Goal: Task Accomplishment & Management: Complete application form

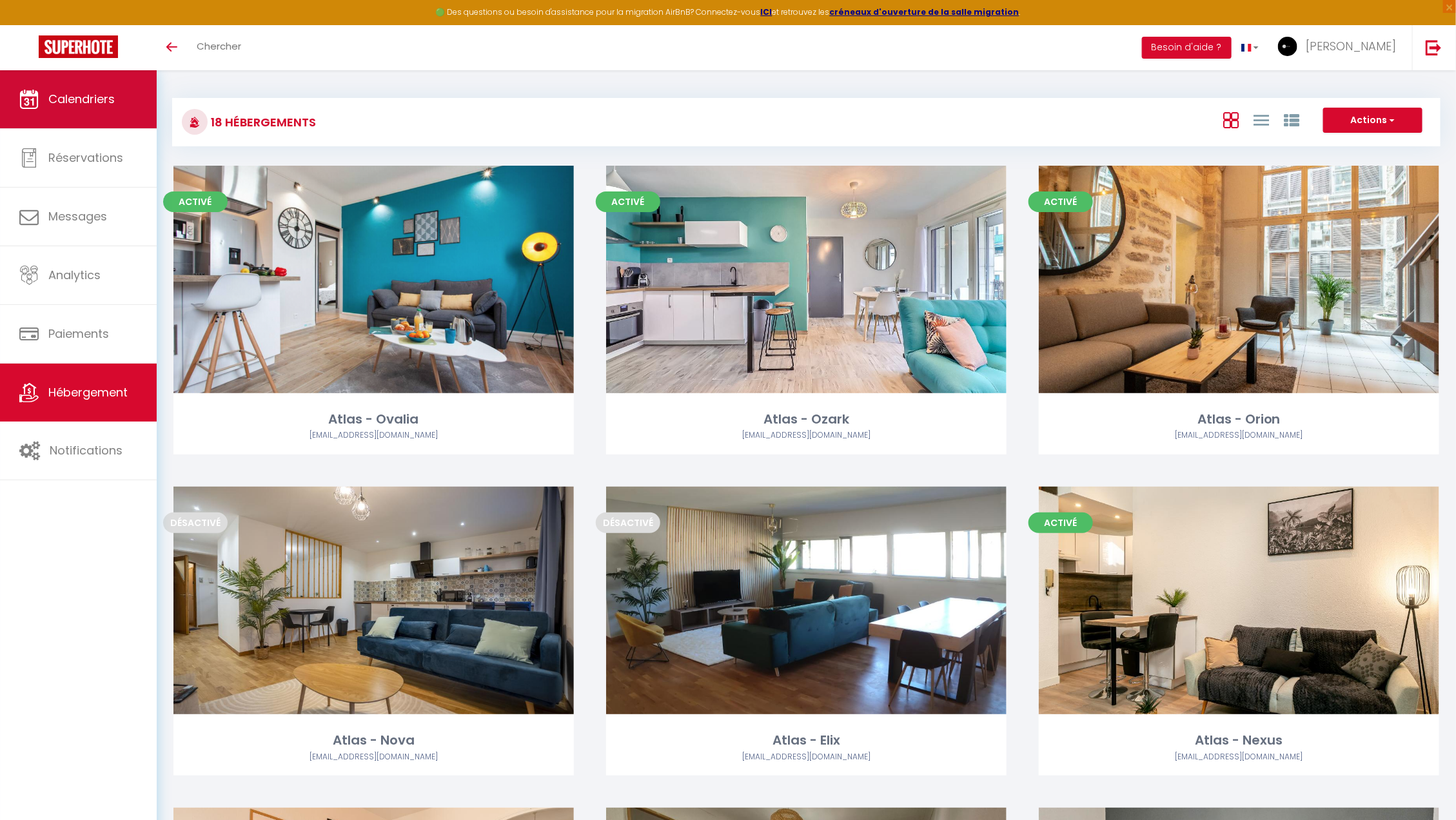
click at [128, 110] on link "Calendriers" at bounding box center [78, 100] width 156 height 58
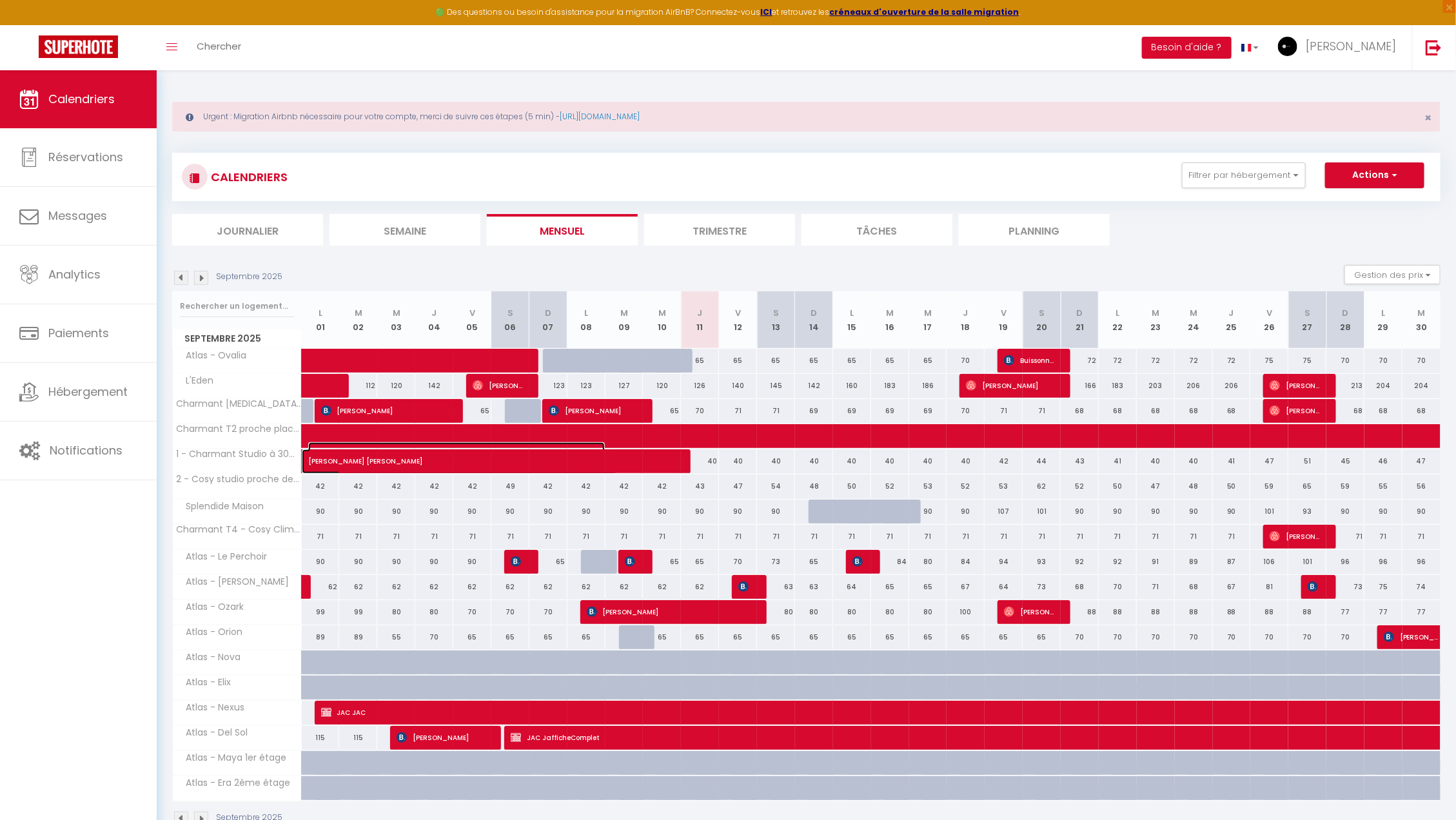
click at [467, 458] on span "gabsi nezar gabsi nezar" at bounding box center [457, 454] width 297 height 24
select select "OK"
select select "0"
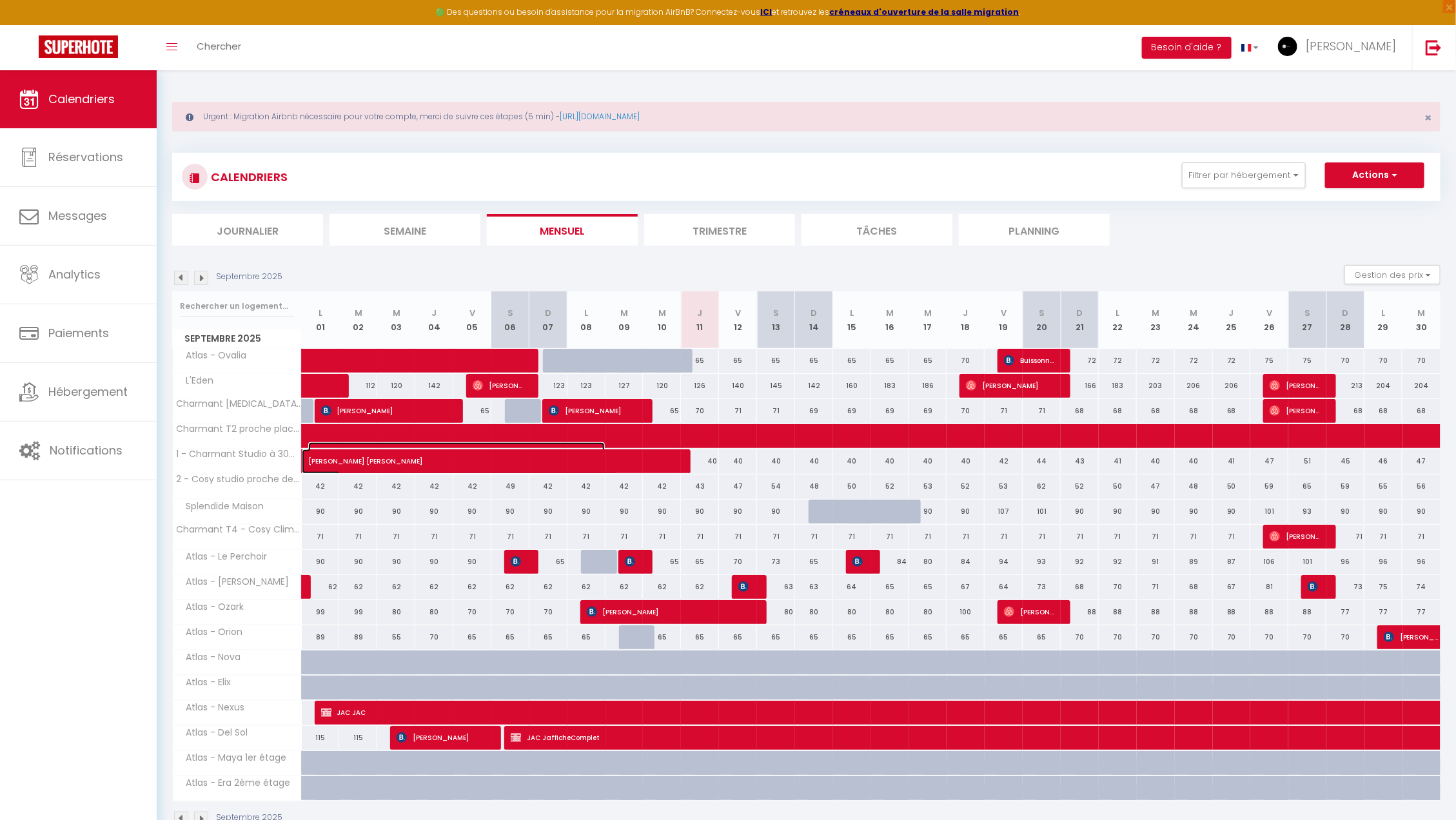
select select "1"
select select
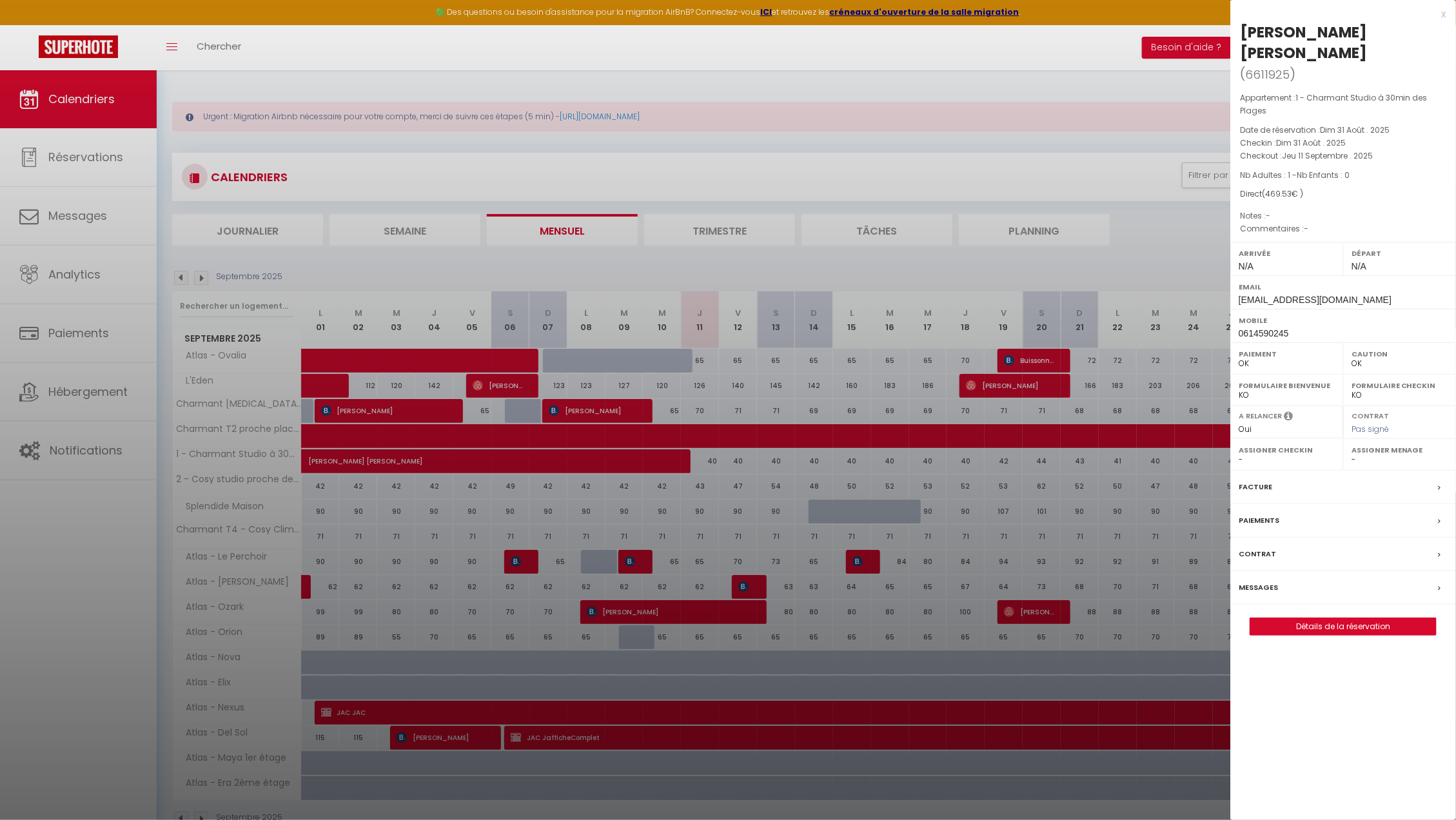
drag, startPoint x: 1420, startPoint y: 28, endPoint x: 1243, endPoint y: 32, distance: 177.0
click at [1243, 32] on div "gabsi nezar gabsi nezar" at bounding box center [1343, 42] width 206 height 42
copy div "gabsi nezar gabsi nezar"
click at [1282, 295] on span "chicken-times@hotmail.com" at bounding box center [1315, 300] width 153 height 11
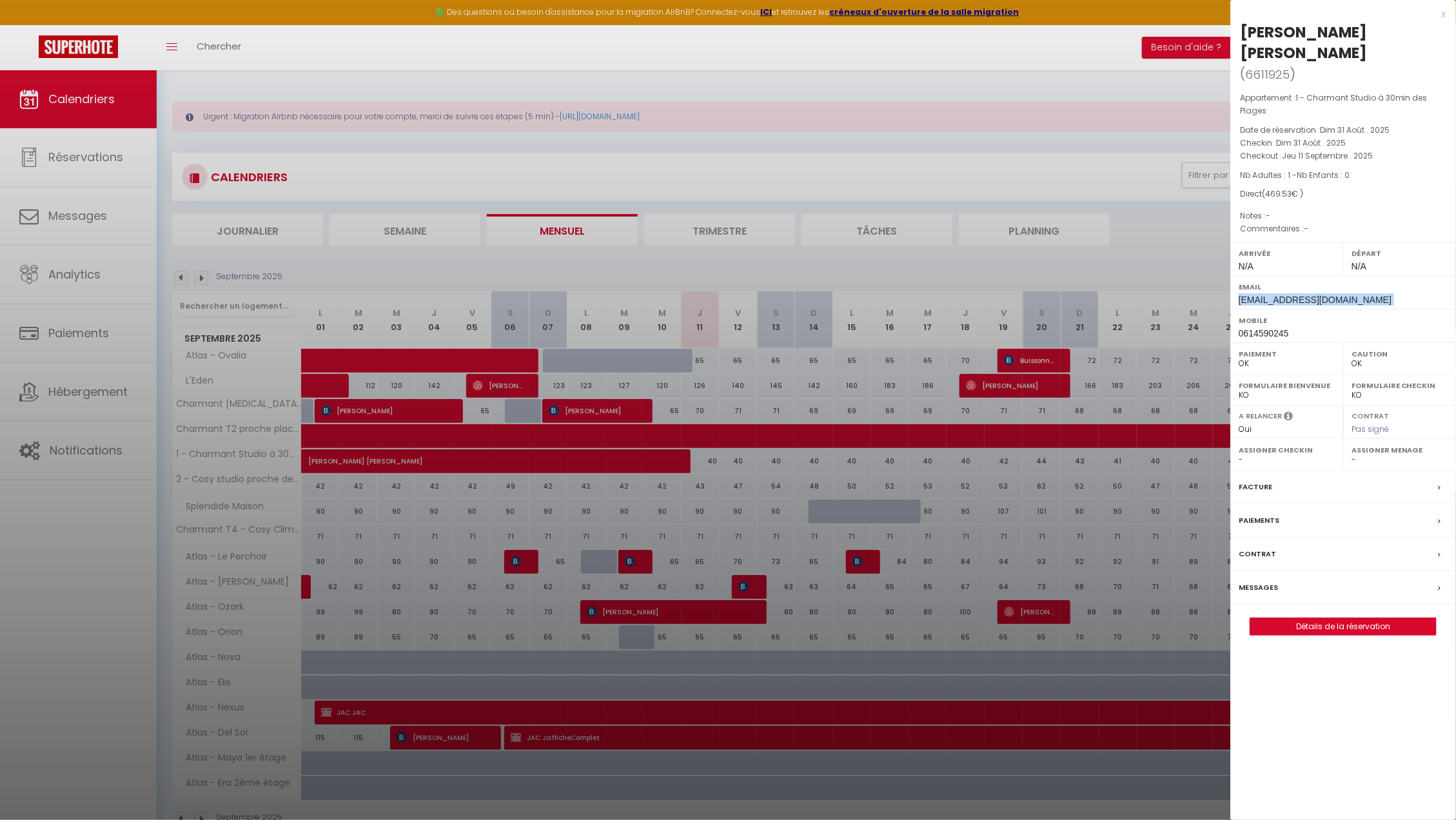
click at [1282, 295] on span "chicken-times@hotmail.com" at bounding box center [1315, 300] width 153 height 11
copy div "chicken-times@hotmail.com"
click at [1258, 328] on span "0614590245" at bounding box center [1263, 333] width 50 height 11
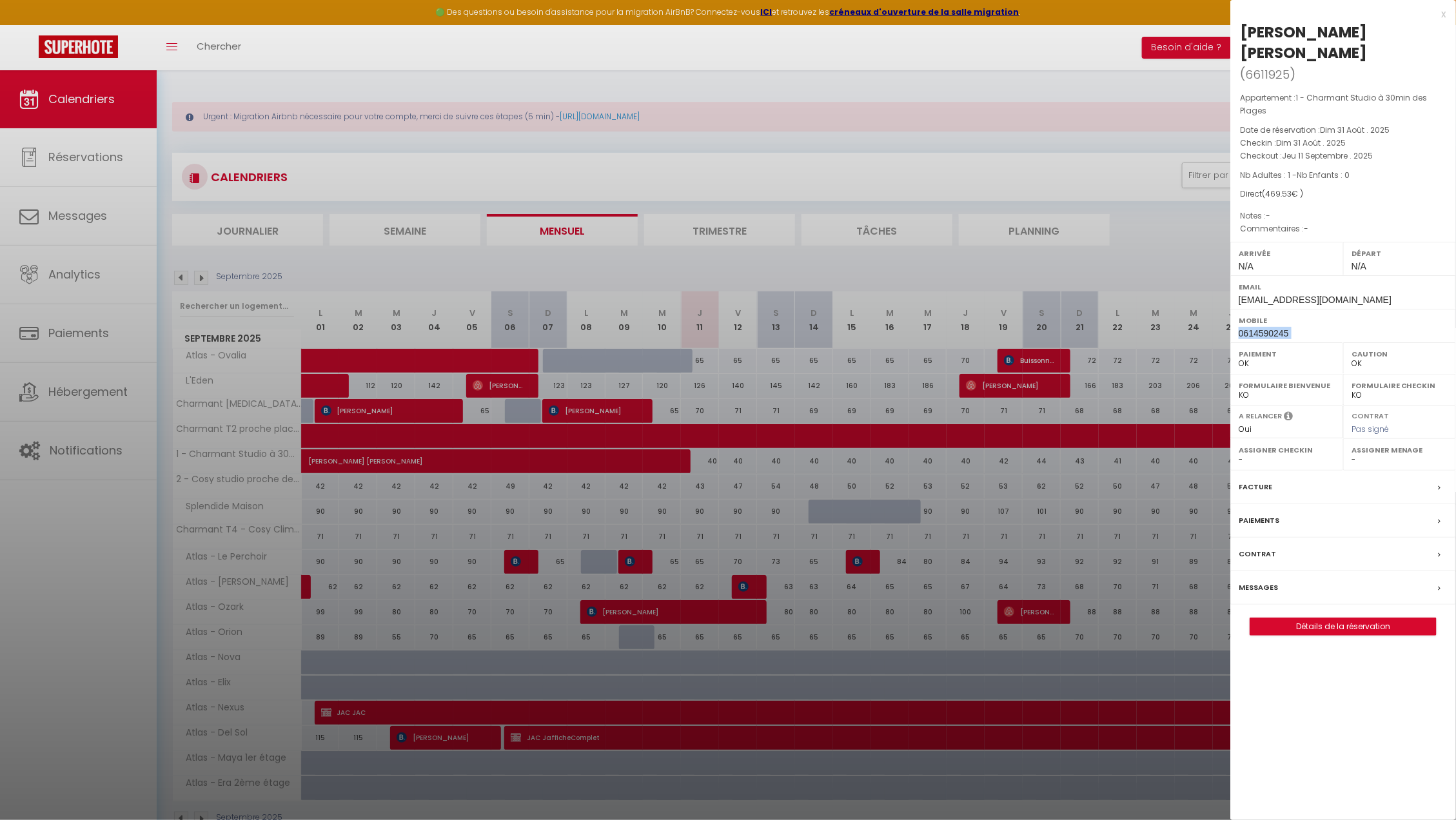
copy div "0614590245"
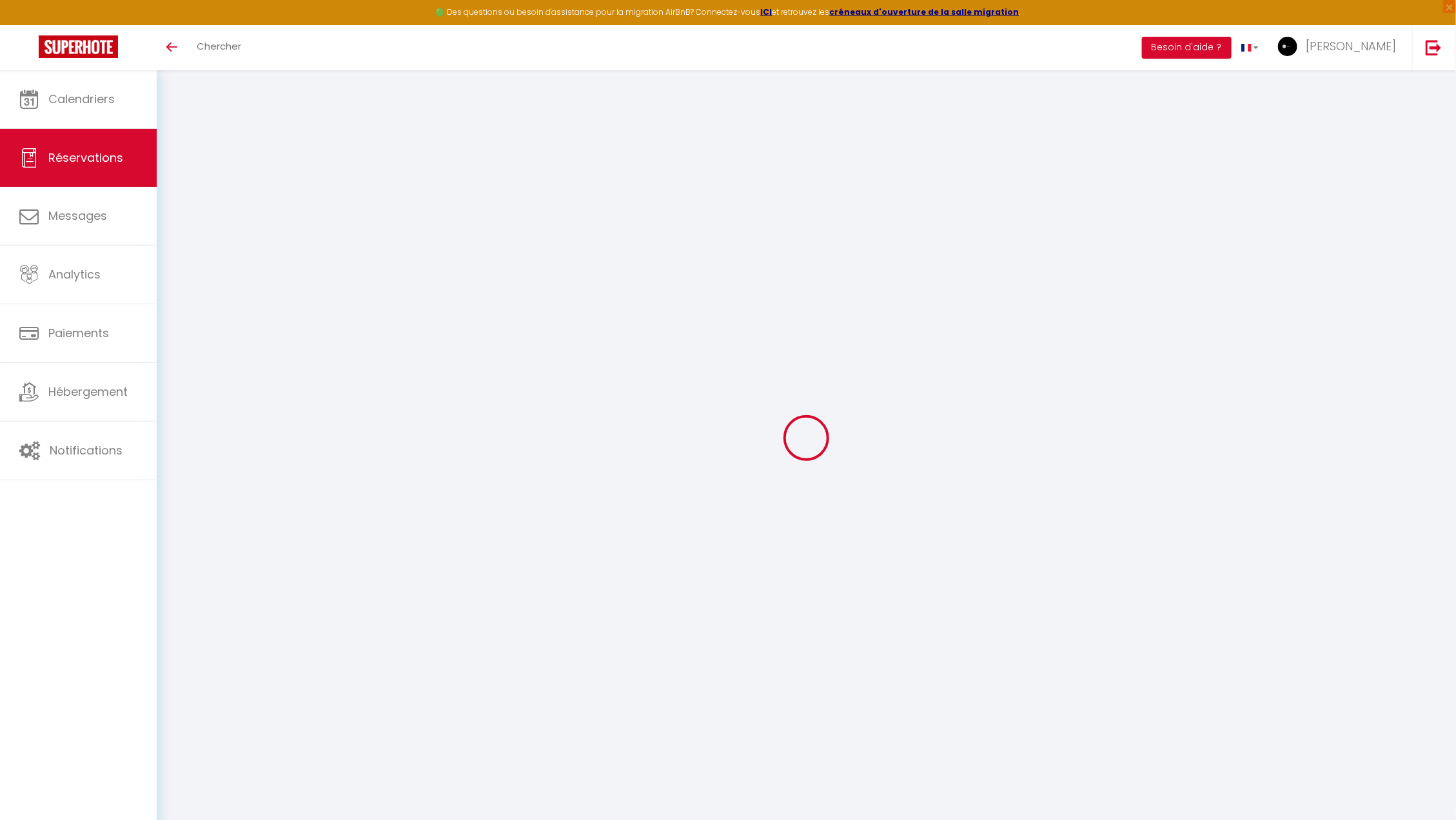
select select "0"
select select
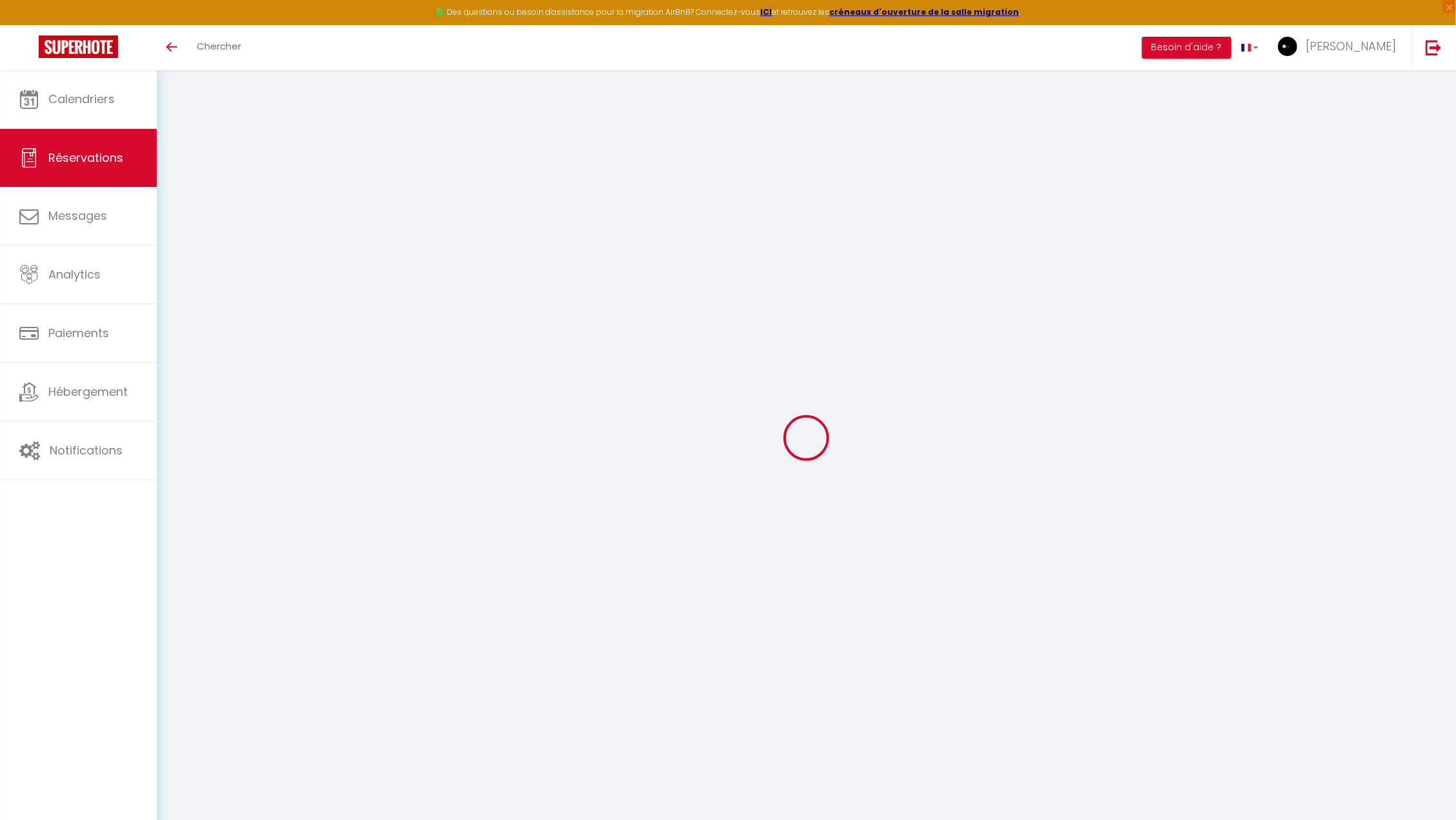
checkbox input "false"
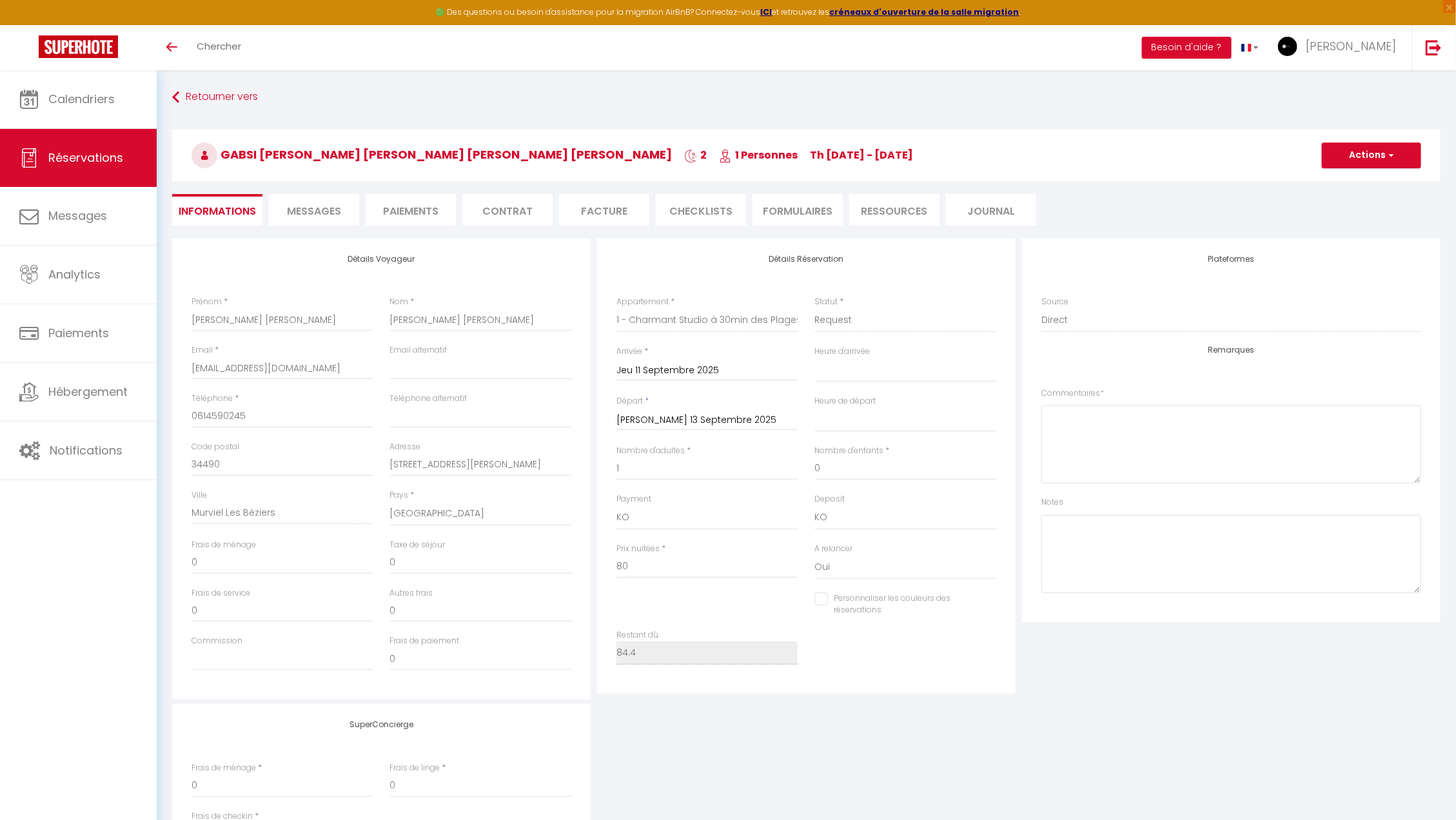
select select
checkbox input "false"
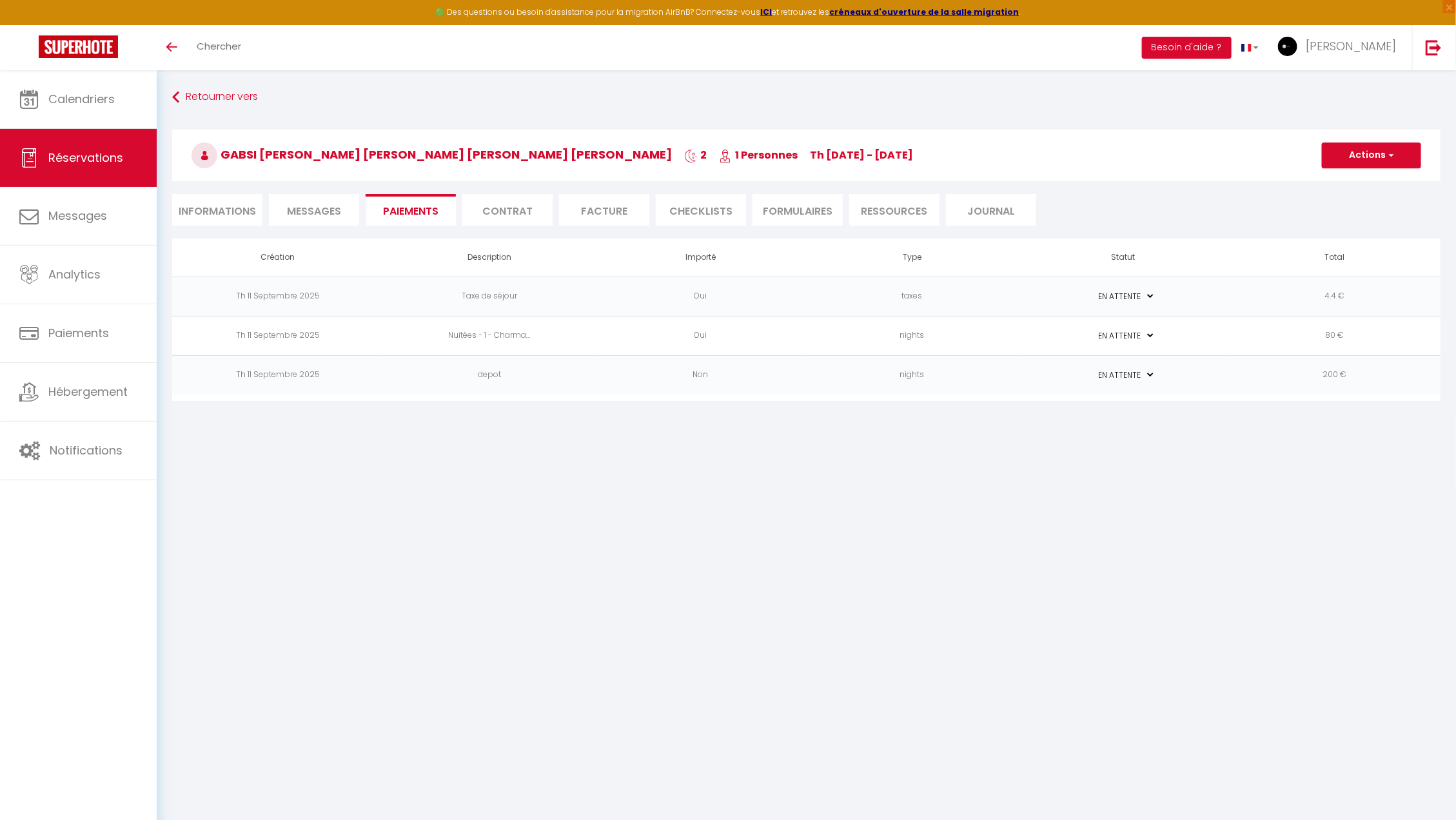
click at [806, 374] on td "Non" at bounding box center [701, 375] width 212 height 40
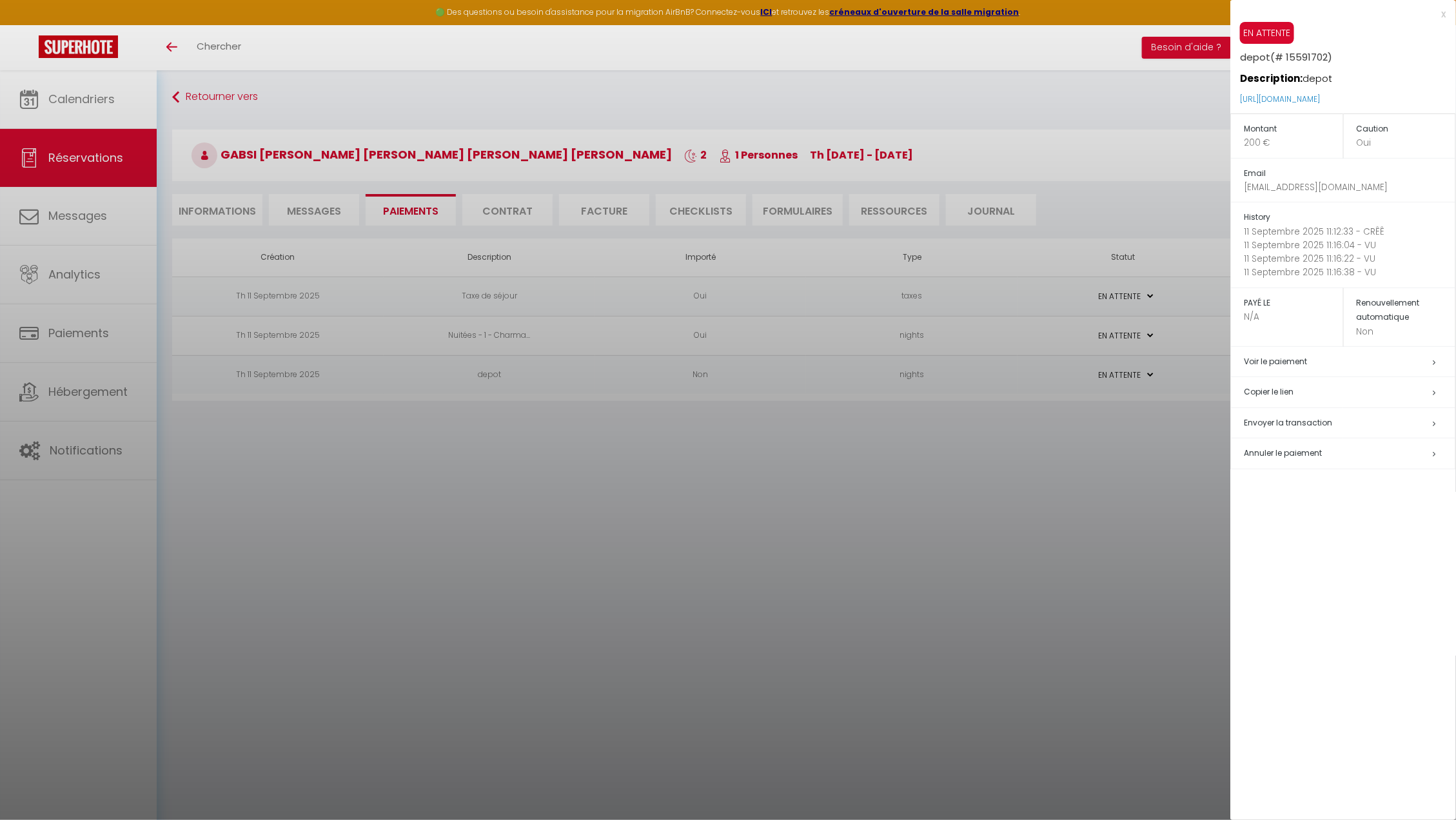
click at [781, 464] on div at bounding box center [728, 410] width 1456 height 820
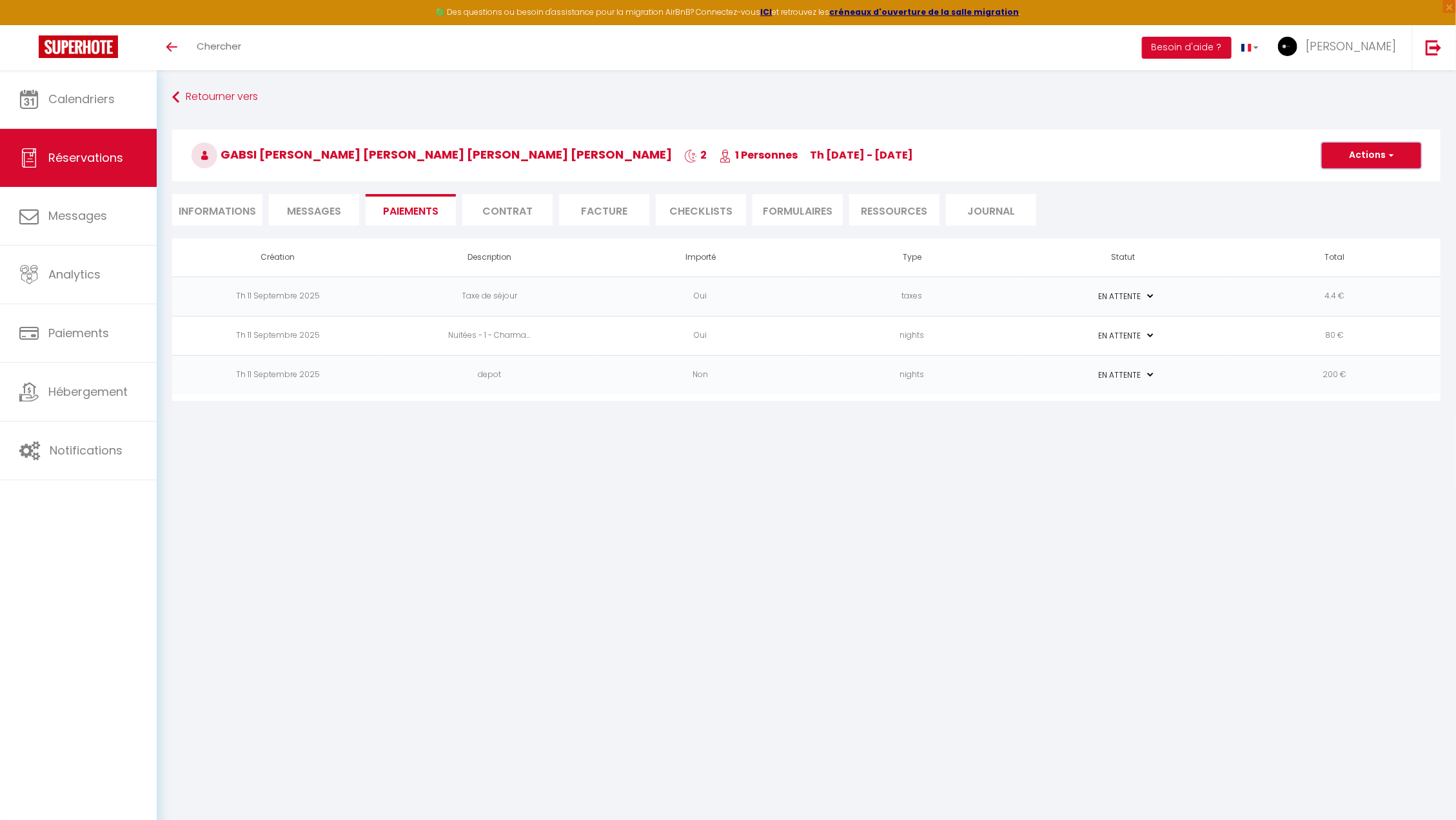
click at [1351, 157] on button "Actions" at bounding box center [1371, 155] width 100 height 26
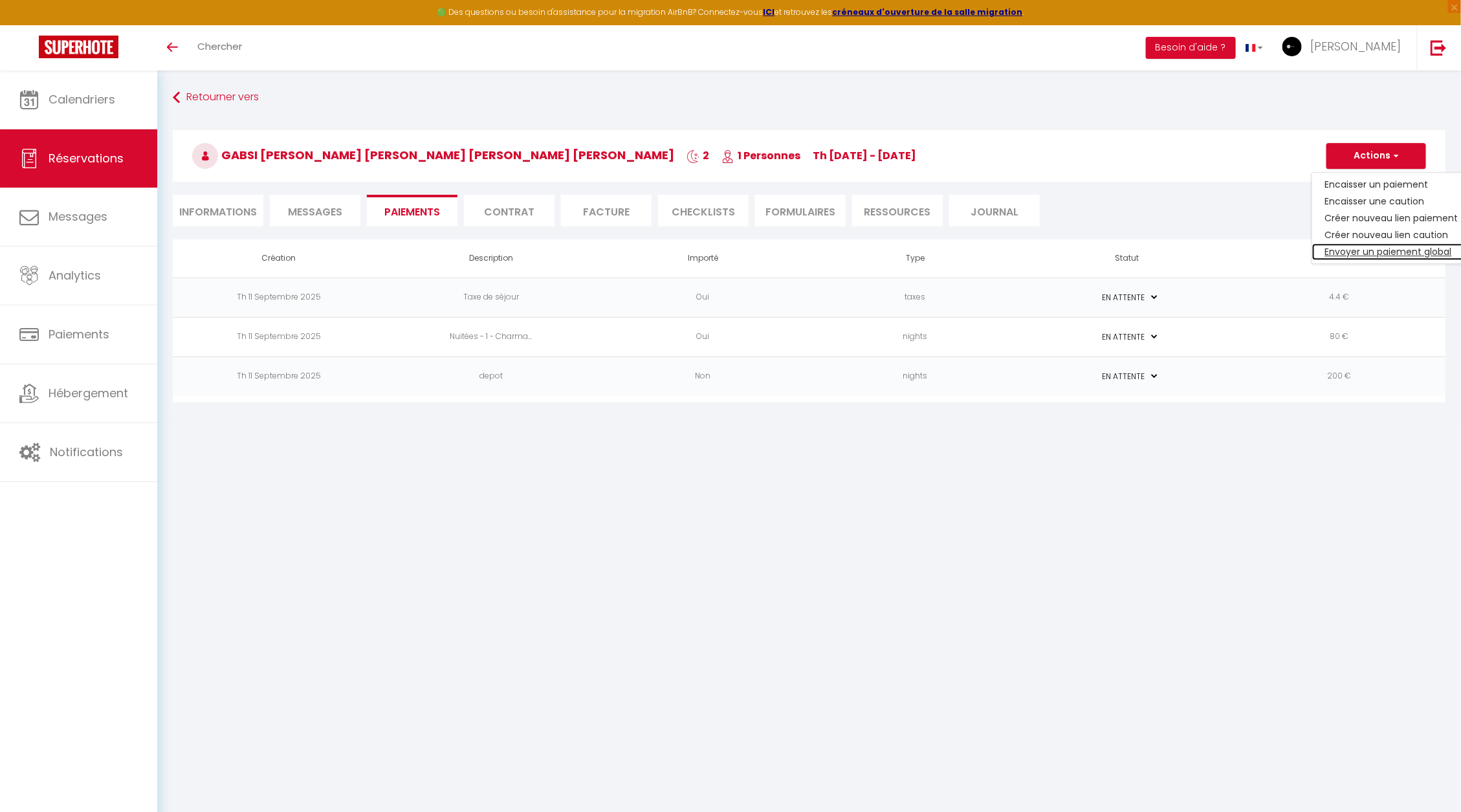
click at [1411, 249] on link "Envoyer un paiement global" at bounding box center [1391, 251] width 159 height 17
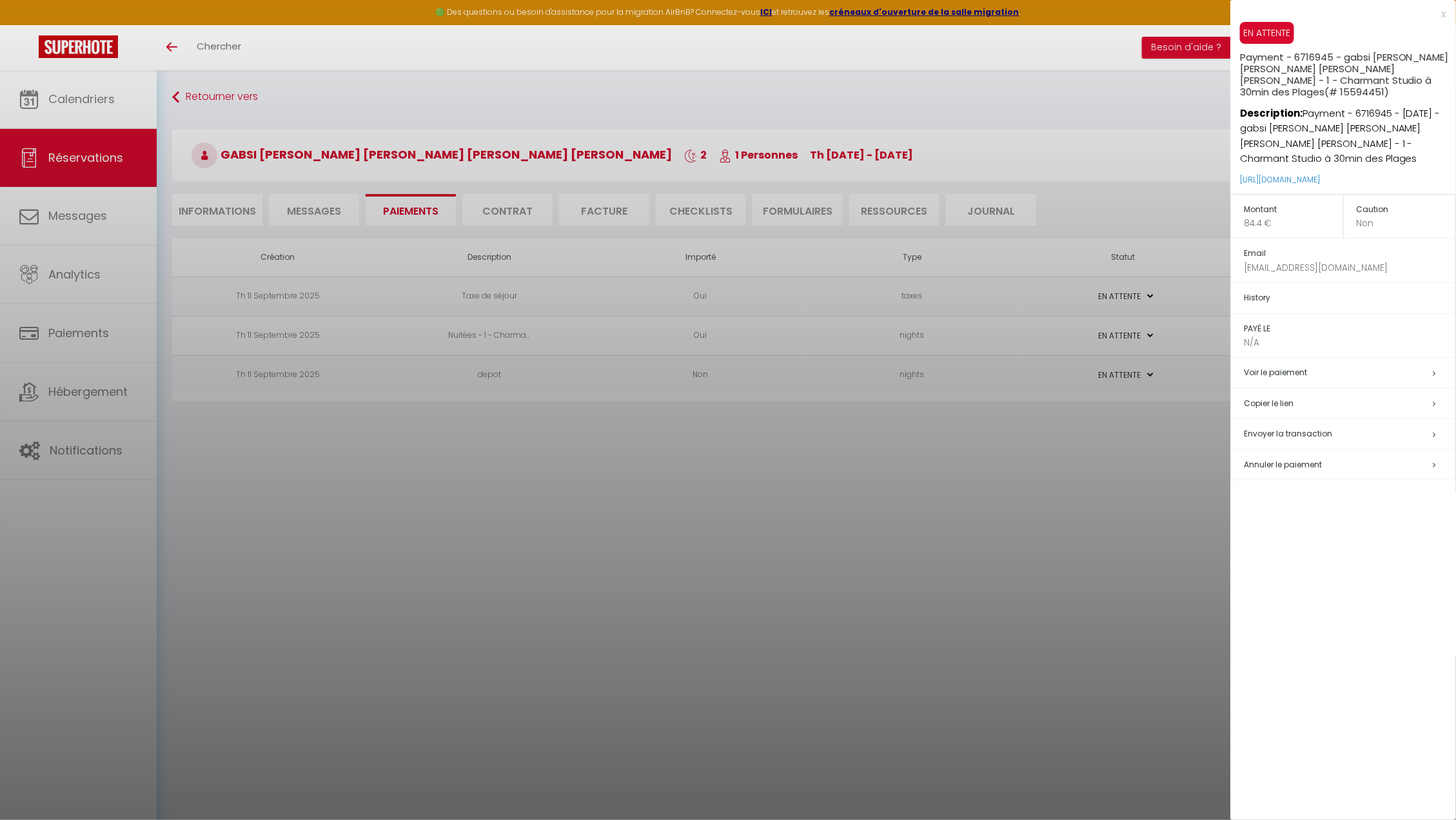
click at [1276, 400] on h5 "Copier le lien" at bounding box center [1349, 404] width 212 height 15
click at [879, 507] on div at bounding box center [728, 410] width 1456 height 820
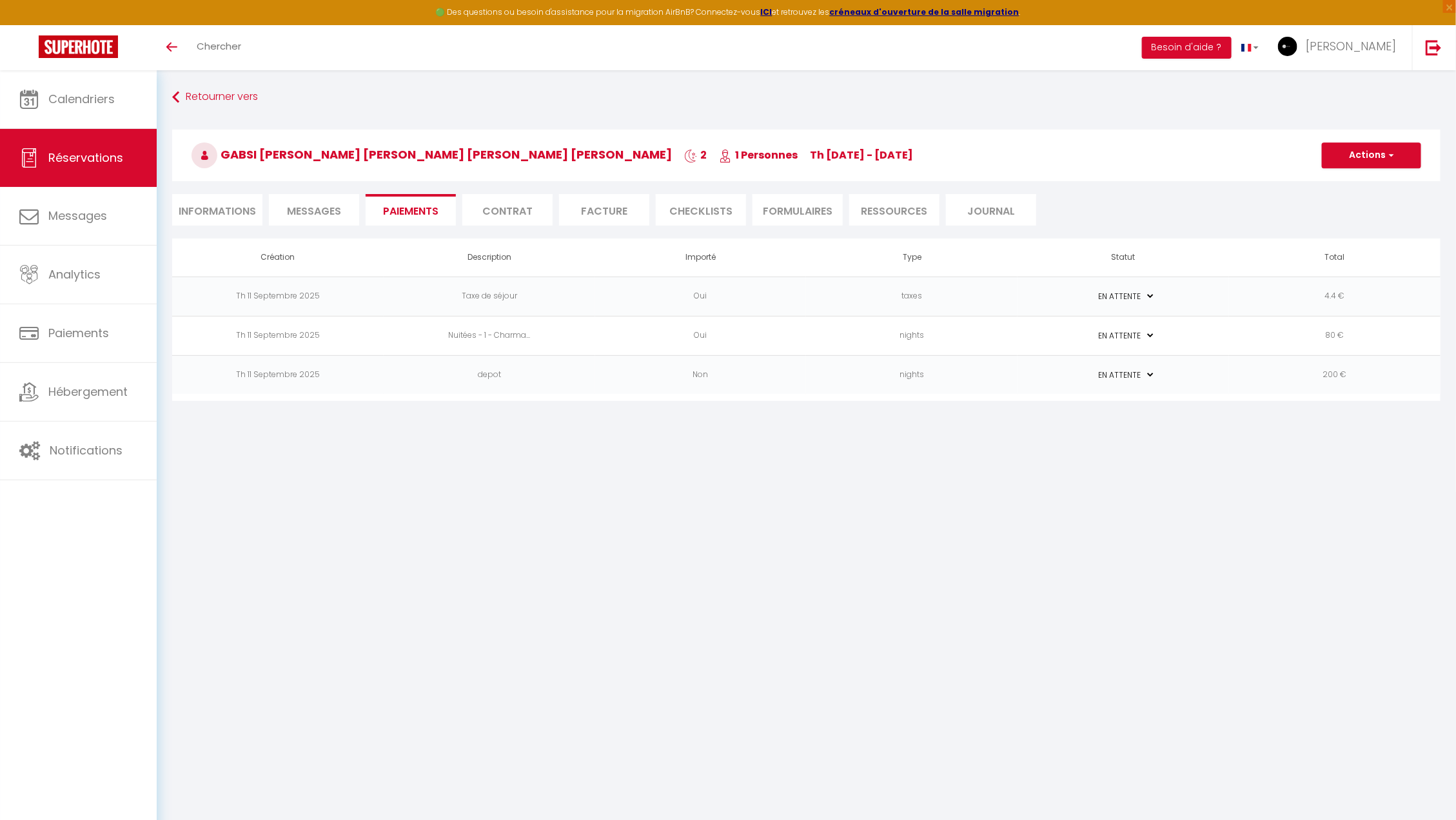
click at [248, 213] on li "Informations" at bounding box center [217, 210] width 90 height 32
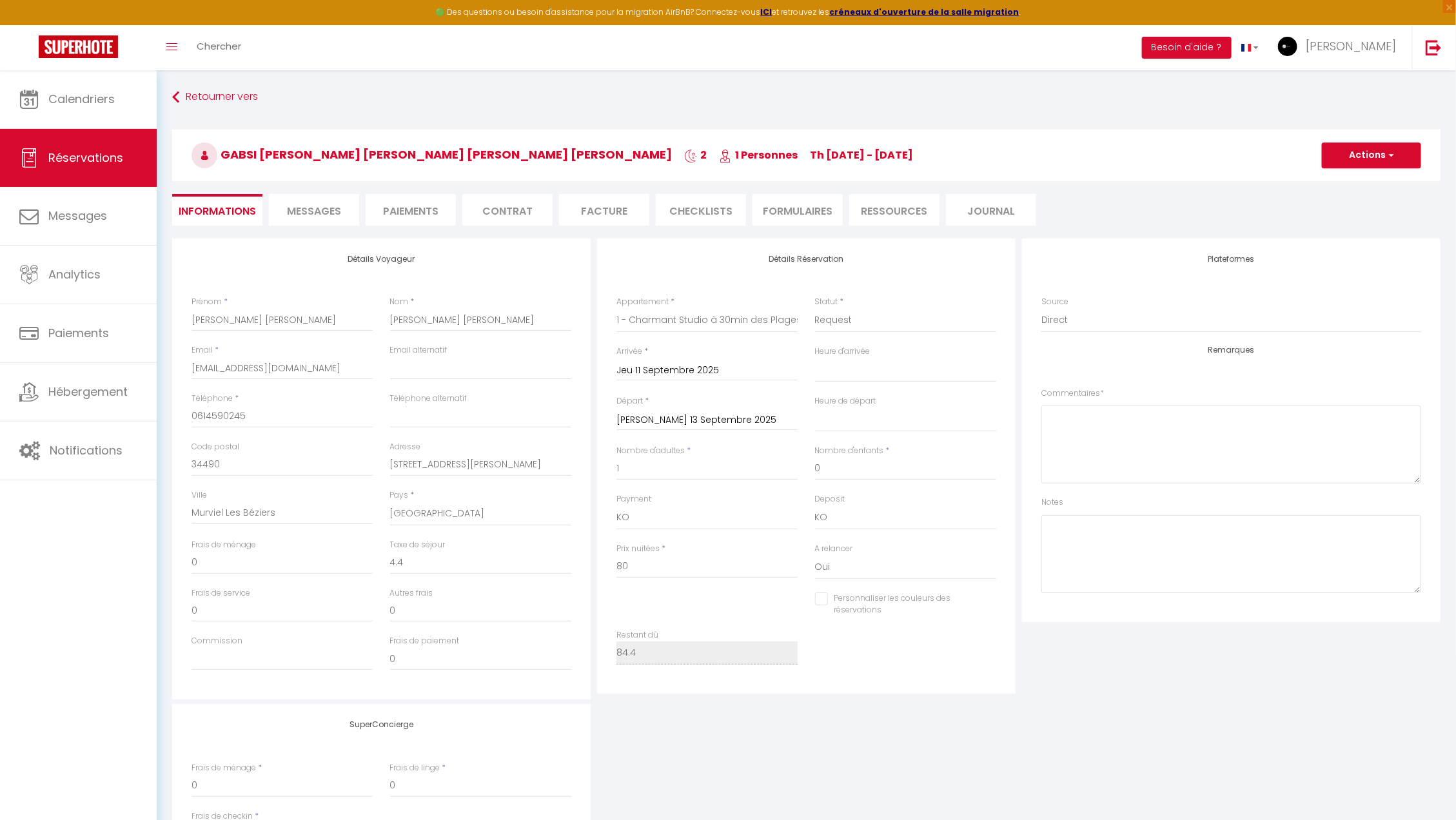
select select
click at [668, 418] on input "Sam 13 Septembre 2025" at bounding box center [707, 420] width 181 height 16
click at [627, 545] on span "14" at bounding box center [631, 544] width 28 height 26
select select
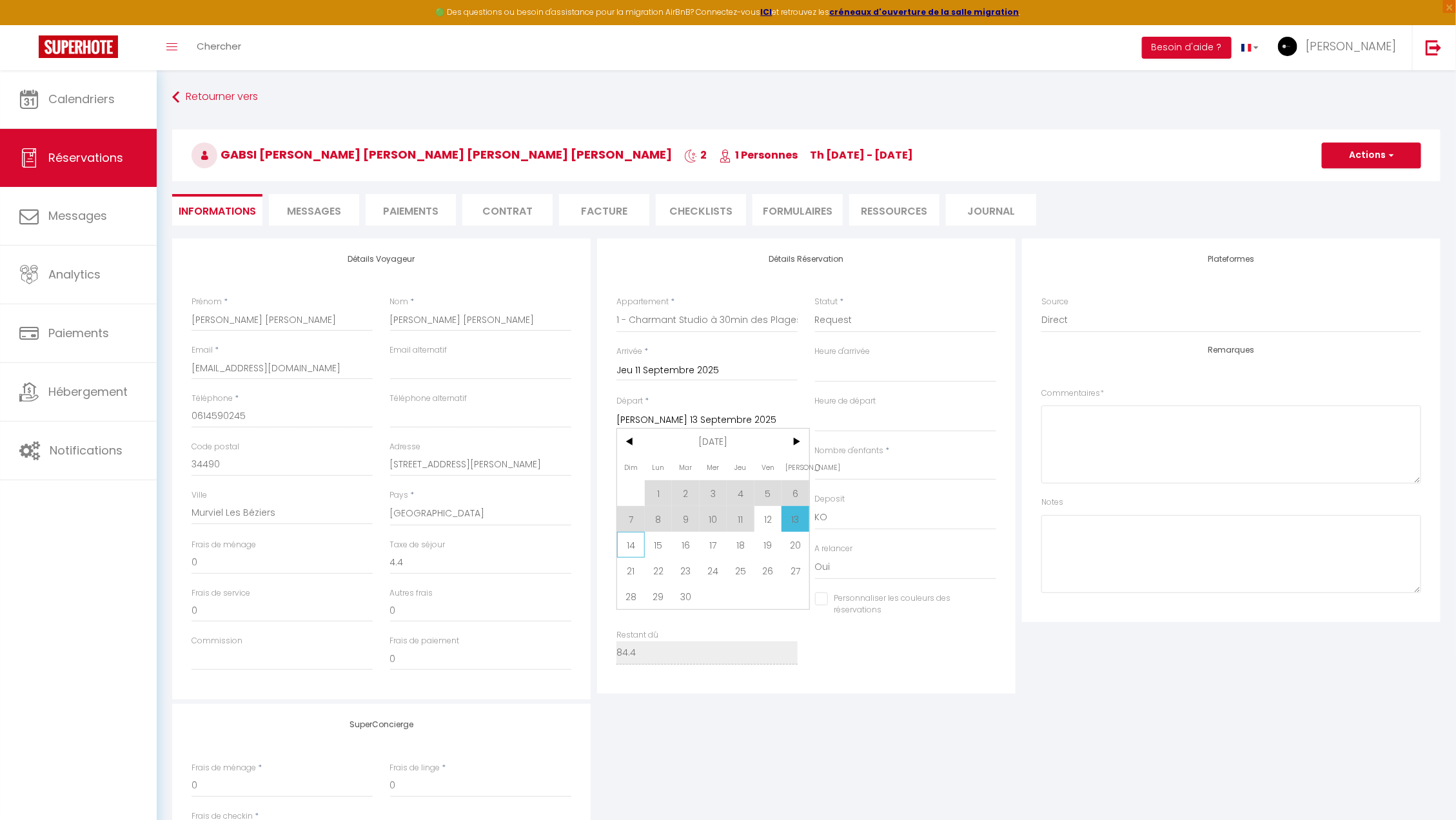
type input "Dim 14 Septembre 2025"
select select
checkbox input "false"
type input "42"
type input "6.6"
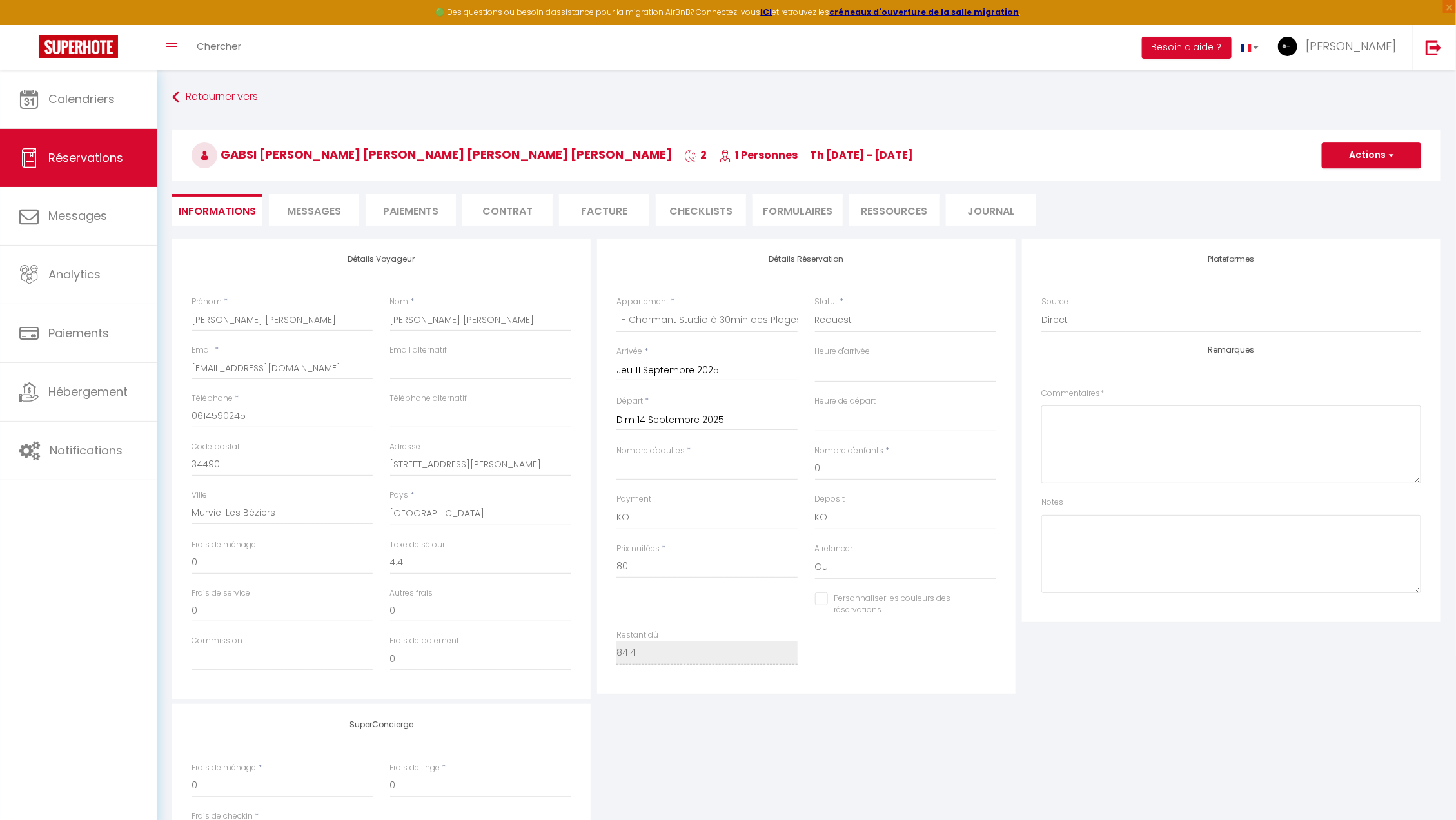
select select
type input "120"
checkbox input "false"
click at [649, 566] on input "120" at bounding box center [707, 566] width 181 height 23
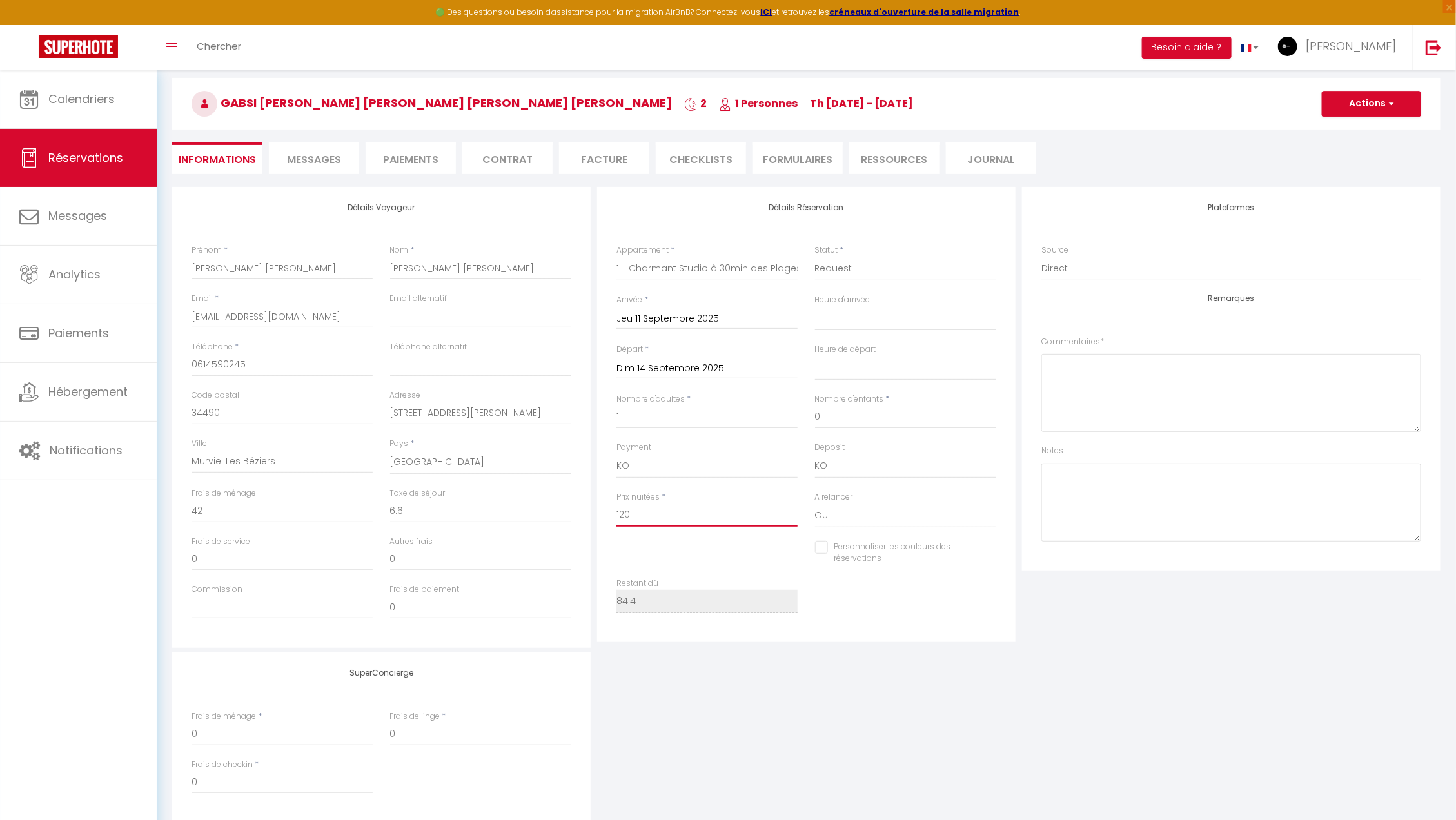
scroll to position [143, 0]
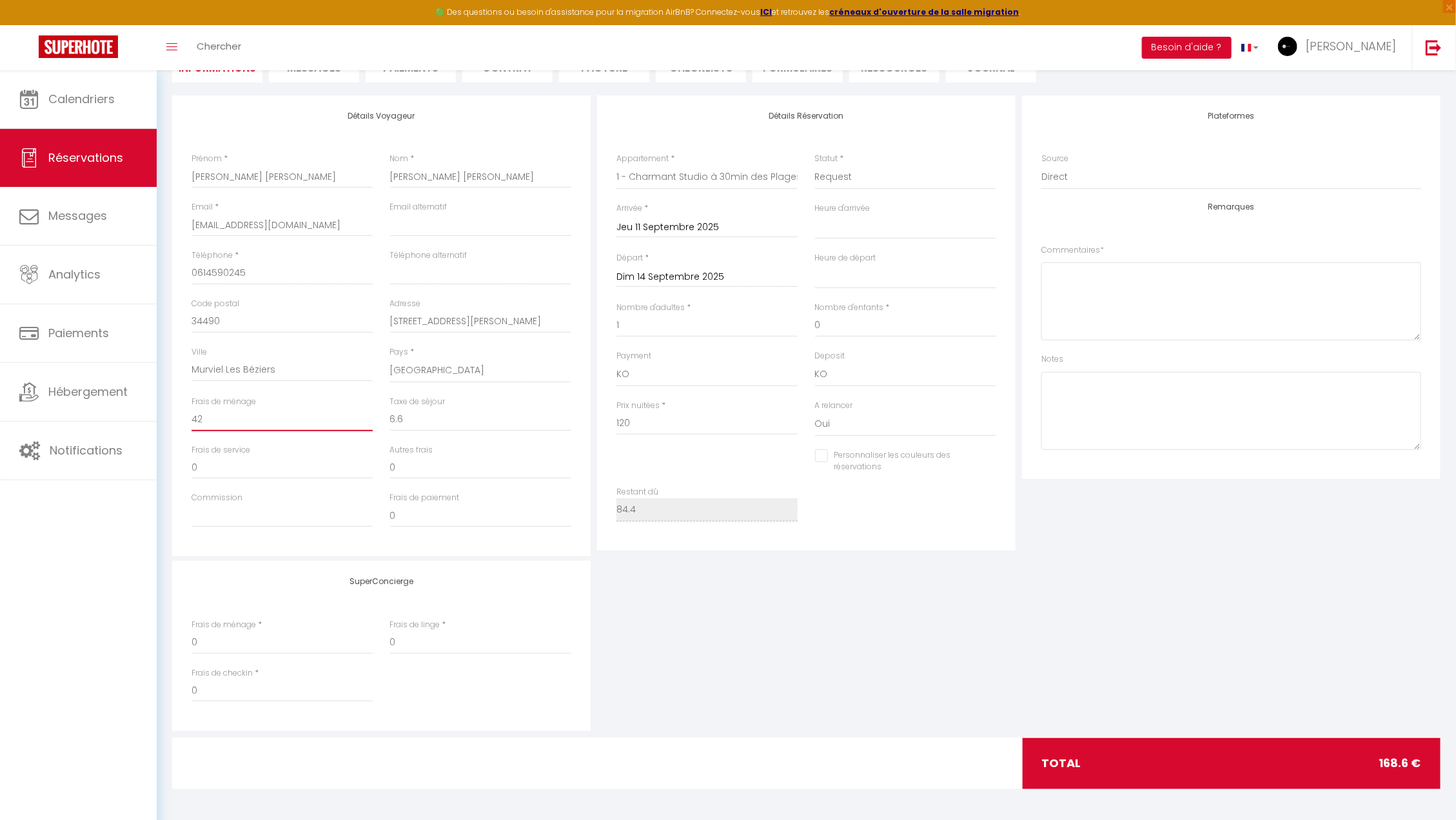
drag, startPoint x: 268, startPoint y: 422, endPoint x: 213, endPoint y: 423, distance: 55.0
click at [213, 423] on input "42" at bounding box center [282, 420] width 181 height 23
type input "4"
select select
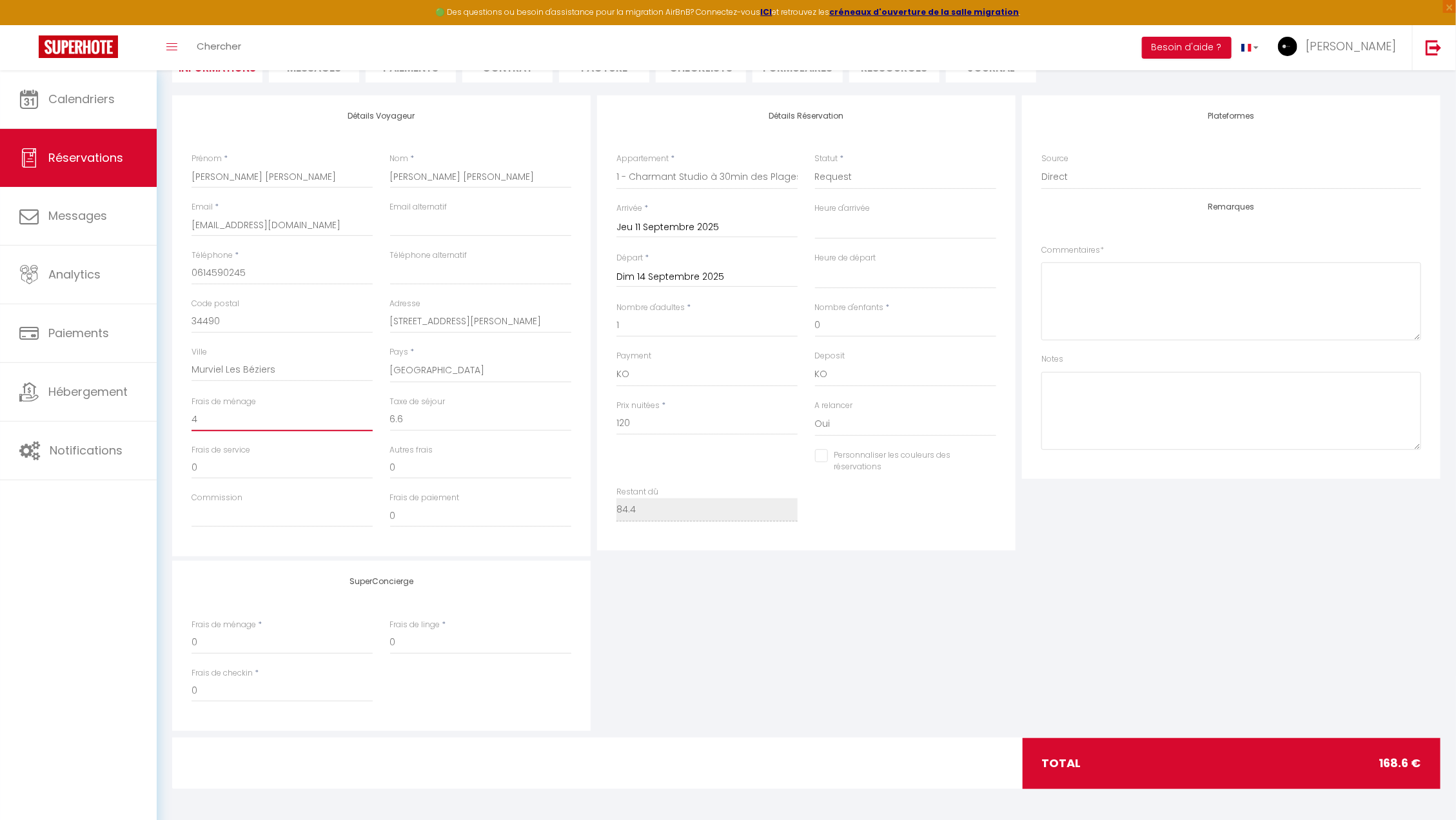
checkbox input "false"
select select
checkbox input "false"
click at [676, 615] on div "SuperConcierge Frais de ménage * 0 Frais de linge * 0 Frais de checkin * 0" at bounding box center [806, 646] width 1275 height 170
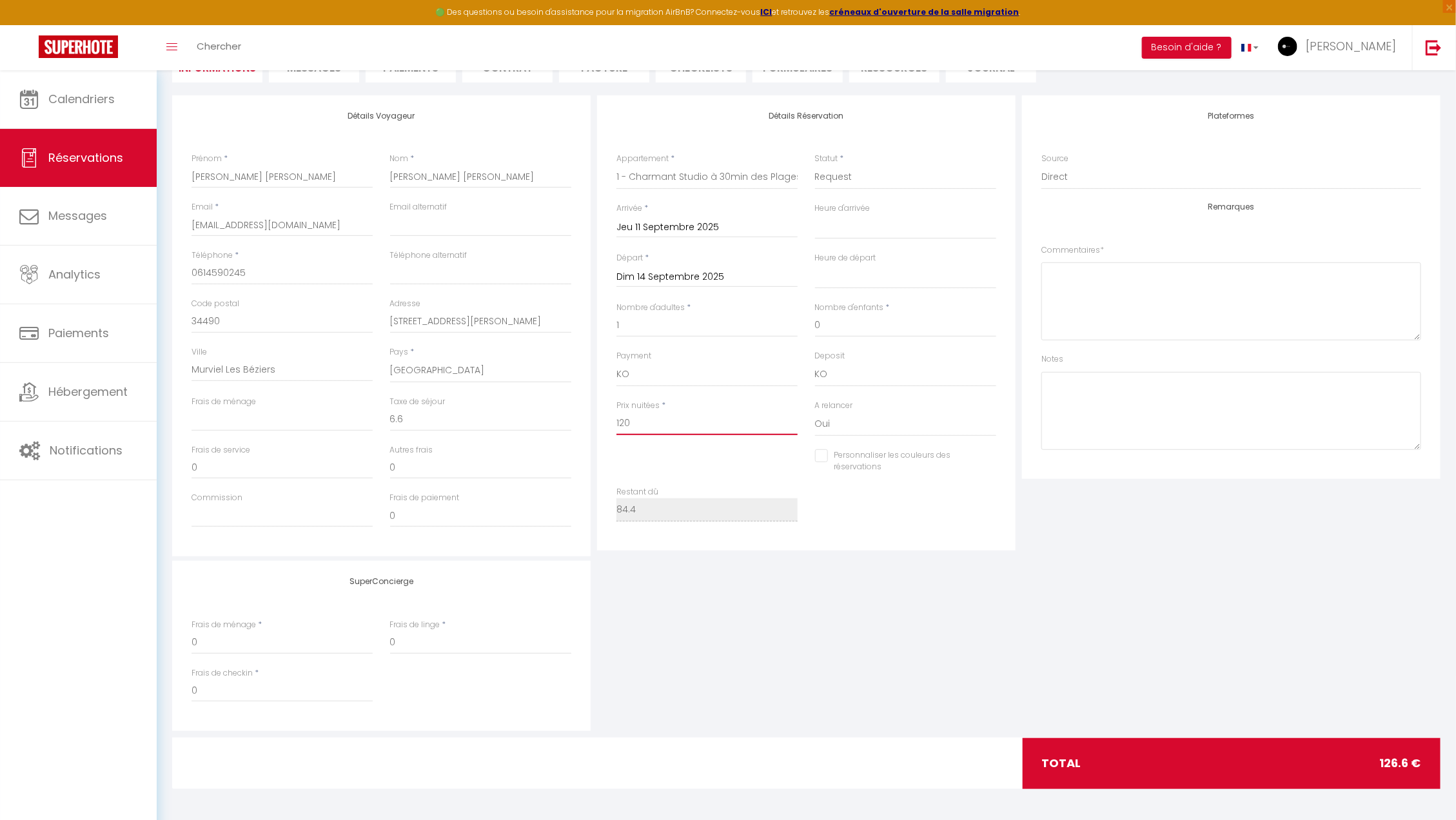
click at [660, 422] on input "120" at bounding box center [707, 424] width 181 height 23
type input "12"
select select
checkbox input "false"
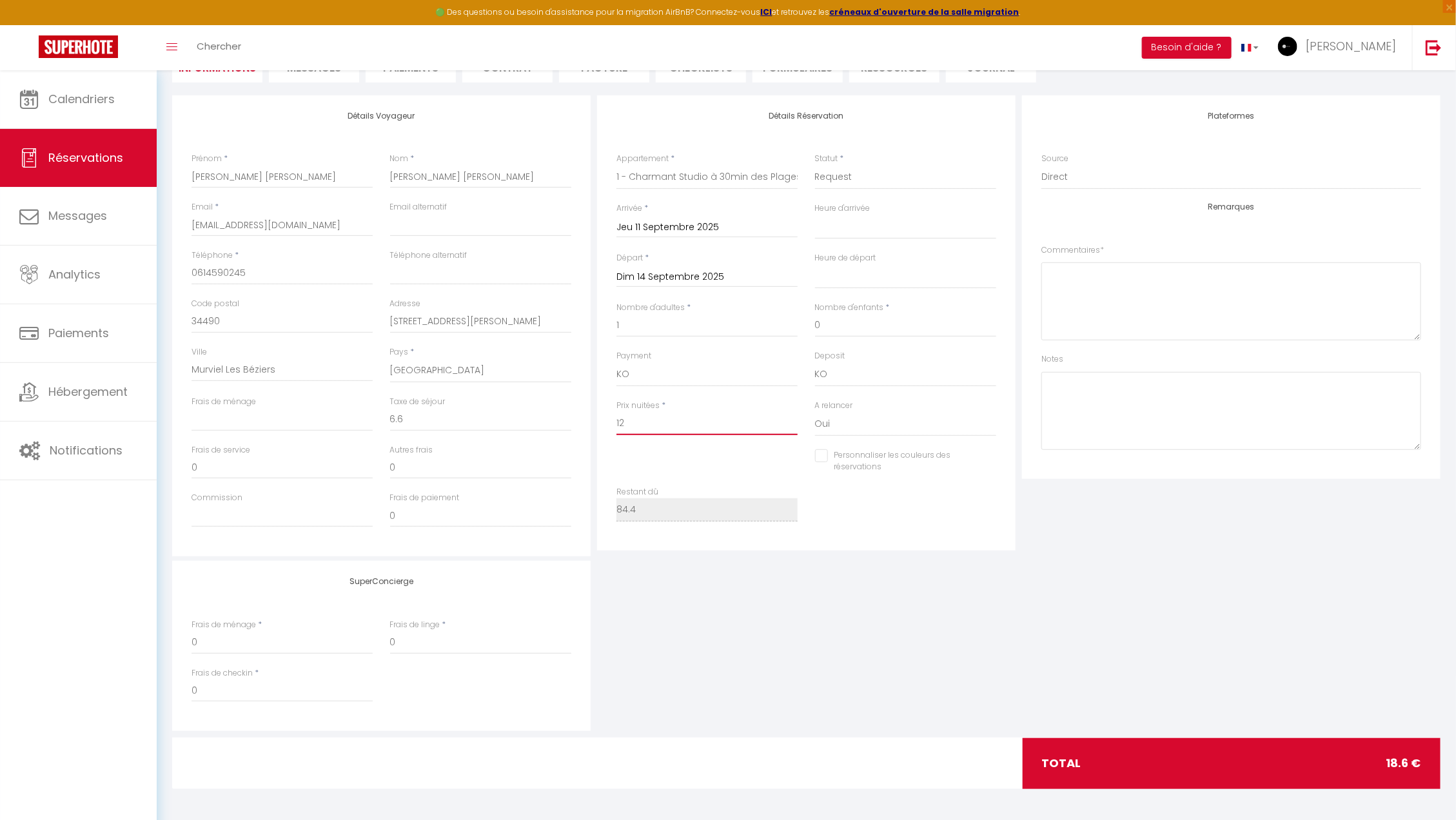
type input "1"
select select
checkbox input "false"
type input "10"
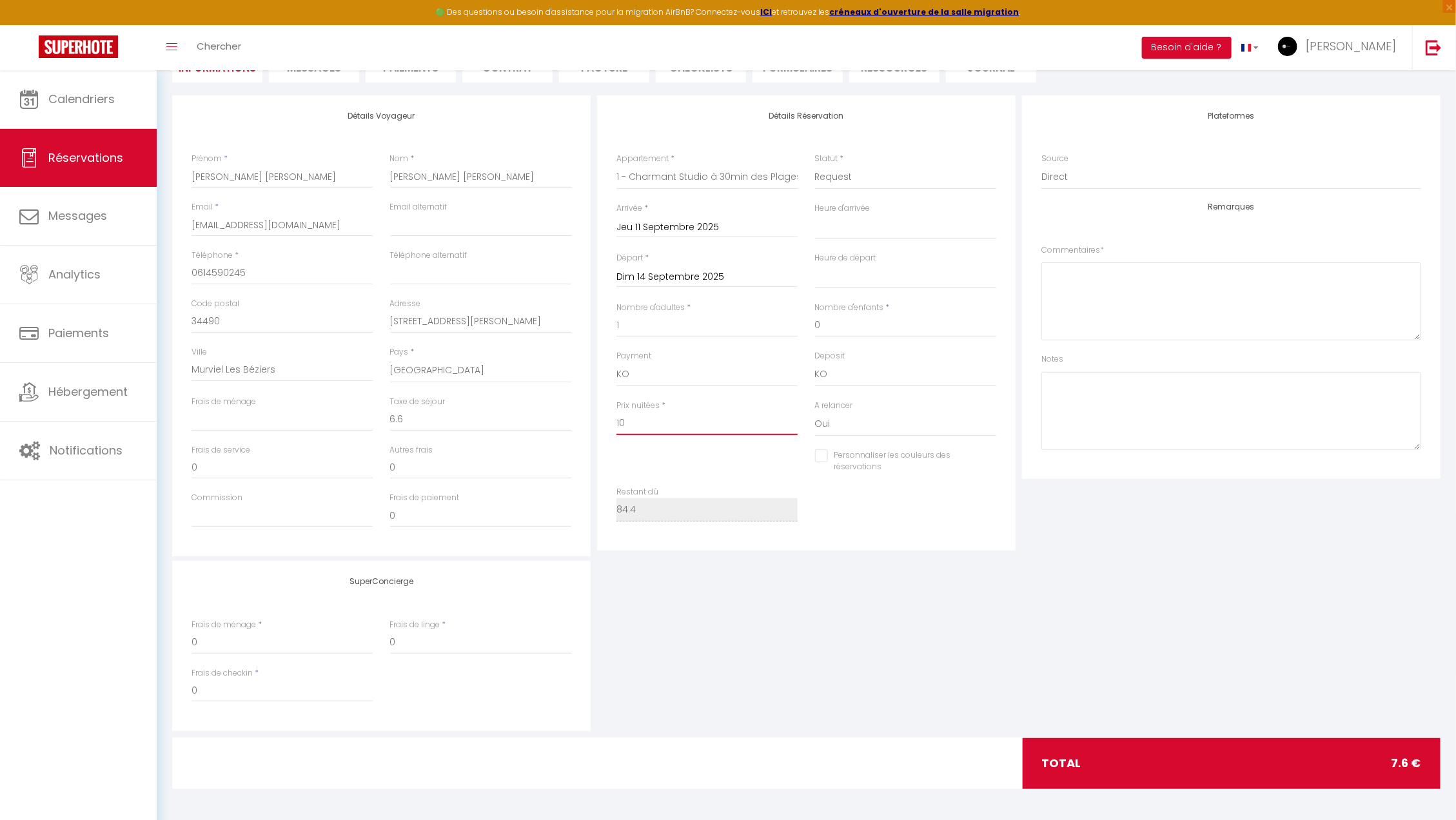
select select
checkbox input "false"
type input "100"
select select
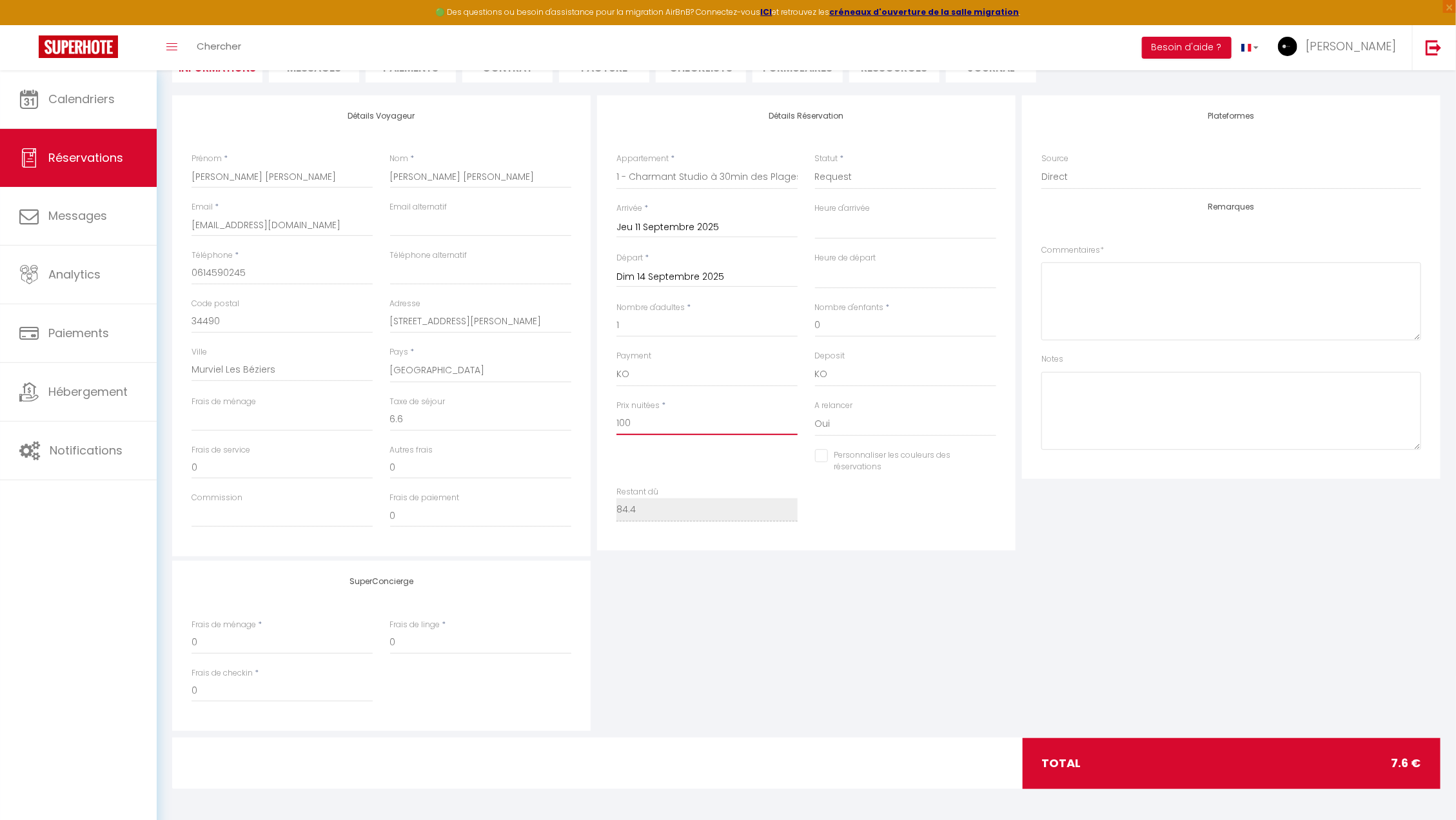
select select
checkbox input "false"
type input "10"
select select
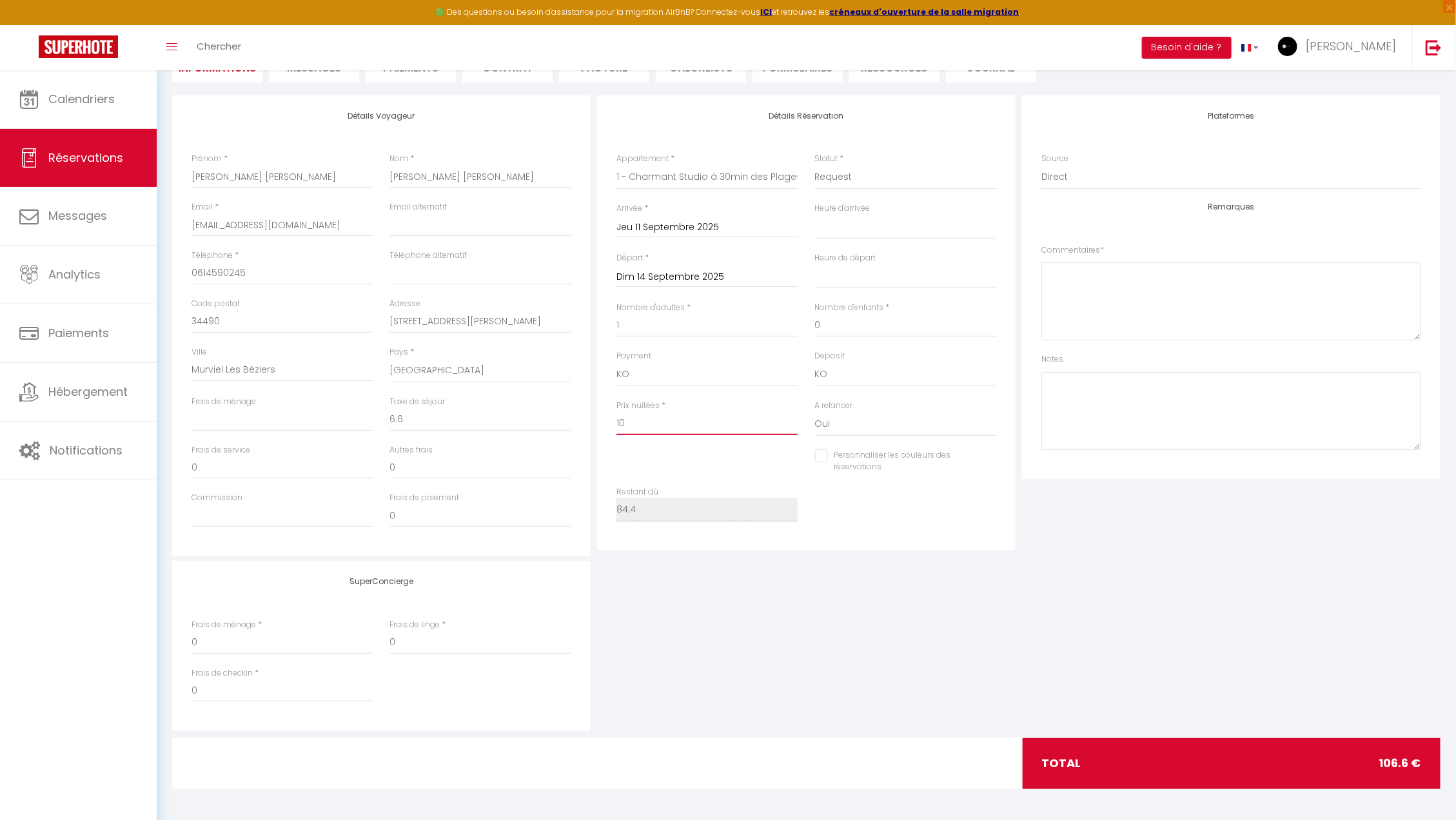
checkbox input "false"
type input "1"
select select
checkbox input "false"
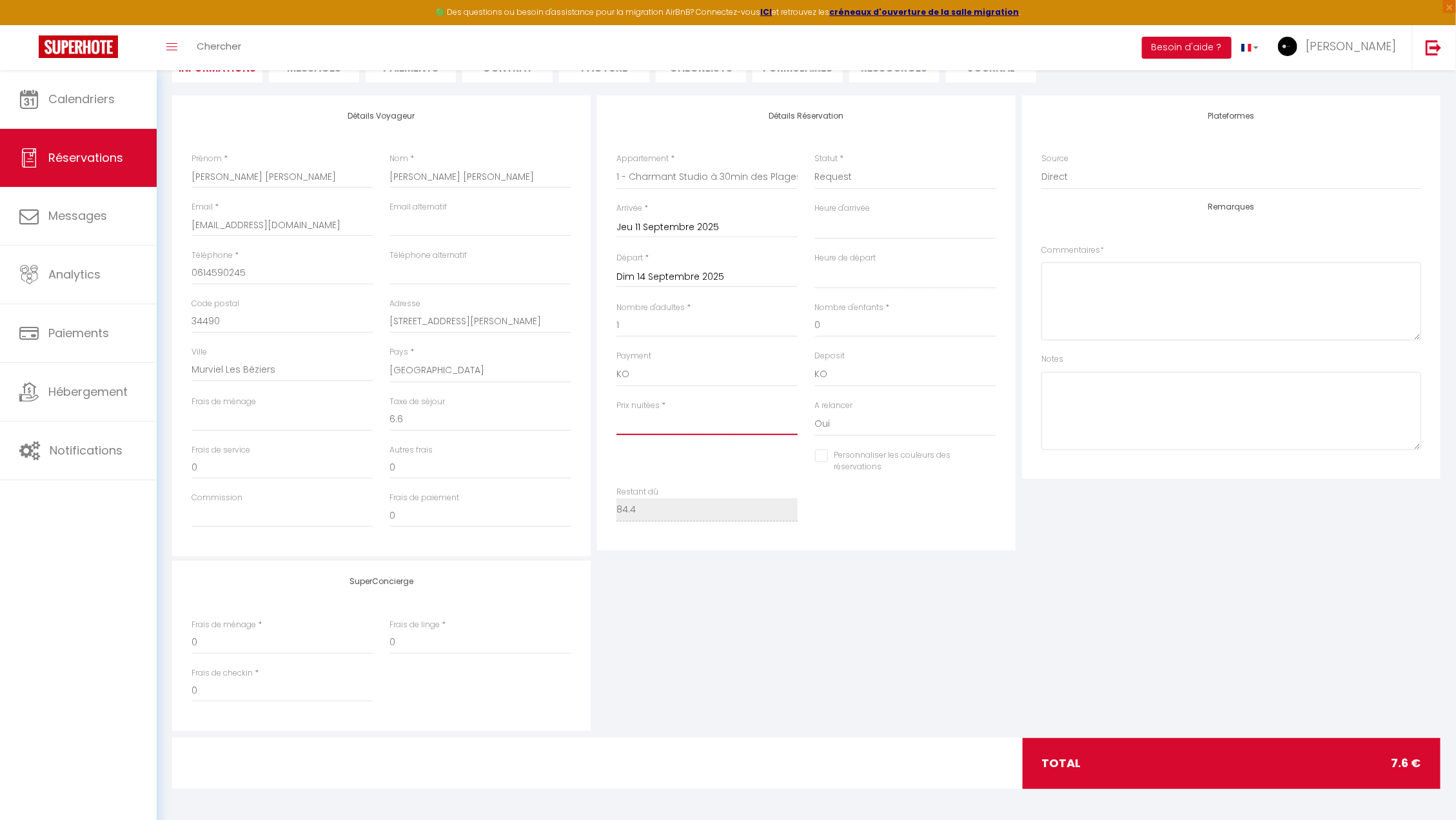
select select
checkbox input "false"
type input "ç"
select select
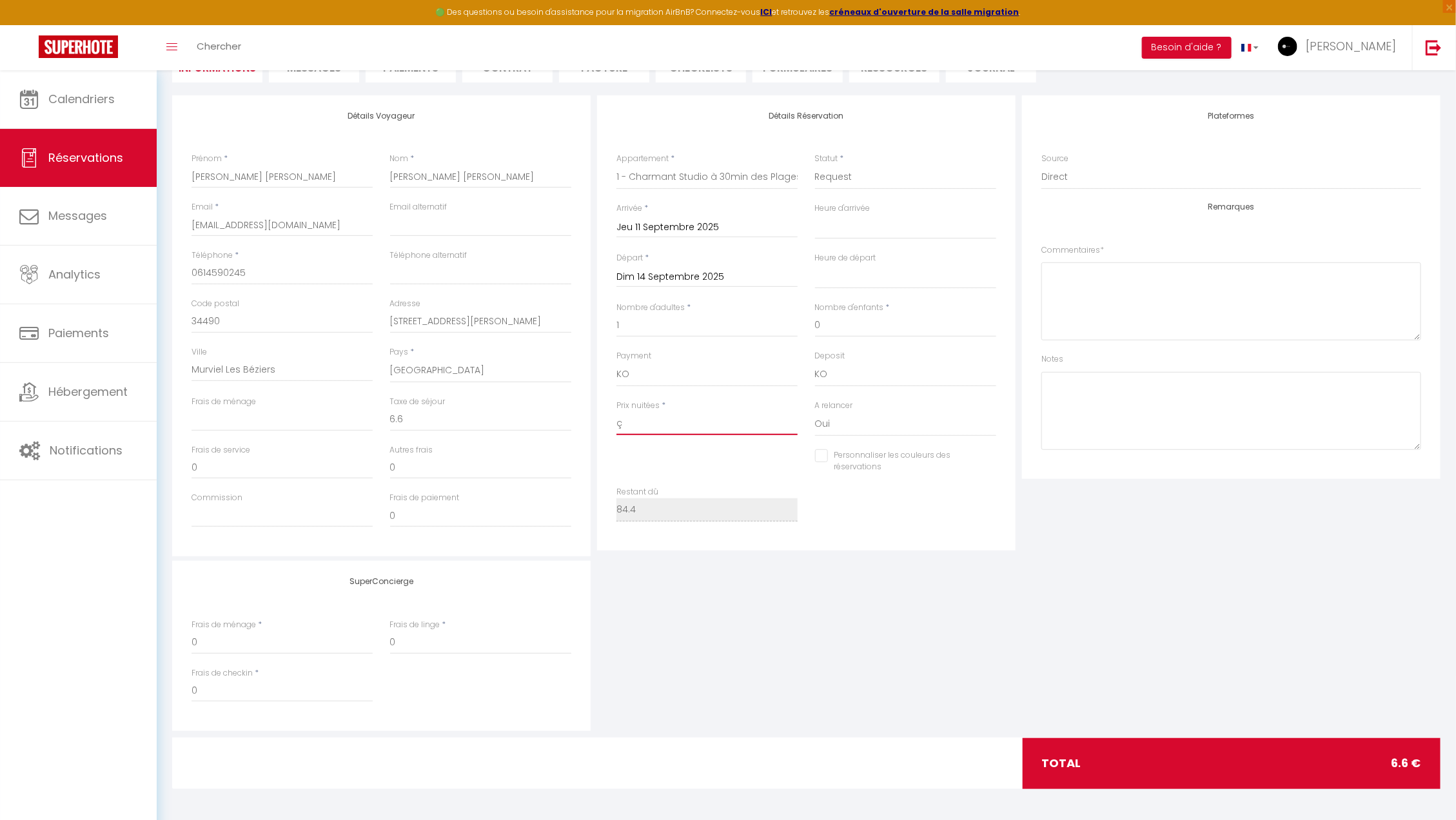
select select
checkbox input "false"
type input "ç-"
select select
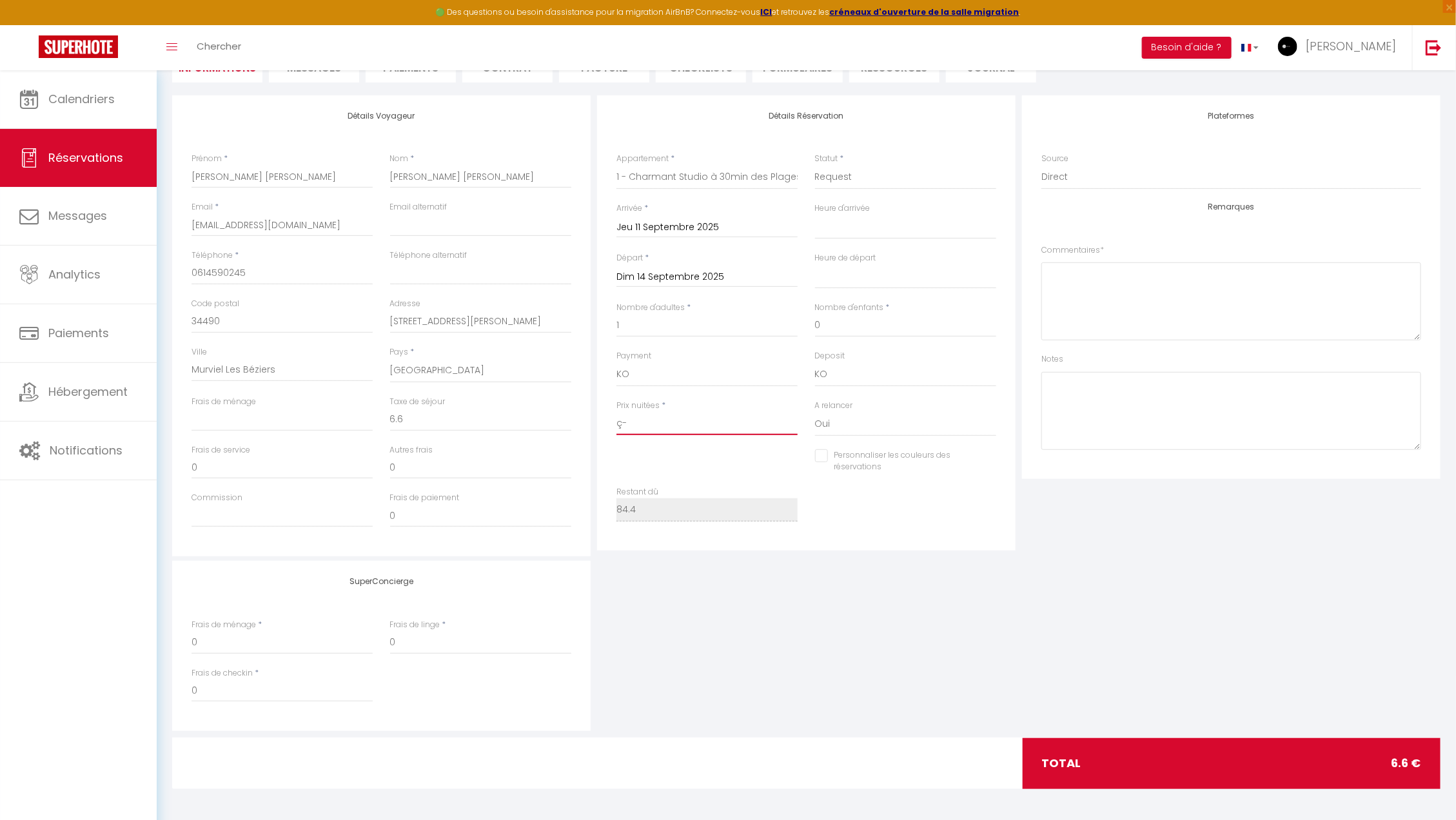
checkbox input "false"
type input "ç-."
select select
checkbox input "false"
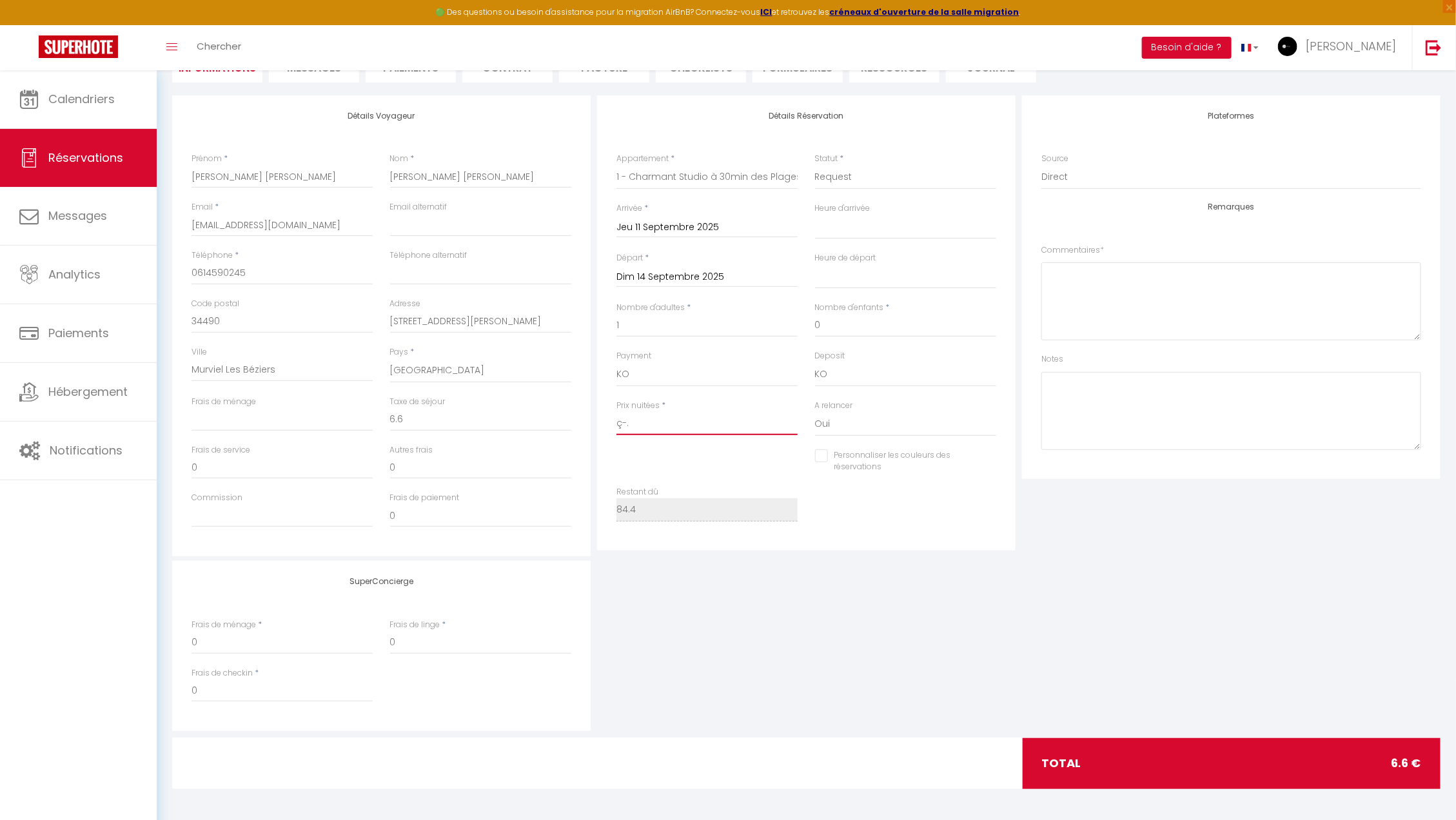
type input "ç-"
select select
checkbox input "false"
type input "ç"
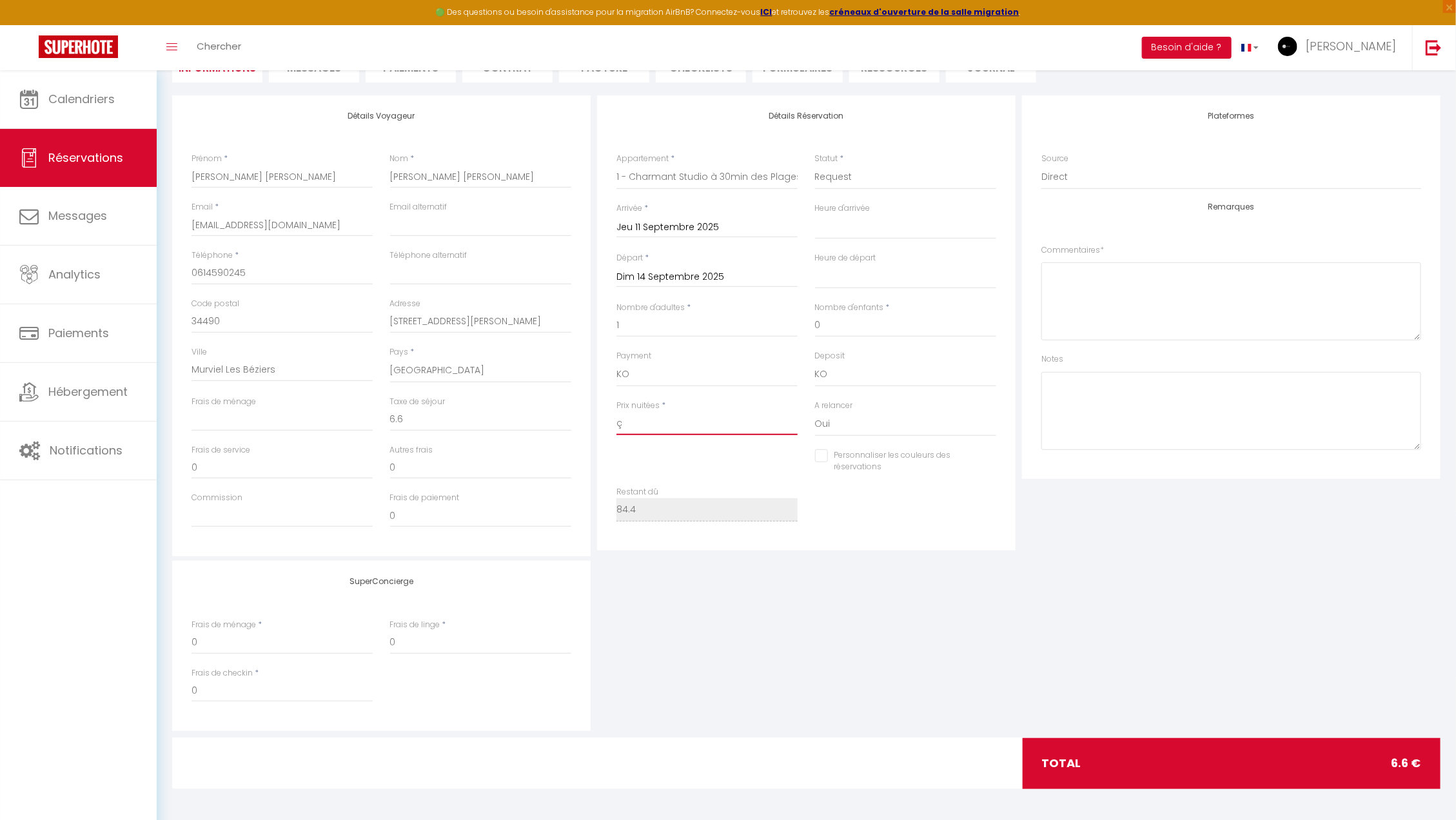
select select
checkbox input "false"
select select
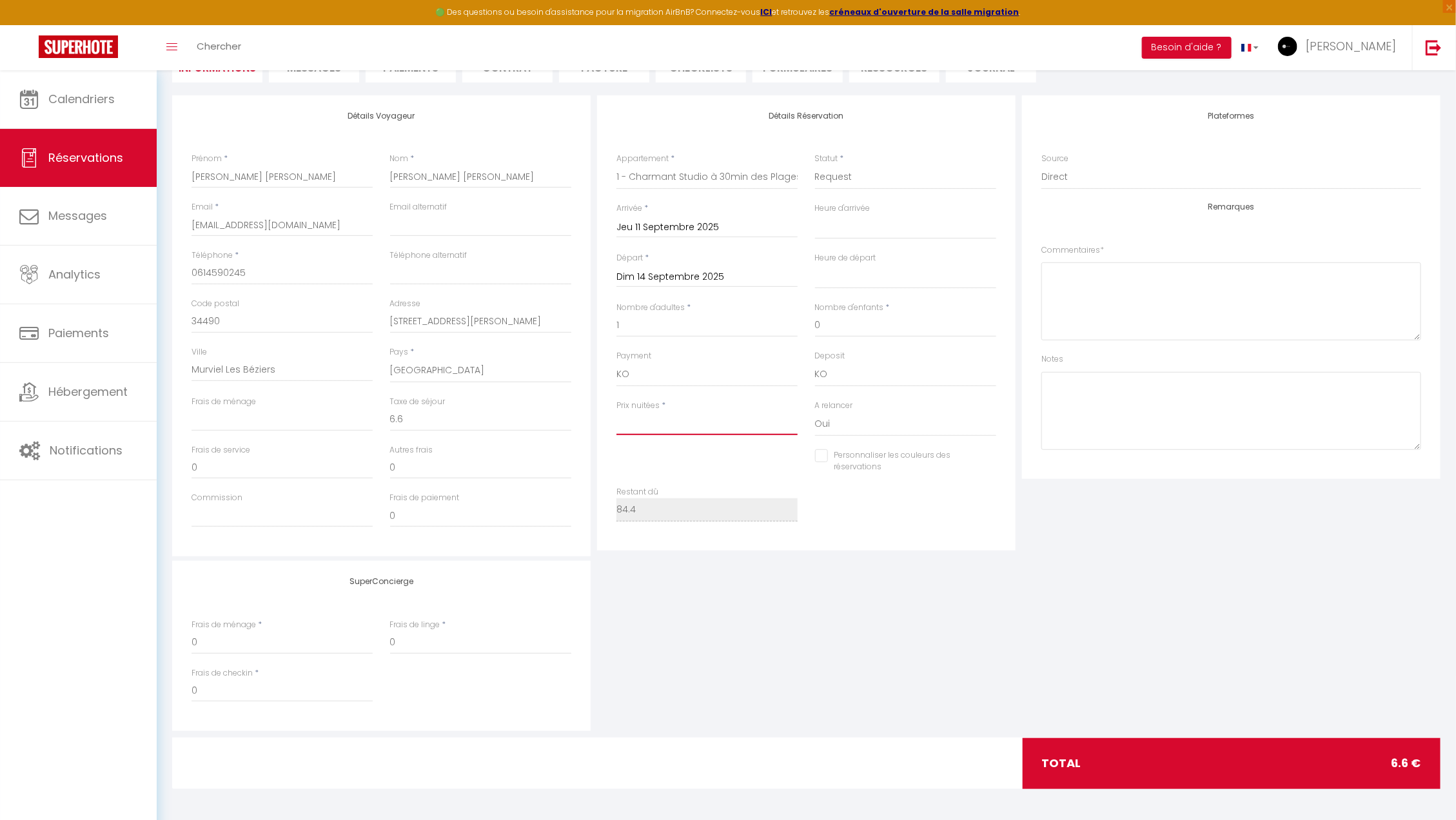
checkbox input "false"
type input "9"
select select
checkbox input "false"
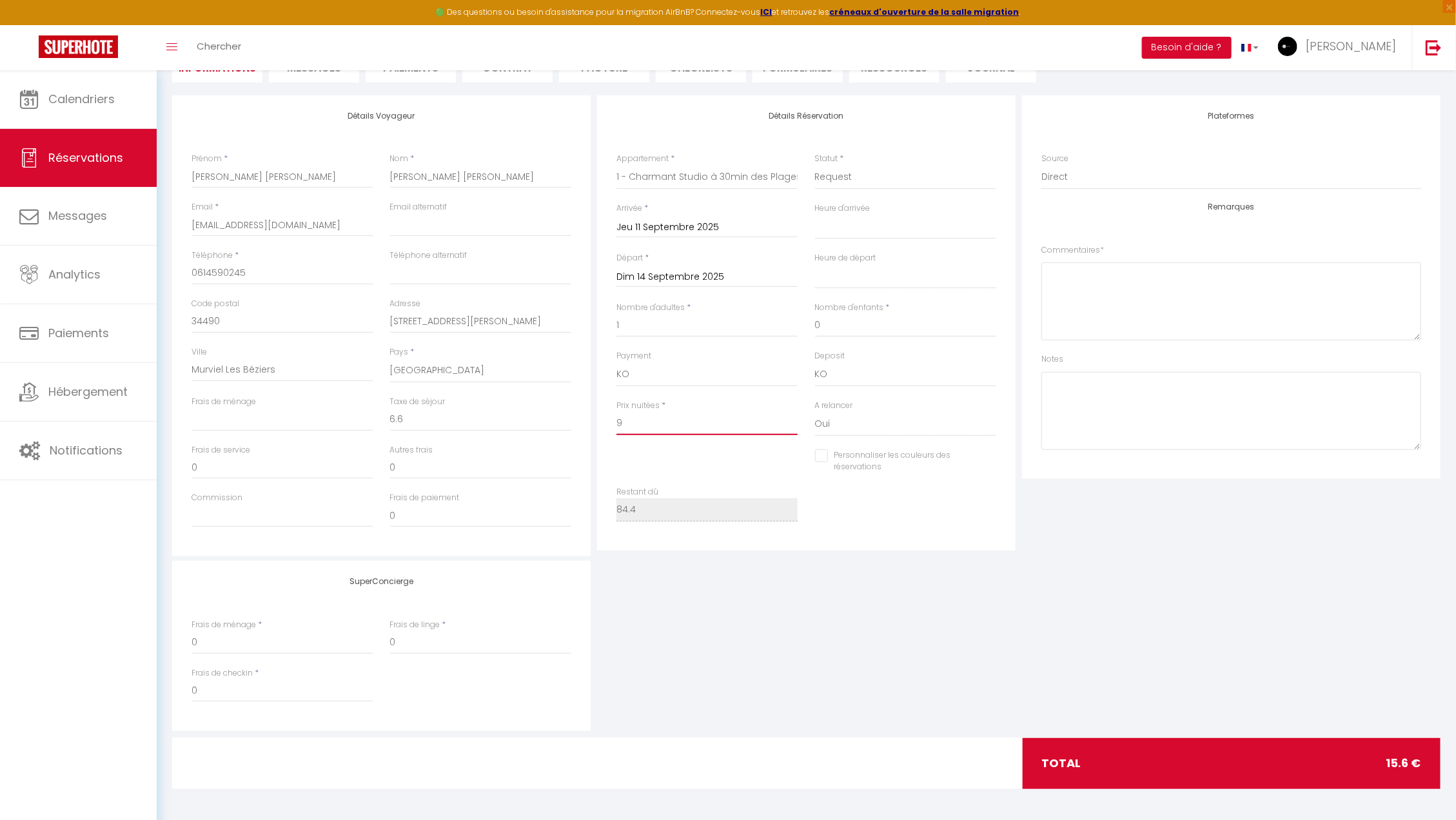
type input "94"
select select
checkbox input "false"
type input "94."
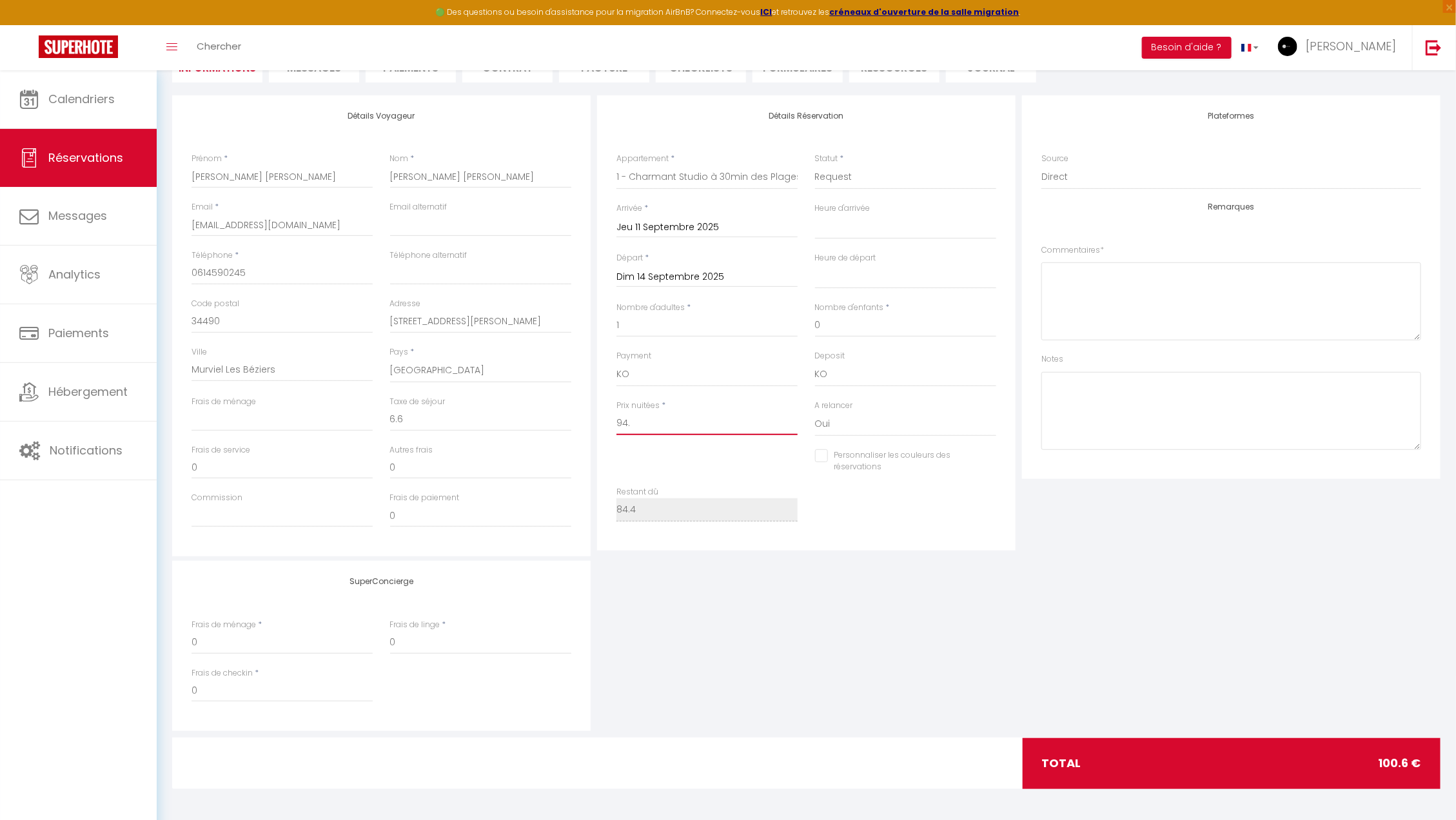
select select
checkbox input "false"
type input "94.4"
select select
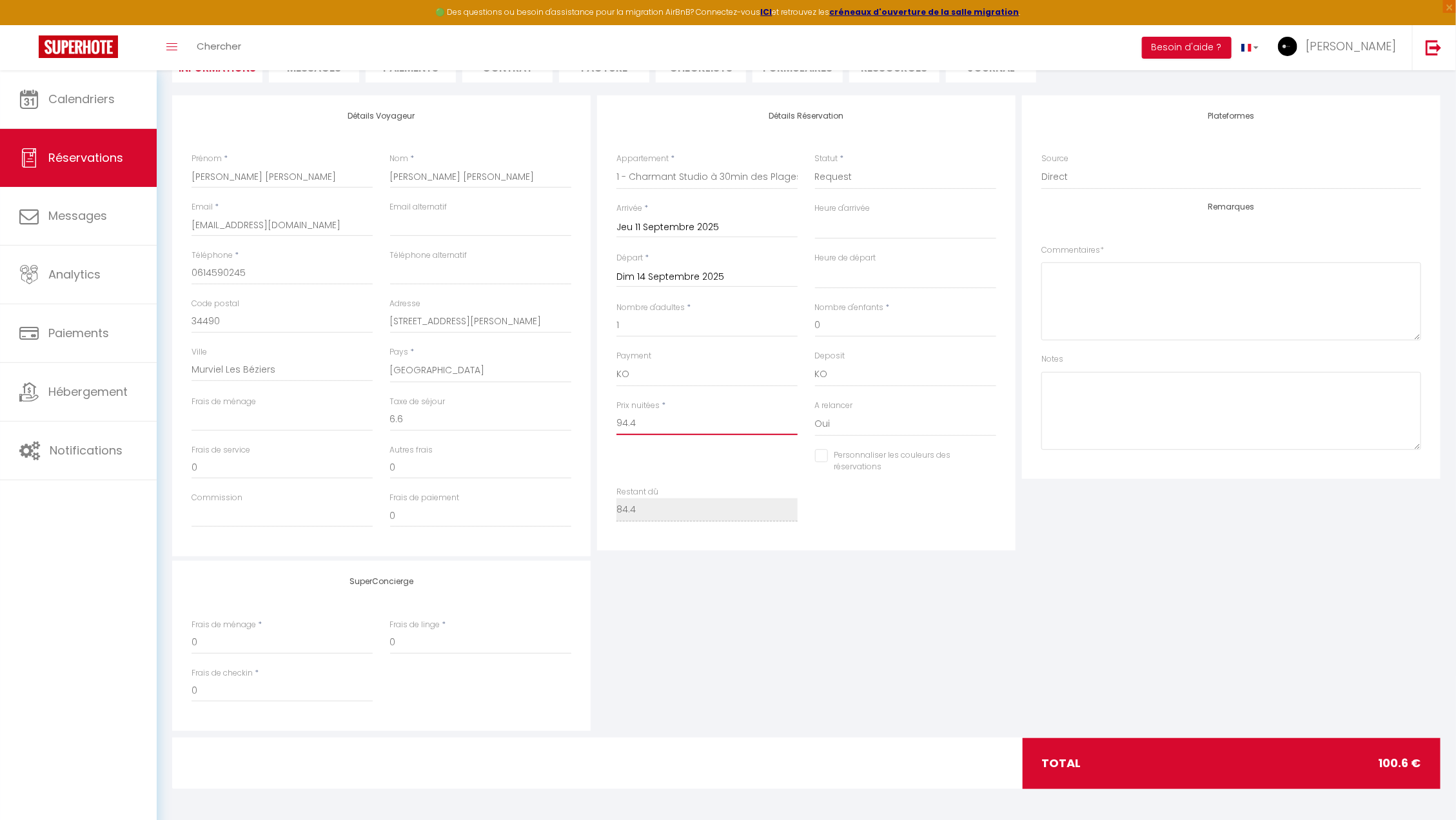
select select
checkbox input "false"
type input "94.4"
type input "0"
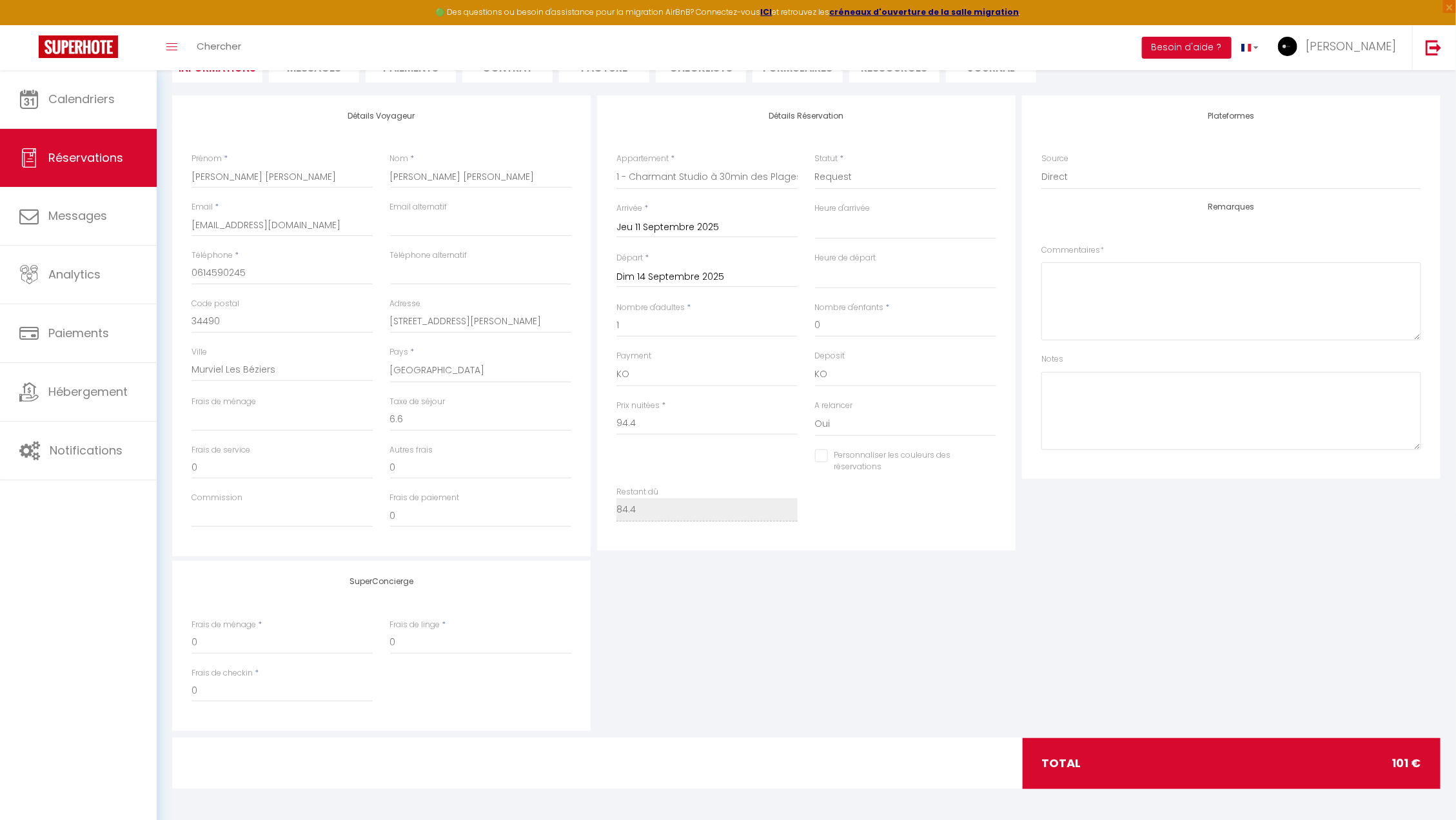
select select
checkbox input "false"
click at [749, 635] on div "SuperConcierge Frais de ménage * 0 Frais de linge * 0 Frais de checkin * 0" at bounding box center [806, 646] width 1275 height 170
drag, startPoint x: 414, startPoint y: 422, endPoint x: 391, endPoint y: 421, distance: 23.0
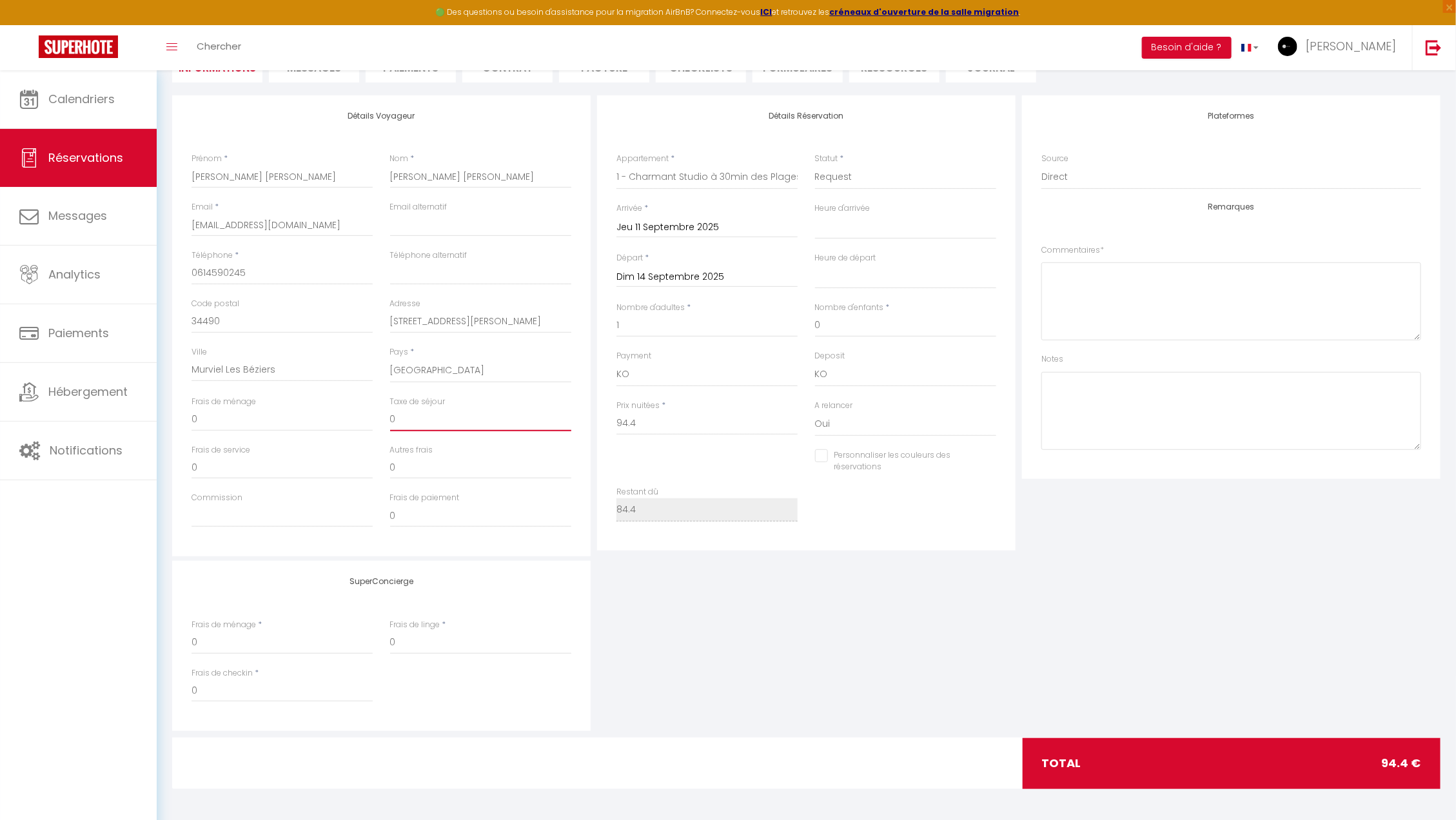
click at [391, 421] on input "0" at bounding box center [480, 420] width 181 height 23
type input "6"
select select
checkbox input "false"
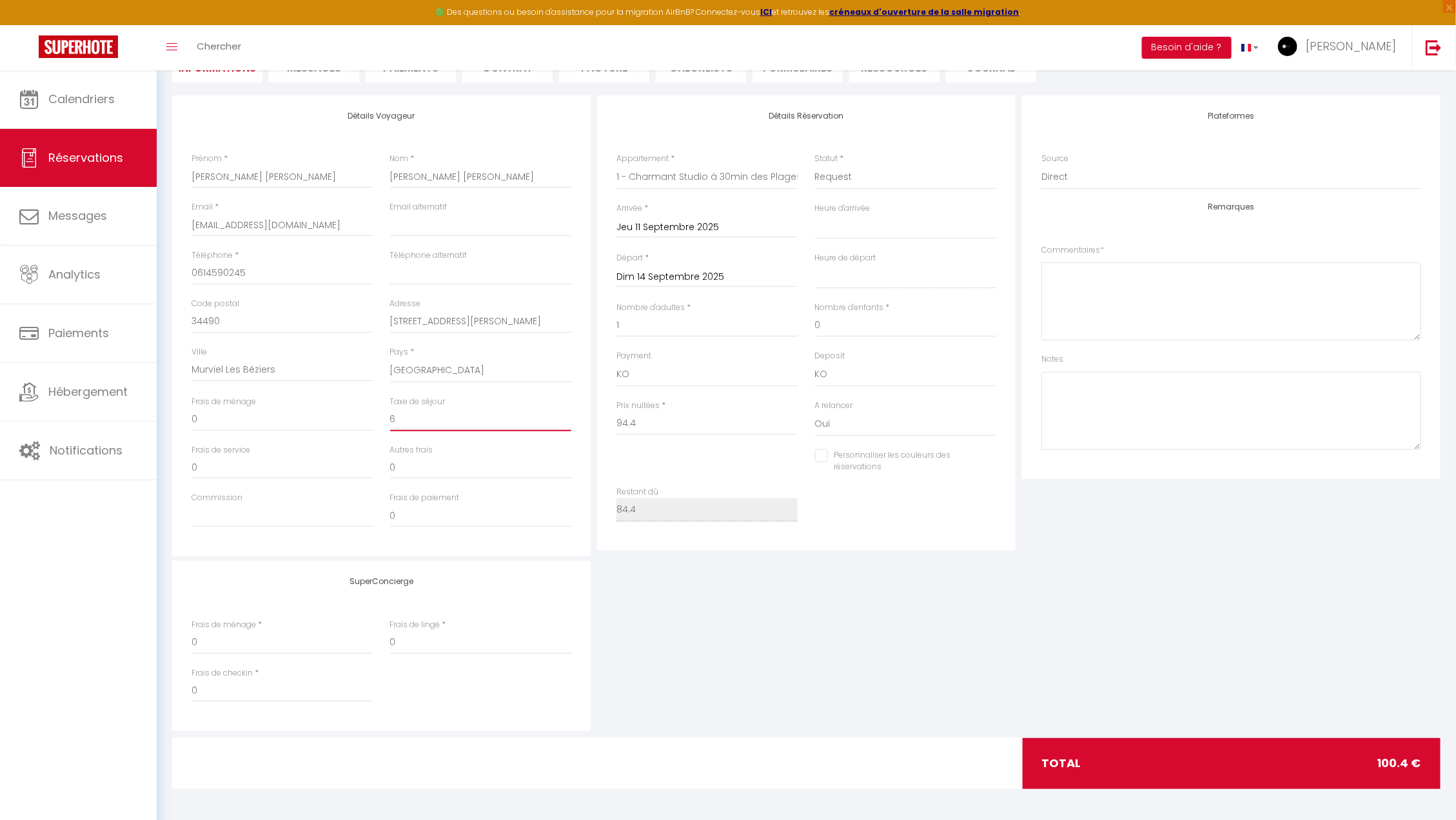
type input "6,"
select select
checkbox input "false"
type input "6"
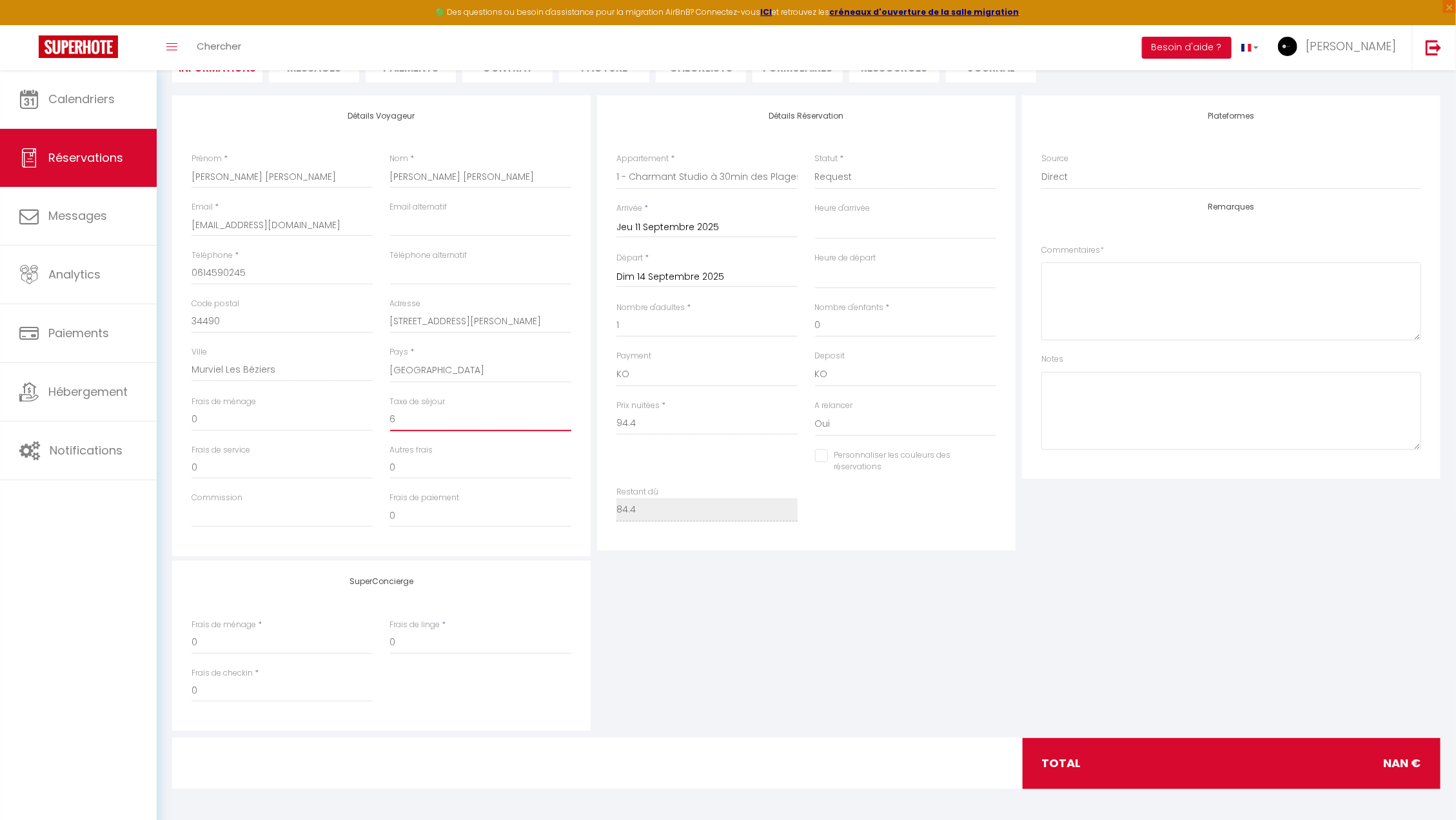
select select
checkbox input "false"
type input "6."
select select
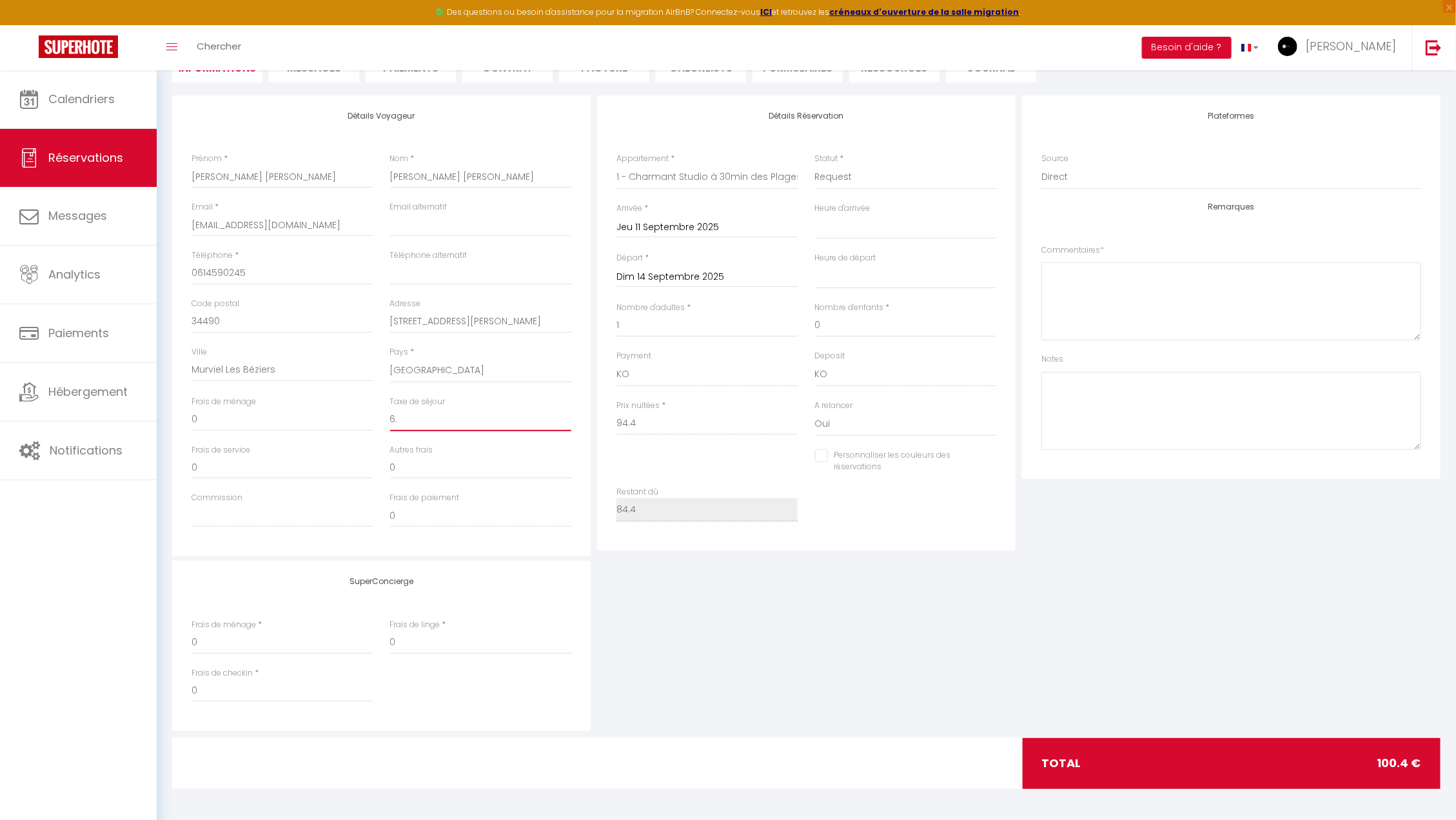
select select
checkbox input "false"
type input "6.6"
select select
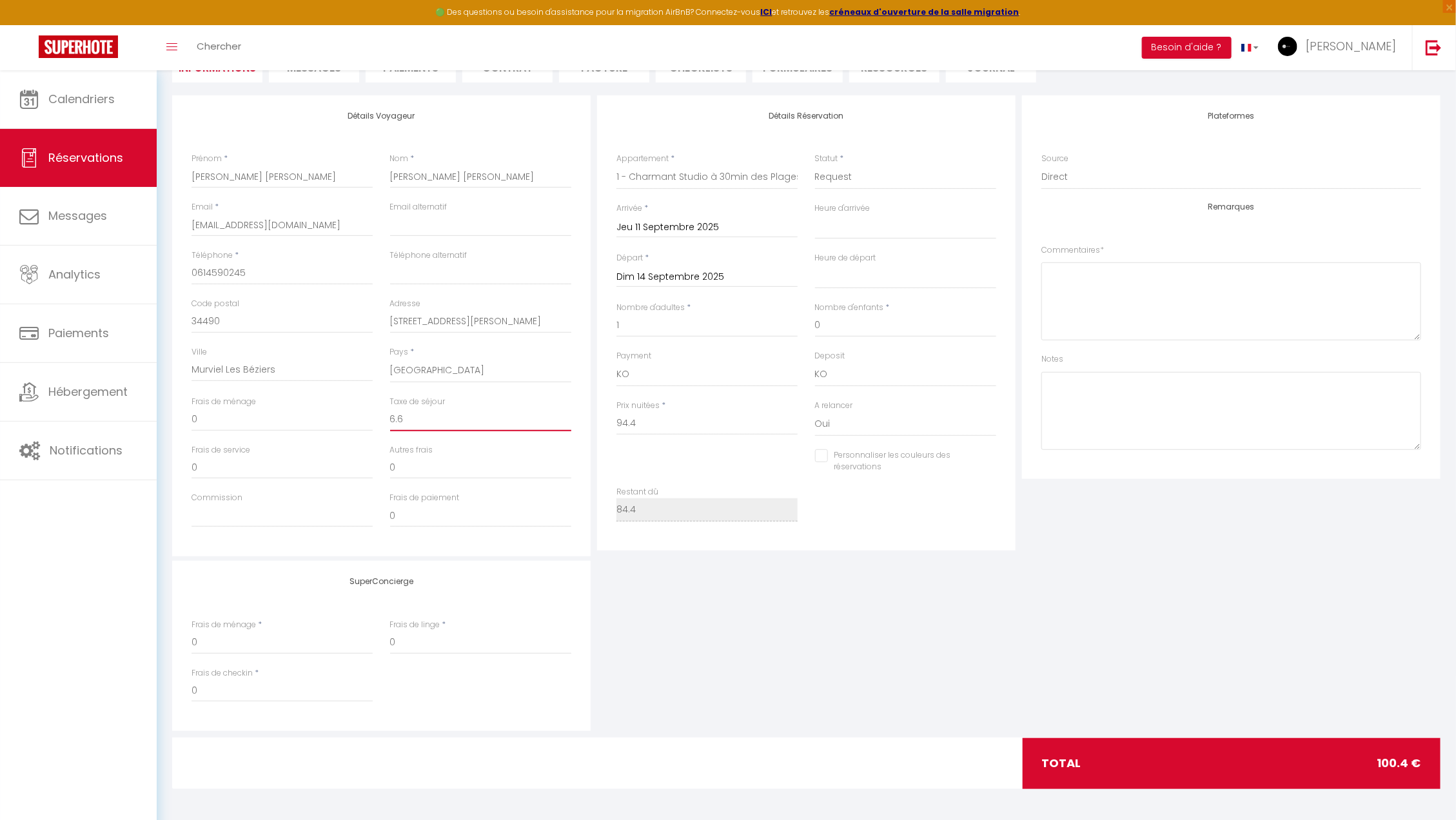
checkbox input "false"
type input "6.6"
click at [683, 611] on div "SuperConcierge Frais de ménage * 0 Frais de linge * 0 Frais de checkin * 0" at bounding box center [806, 646] width 1275 height 170
click at [625, 420] on input "94.4" at bounding box center [707, 424] width 181 height 23
type input "9.4"
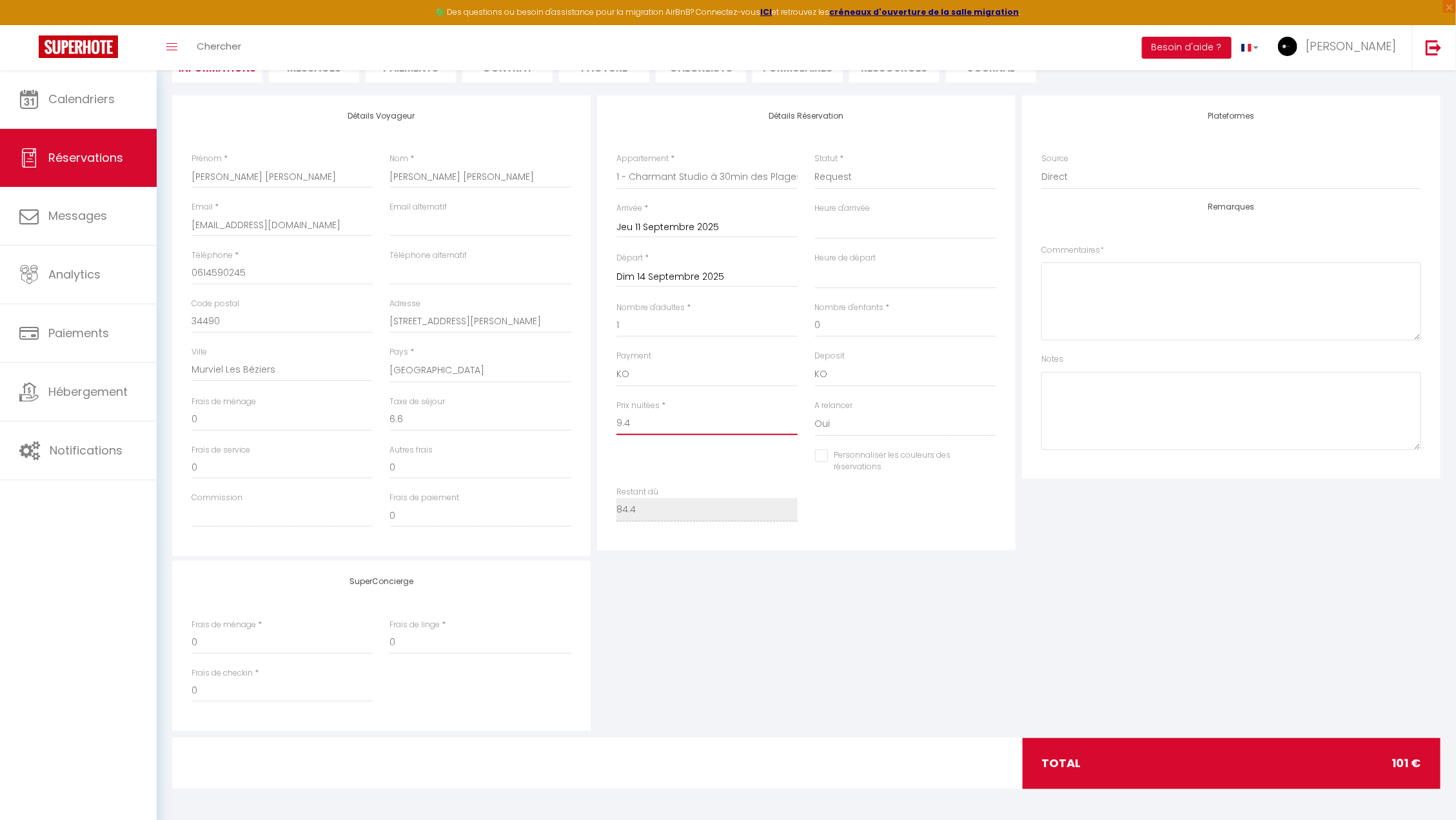
select select
checkbox input "false"
type input "93.4"
select select
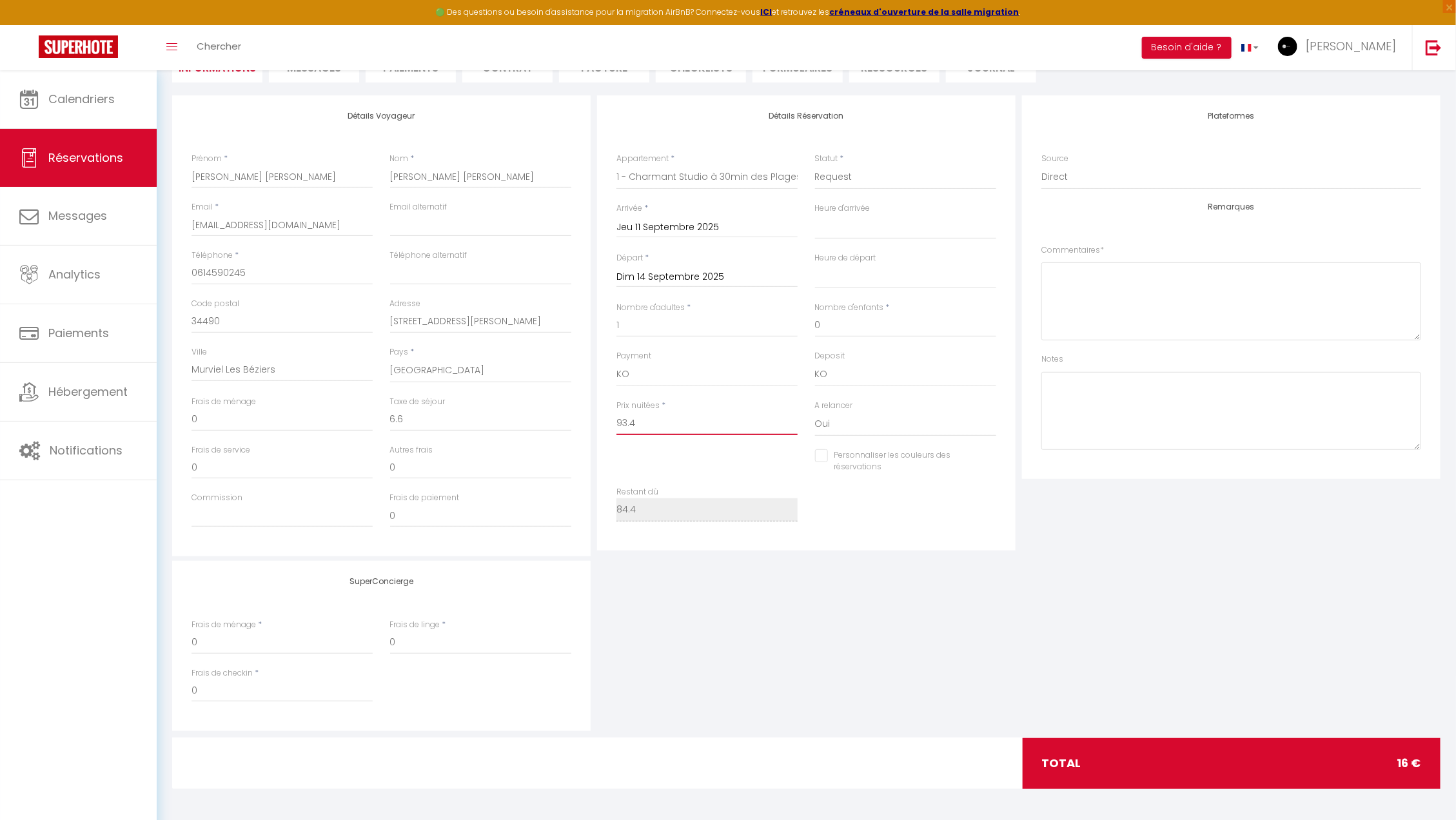
select select
checkbox input "false"
type input "93.4"
type input "0"
select select
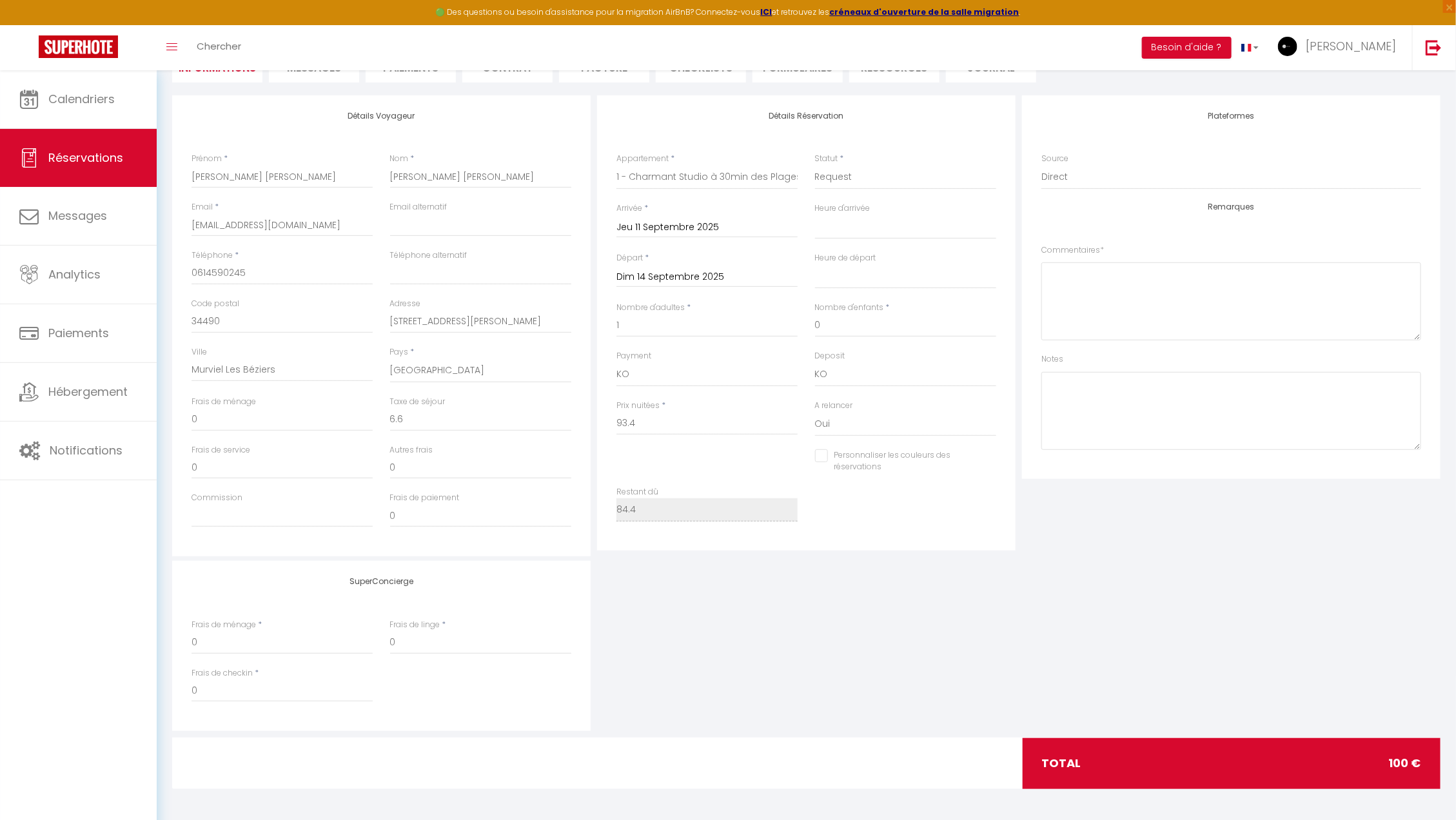
select select
checkbox input "false"
click at [668, 562] on div "SuperConcierge Frais de ménage * 0 Frais de linge * 0 Frais de checkin * 0" at bounding box center [806, 646] width 1275 height 170
drag, startPoint x: 417, startPoint y: 414, endPoint x: 390, endPoint y: 412, distance: 27.1
click at [391, 412] on input "0" at bounding box center [480, 420] width 181 height 23
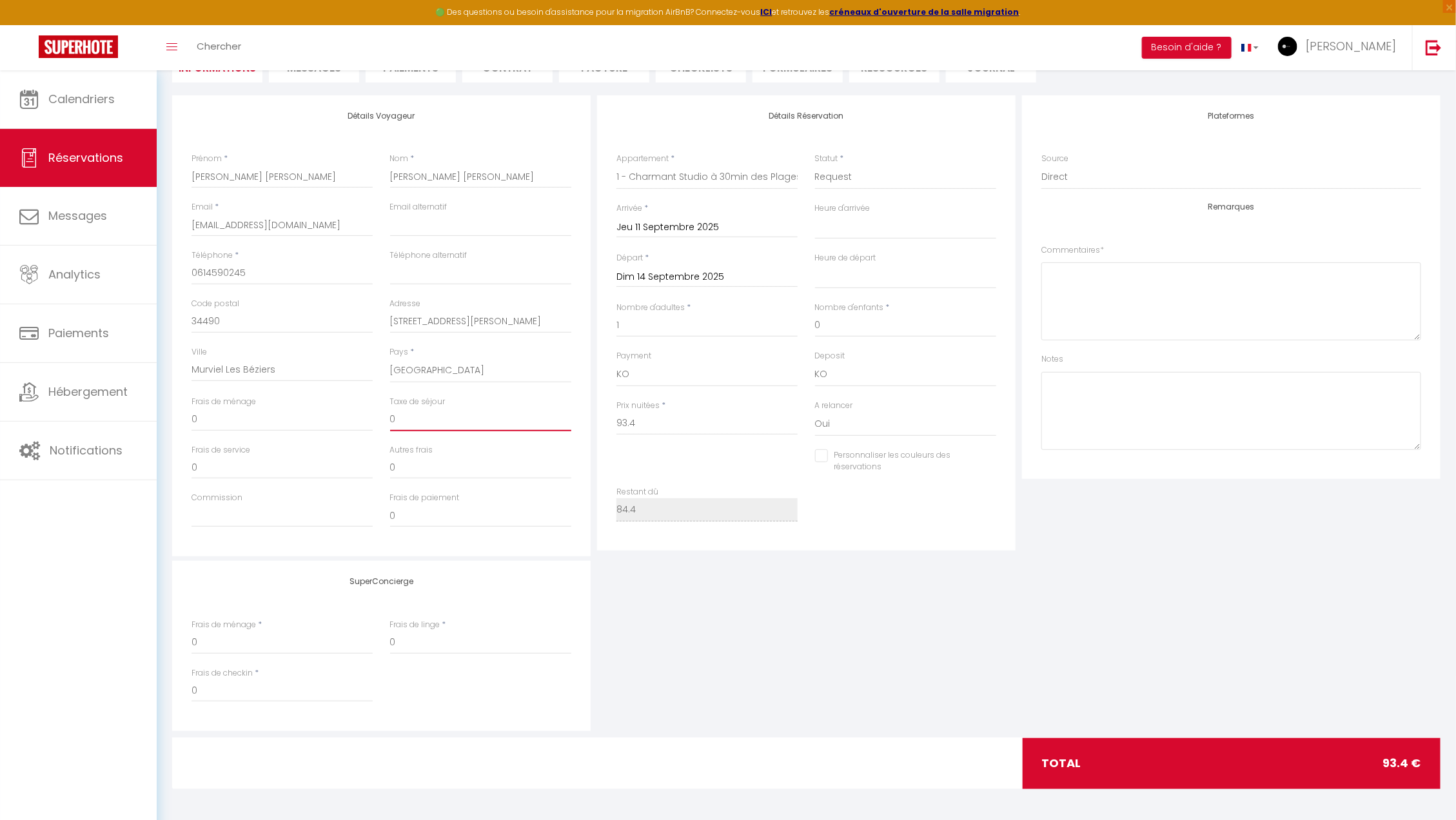
type input "6"
select select
checkbox input "false"
type input "6."
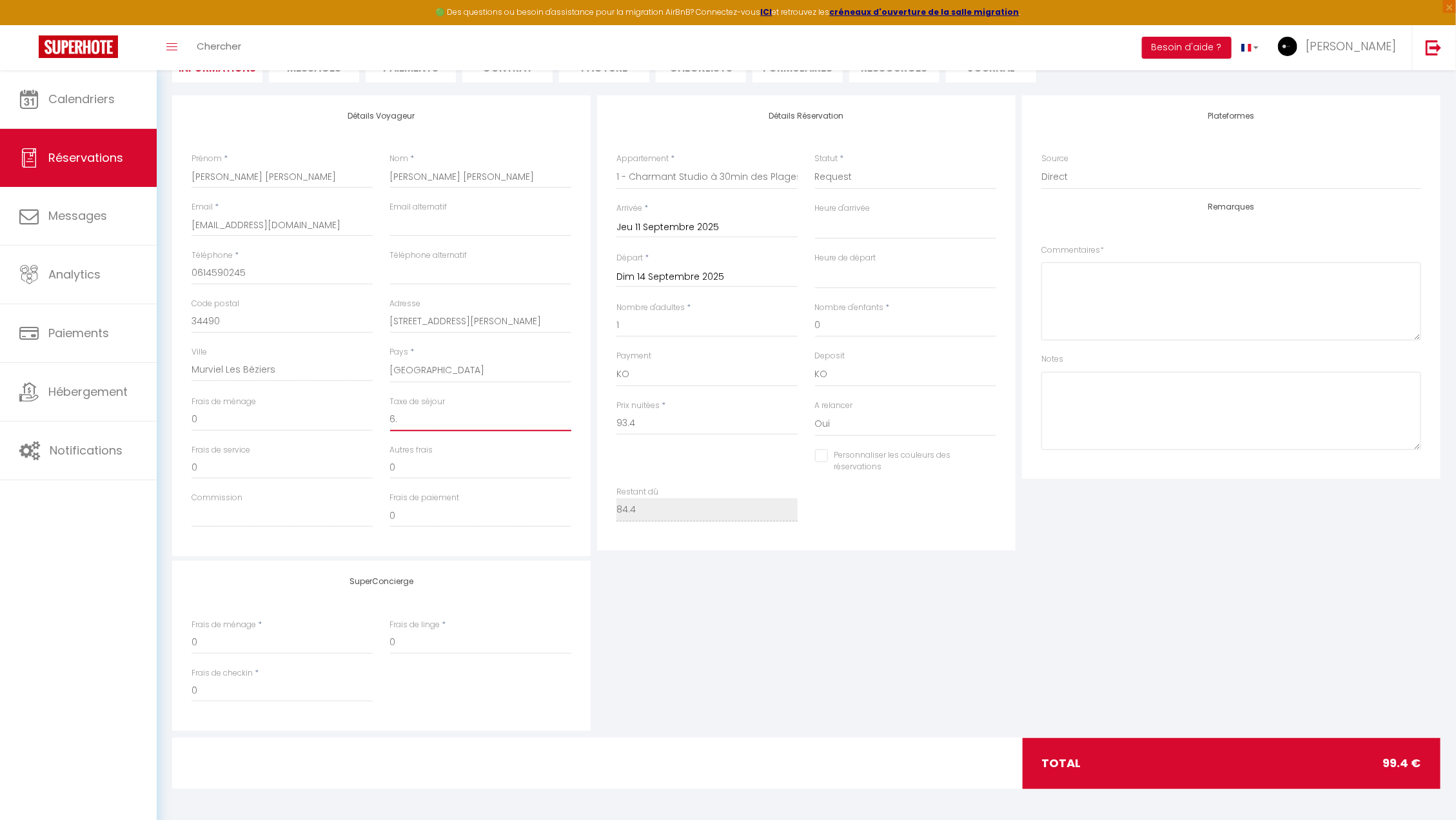
select select
checkbox input "false"
type input "6.6"
select select
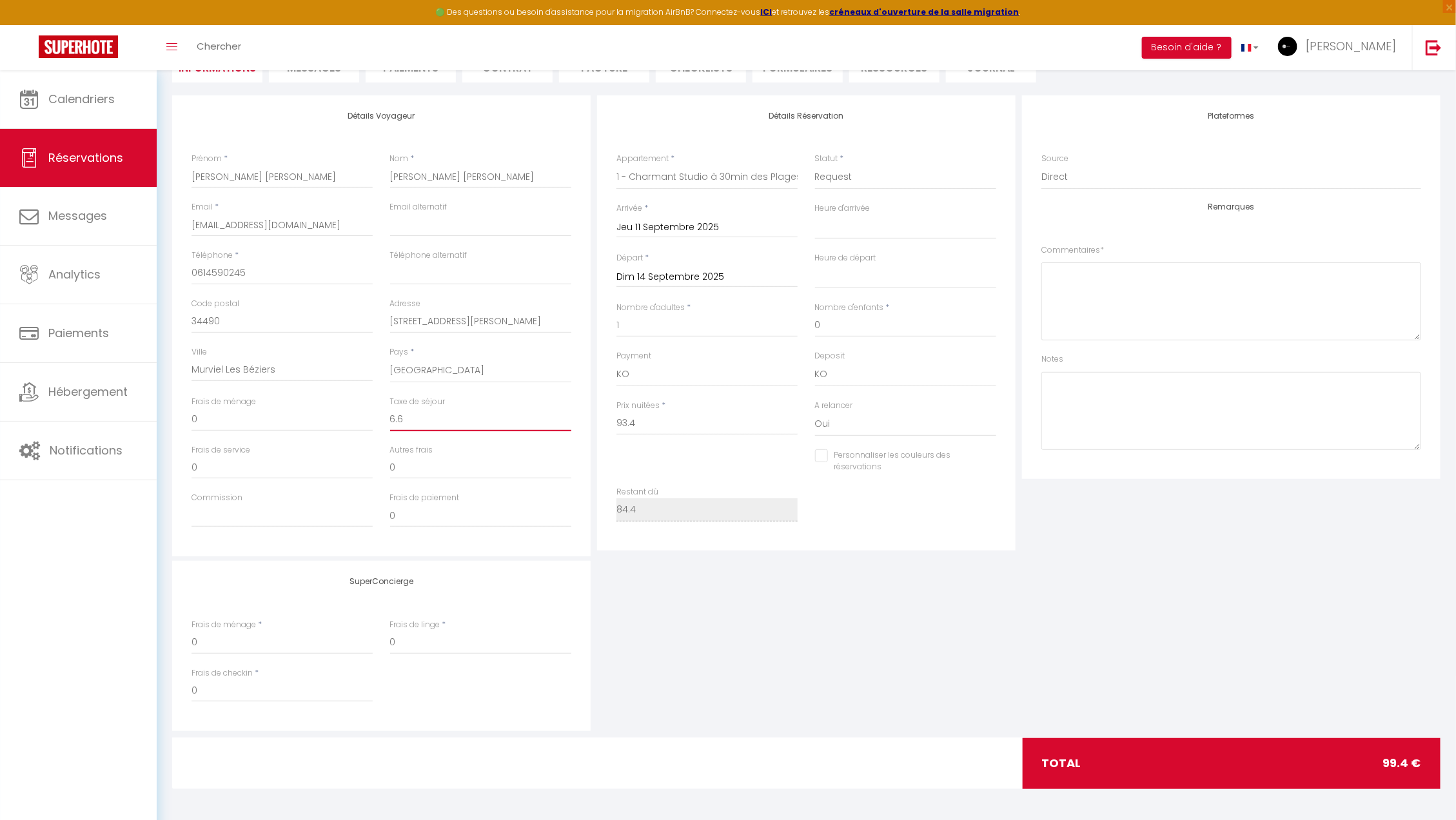
select select
checkbox input "false"
type input "6.6"
click at [977, 566] on div "SuperConcierge Frais de ménage * 0 Frais de linge * 0 Frais de checkin * 0" at bounding box center [806, 646] width 1275 height 170
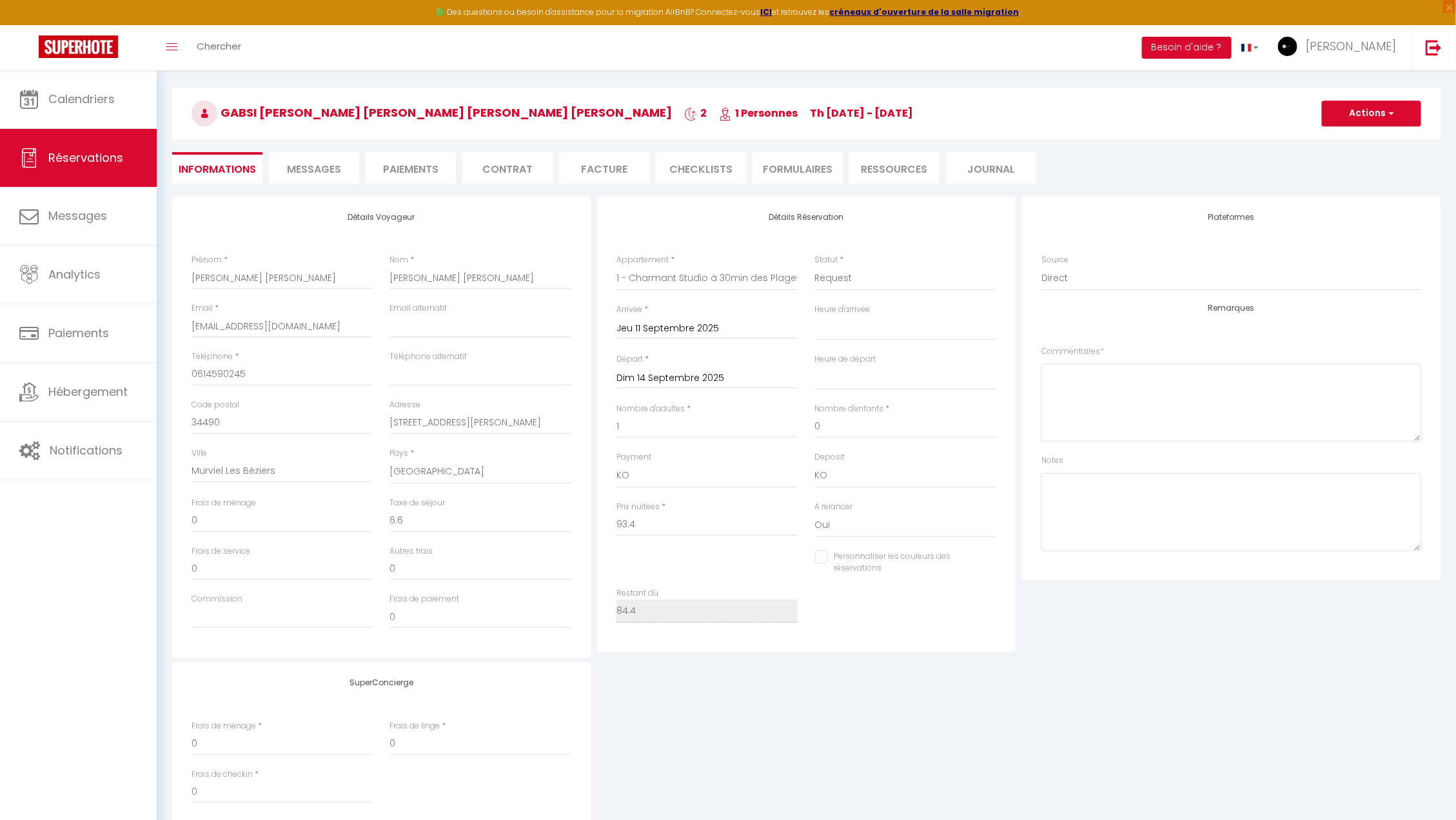
scroll to position [0, 0]
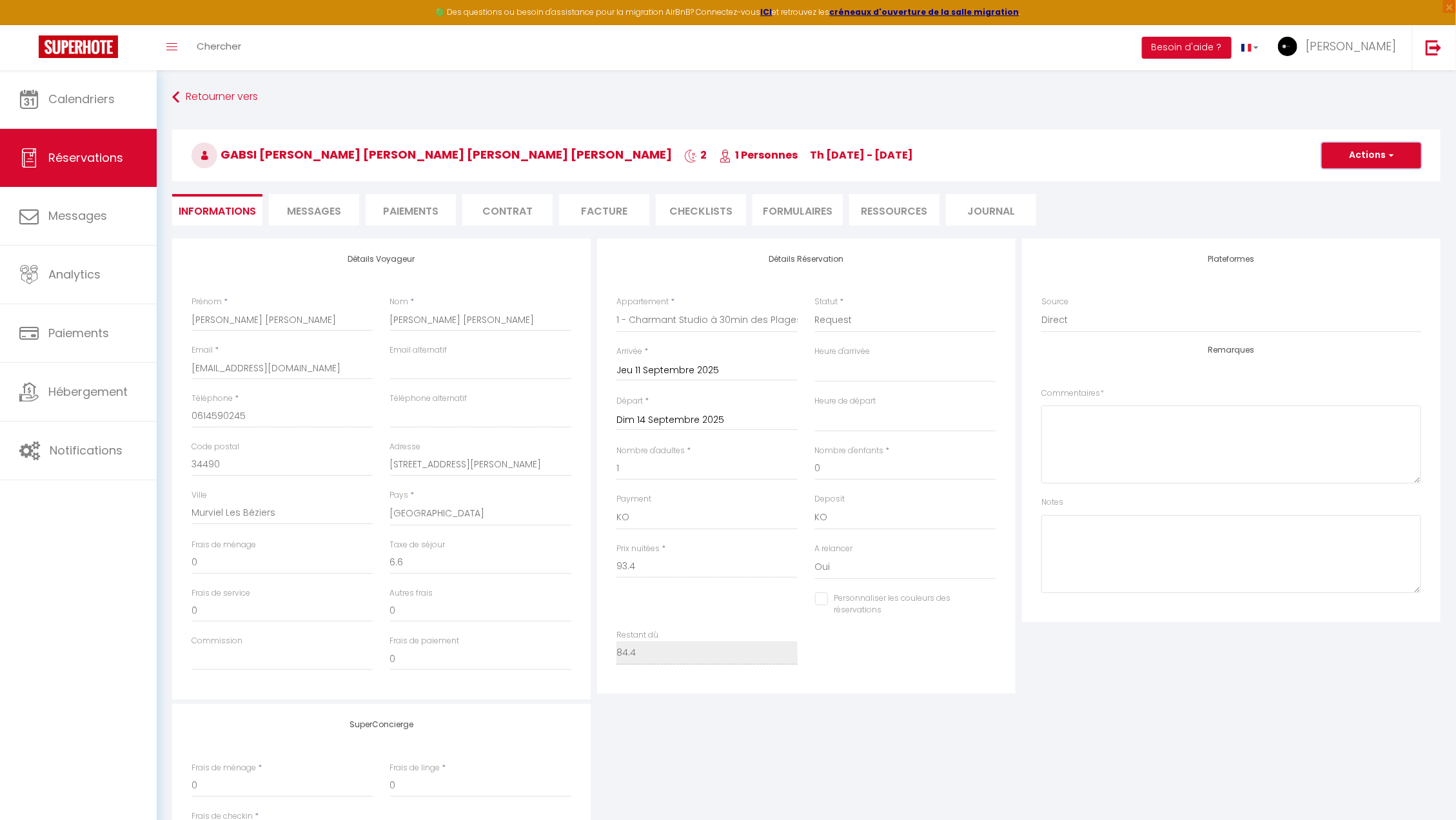
click at [1377, 148] on button "Actions" at bounding box center [1371, 155] width 100 height 26
click at [1364, 179] on link "Enregistrer" at bounding box center [1358, 183] width 102 height 16
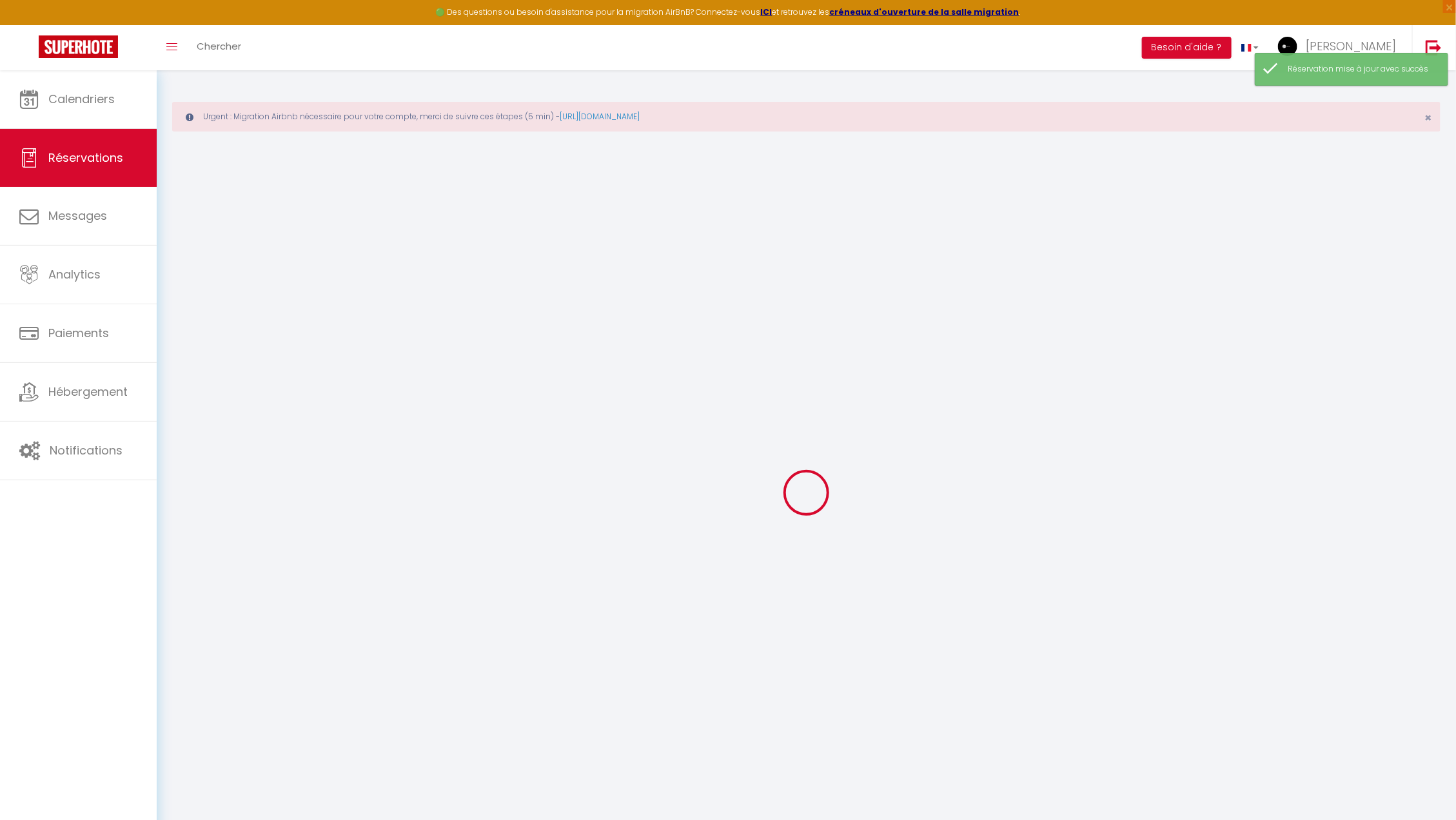
select select "request"
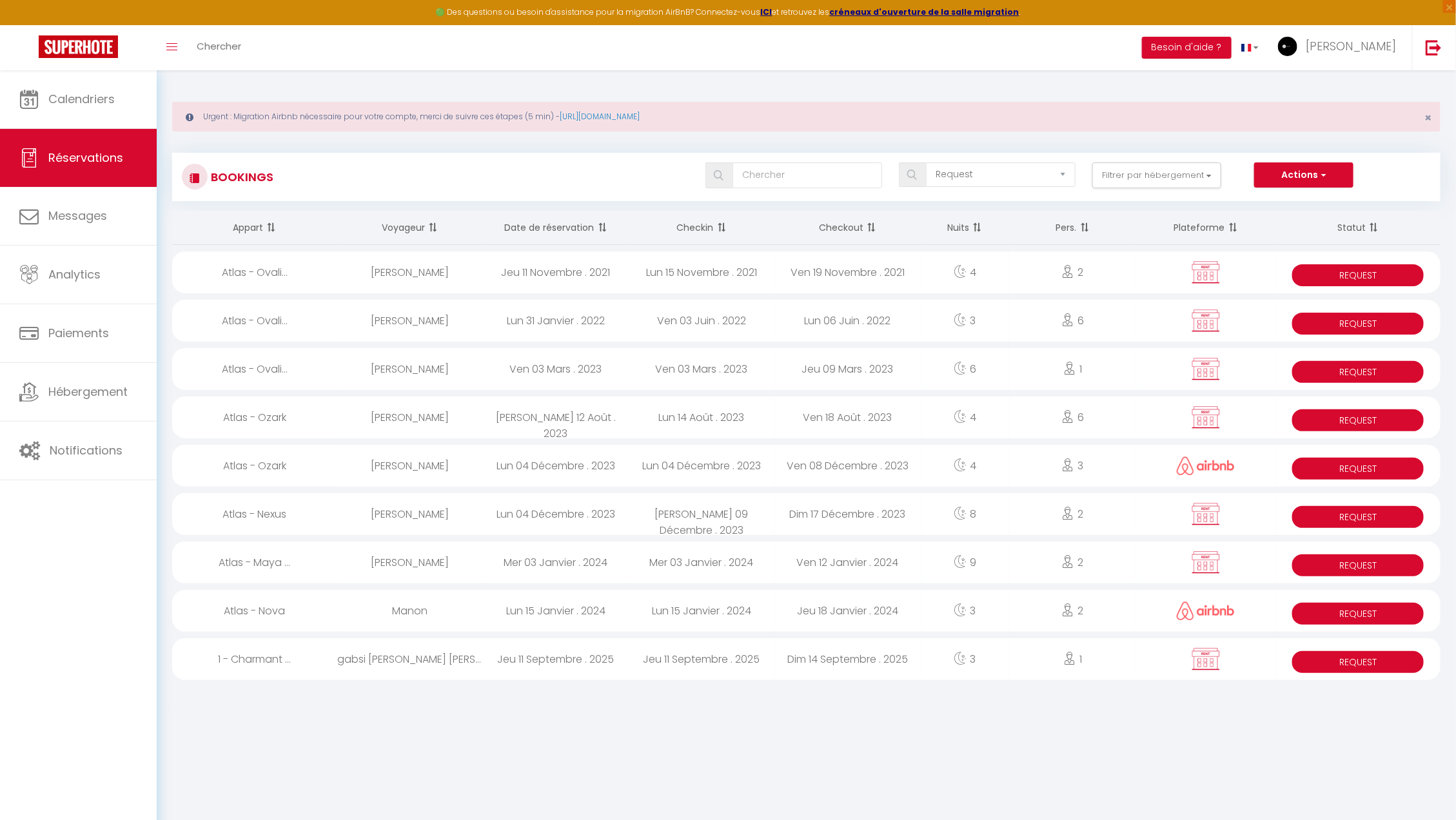
click at [583, 664] on div "Jeu 11 Septembre . 2025" at bounding box center [555, 660] width 146 height 42
select select "KO"
select select "0"
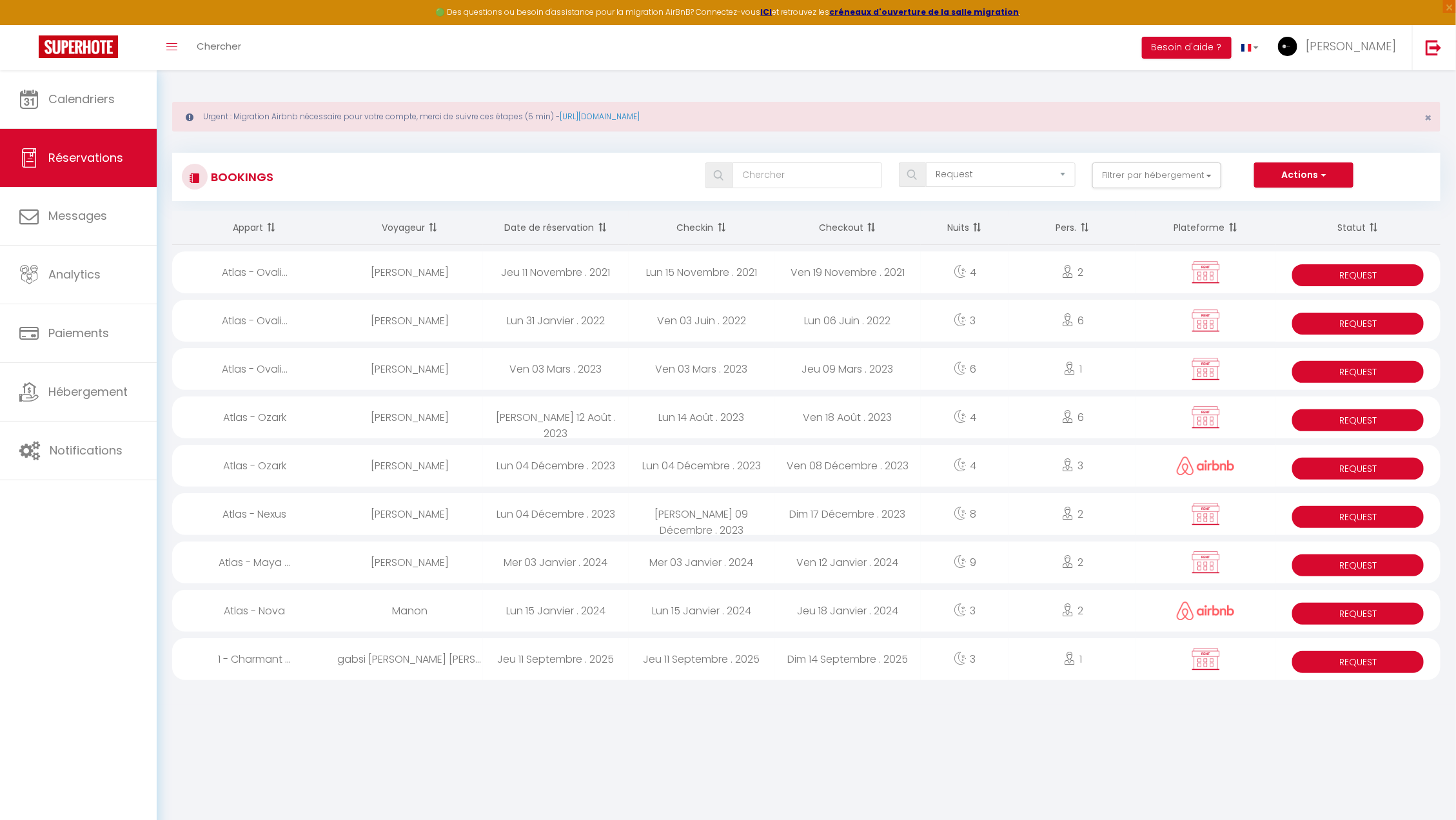
select select "1"
select select
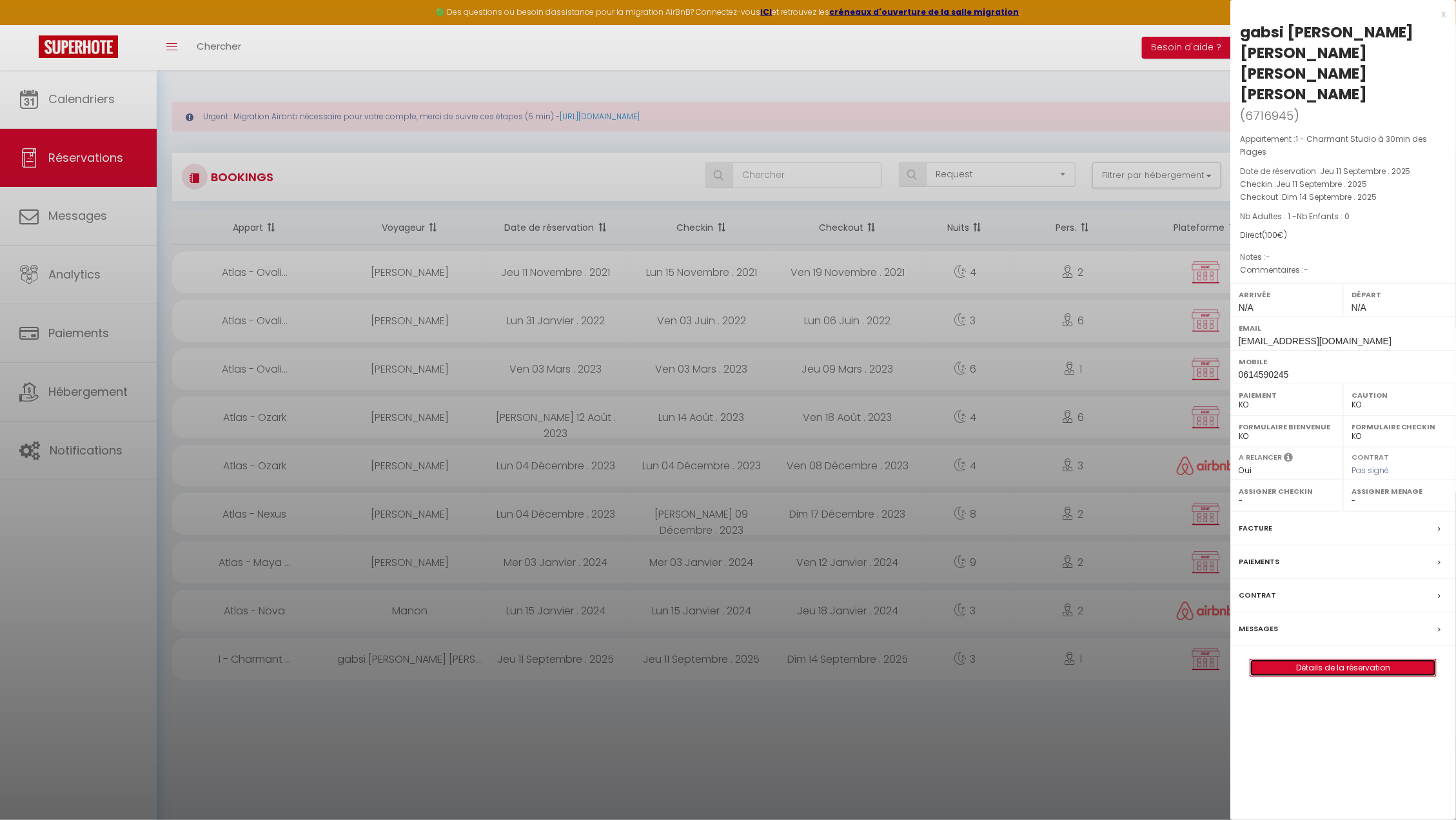
click at [1293, 660] on link "Détails de la réservation" at bounding box center [1343, 668] width 185 height 16
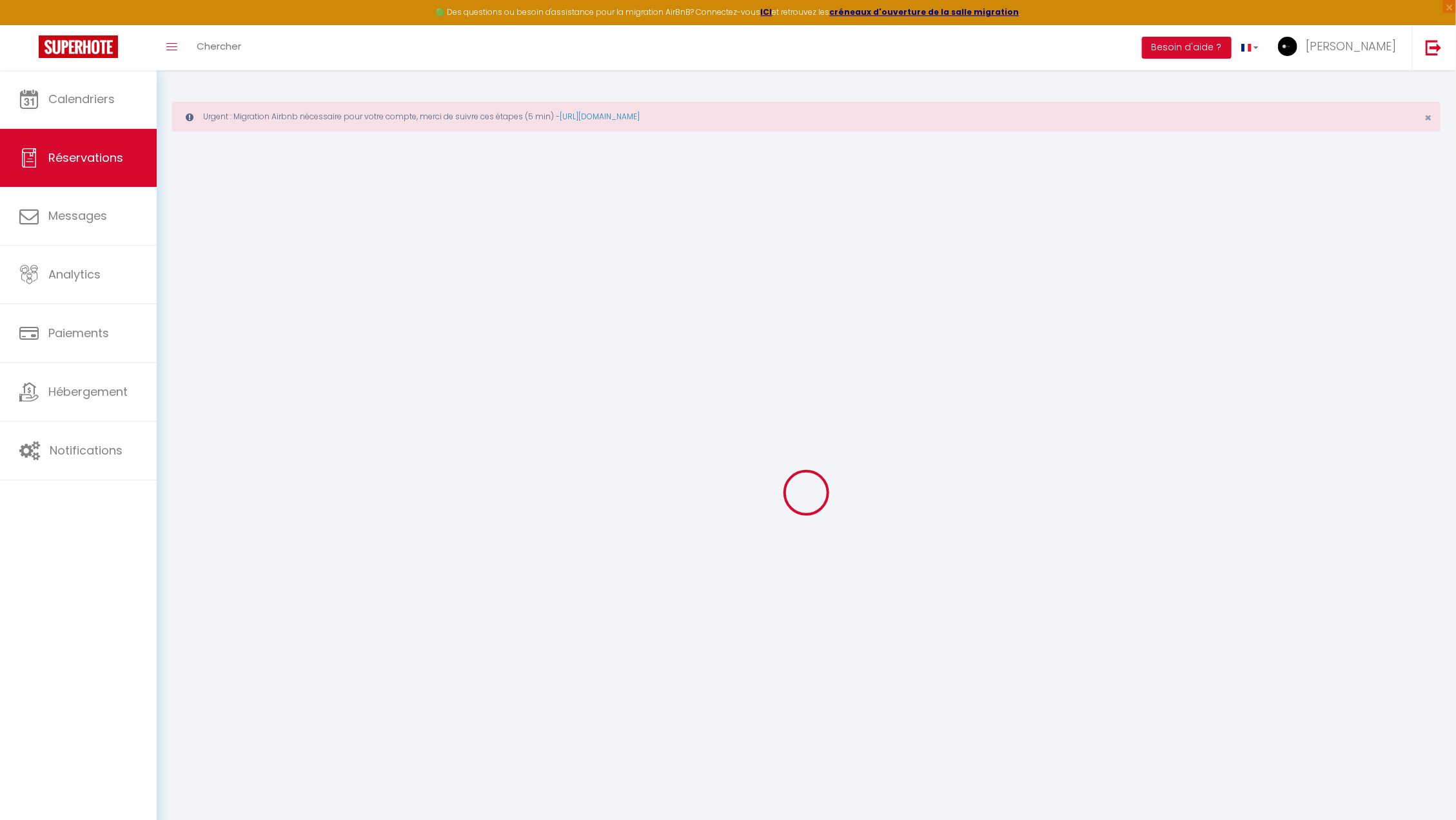
type input "gabsi nezar gabsi nezar"
type input "chicken-times@hotmail.com"
type input "0614590245"
type input "34490"
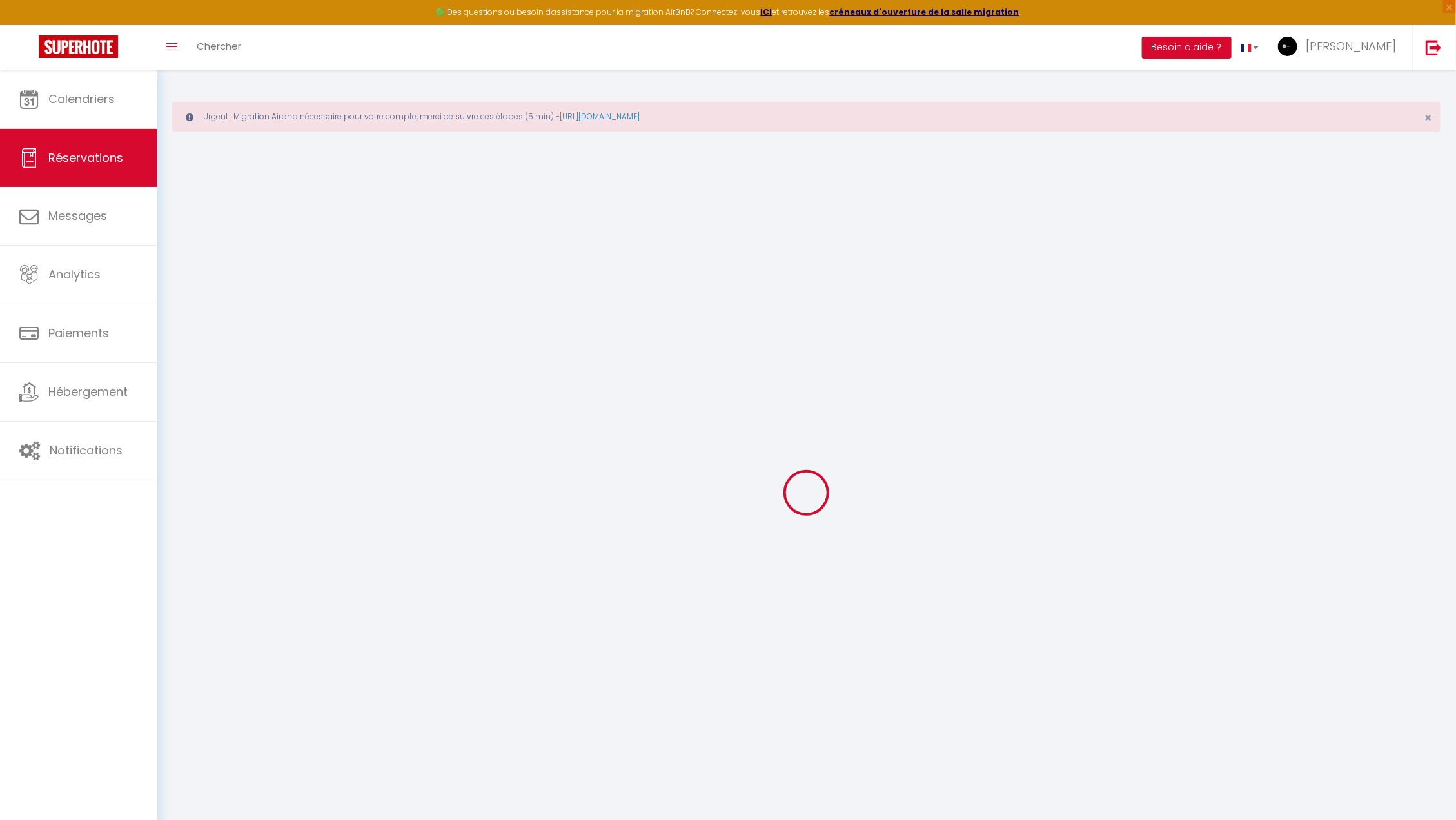
type input "15 rue germain fournier"
type input "Murviel Les Béziers"
select select "FR"
select select "59776"
select select "4"
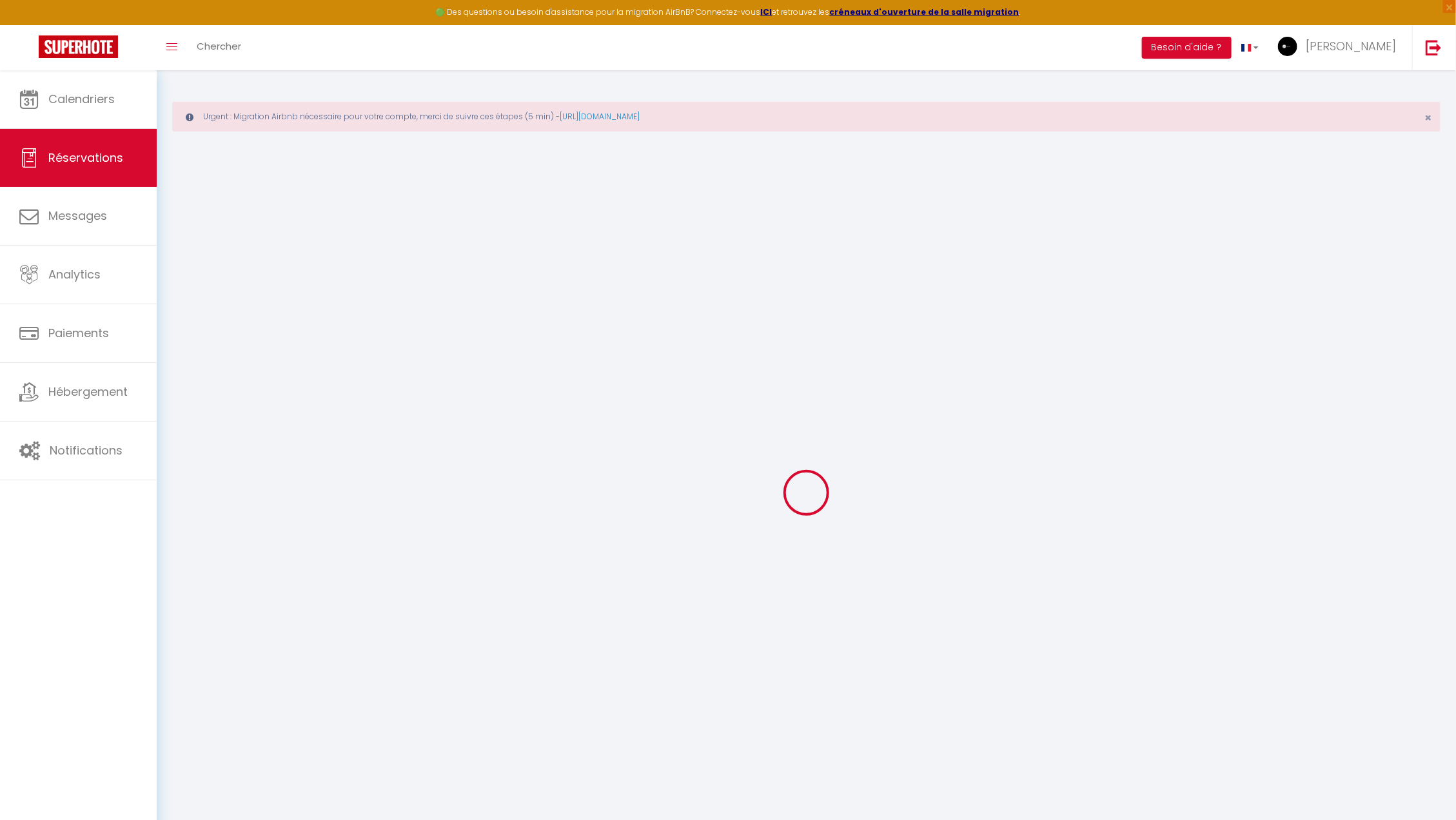
type input "Jeu 11 Septembre 2025"
select select
type input "Dim 14 Septembre 2025"
select select
type input "1"
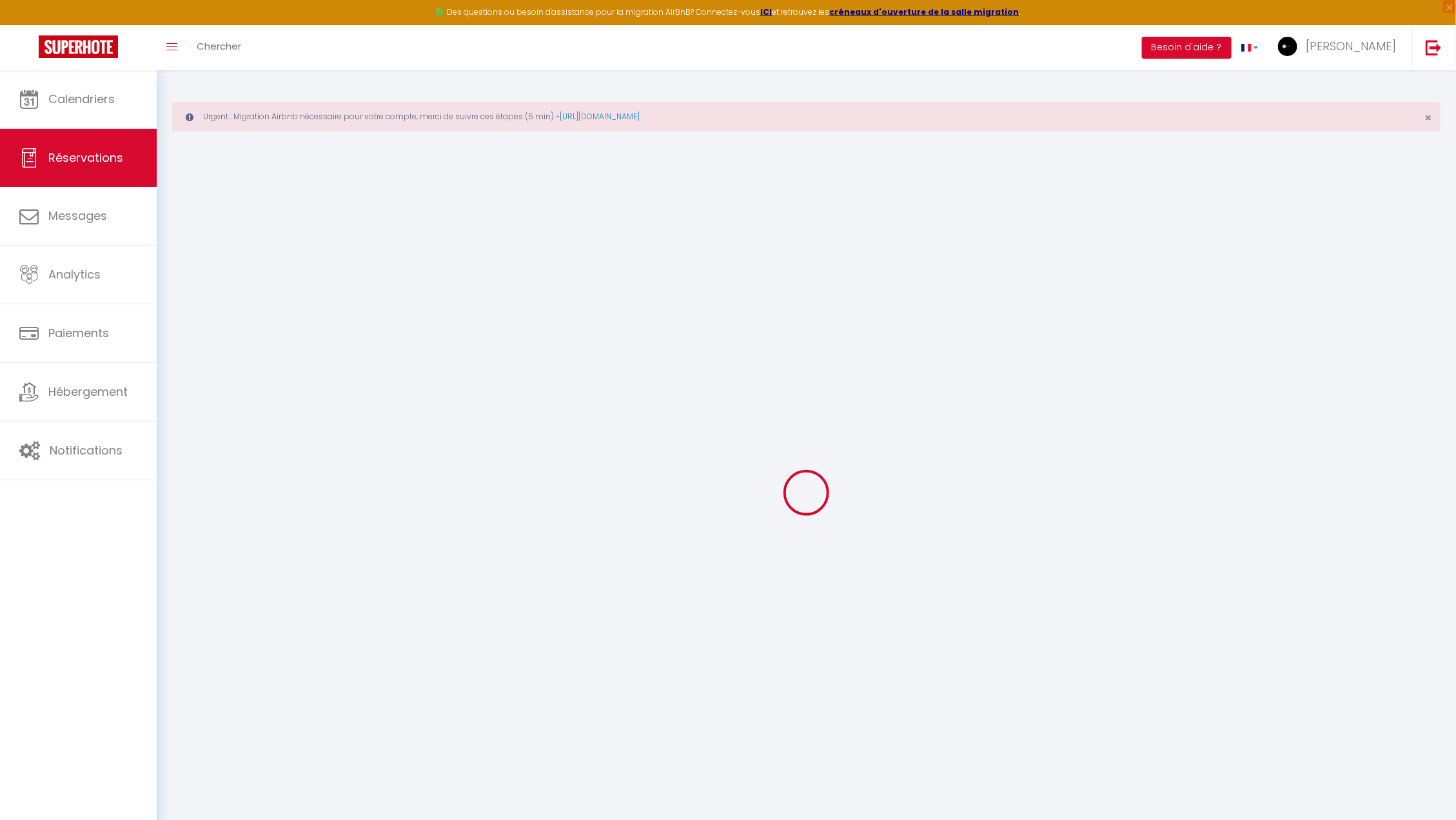
select select "10"
select select
type input "93.4"
checkbox input "false"
type input "100"
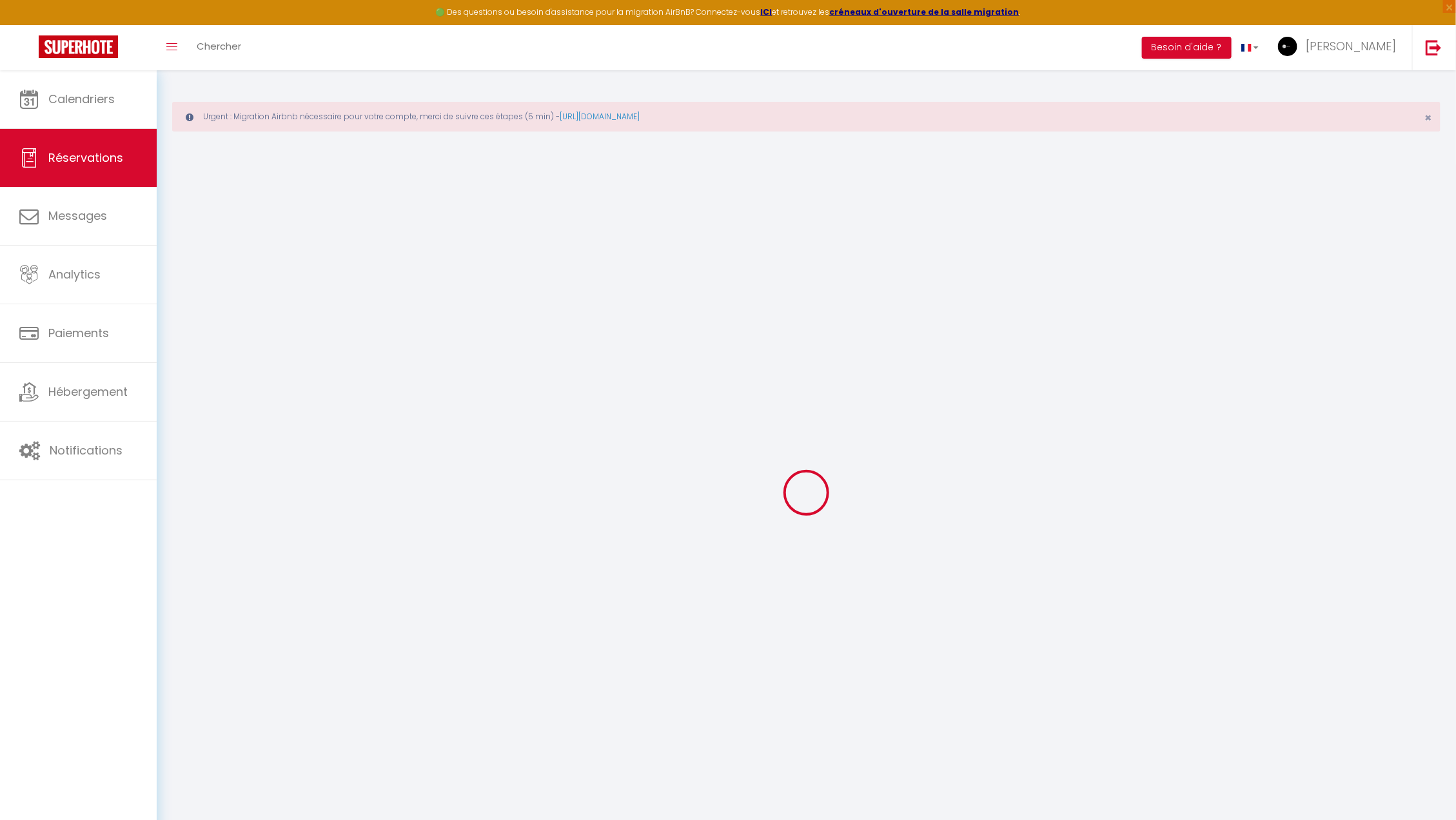
type input "0"
select select
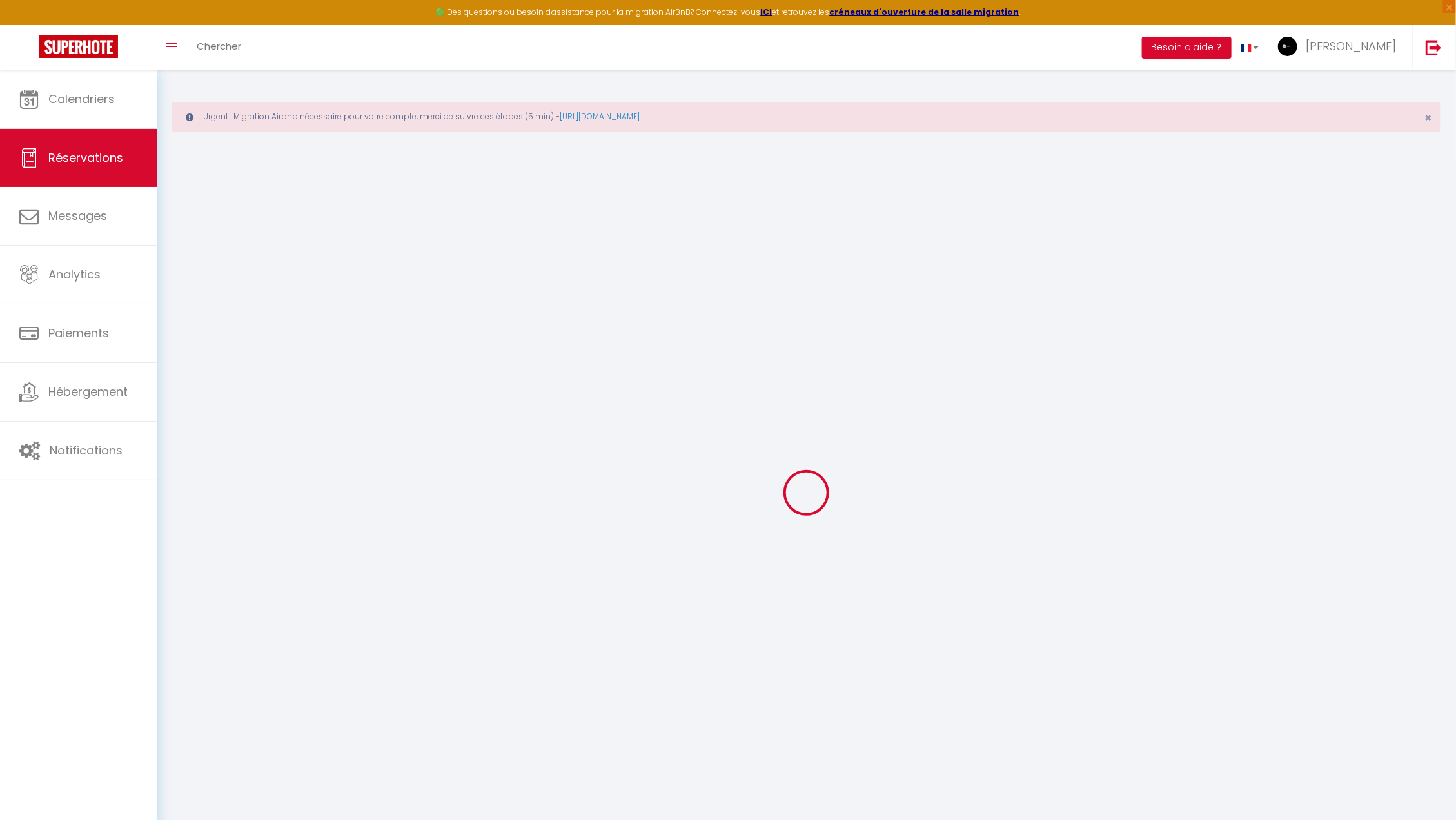
select select "14"
checkbox input "false"
select select
checkbox input "false"
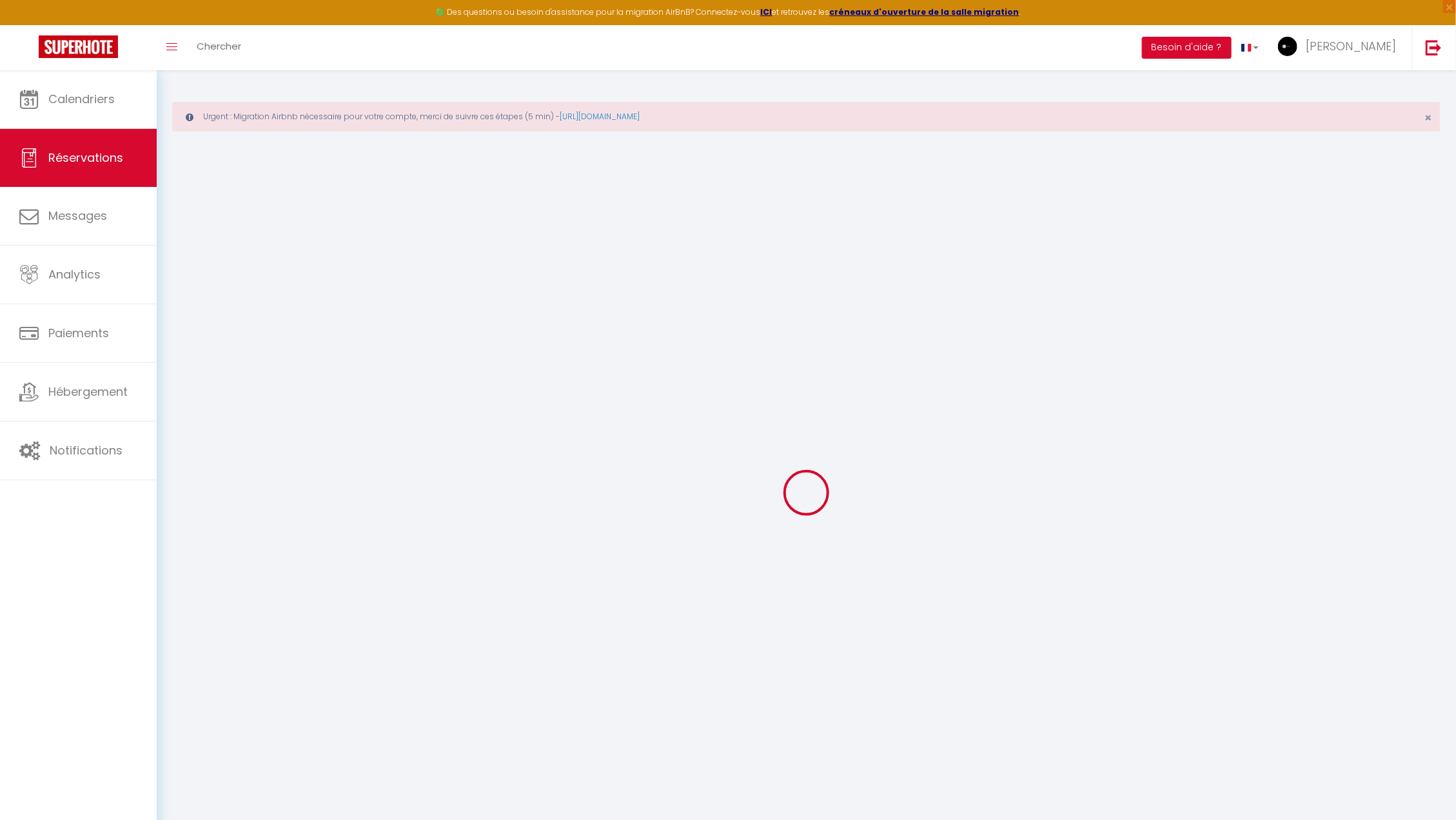
select select
checkbox input "false"
select select
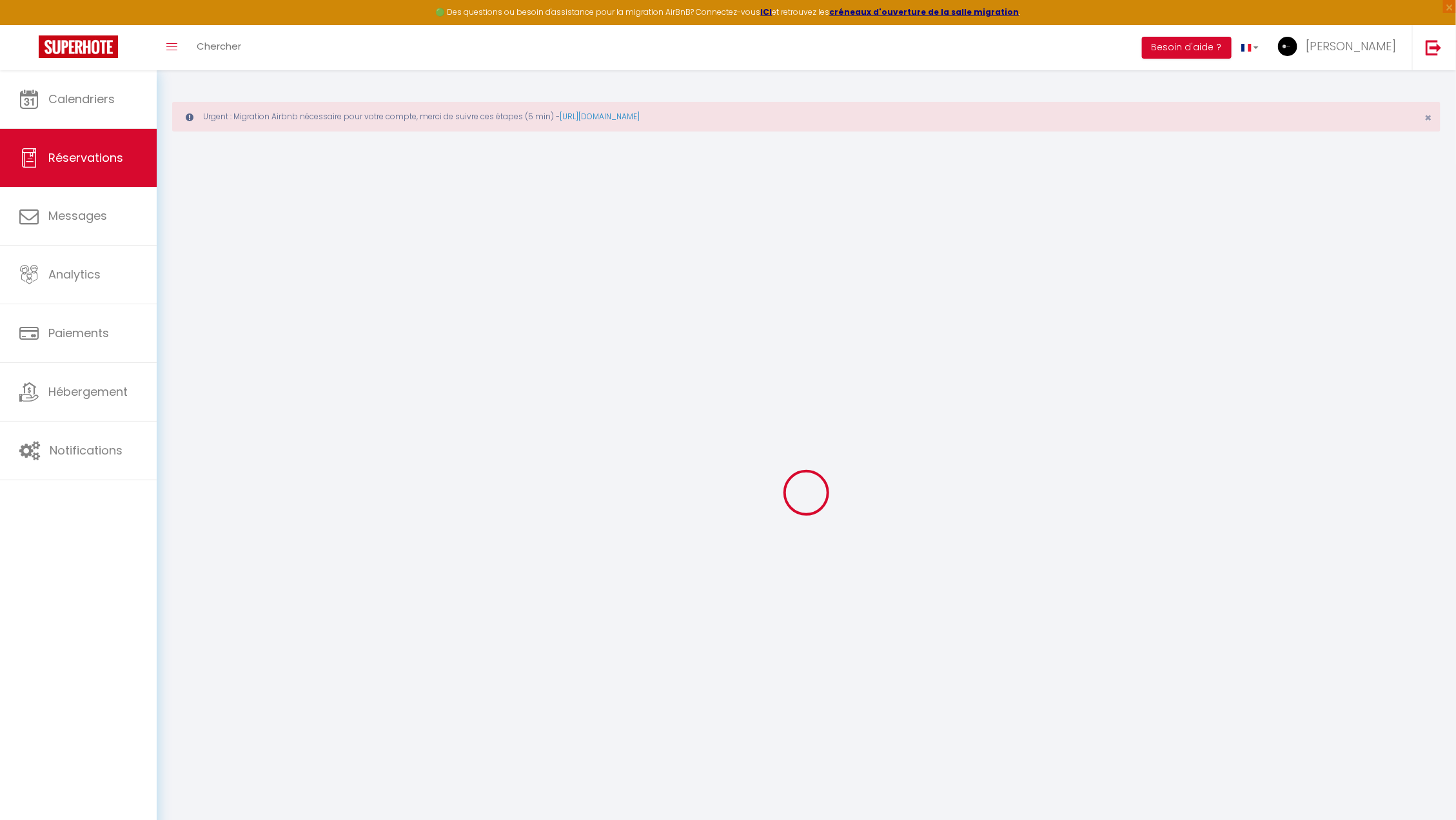
checkbox input "false"
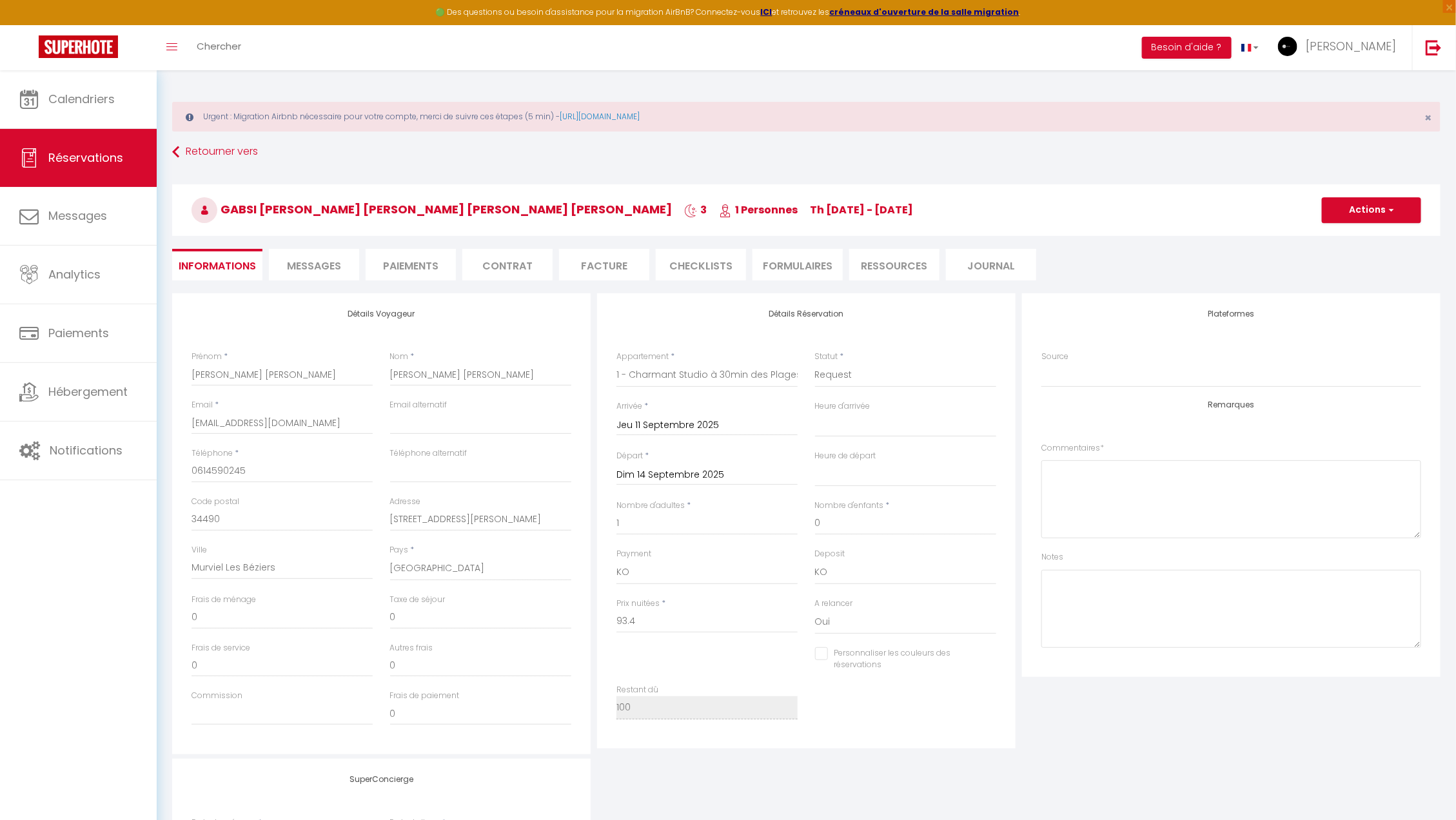
type input "6.6"
select select
checkbox input "false"
select select
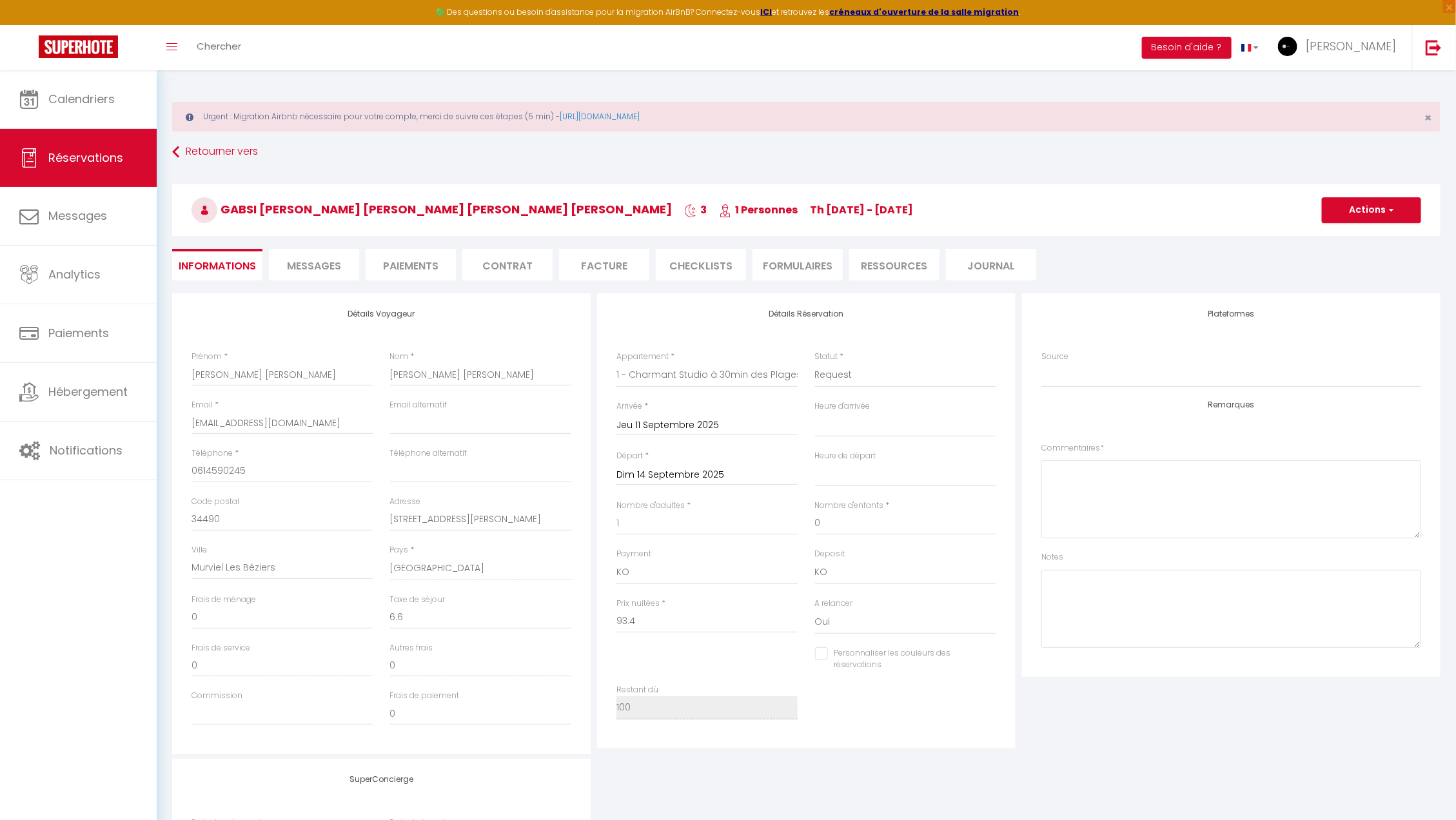
click at [430, 267] on li "Paiements" at bounding box center [410, 265] width 90 height 32
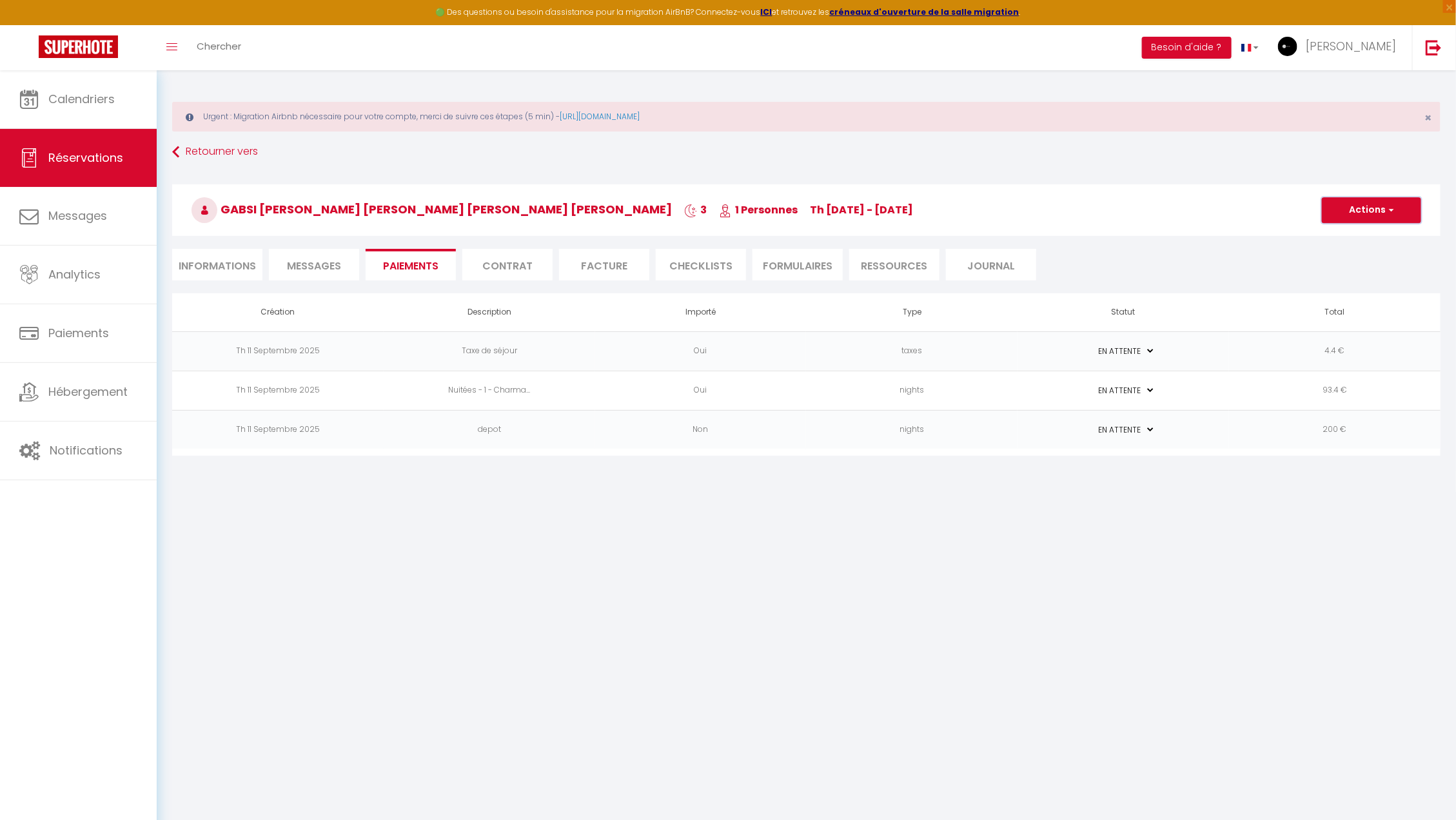
click at [1341, 217] on button "Actions" at bounding box center [1371, 210] width 100 height 26
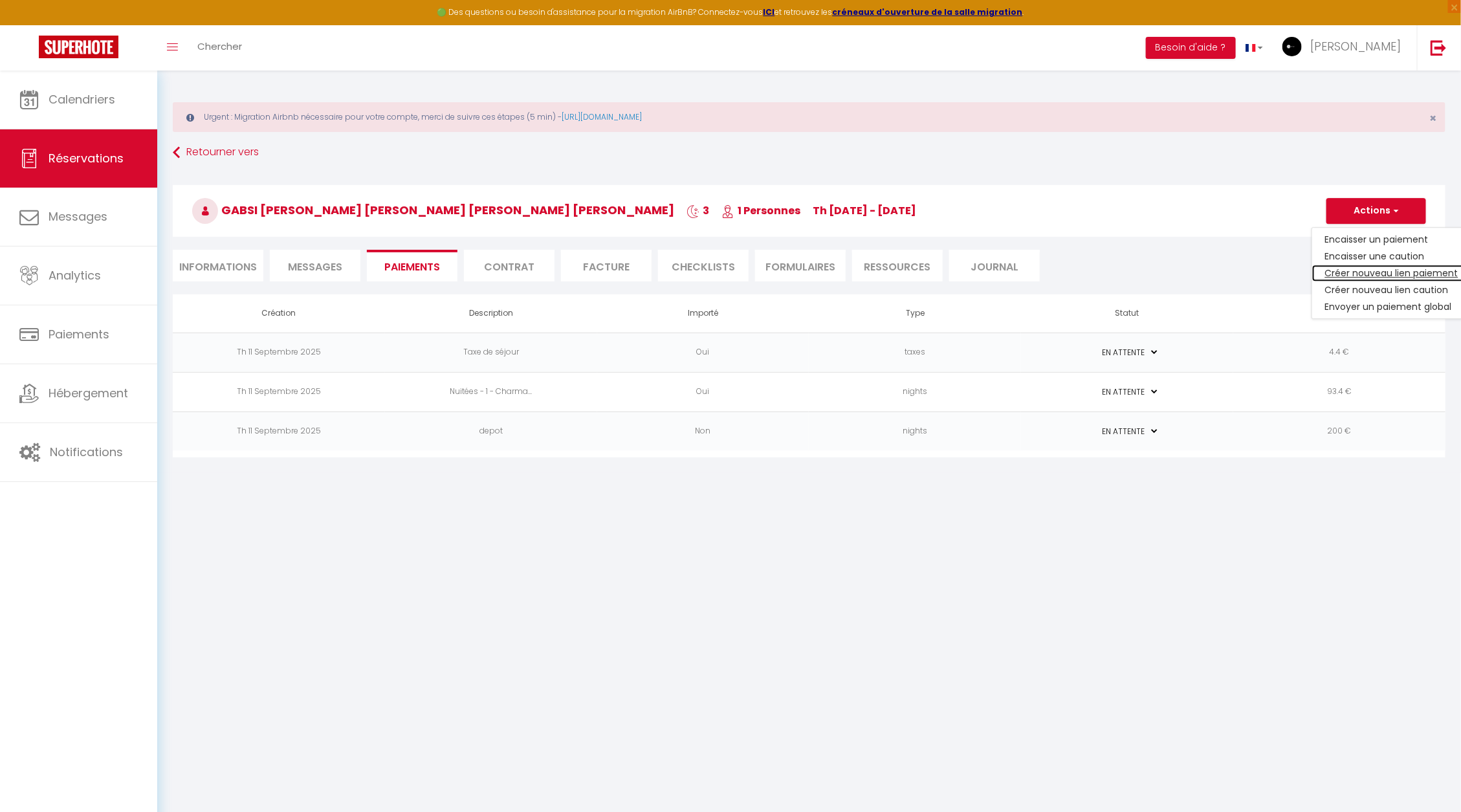
click at [1356, 276] on link "Créer nouveau lien paiement" at bounding box center [1391, 273] width 159 height 17
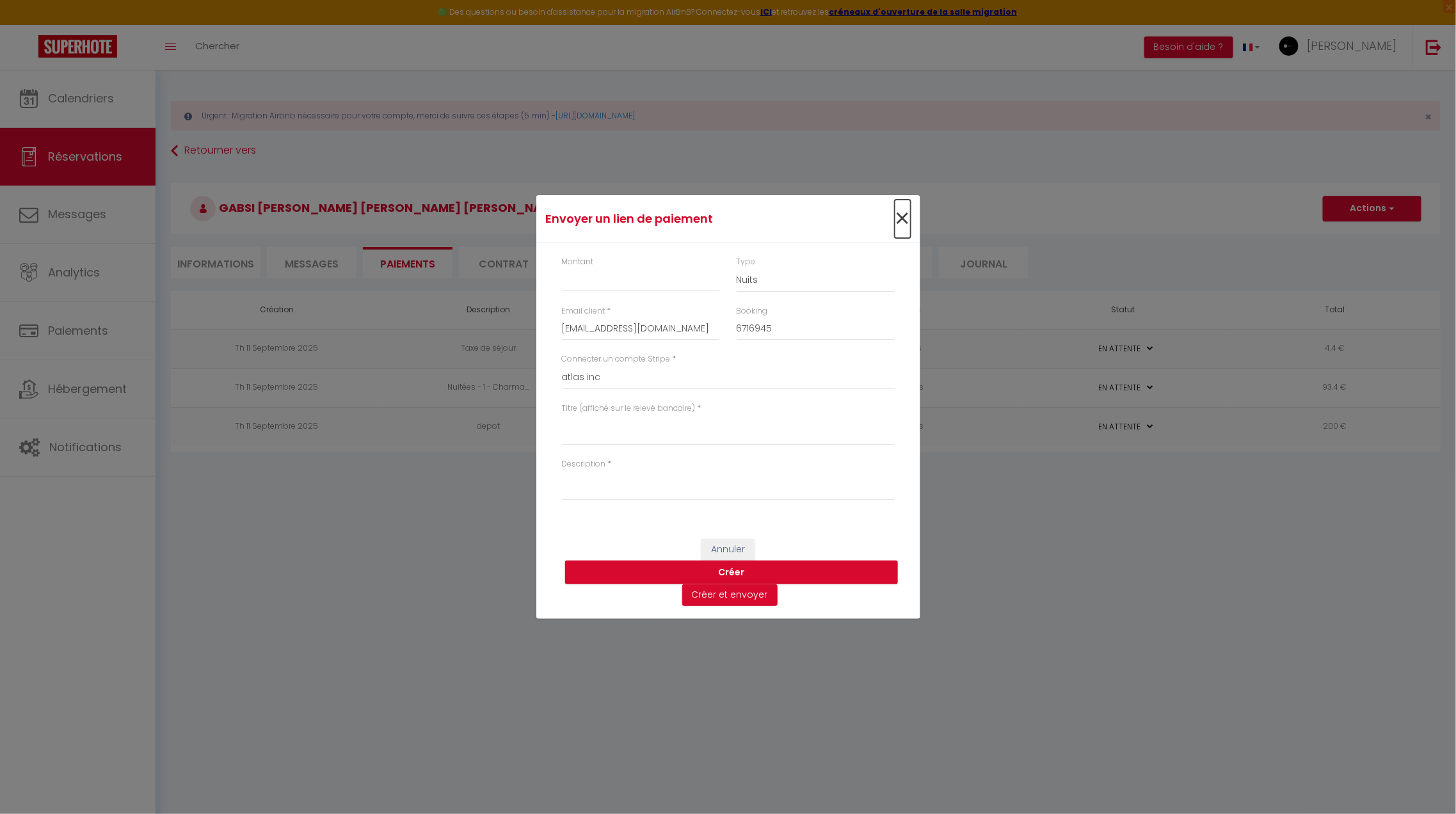
click at [904, 224] on span "×" at bounding box center [903, 219] width 16 height 39
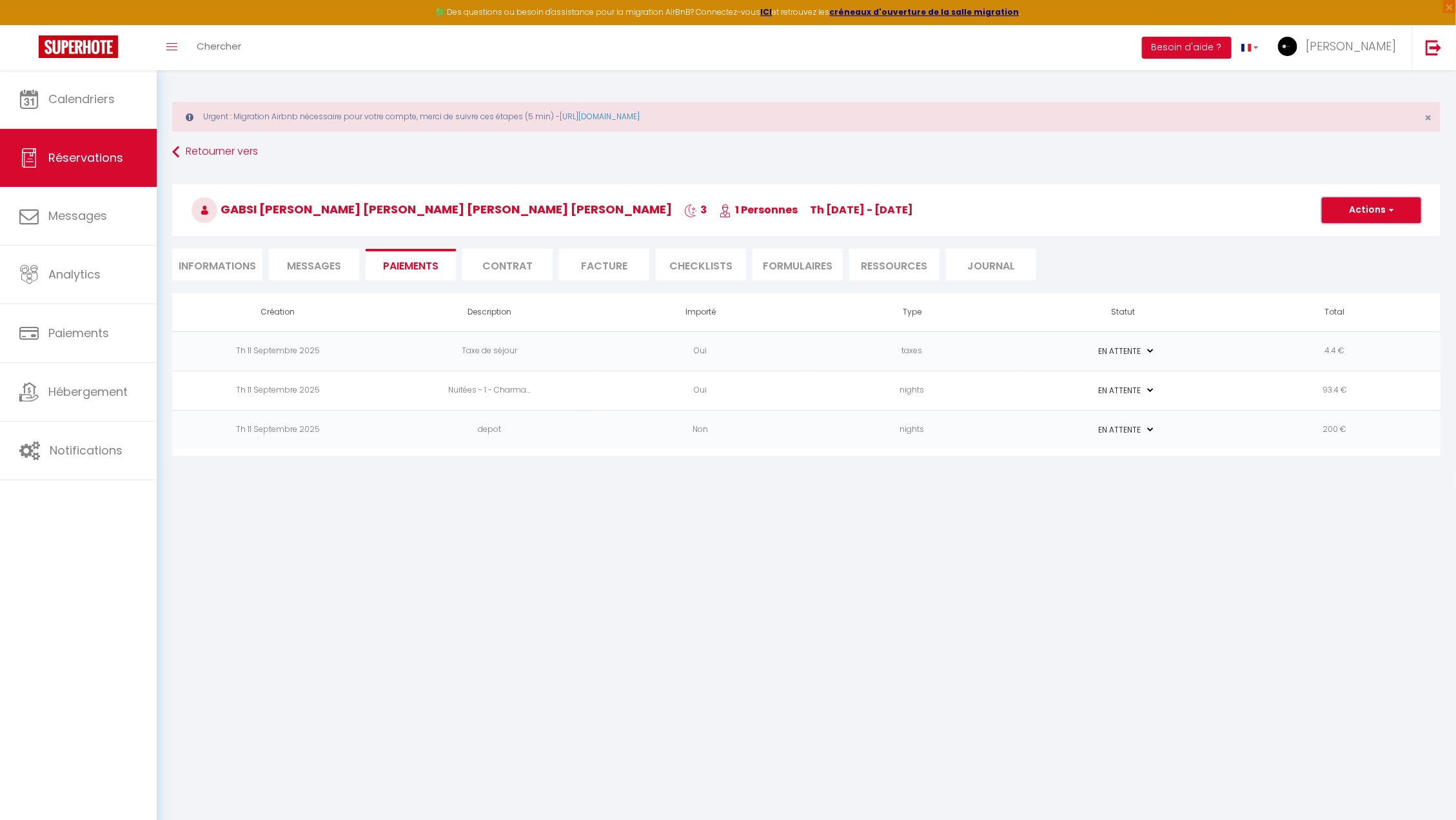
click at [1358, 218] on button "Actions" at bounding box center [1371, 210] width 100 height 26
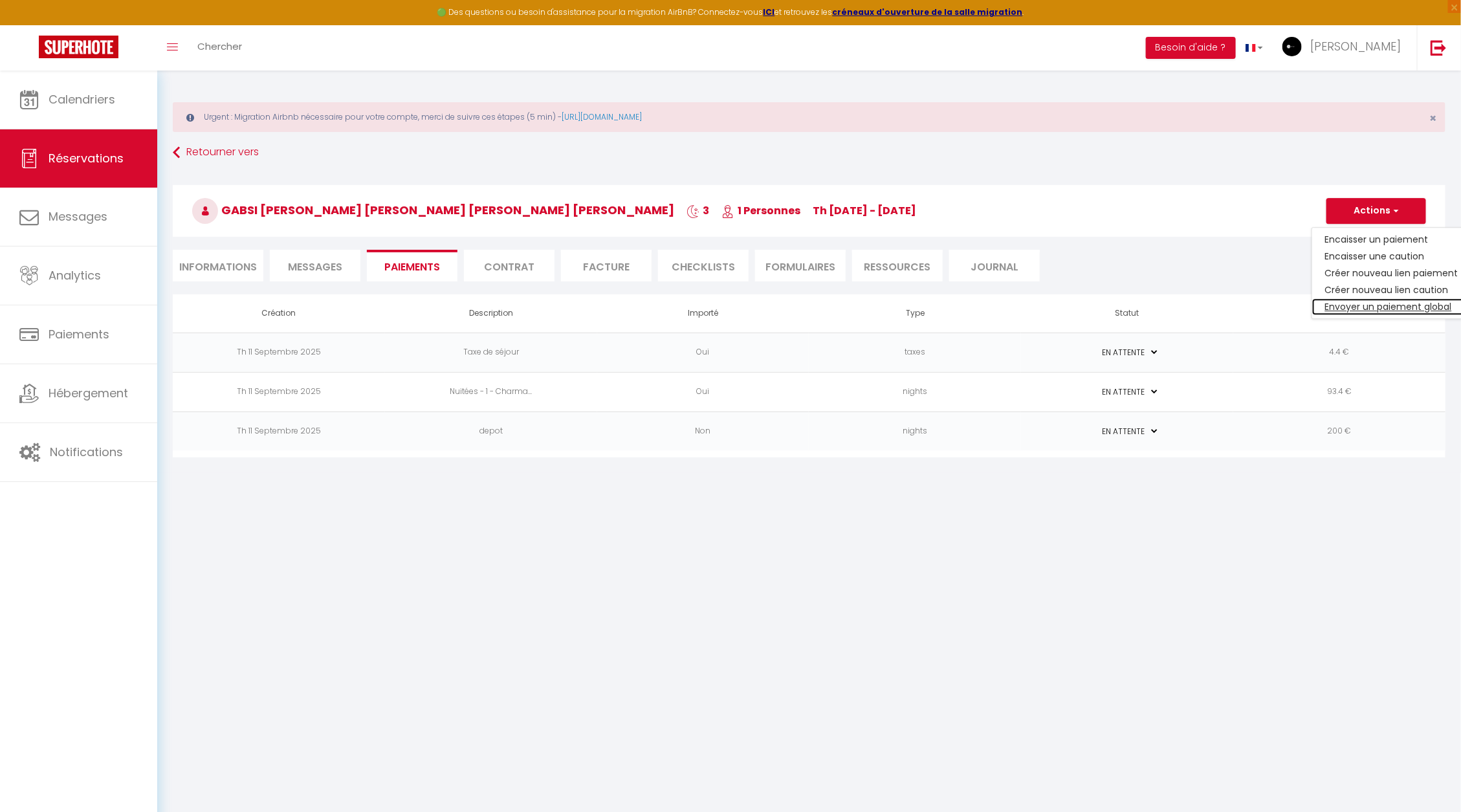
click at [1360, 305] on link "Envoyer un paiement global" at bounding box center [1391, 306] width 159 height 17
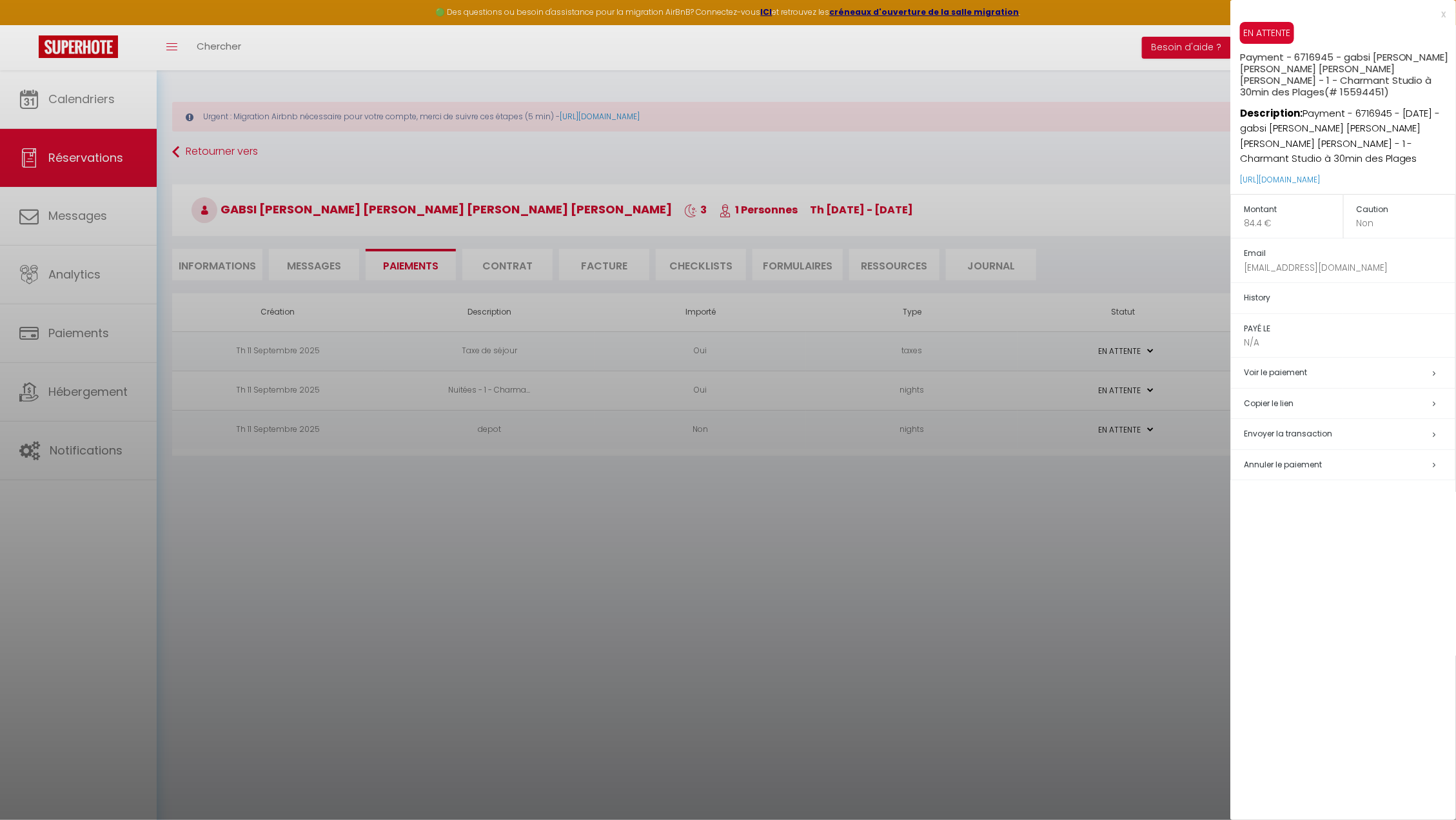
click at [1038, 574] on div at bounding box center [728, 410] width 1456 height 820
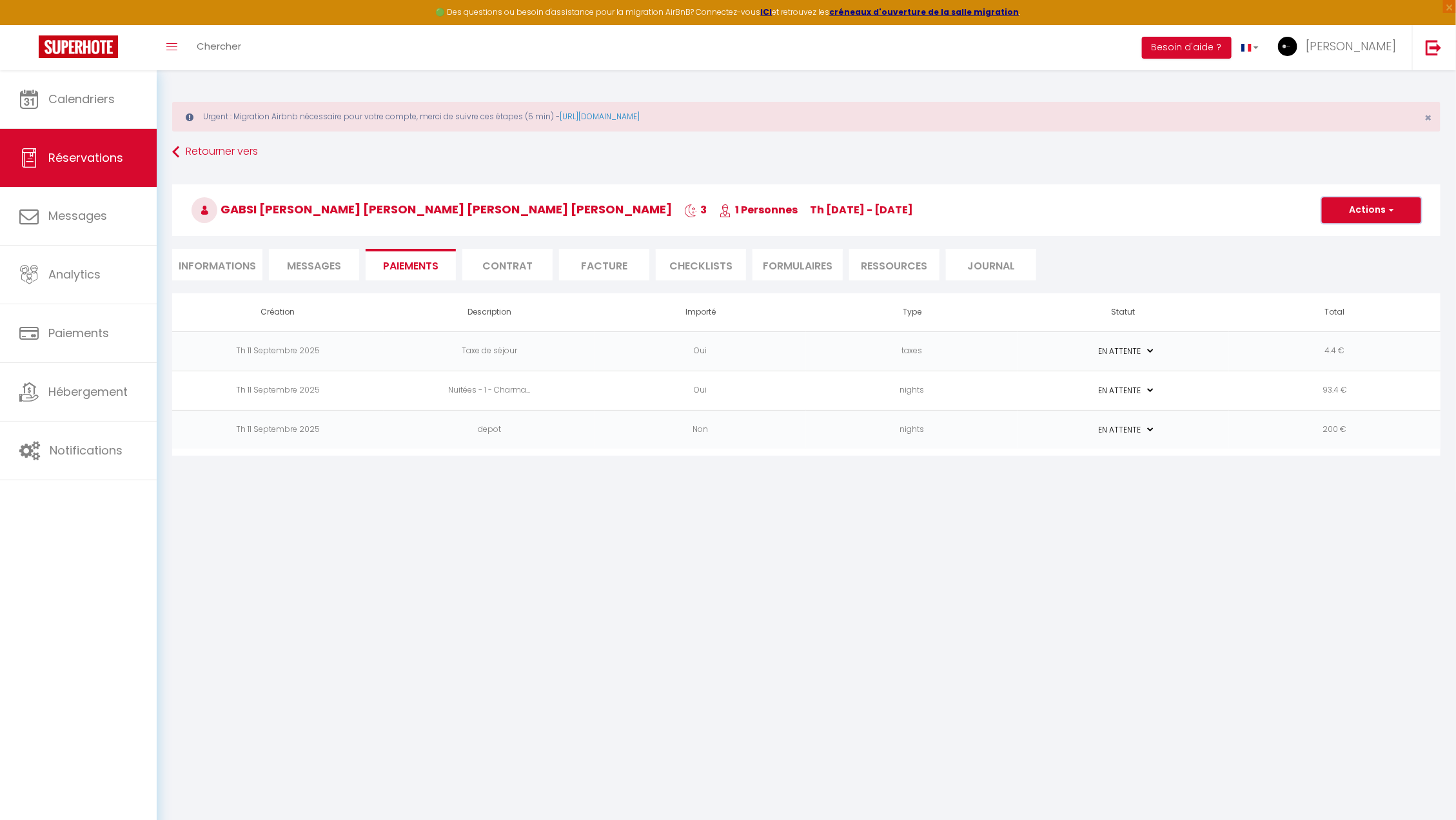
click at [1364, 214] on button "Actions" at bounding box center [1371, 210] width 100 height 26
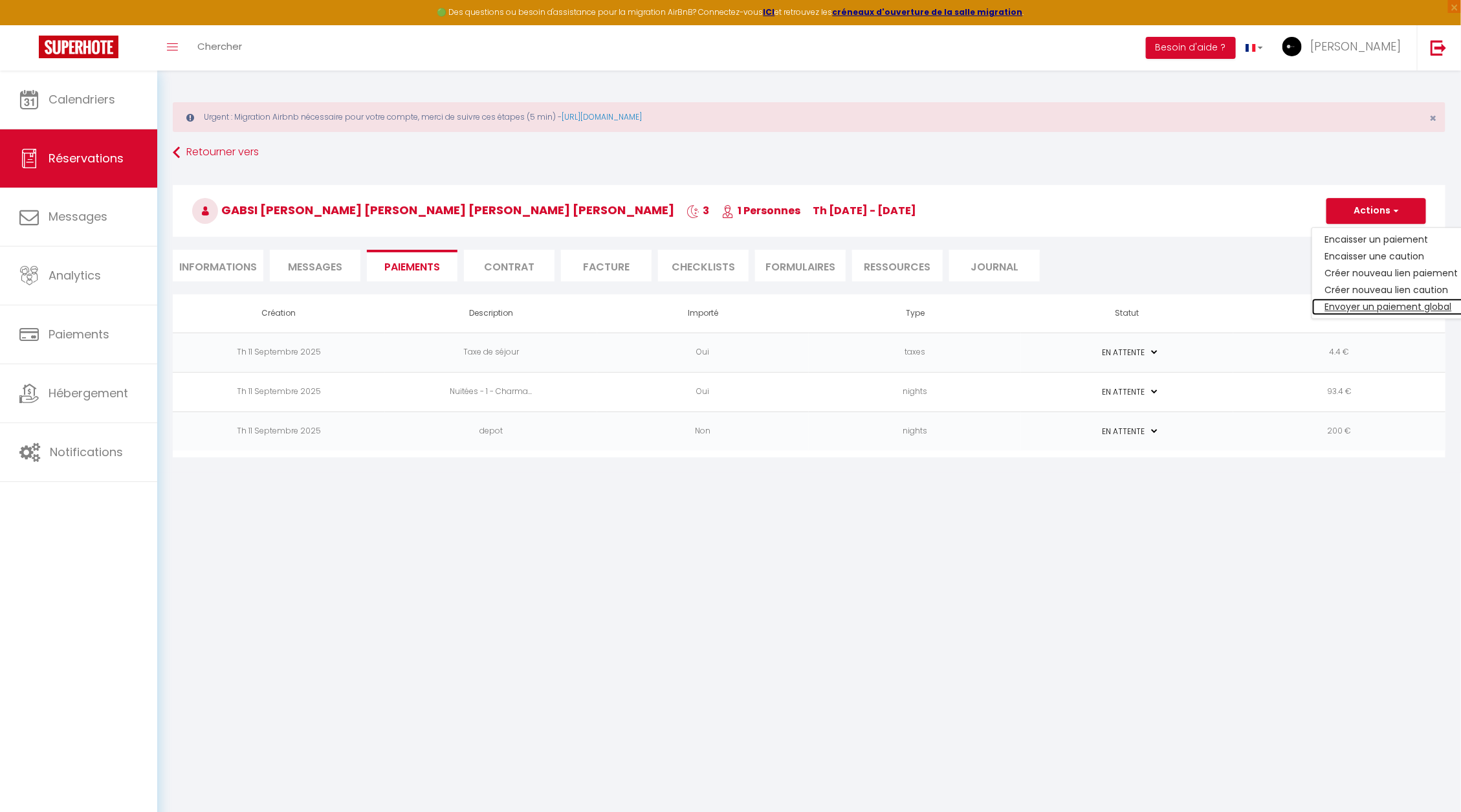
click at [1366, 300] on link "Envoyer un paiement global" at bounding box center [1391, 306] width 159 height 17
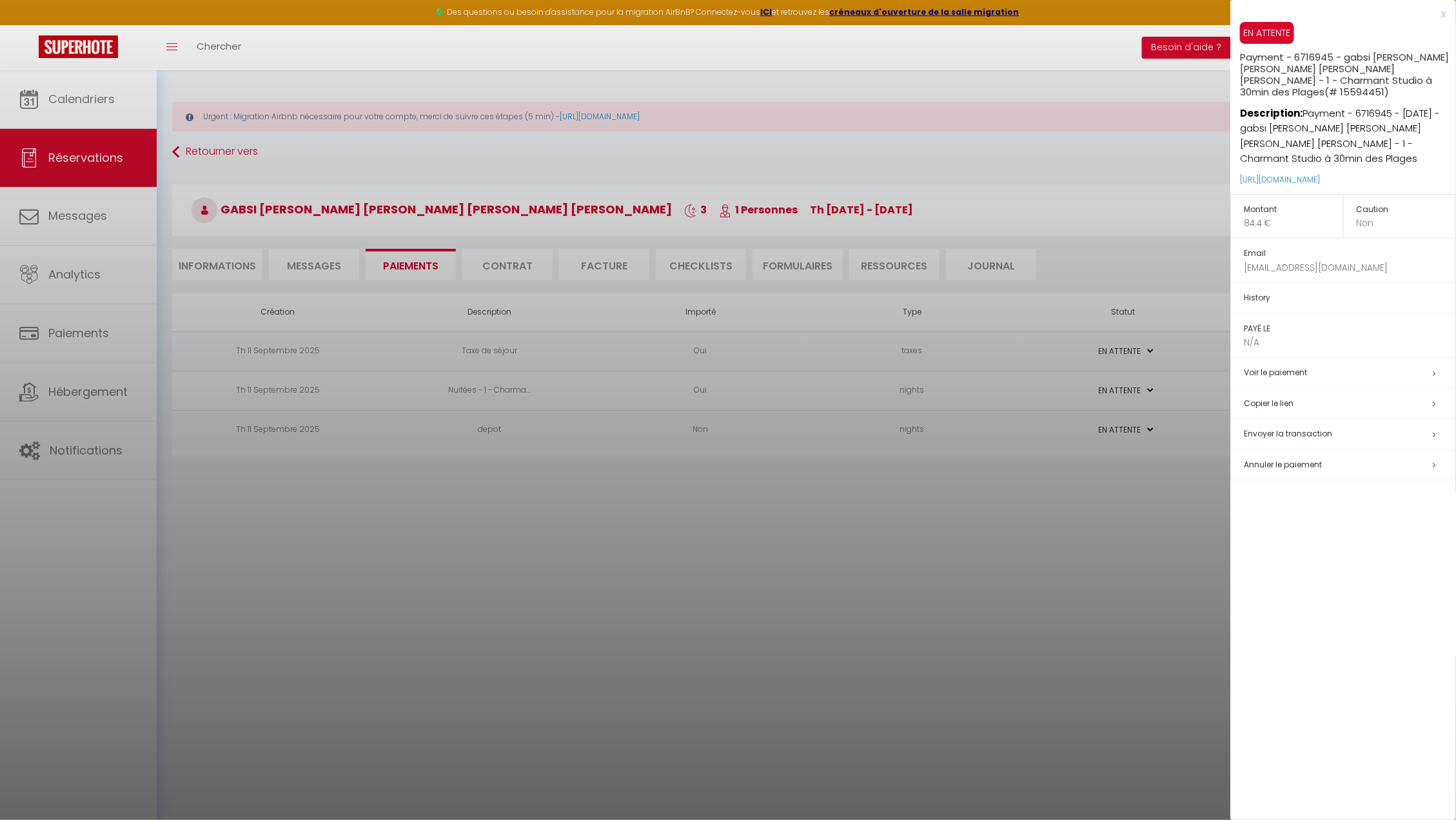
drag, startPoint x: 1042, startPoint y: 486, endPoint x: 1033, endPoint y: 478, distance: 12.0
click at [1042, 487] on div at bounding box center [728, 410] width 1456 height 820
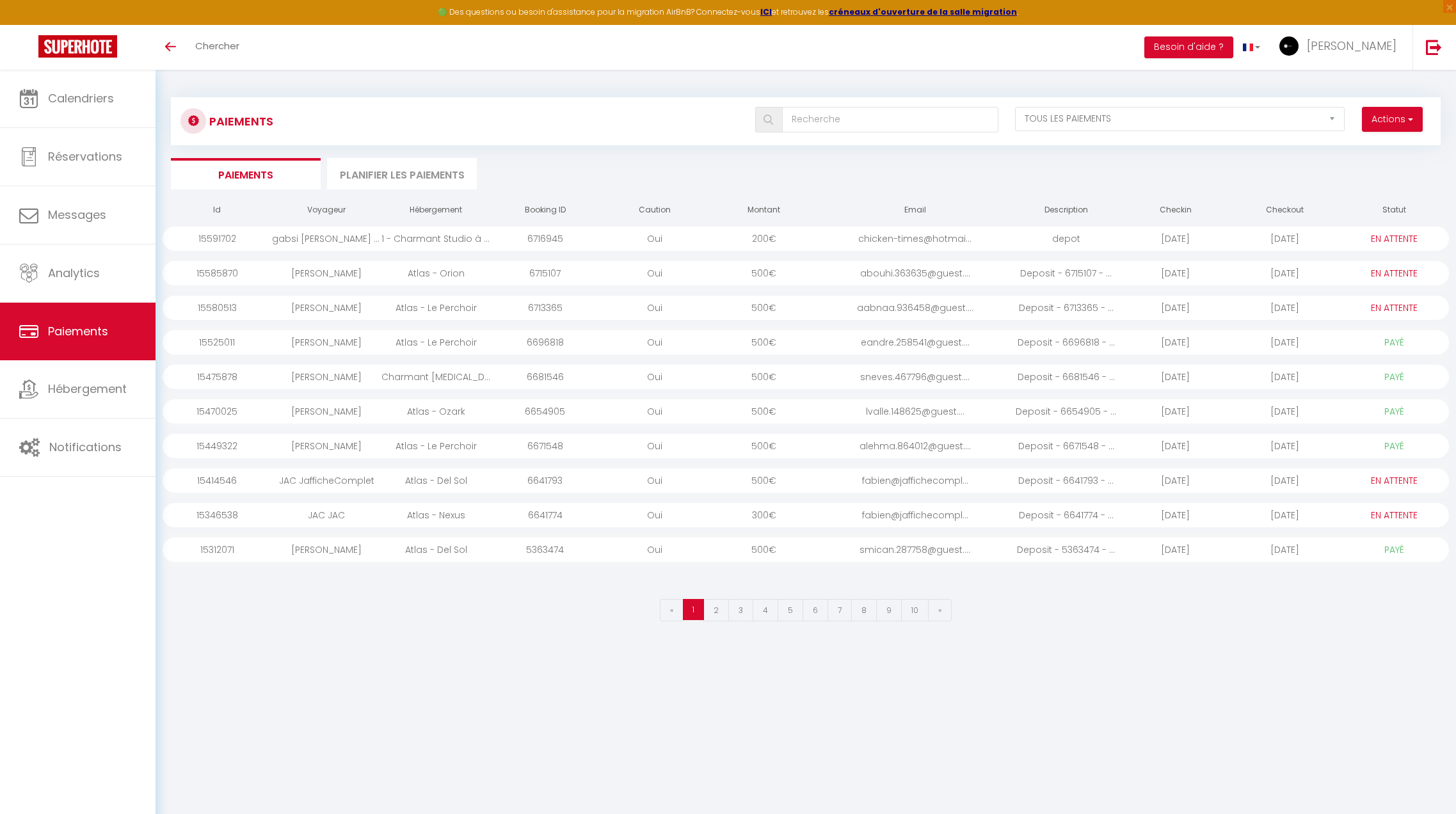
select select "2"
select select "0"
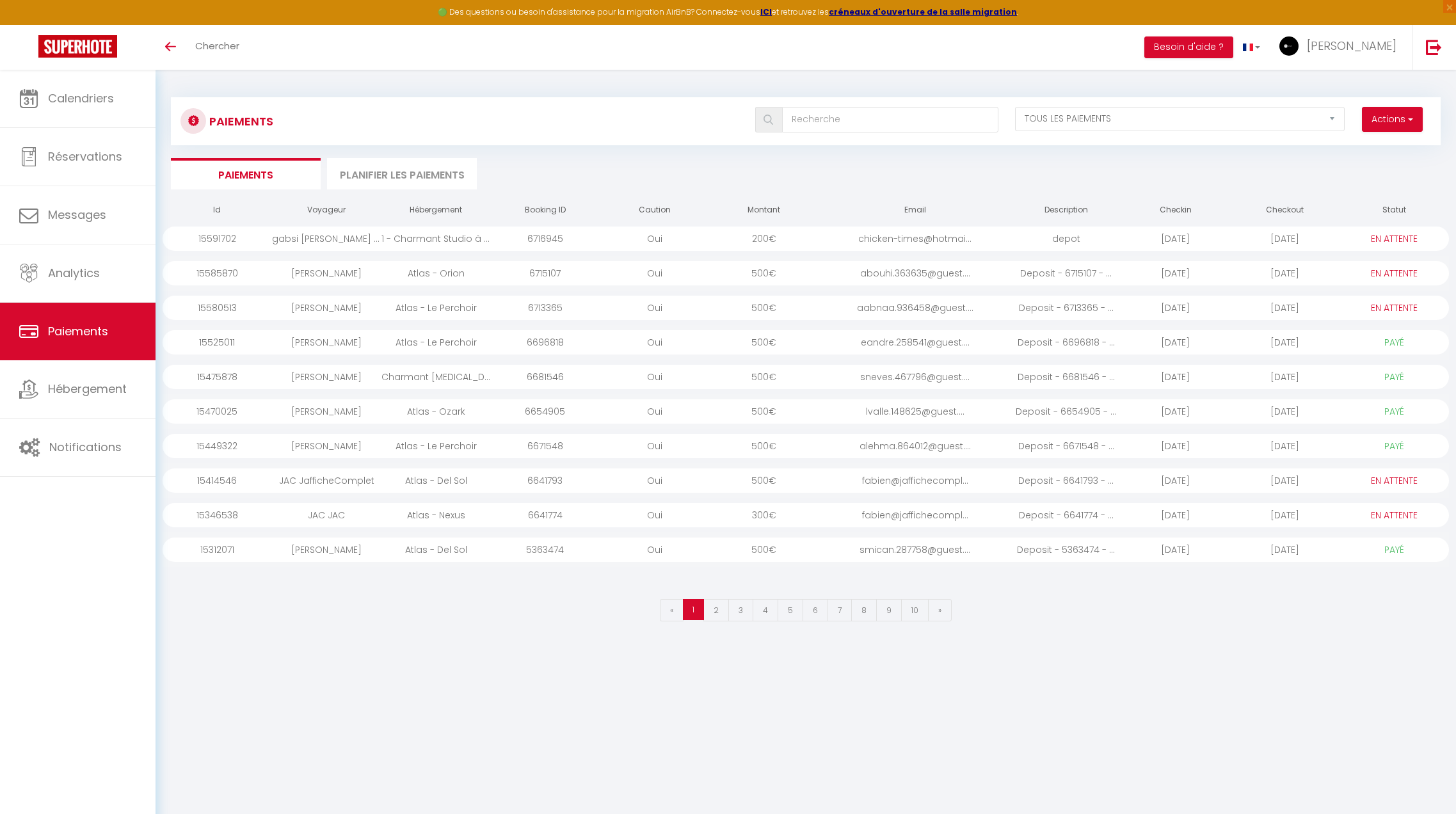
select select "0"
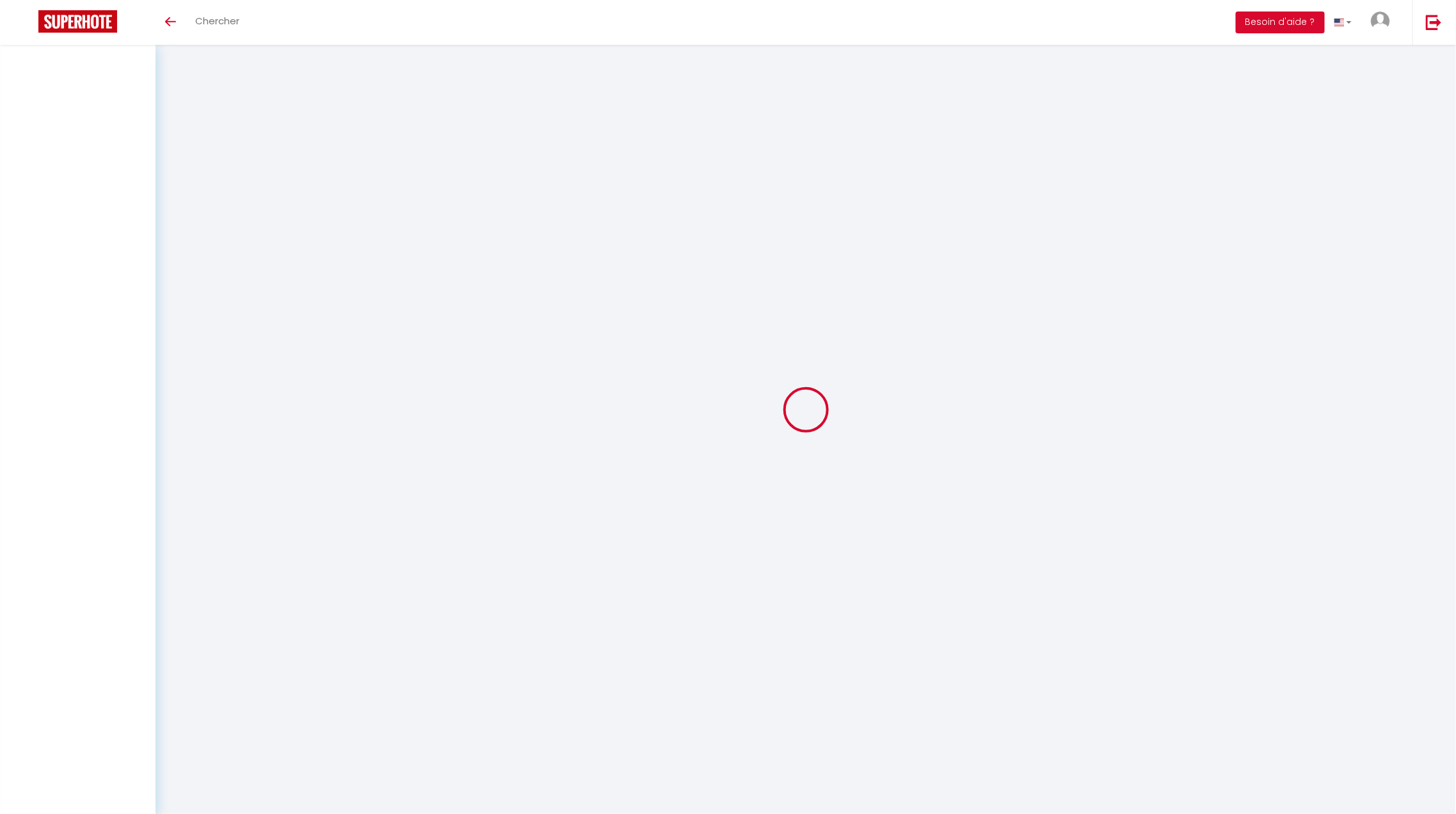
select select "2"
select select "0"
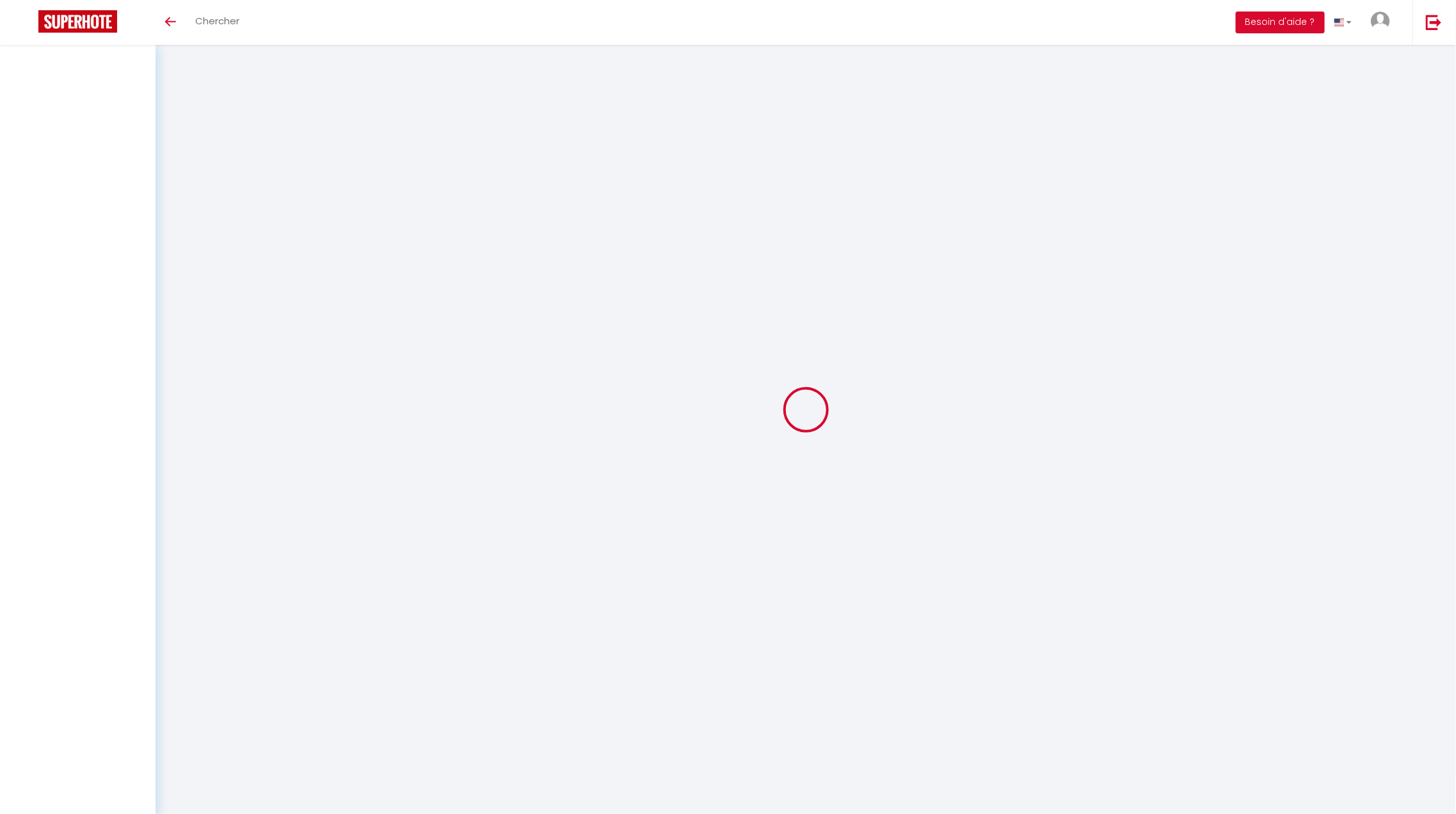
select select "0"
select select "2"
select select "0"
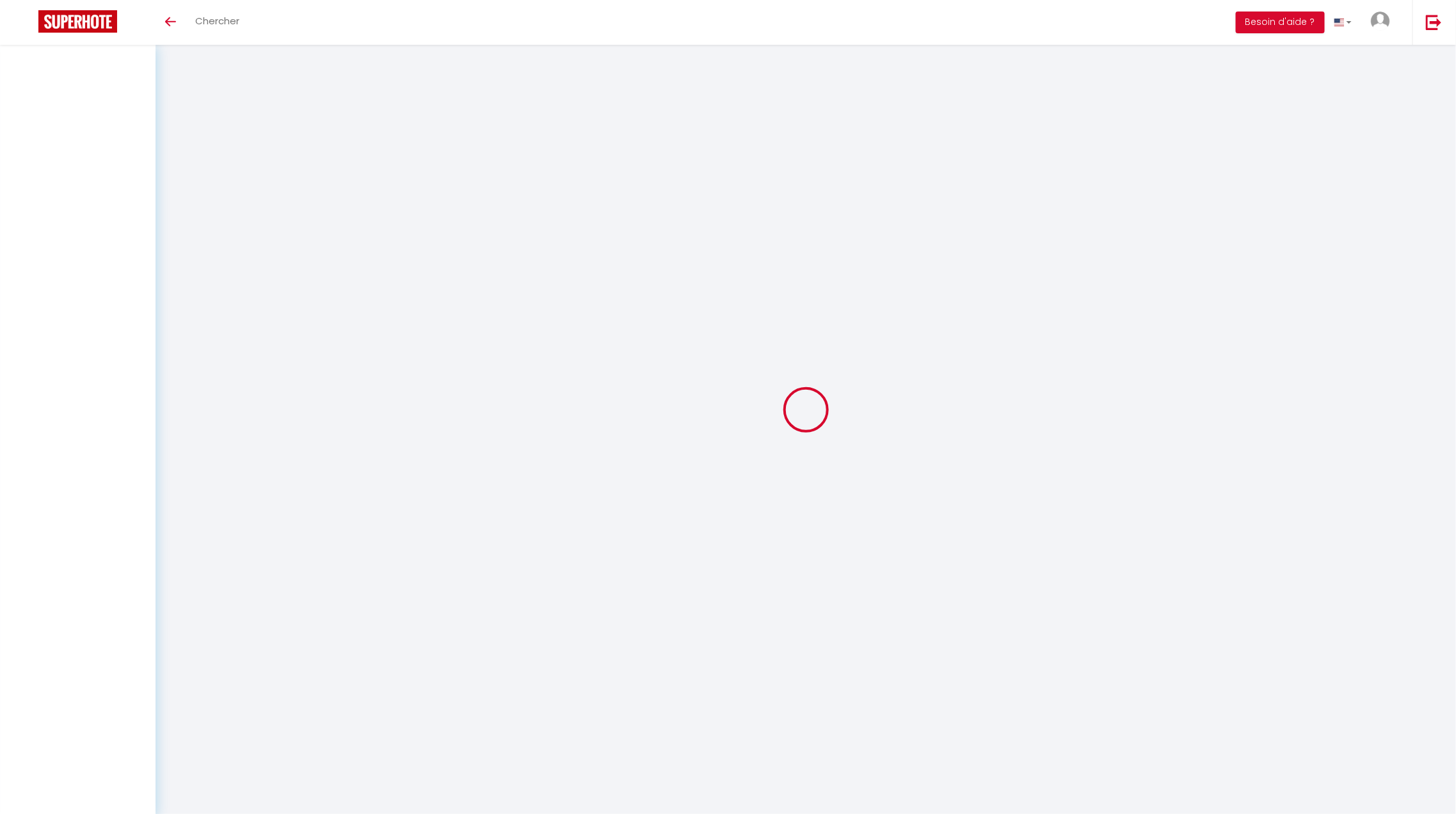
select select "0"
select select "2"
select select "0"
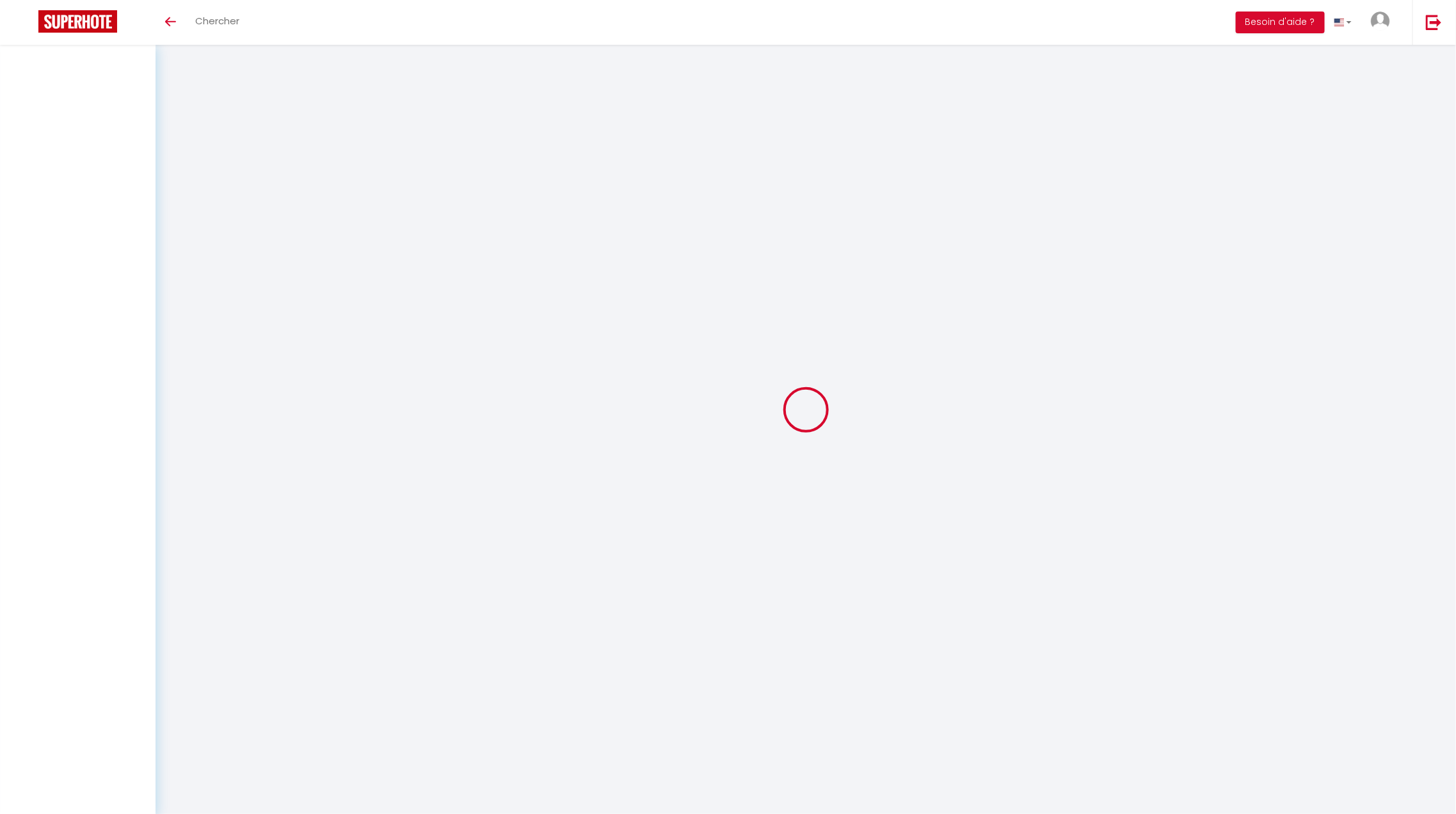
select select "0"
select select "2"
select select "0"
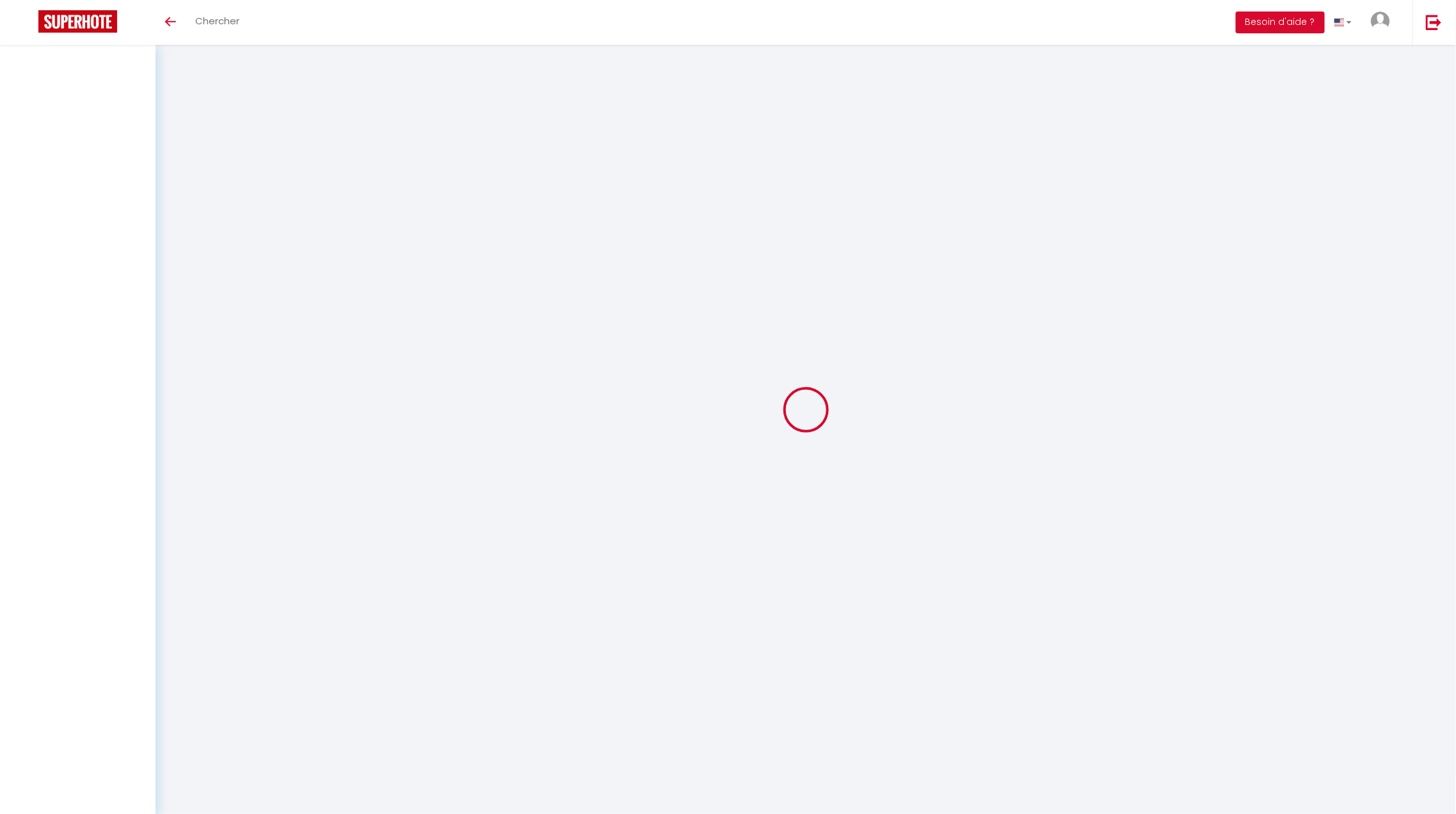
select select "0"
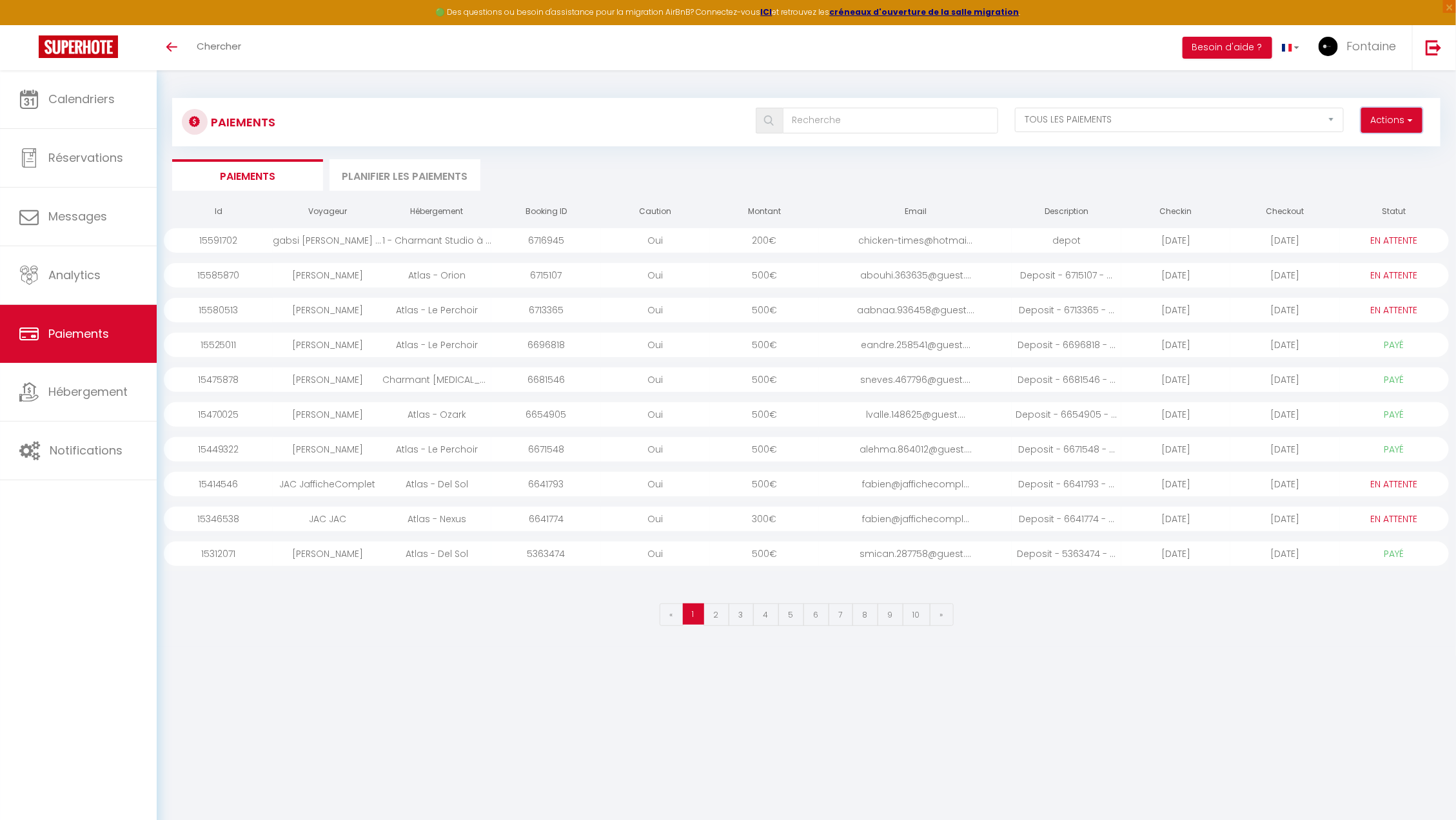
click at [1386, 129] on button "Actions" at bounding box center [1391, 120] width 61 height 26
click at [976, 173] on ul "Paiements Planifier les paiements" at bounding box center [806, 175] width 1268 height 32
click at [129, 175] on link "Réservations" at bounding box center [78, 158] width 156 height 58
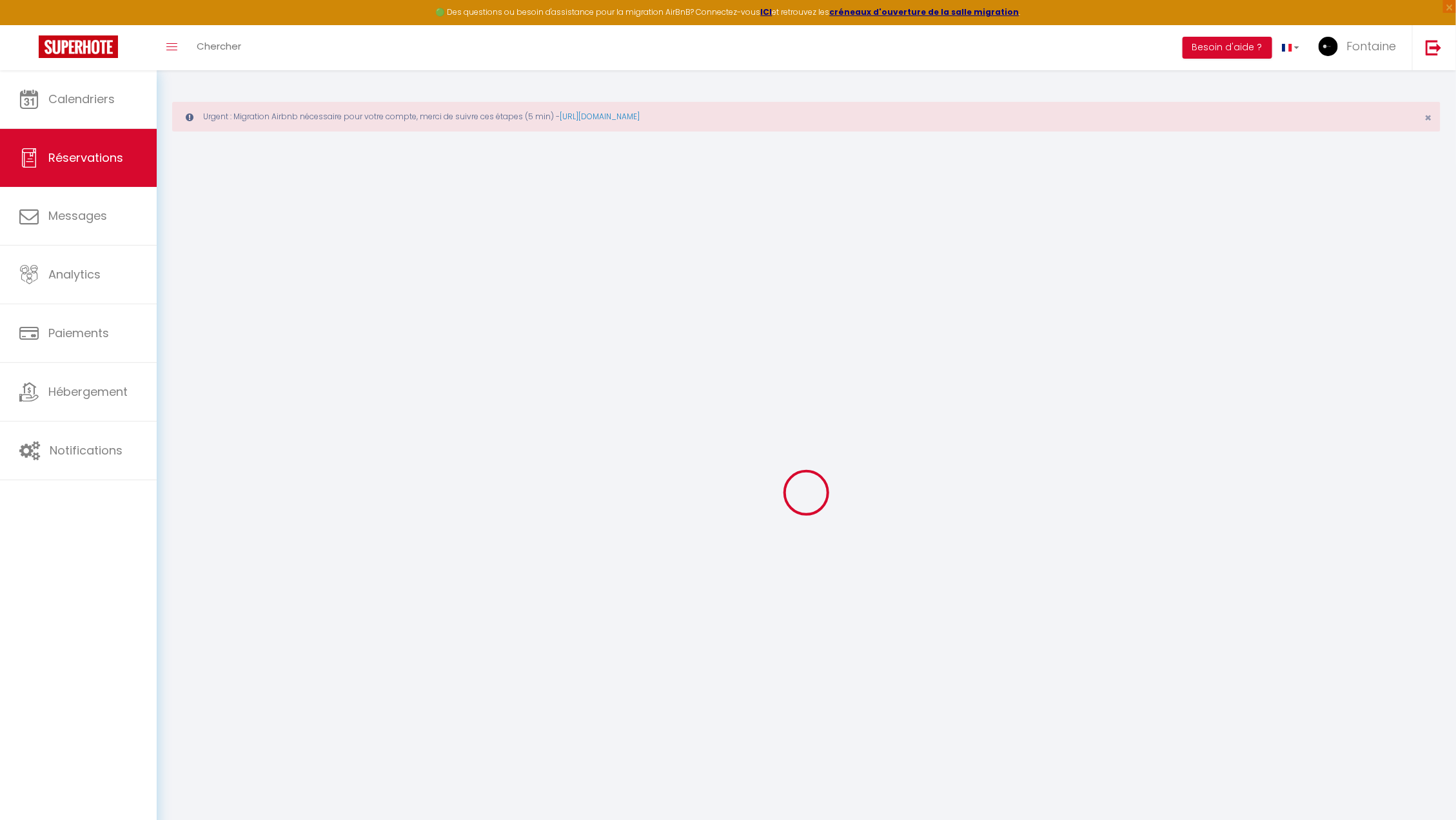
select select "request"
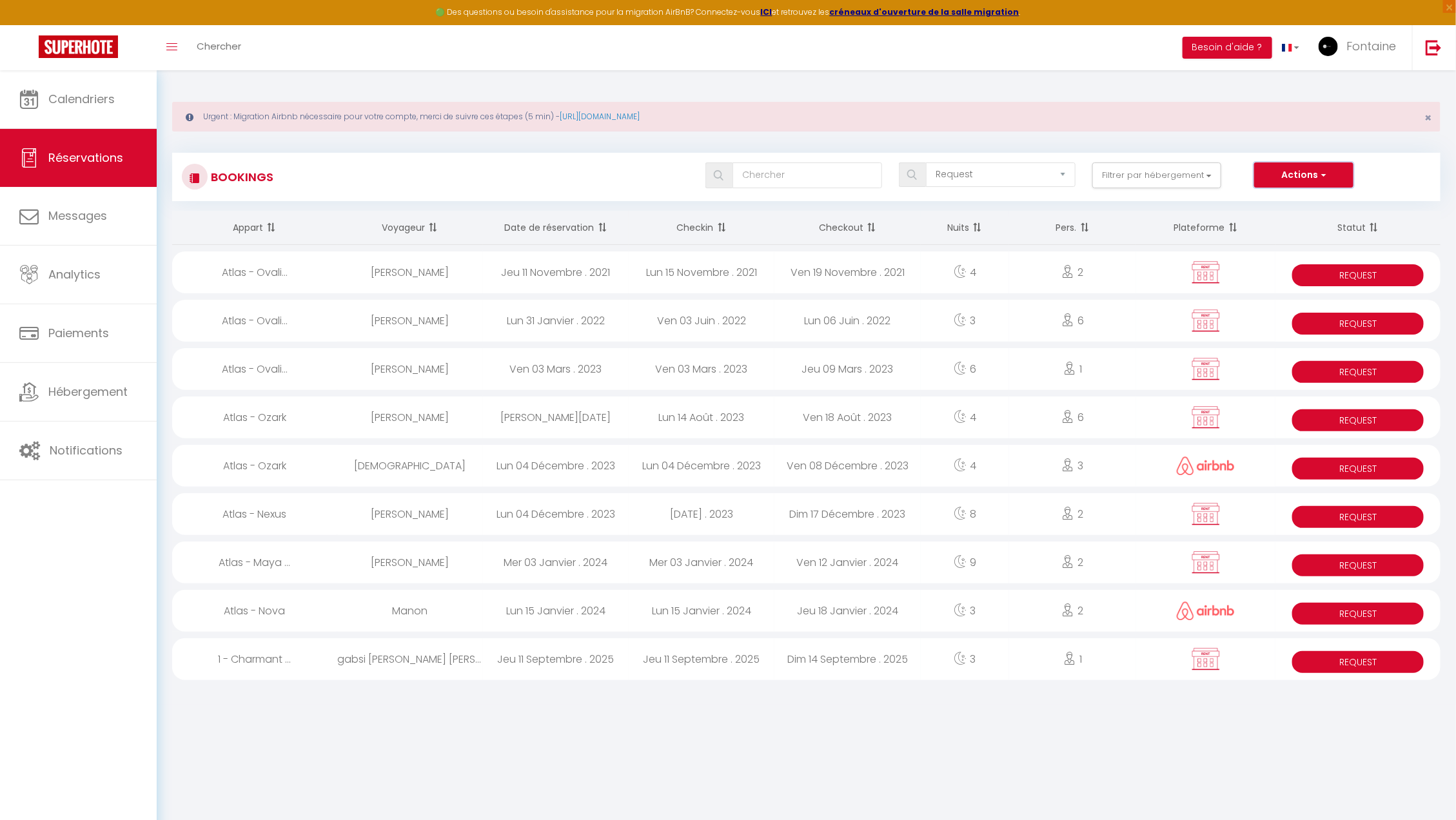
click at [1288, 167] on button "Actions" at bounding box center [1304, 175] width 100 height 26
click at [1278, 201] on link "Nouvelle Réservation" at bounding box center [1283, 203] width 138 height 16
select select
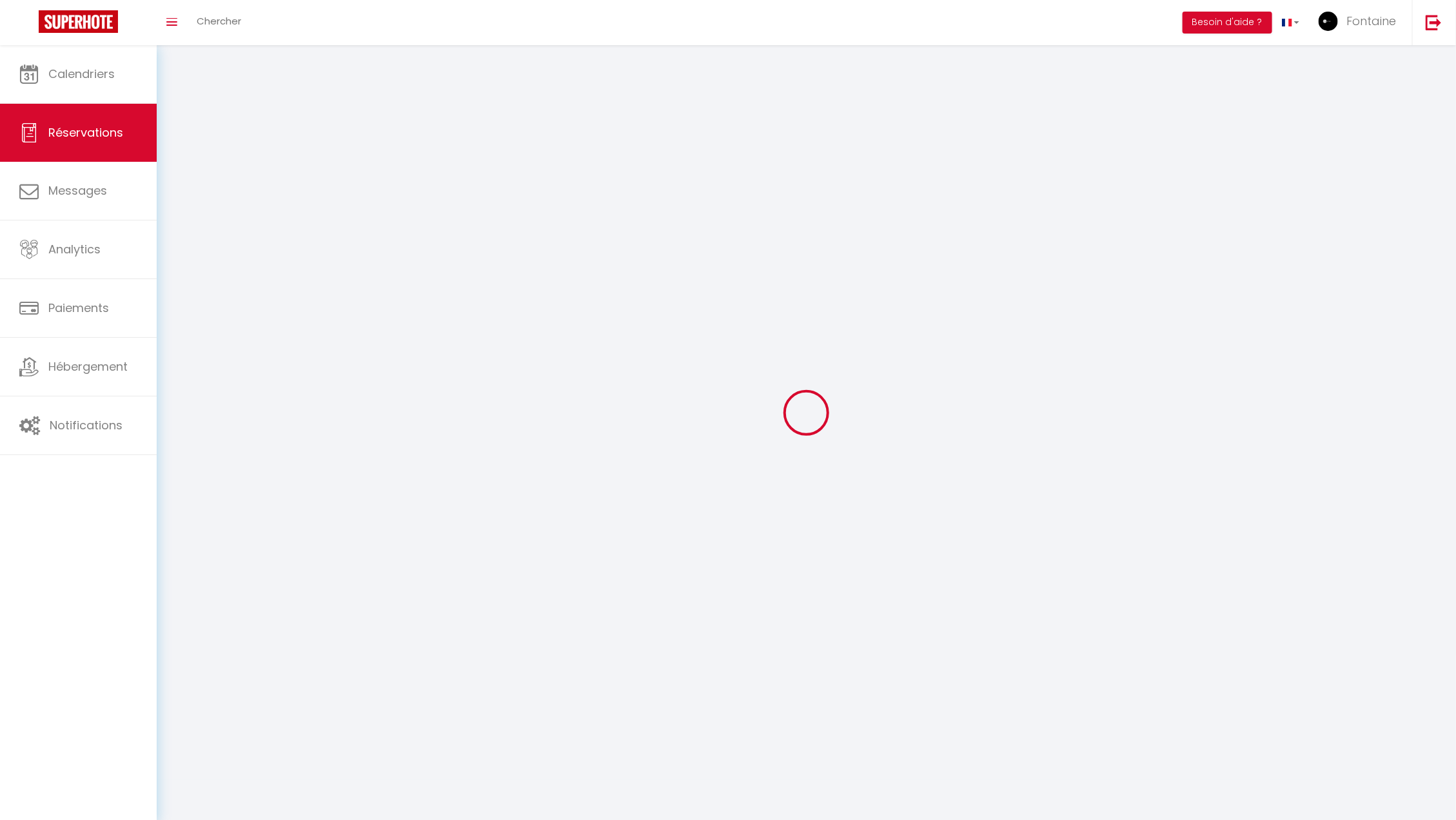
select select
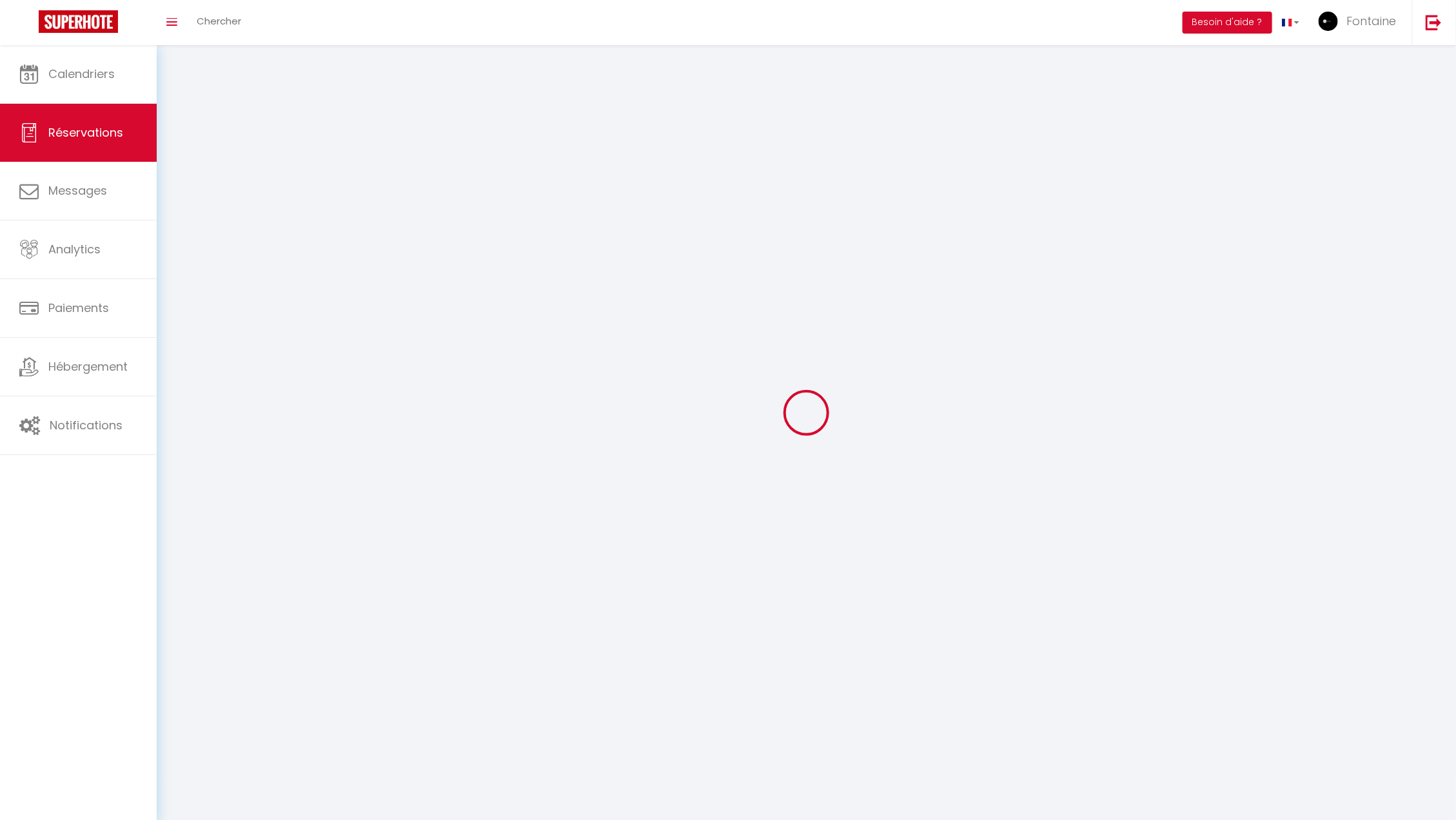
select select
checkbox input "false"
select select
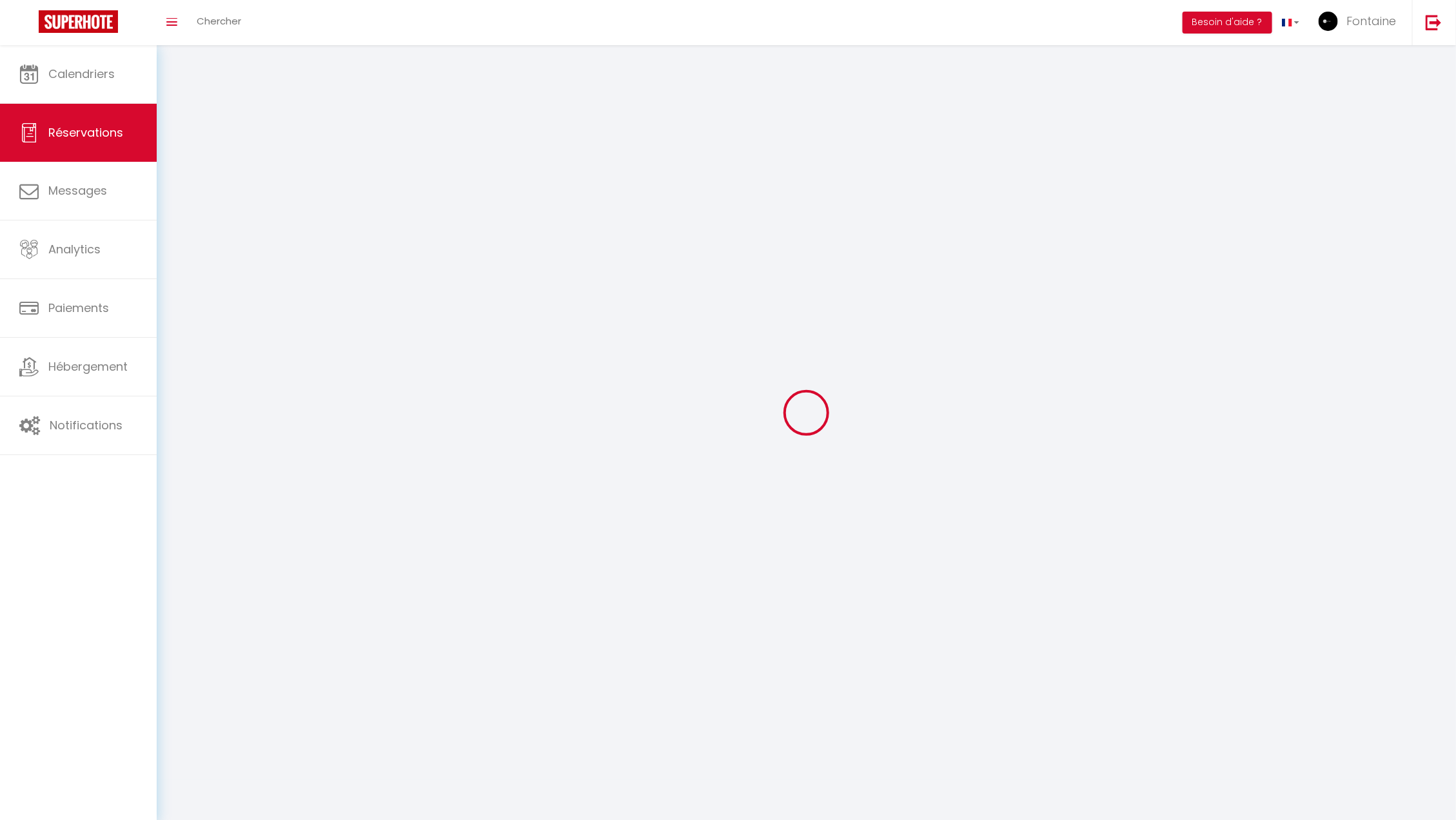
select select
checkbox input "false"
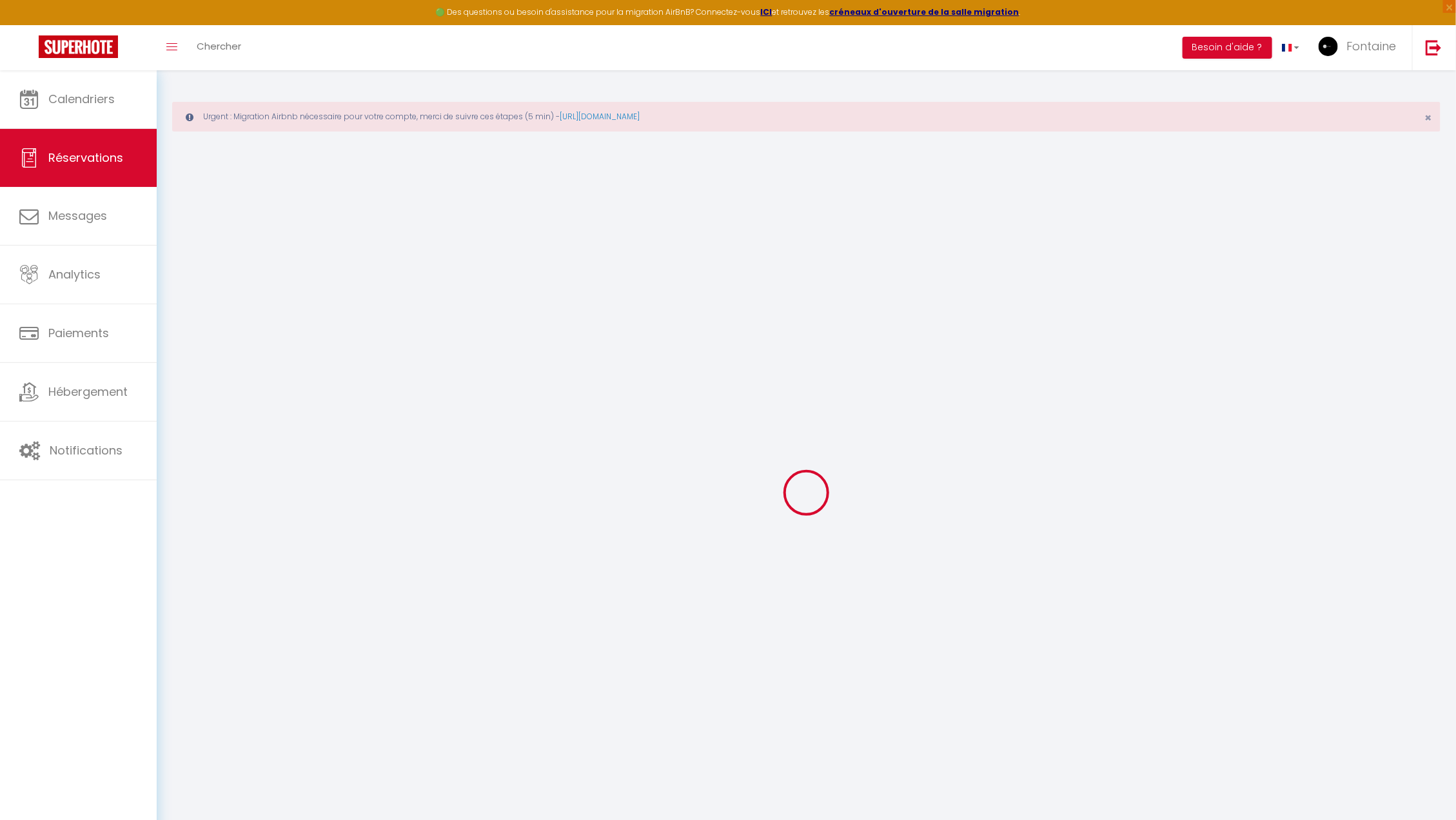
select select
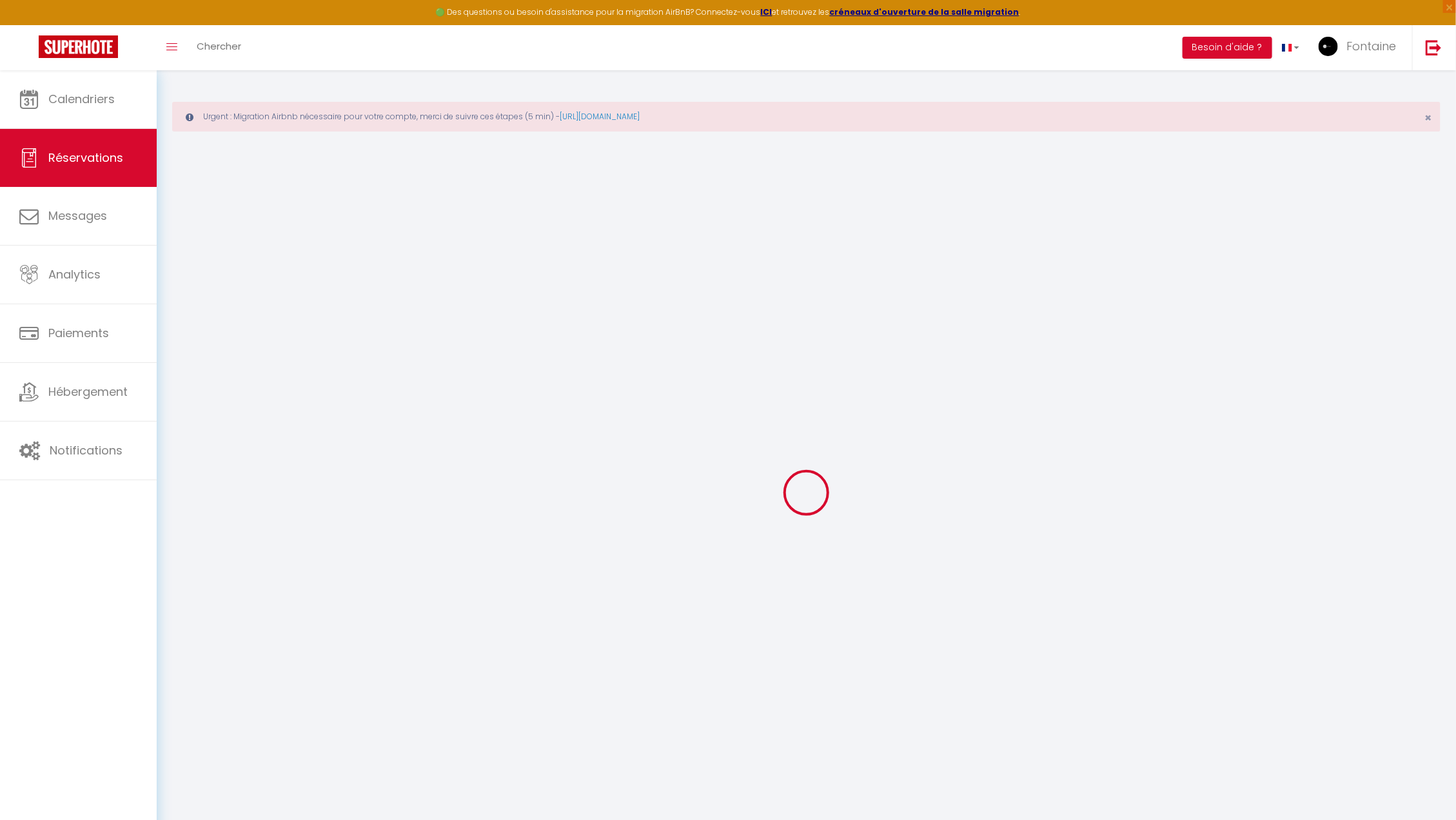
select select
checkbox input "false"
select select
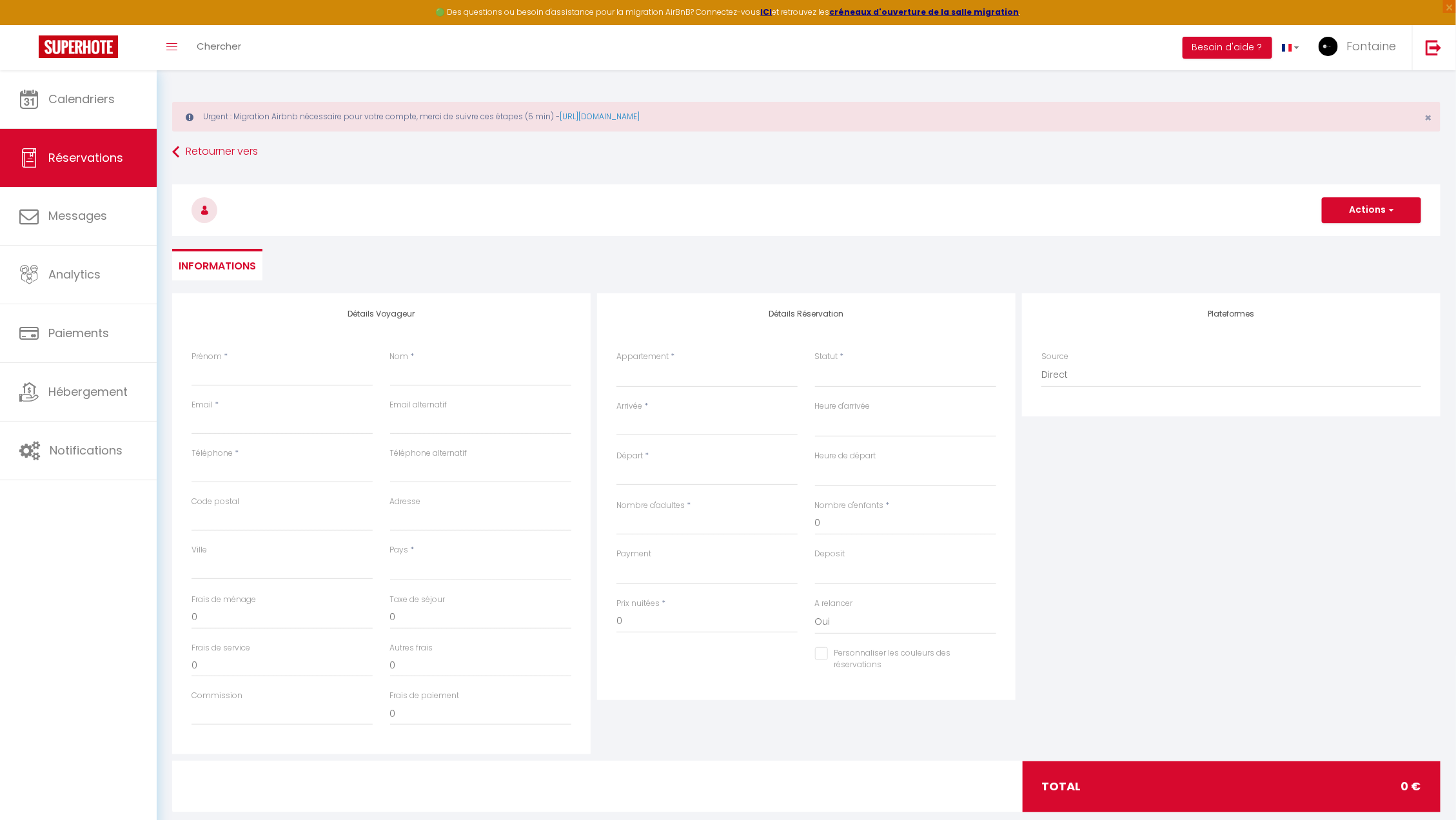
select select
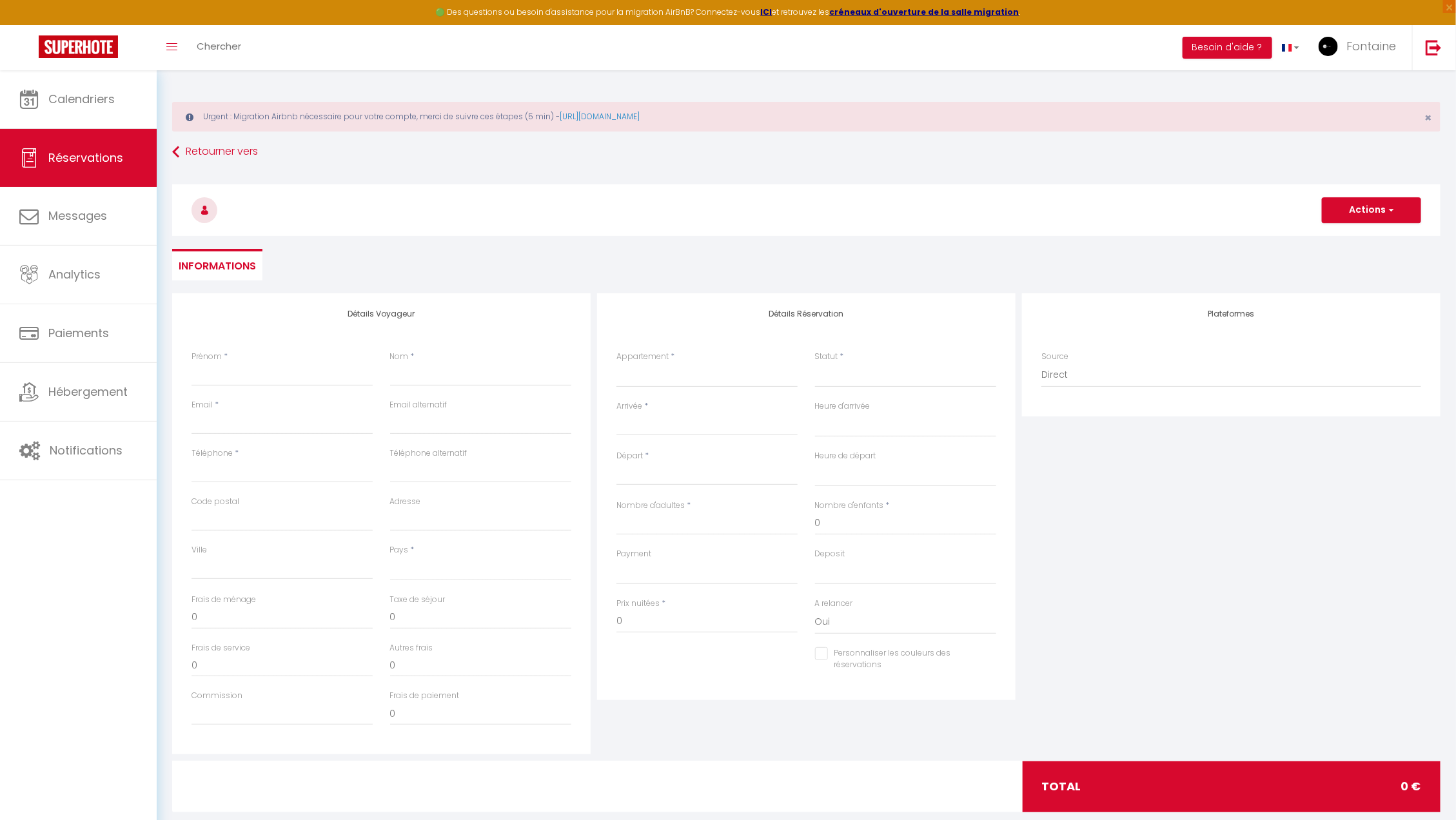
checkbox input "false"
select select
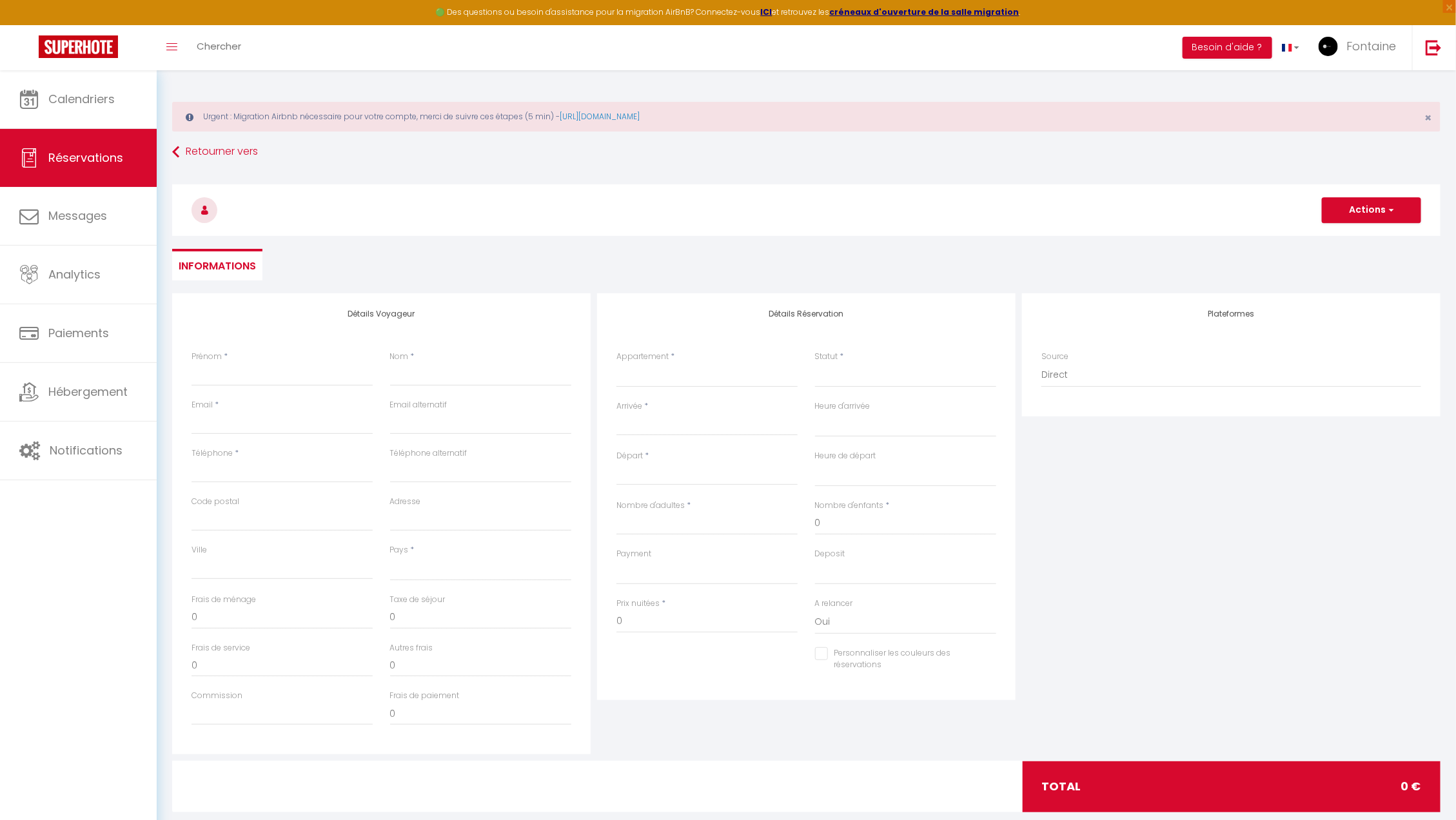
select select
checkbox input "false"
select select
click at [243, 378] on input "Prénom" at bounding box center [282, 374] width 181 height 23
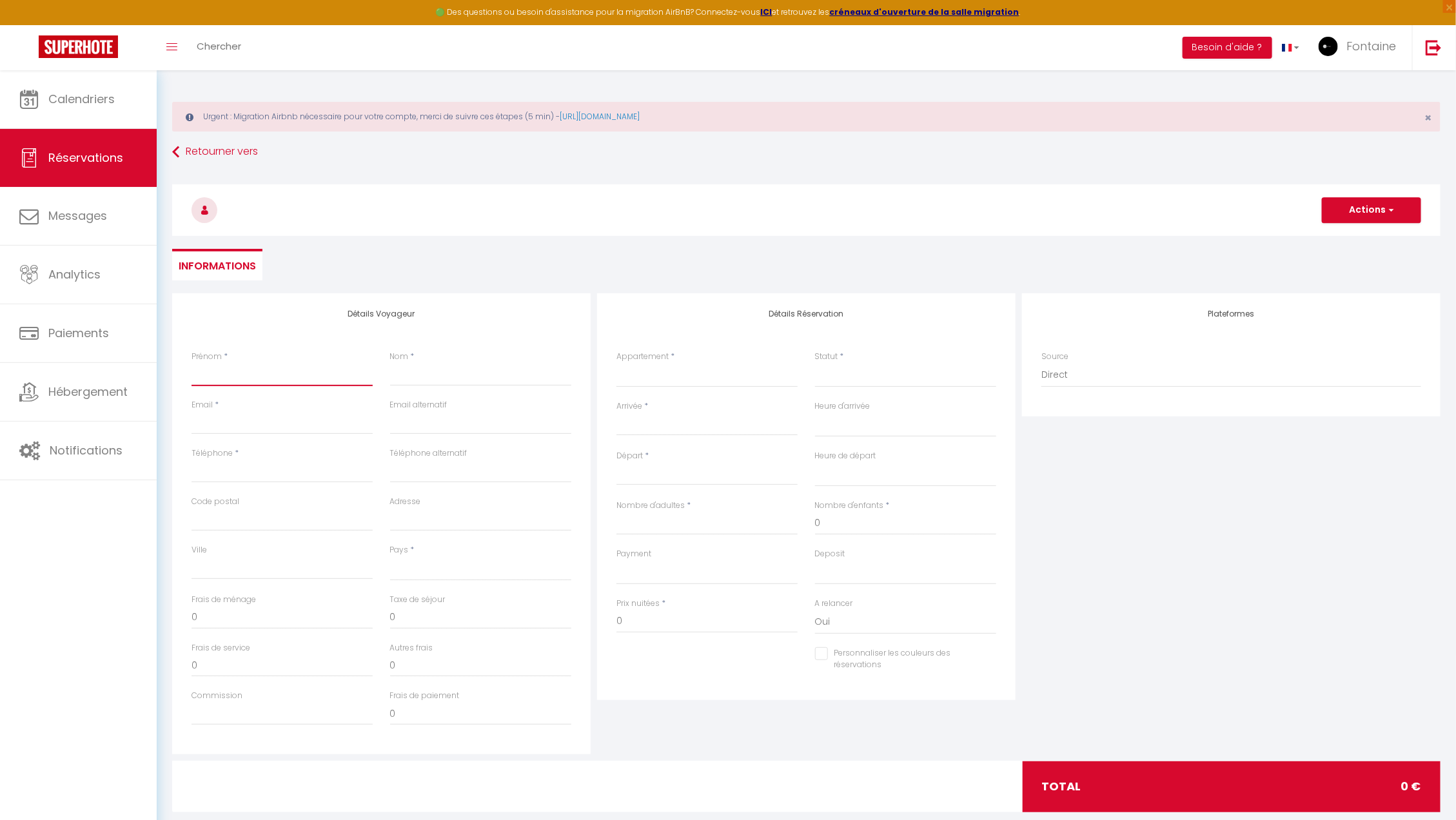
paste input "gabsi nezar gabsi nezar"
type input "gabsi nezar gabsi nezar"
select select
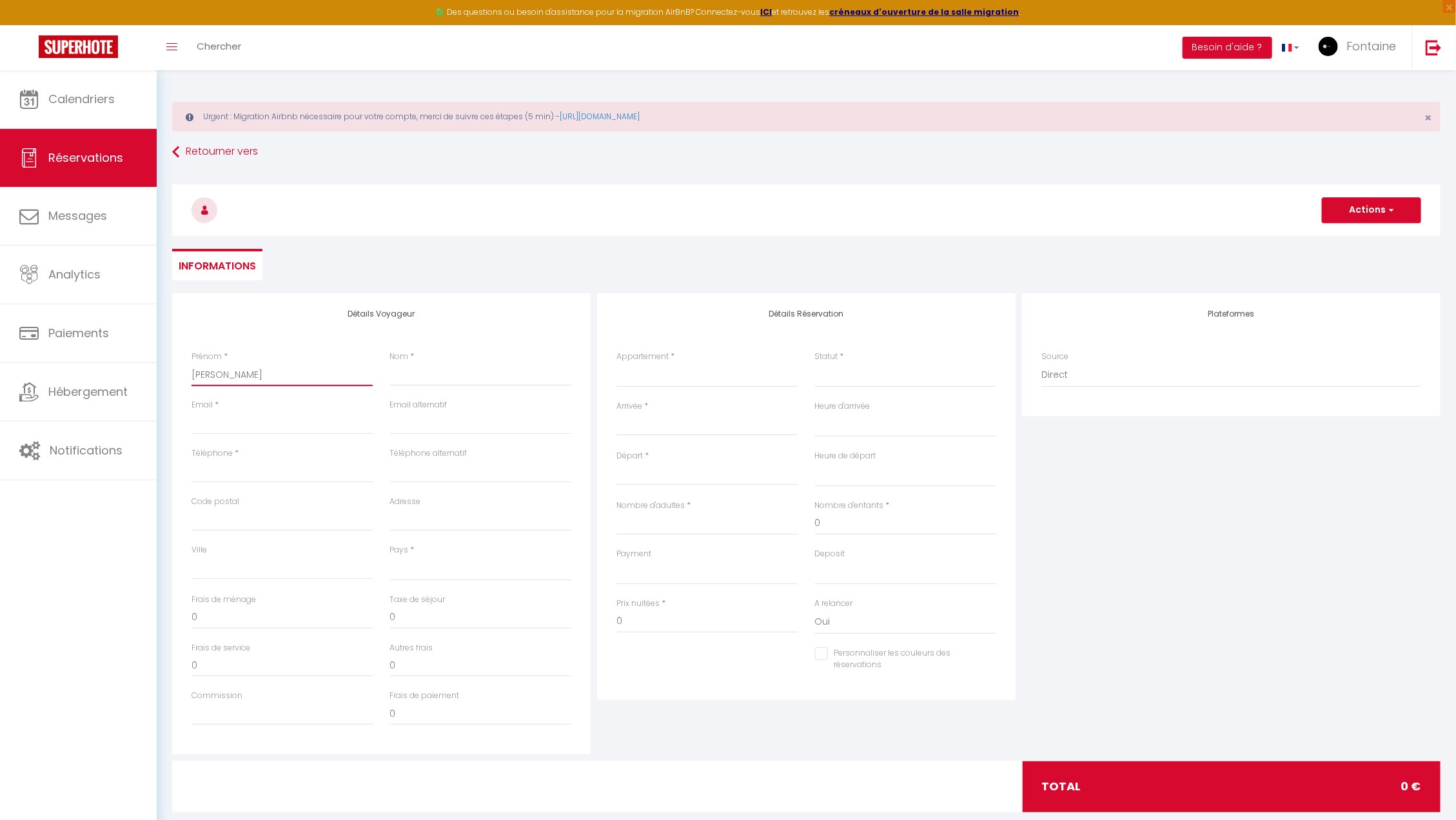
select select
checkbox input "false"
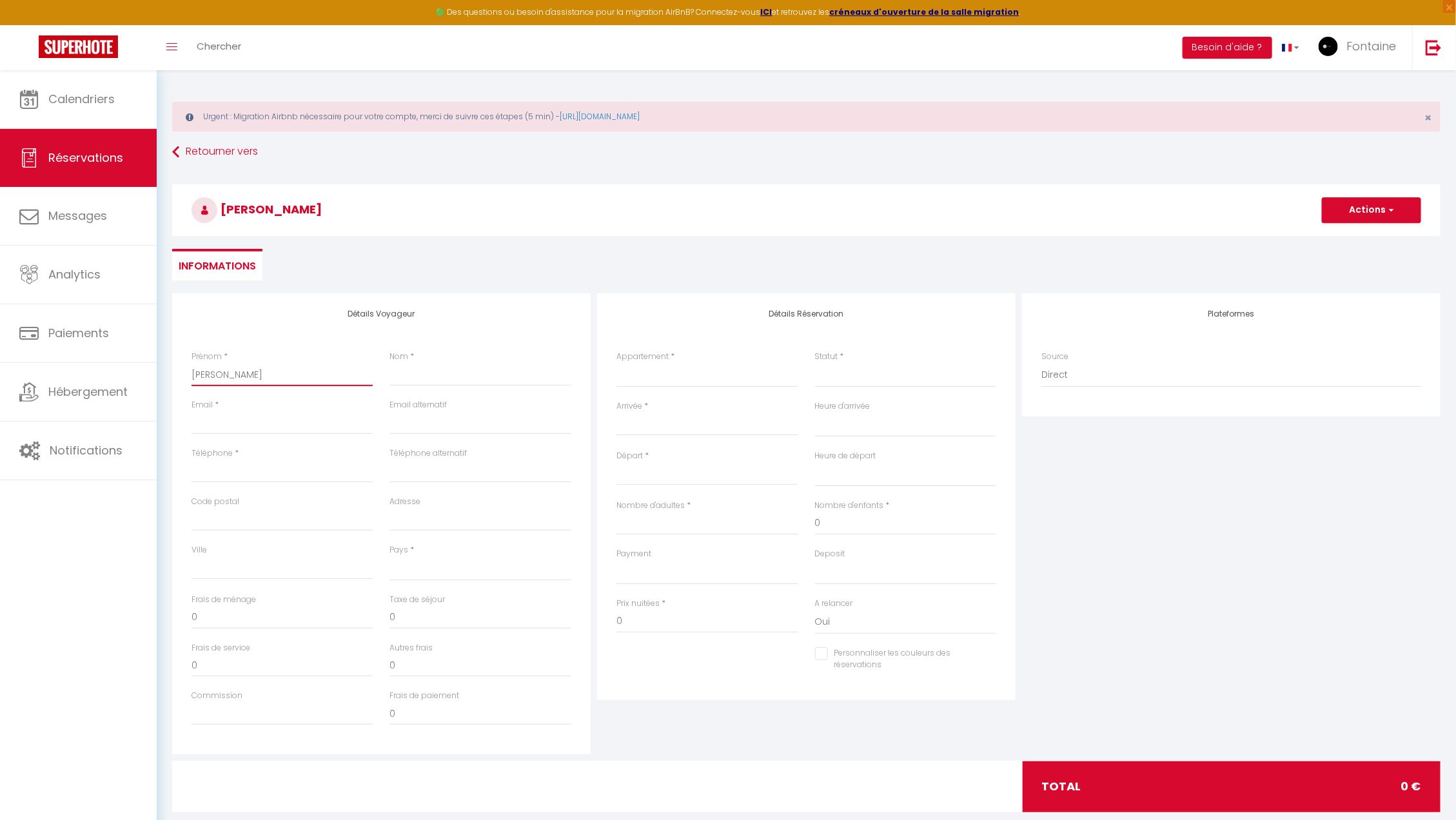
type input "gabsi nezar gabsi nezar"
click at [396, 375] on input "Nom" at bounding box center [480, 374] width 181 height 23
paste input "gabsi nezar gabsi nezar"
type input "gabsi nezar gabsi nezar"
select select
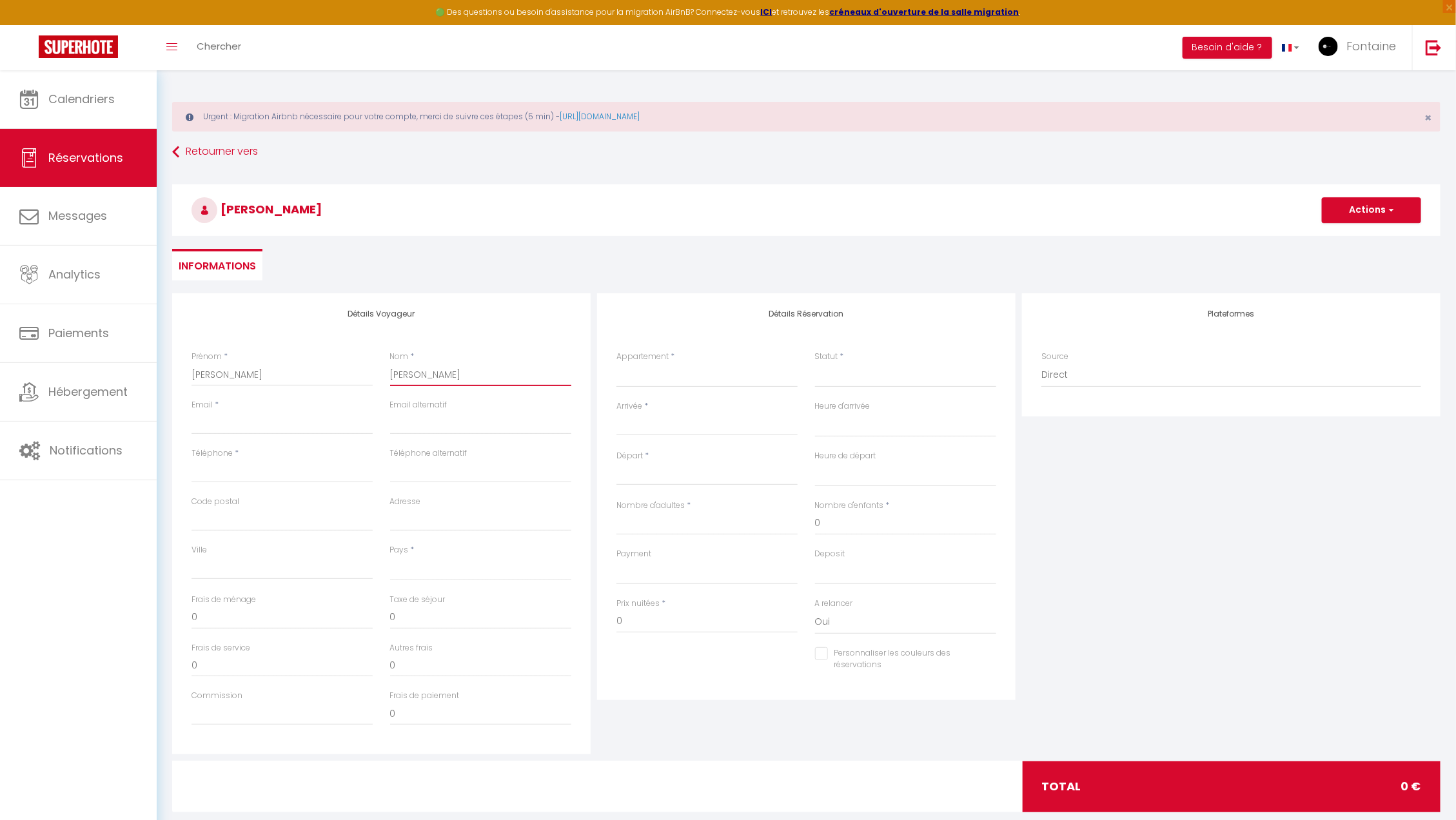
select select
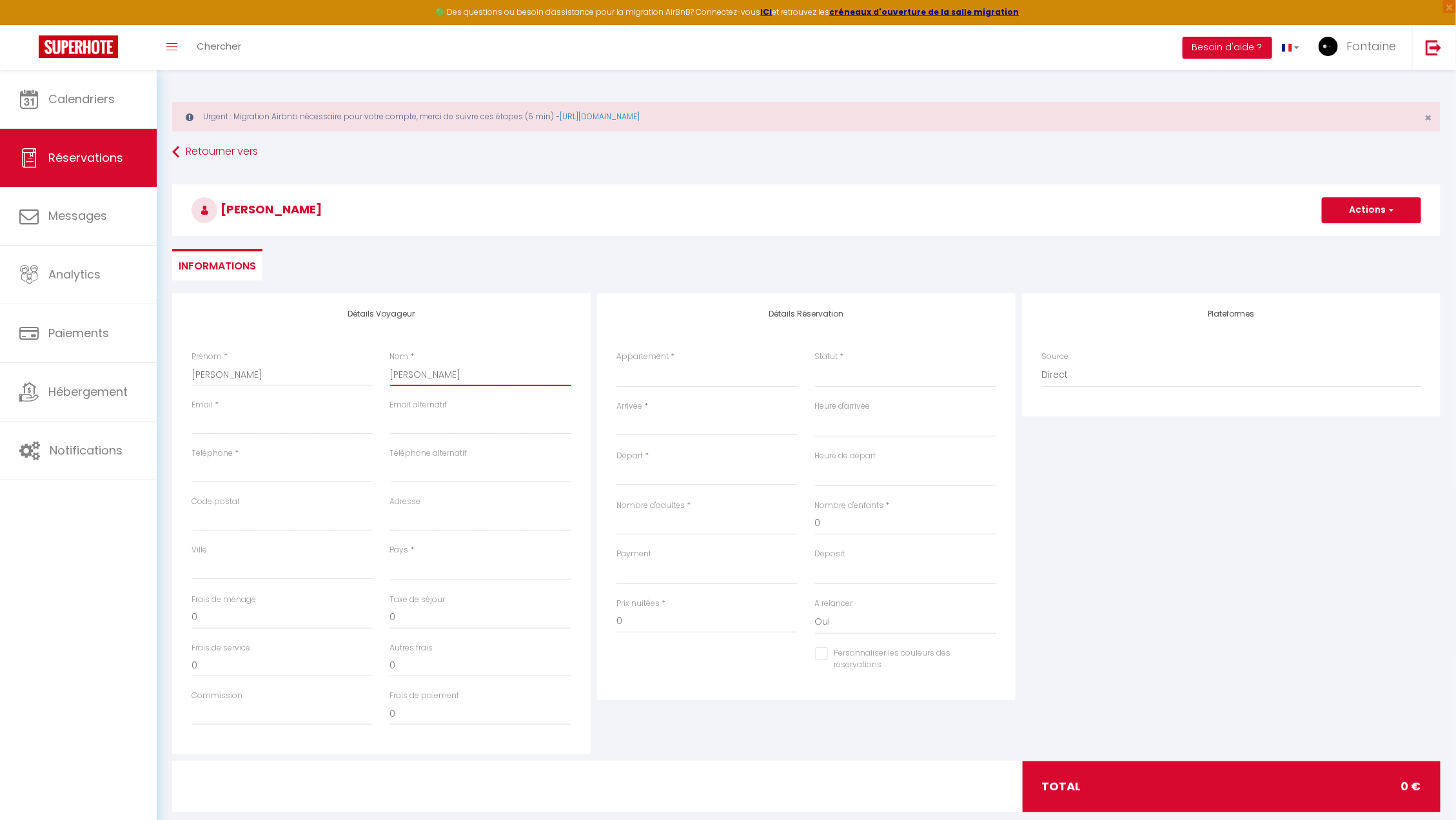
select select
checkbox input "false"
type input "gabsi nezar gabsi nezar"
click at [292, 424] on input "Email client" at bounding box center [282, 423] width 181 height 23
type input "c"
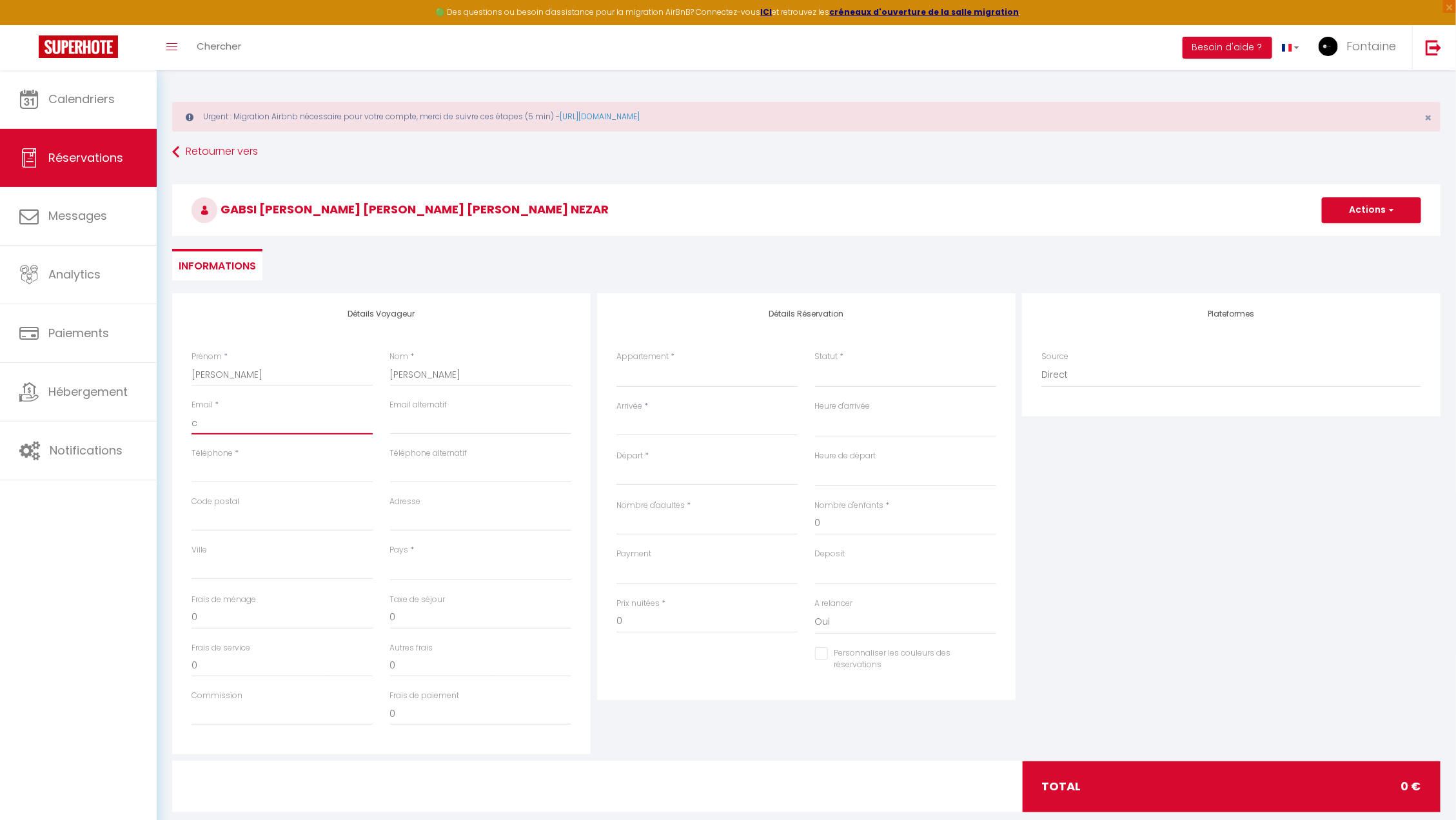
select select
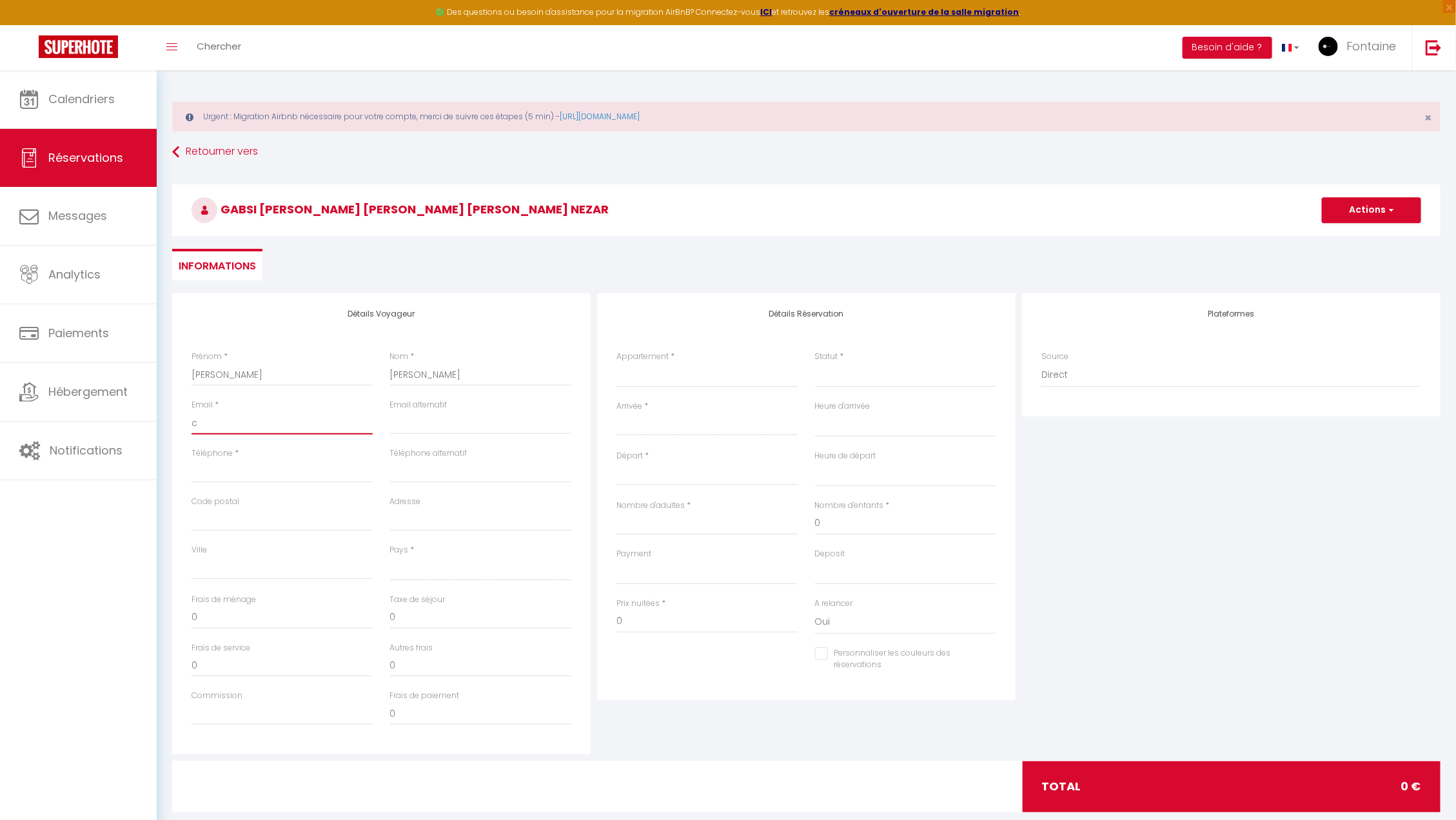
select select
checkbox input "false"
type input "ch"
select select
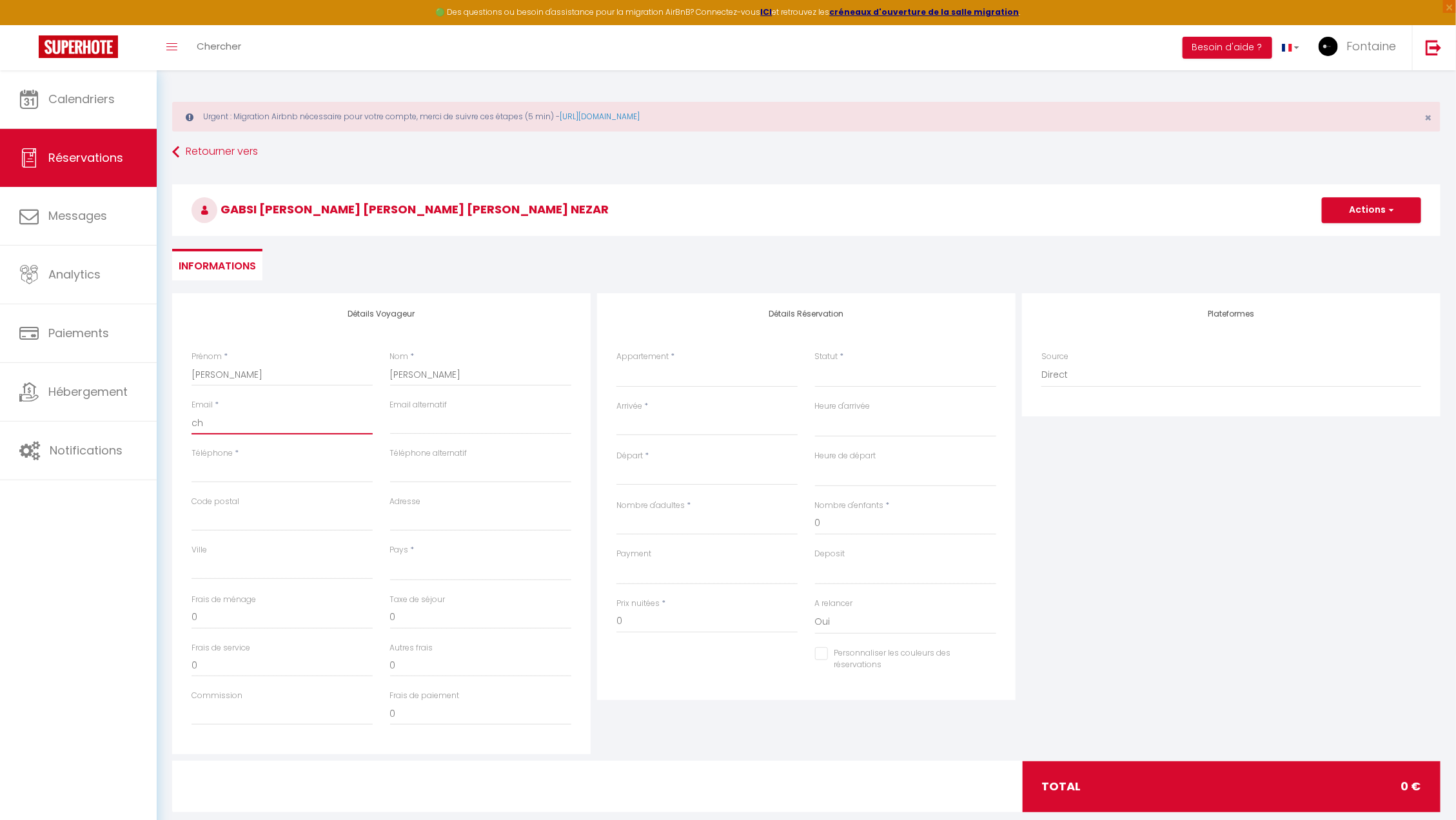
select select
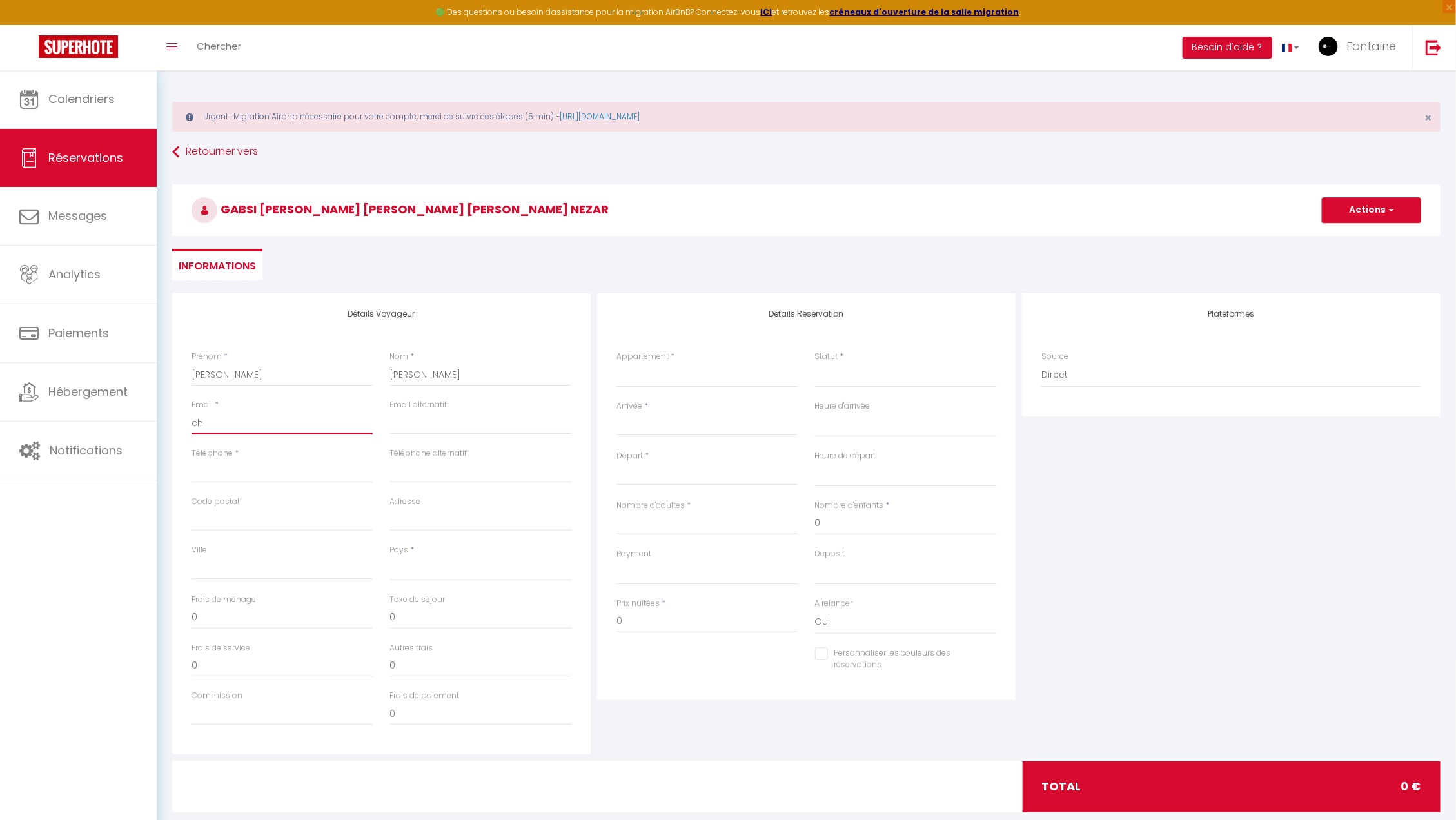
select select
checkbox input "false"
type input "chi"
select select
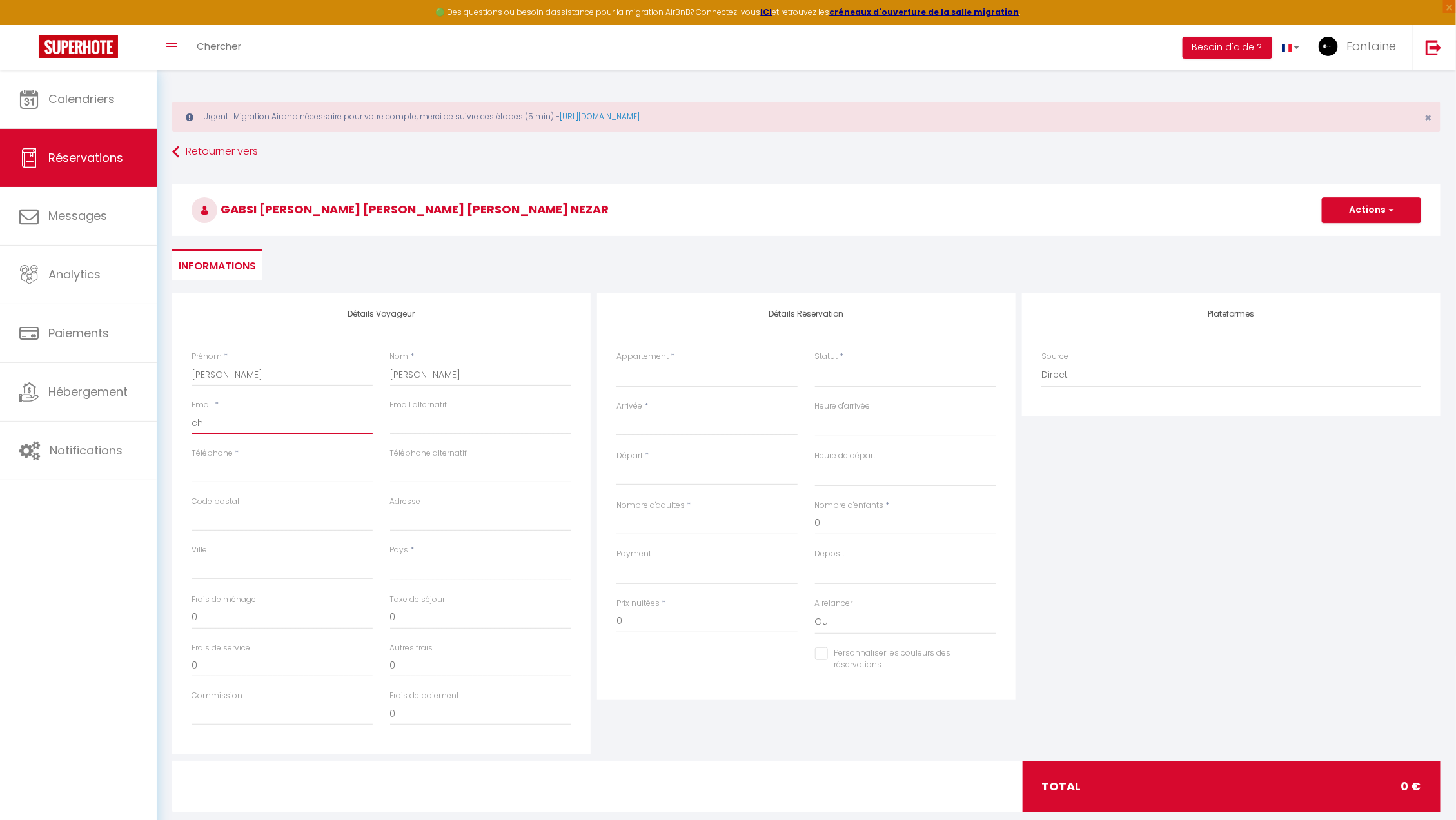
select select
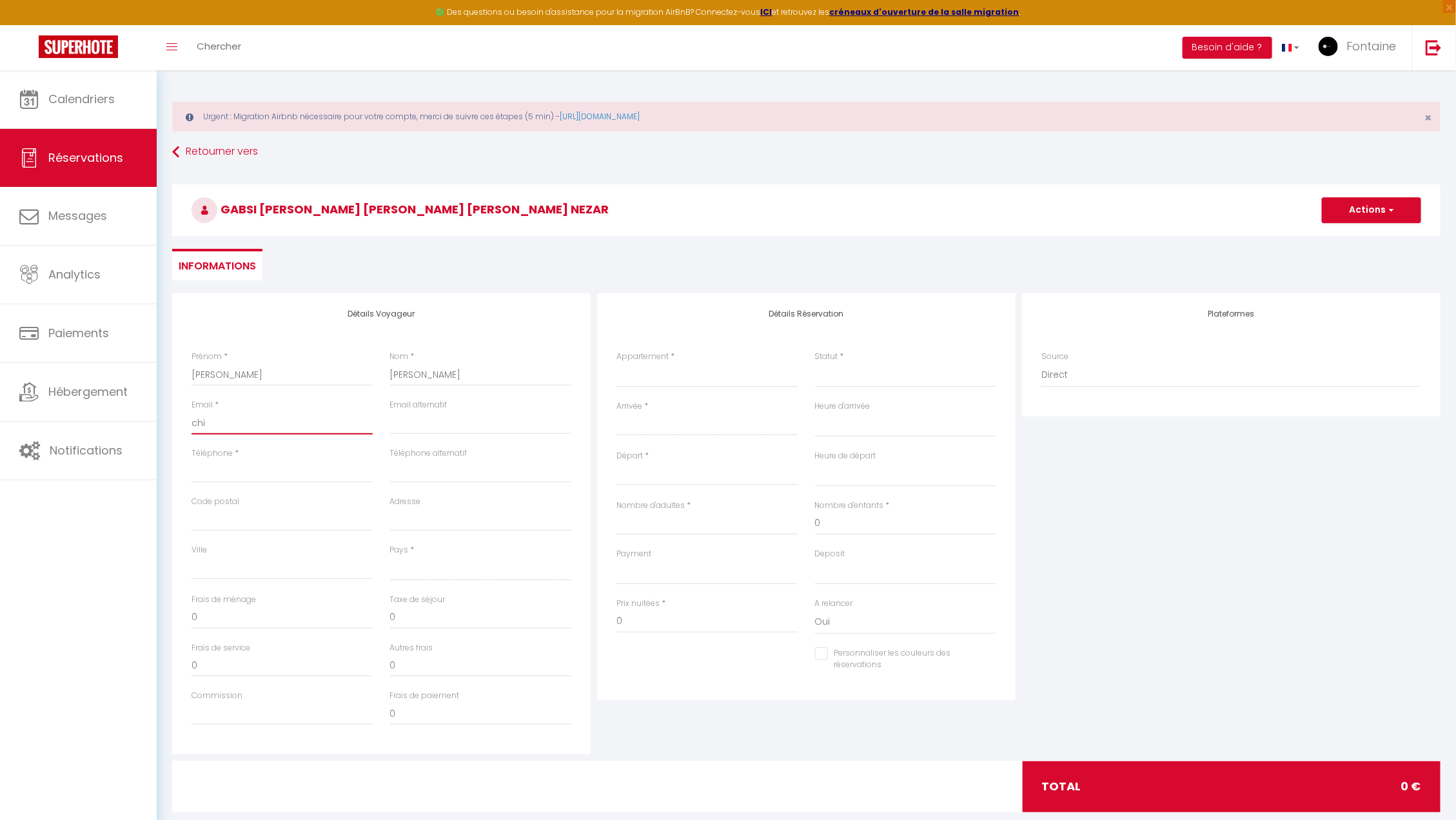
checkbox input "false"
type input "chic"
select select
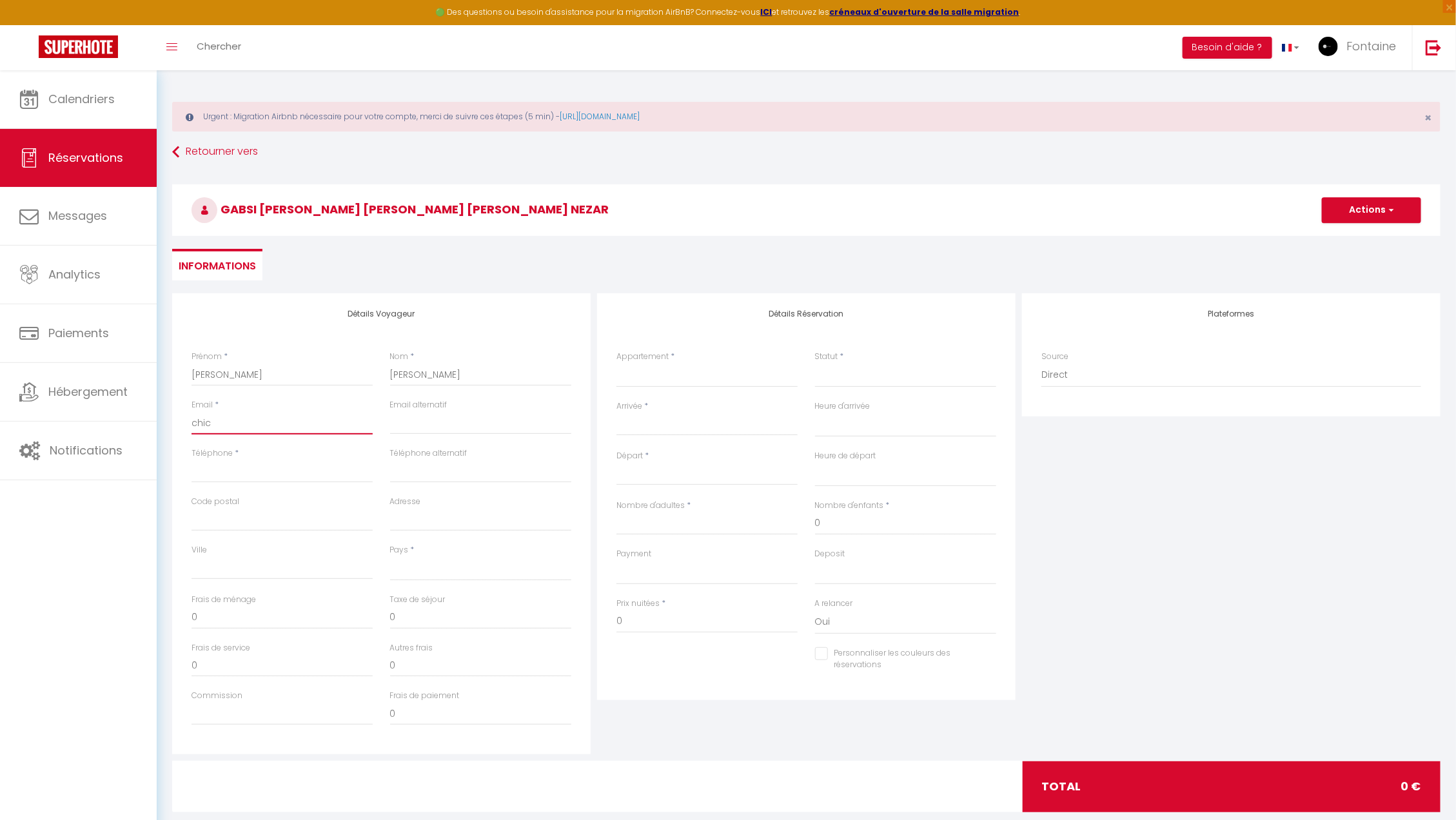
select select
checkbox input "false"
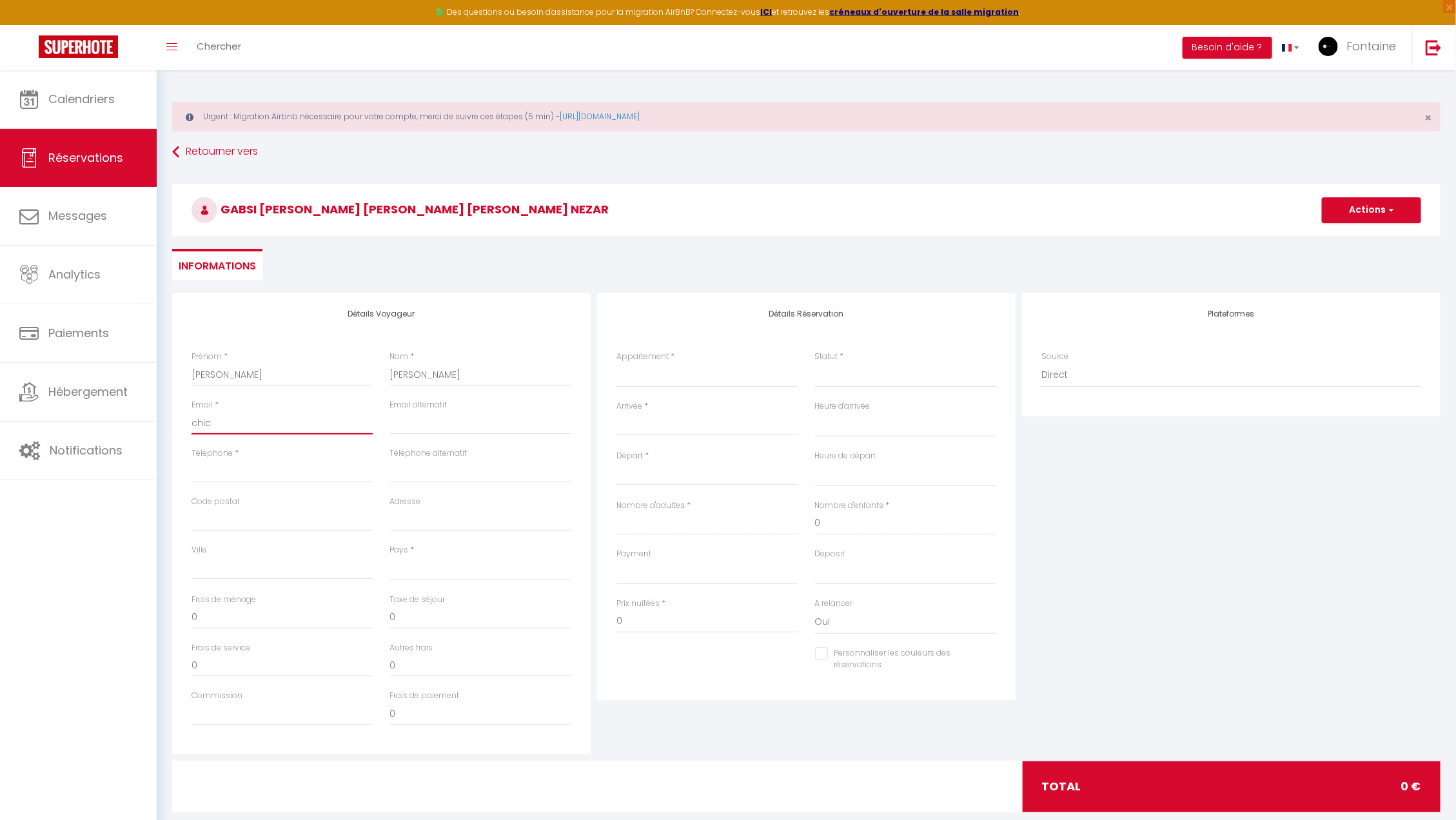
type input "chick"
select select
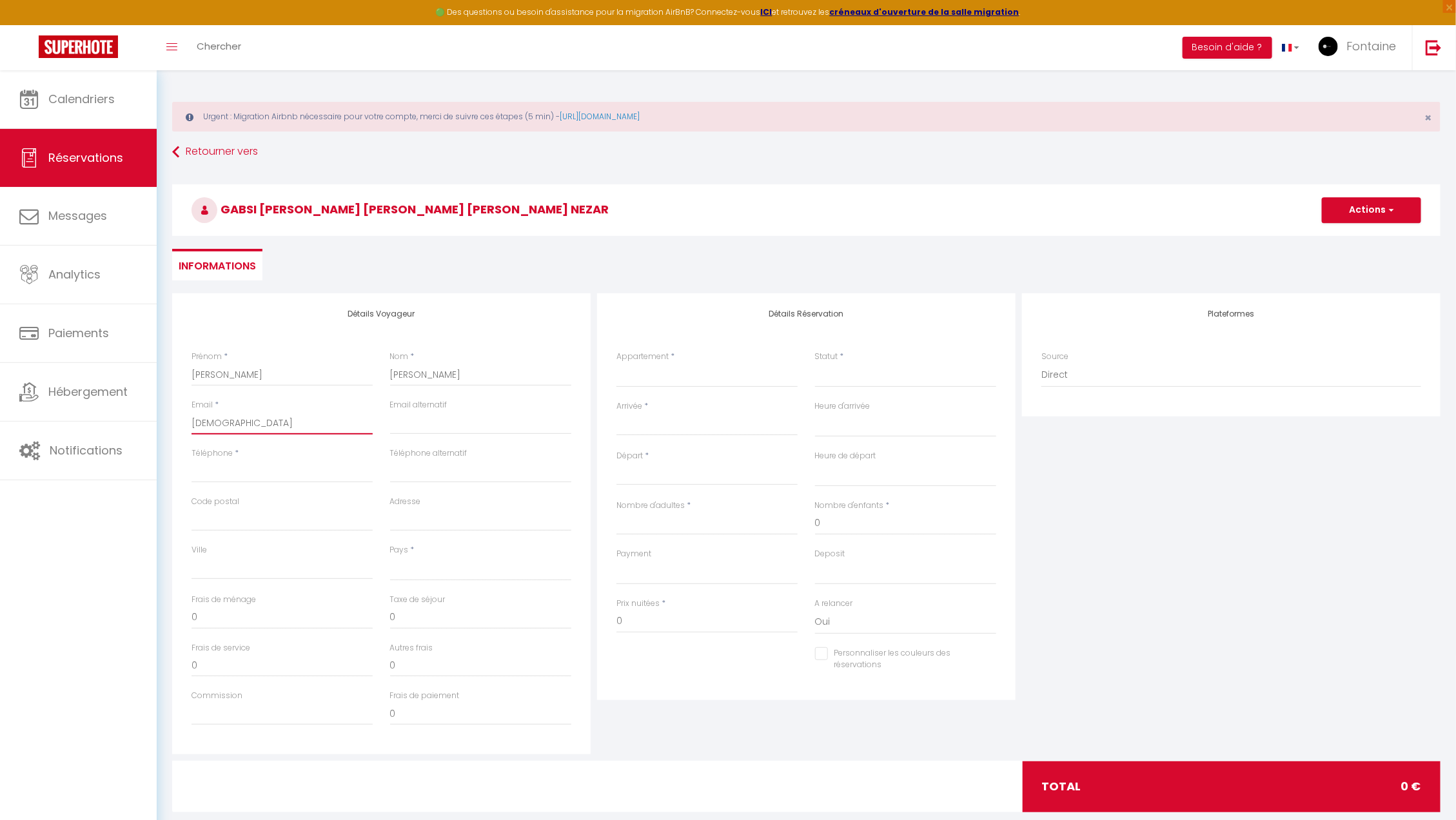
select select
checkbox input "false"
type input "chicke"
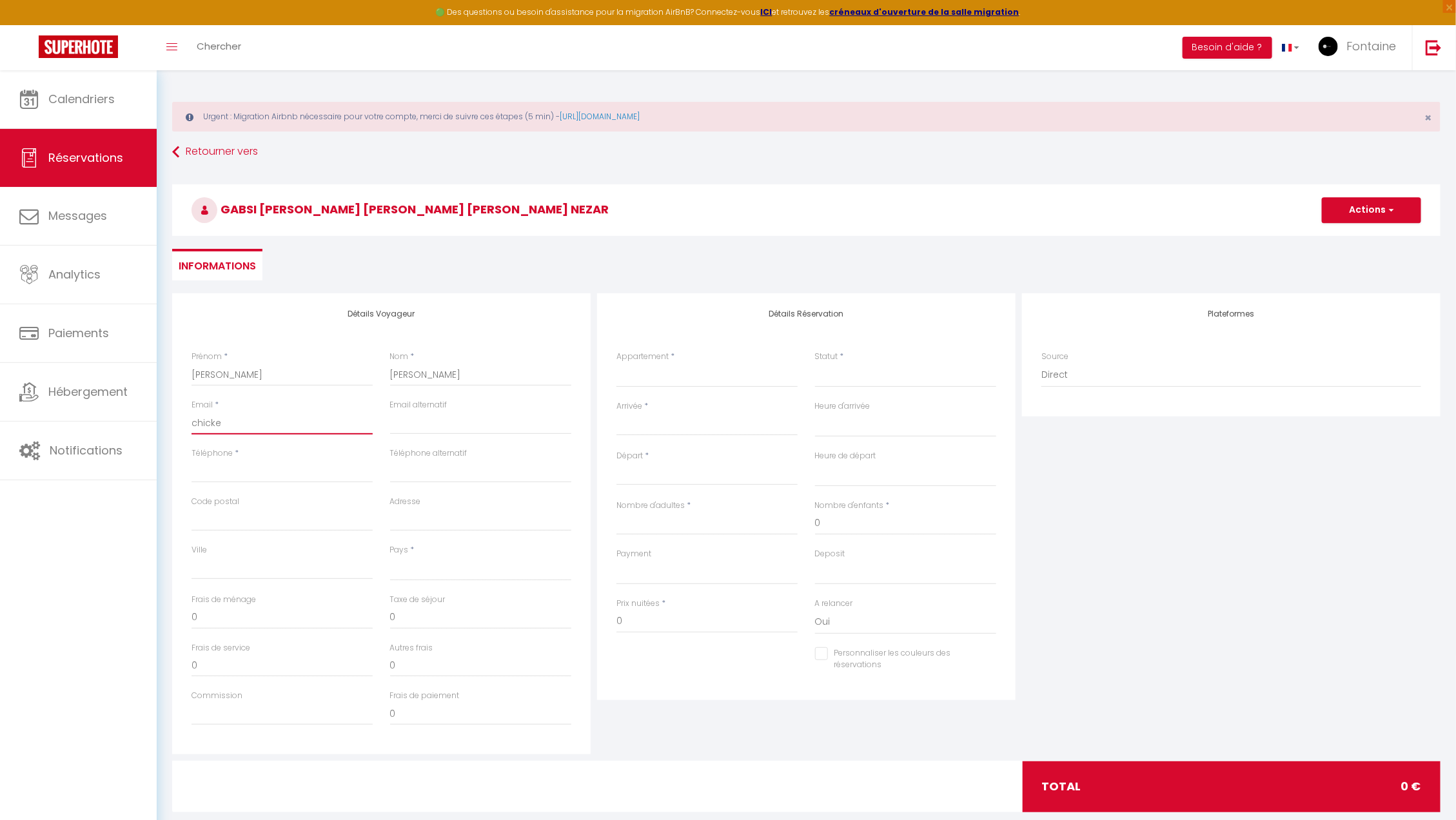
select select
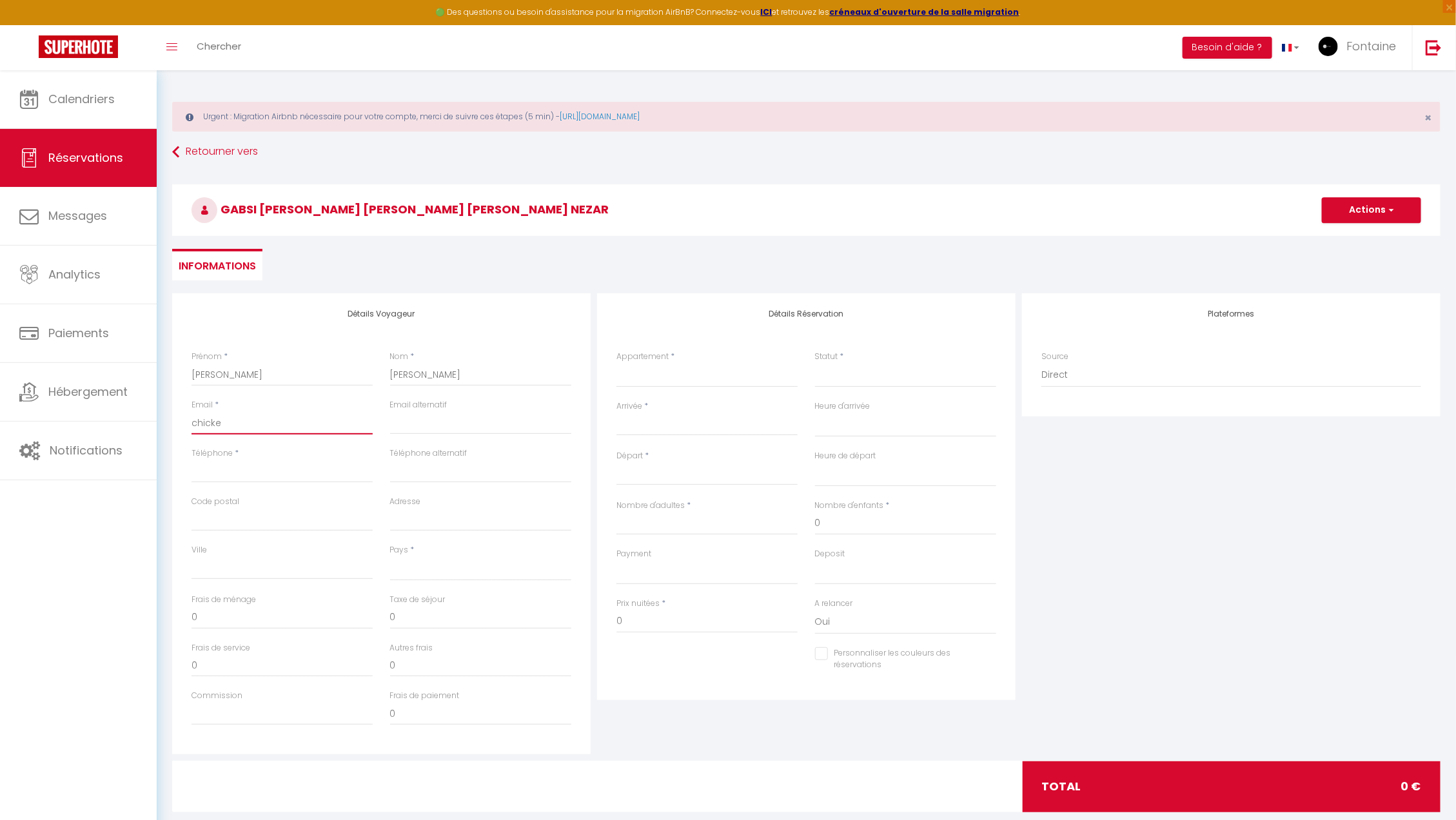
select select
checkbox input "false"
type input "chicken"
select select
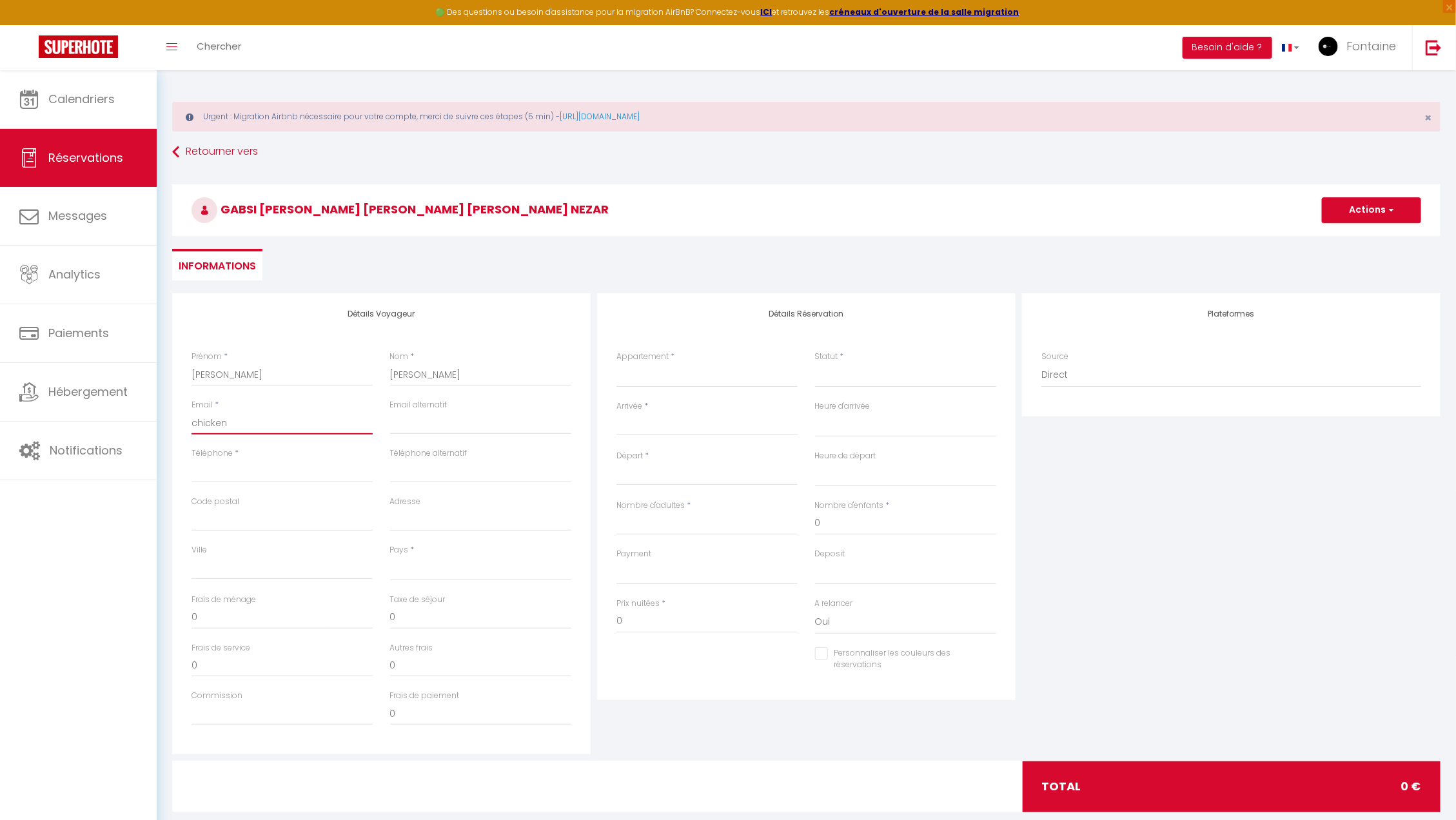
select select
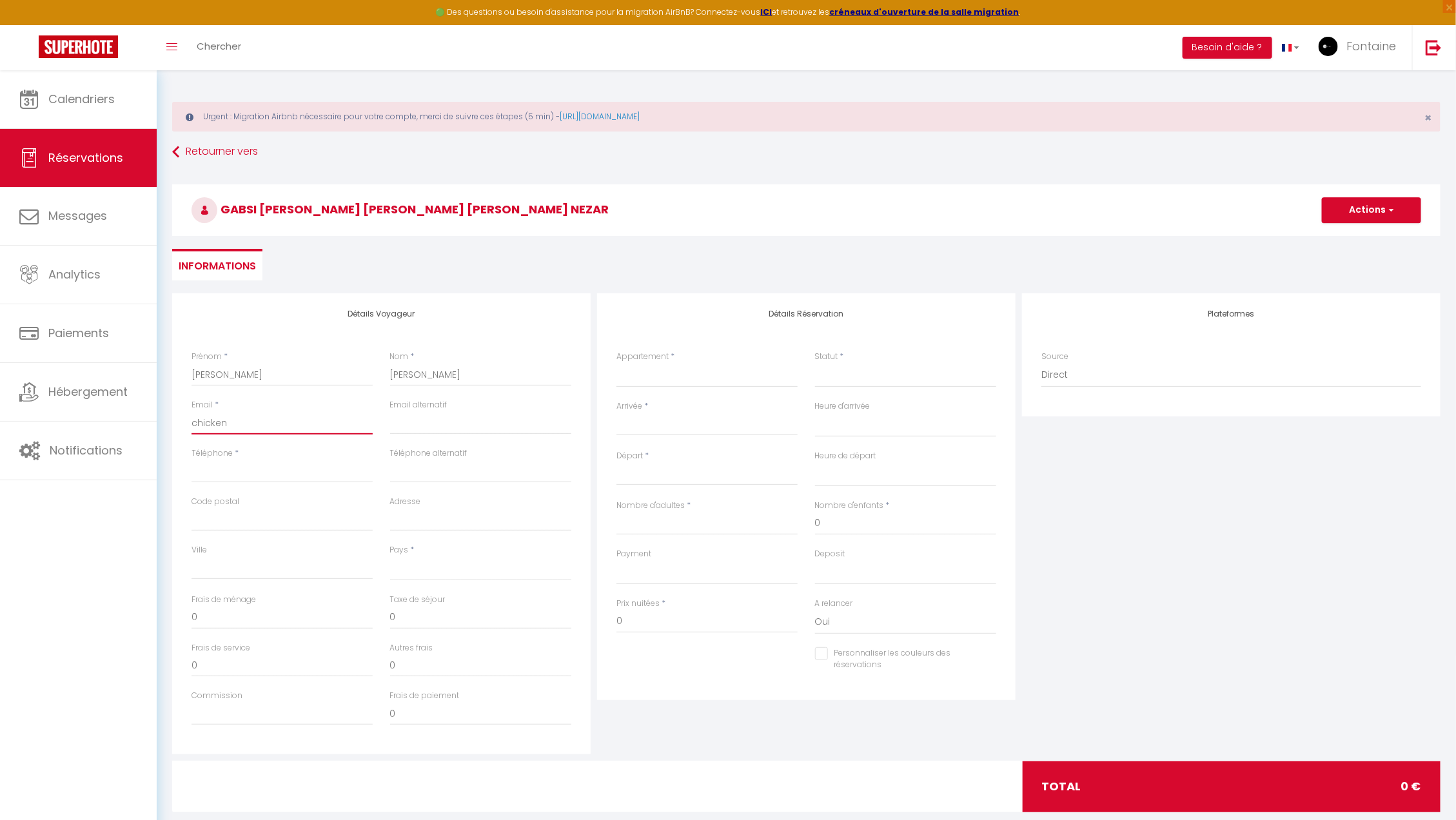
select select
checkbox input "false"
drag, startPoint x: 224, startPoint y: 421, endPoint x: 176, endPoint y: 421, distance: 48.0
click at [176, 421] on div "Détails Voyageur Prénom * gabsi nezar gabsi nezar Nom * gabsi nezar gabsi nezar…" at bounding box center [381, 524] width 418 height 461
paste input "-times@hotmail.com"
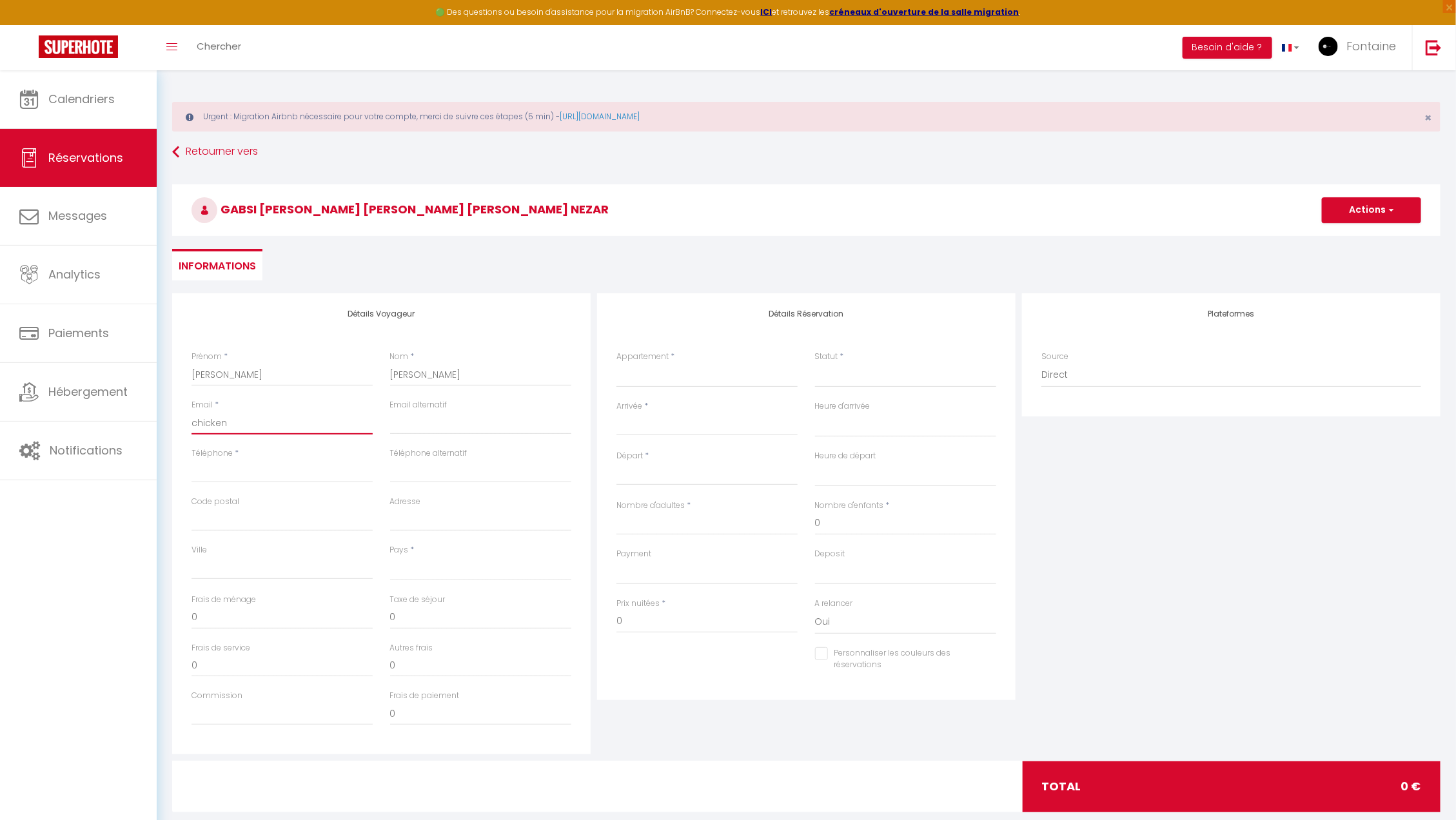
type input "chicken-times@hotmail.com"
select select
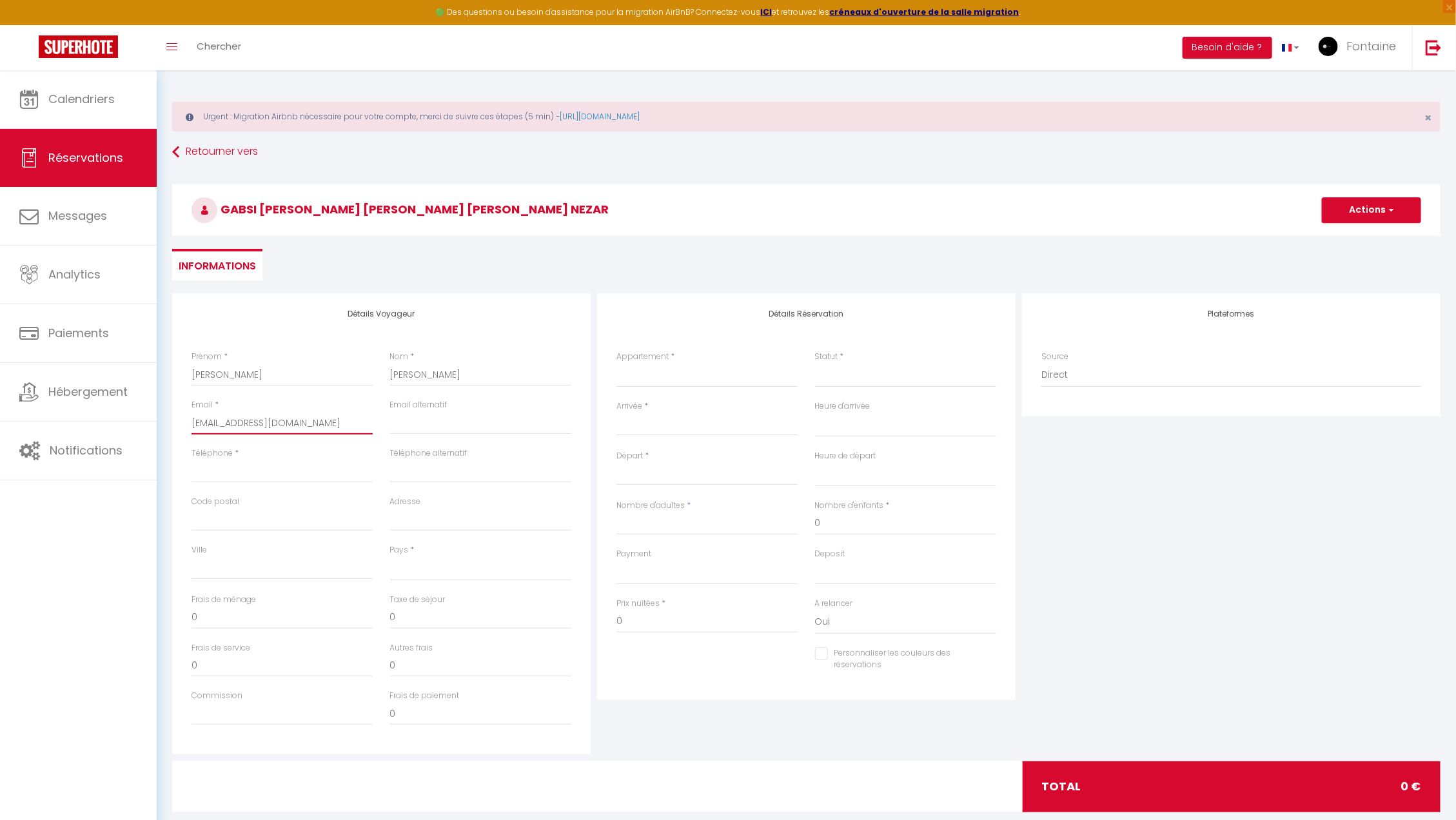
select select
checkbox input "false"
type input "chicken-times@hotmail.com"
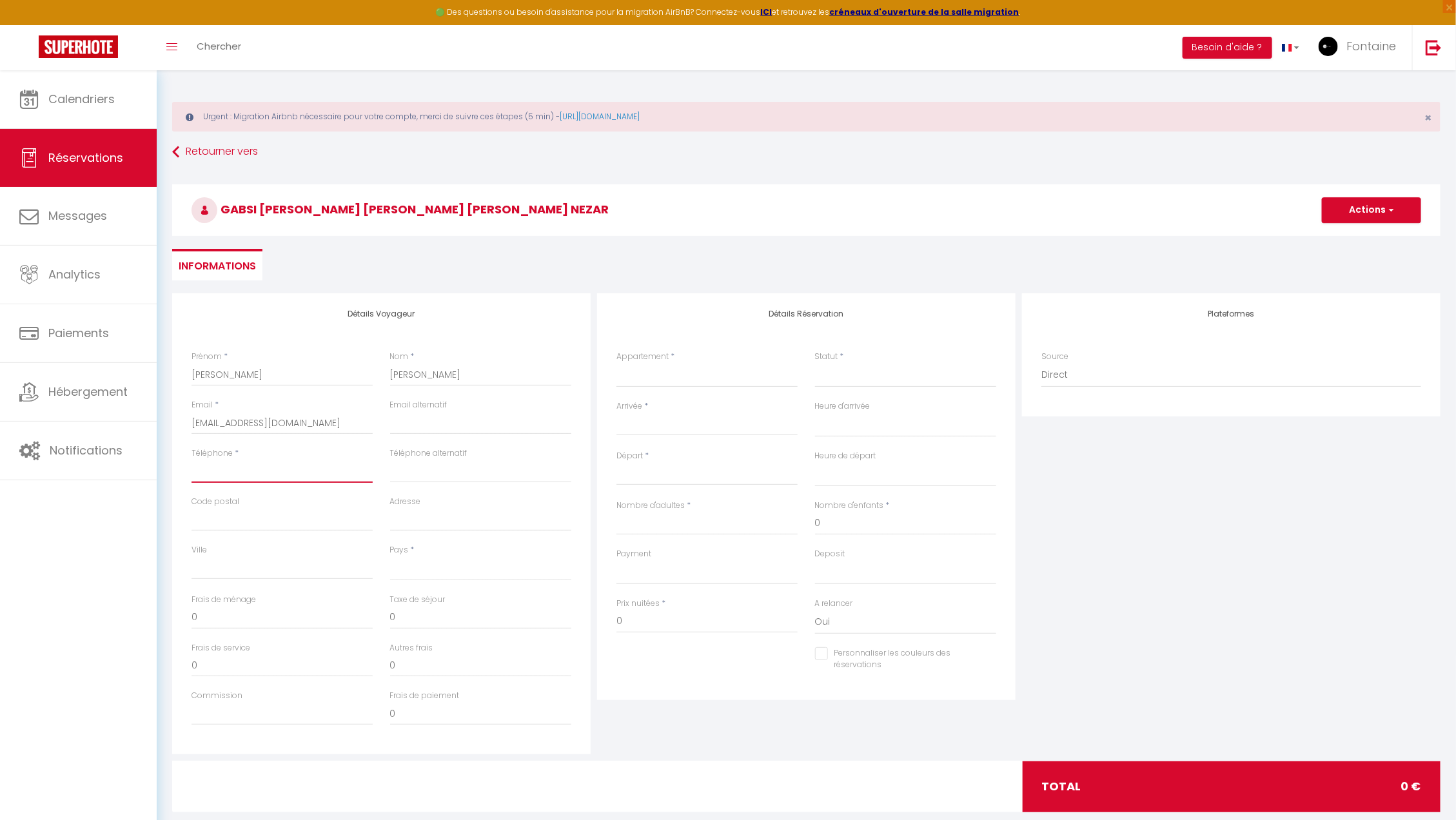
click at [258, 474] on input "Téléphone" at bounding box center [282, 471] width 181 height 23
paste input "0614590245"
type input "0614590245"
select select
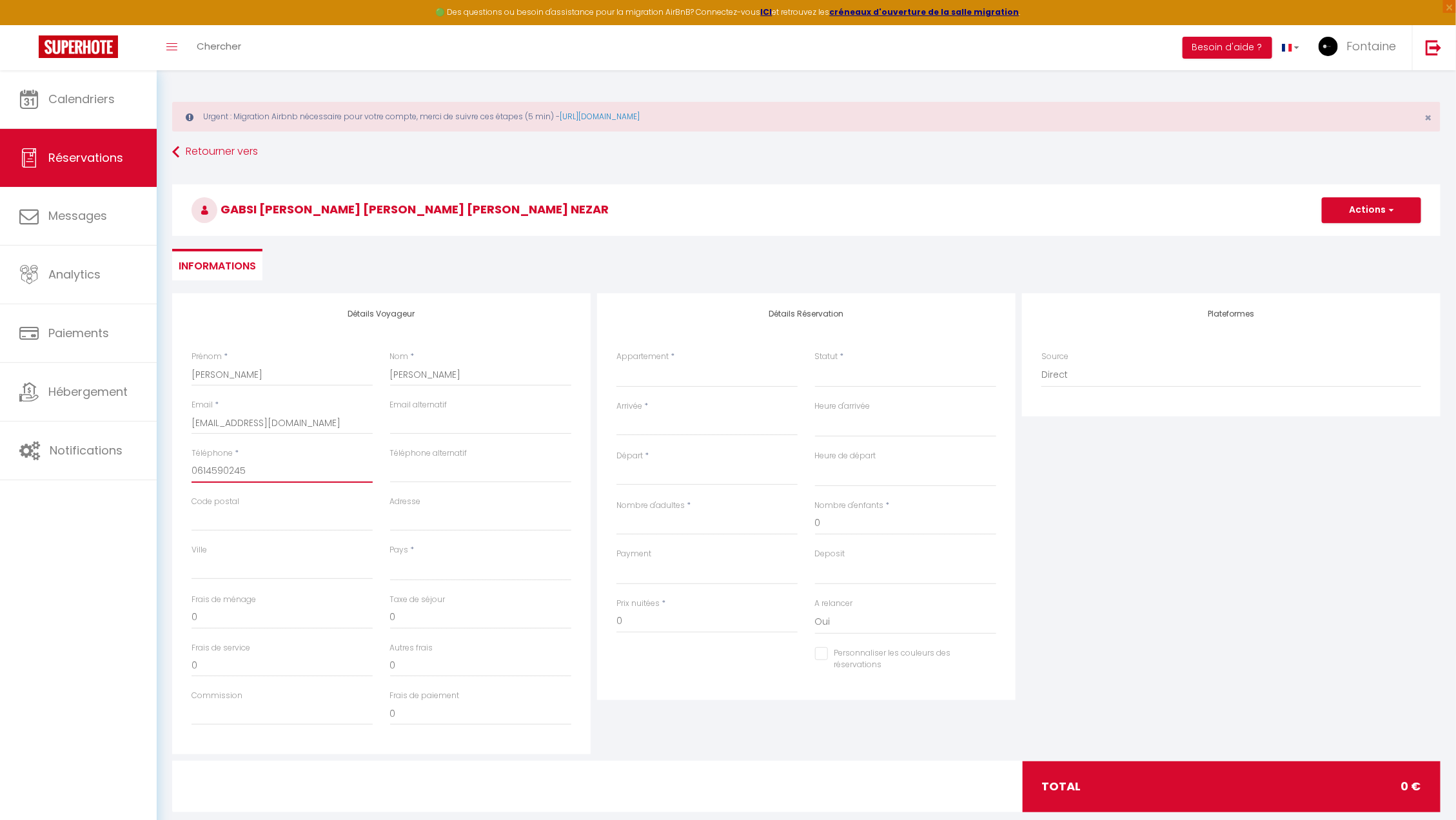
select select
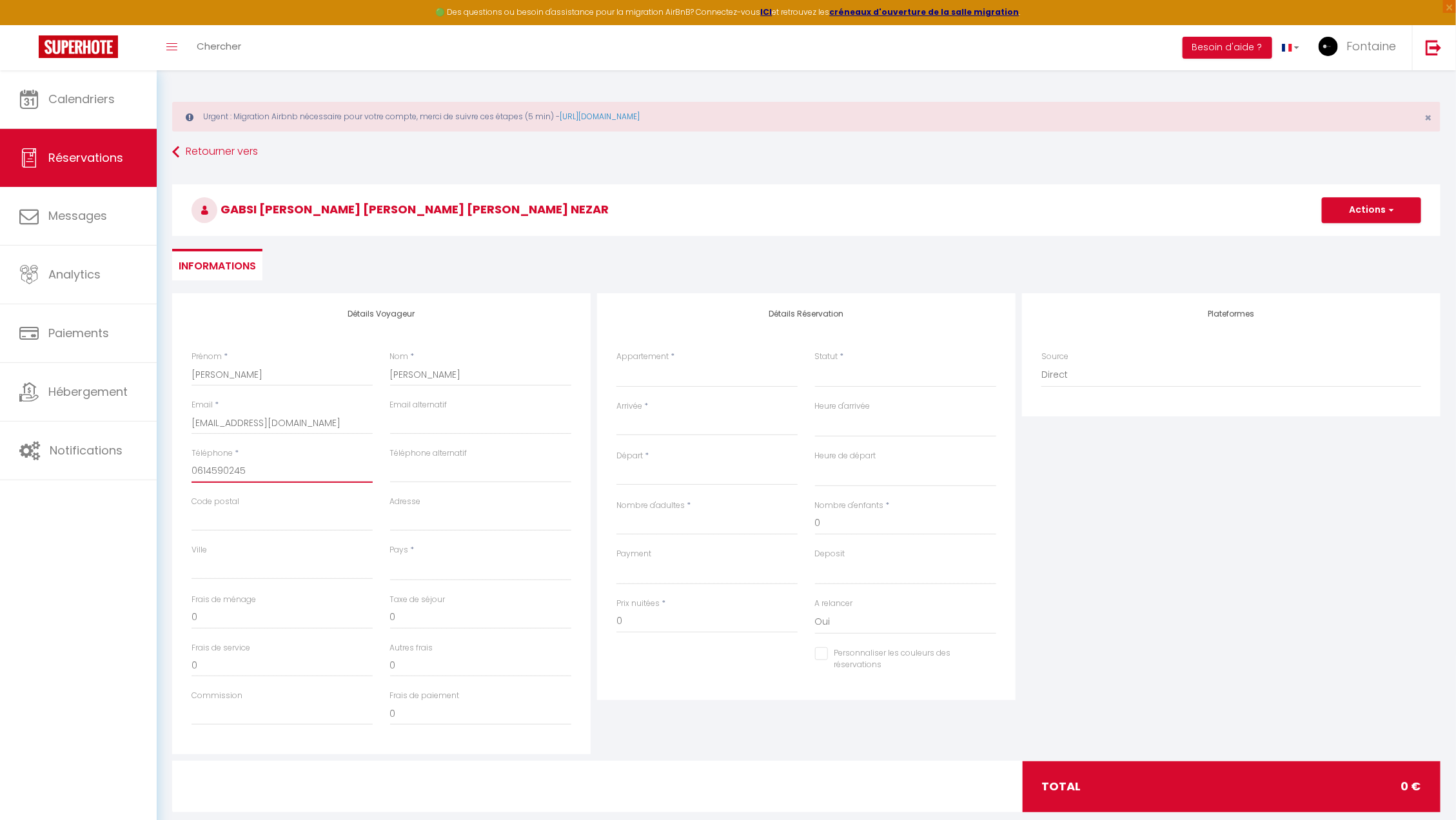
checkbox input "false"
type input "0614590245"
click at [206, 562] on input "Ville" at bounding box center [282, 567] width 181 height 23
type input "m"
select select
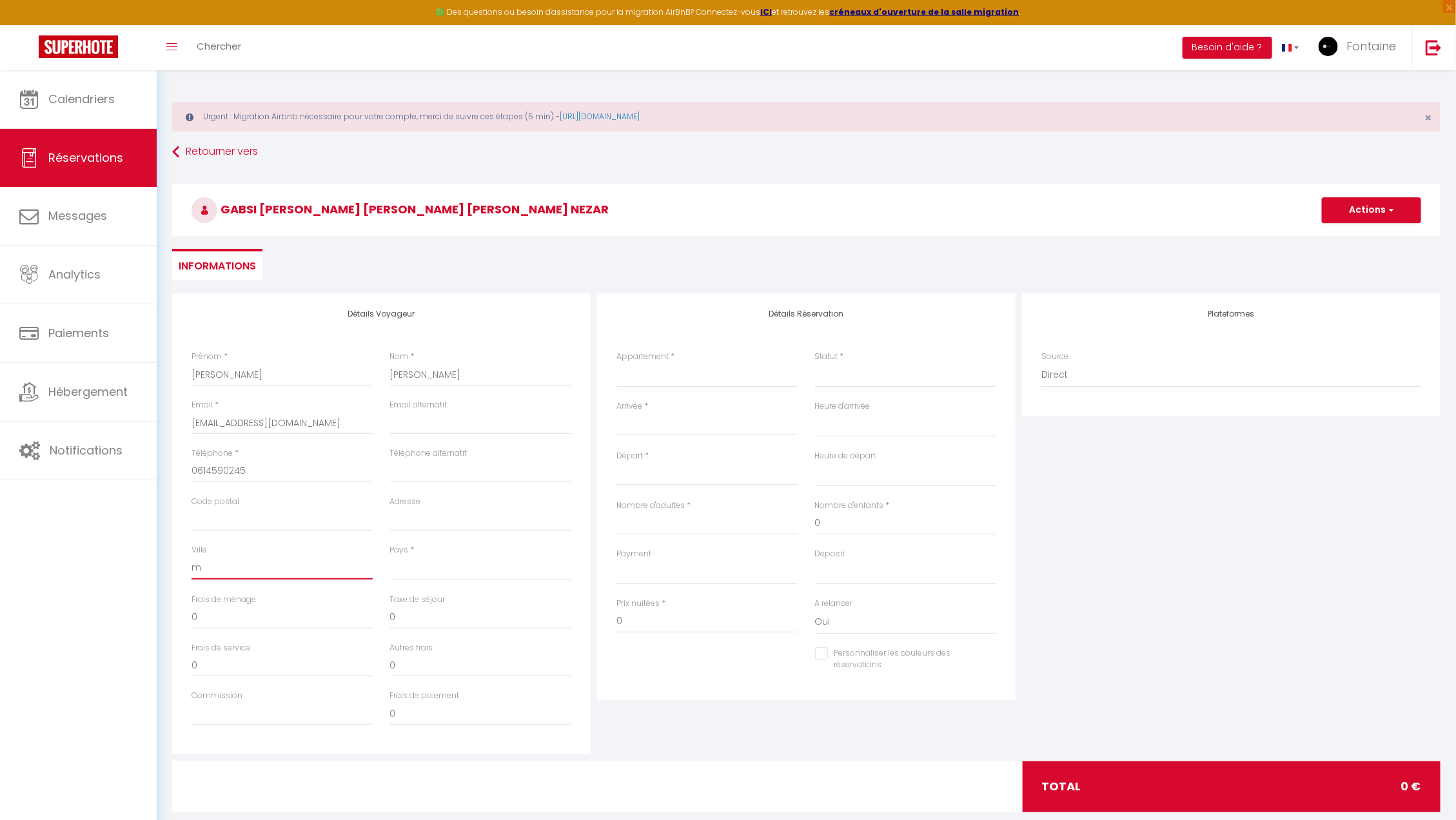
select select
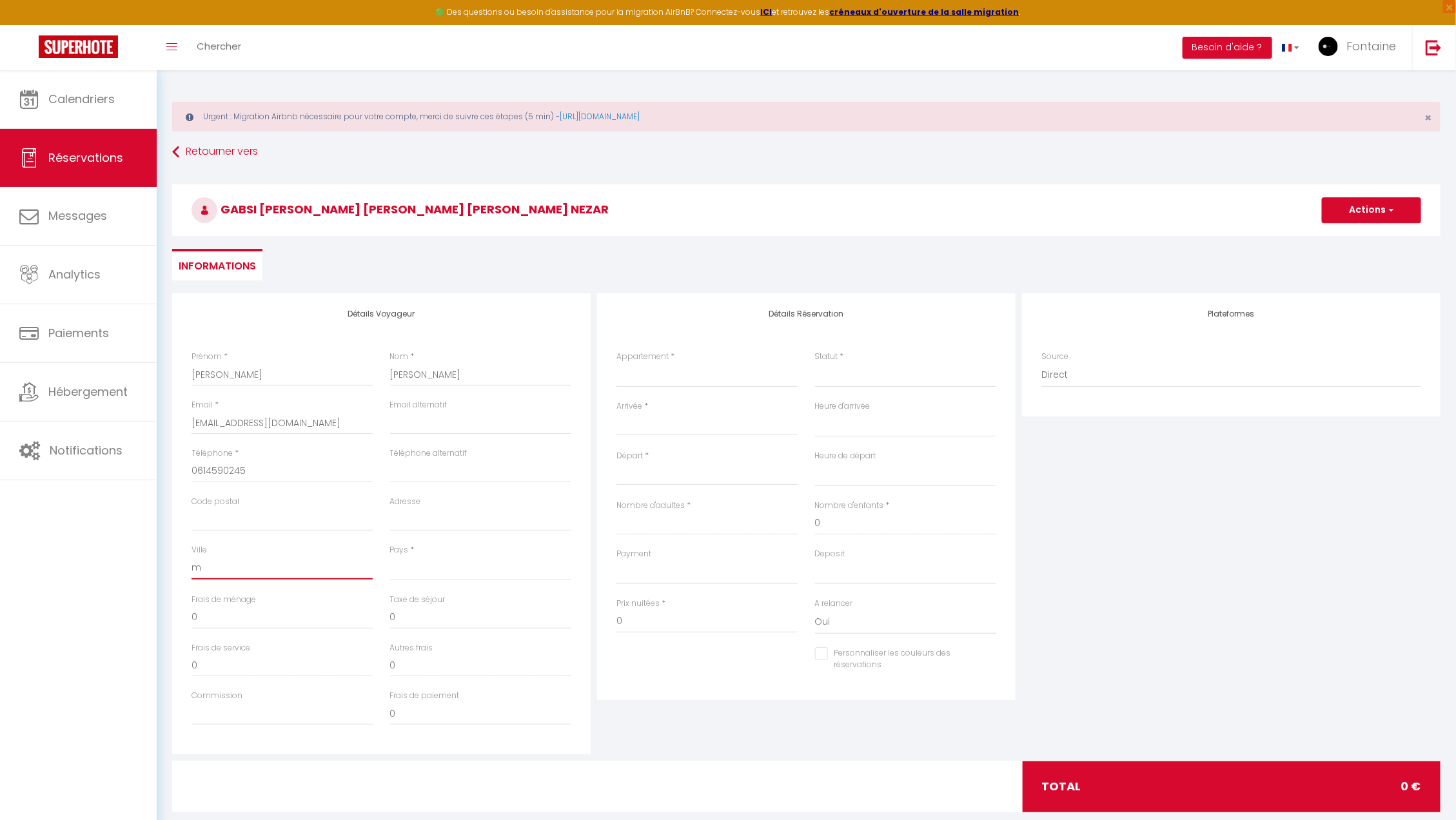
select select
checkbox input "false"
type input "mu"
select select
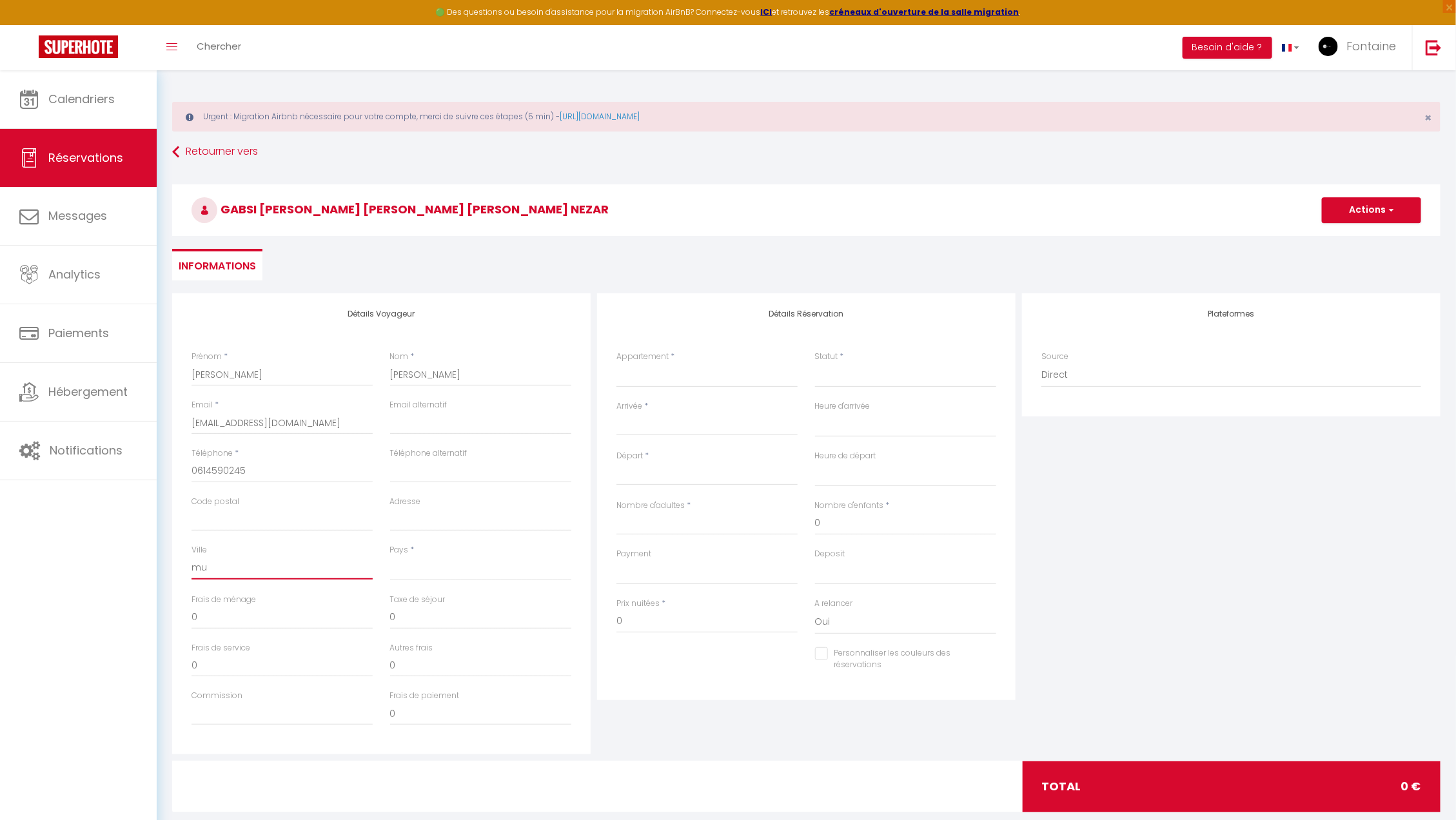
select select
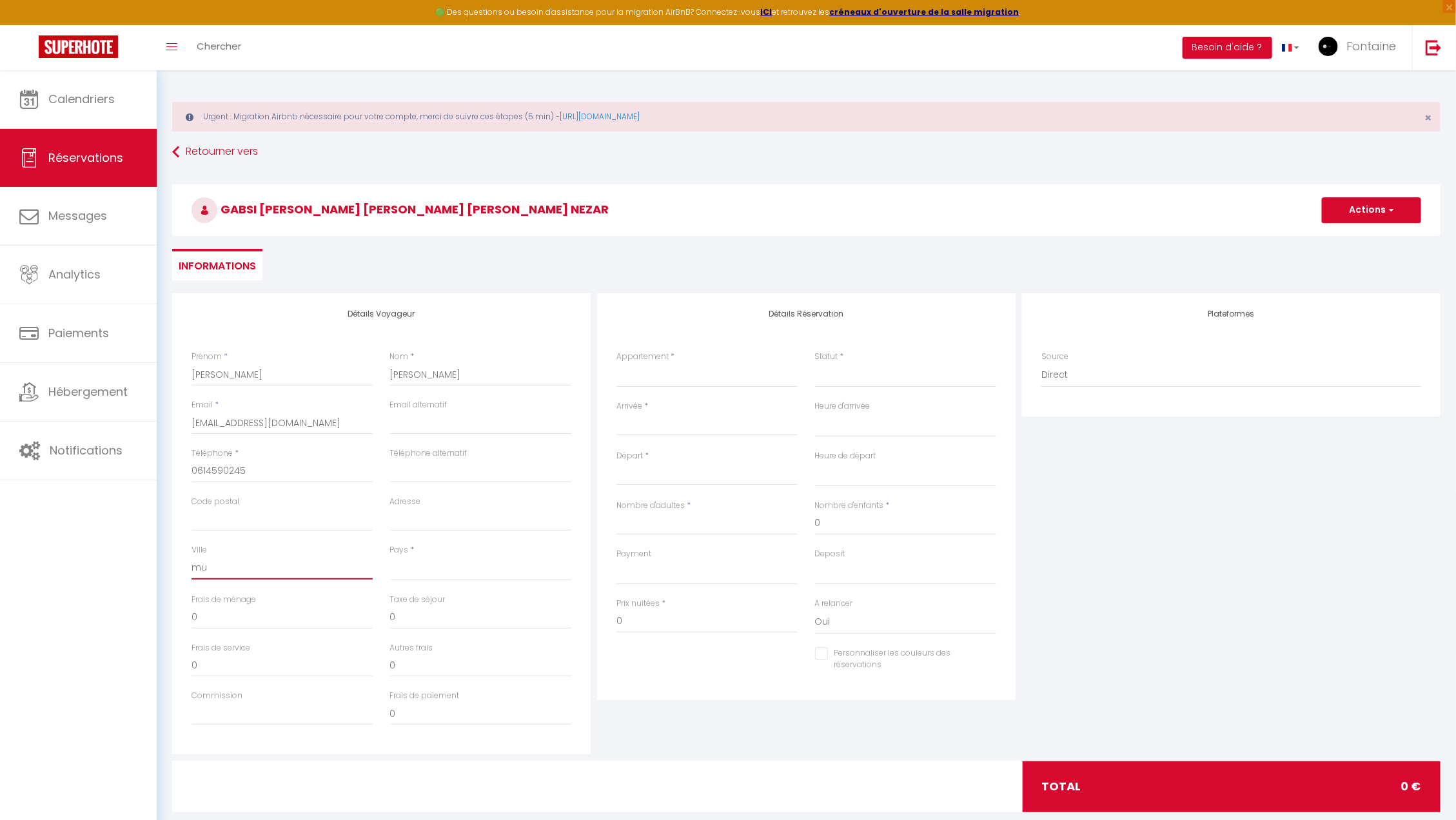
checkbox input "false"
type input "mur"
select select
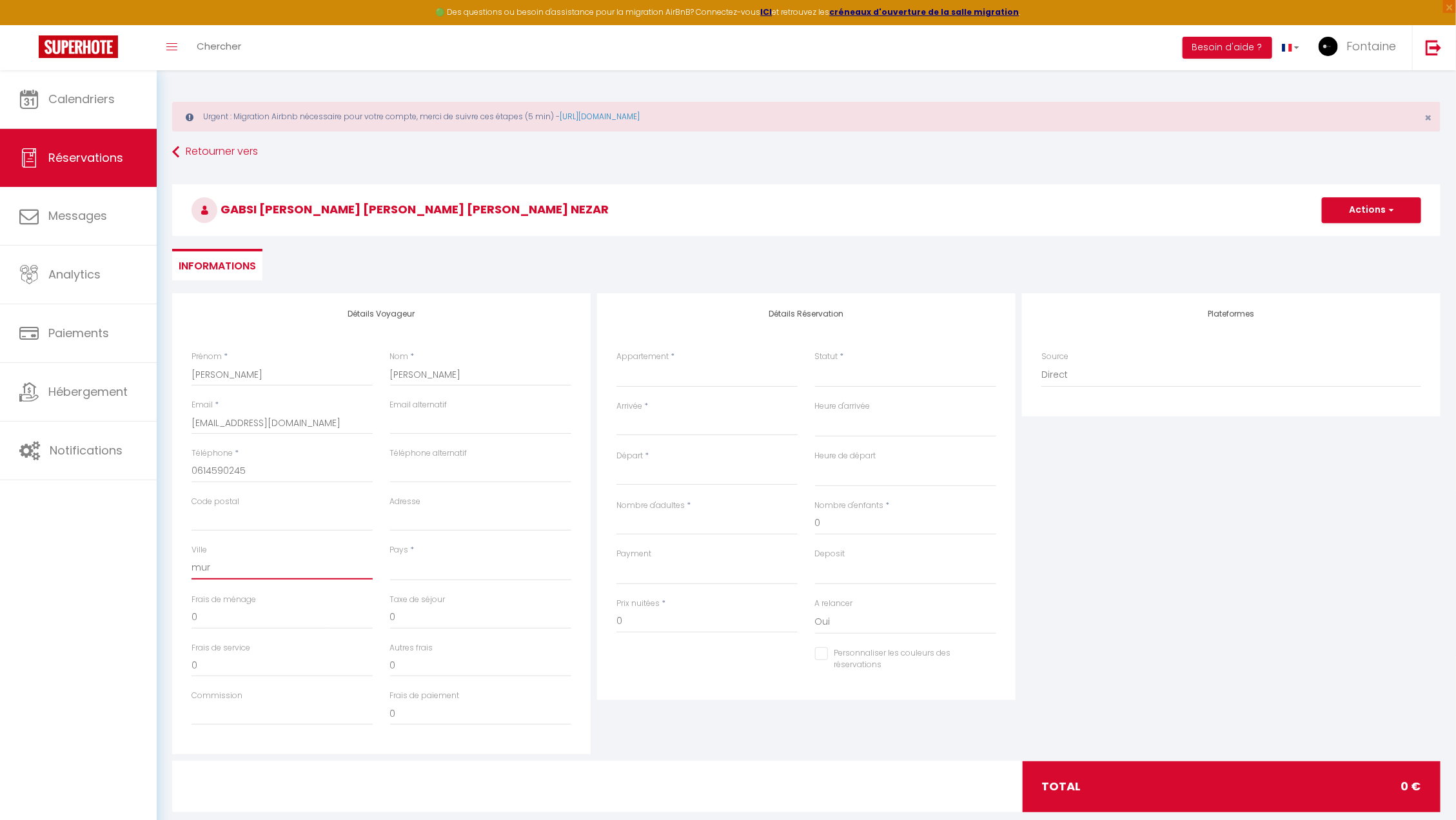
select select
checkbox input "false"
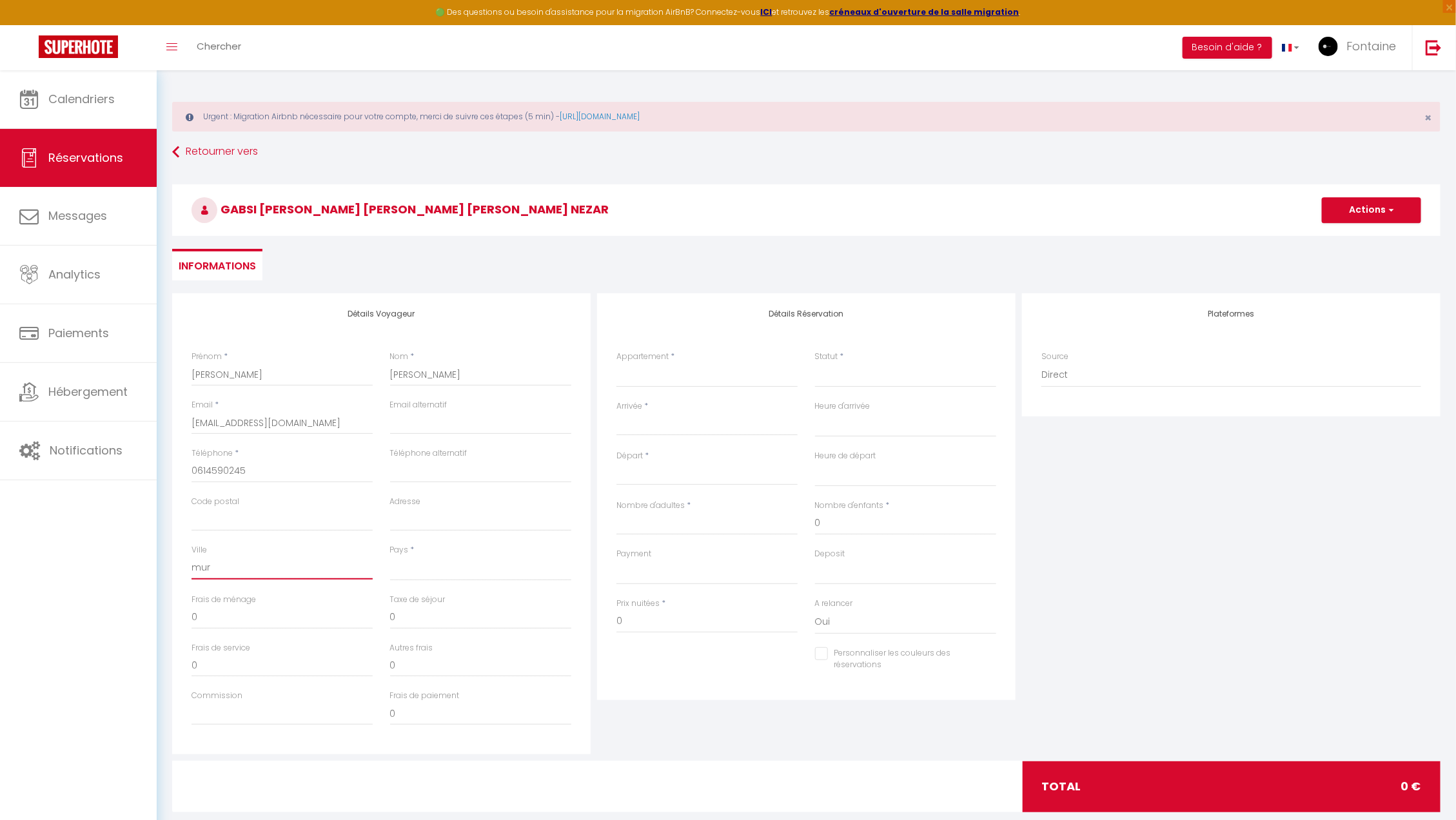
type input "Murviel Les Béziers"
type input "34490"
type input "15 rue germain fournier"
select select "FR"
select select
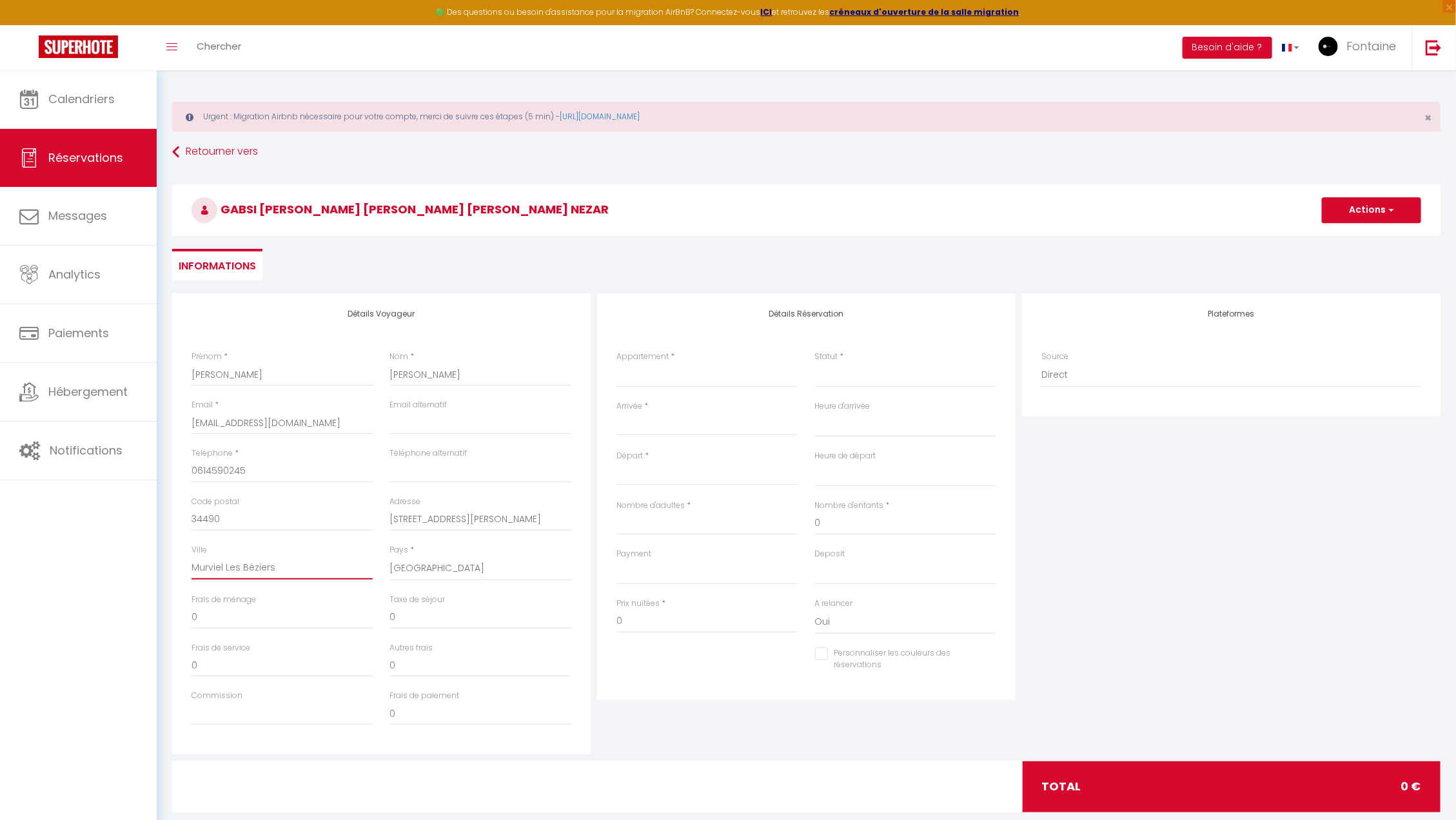
select select
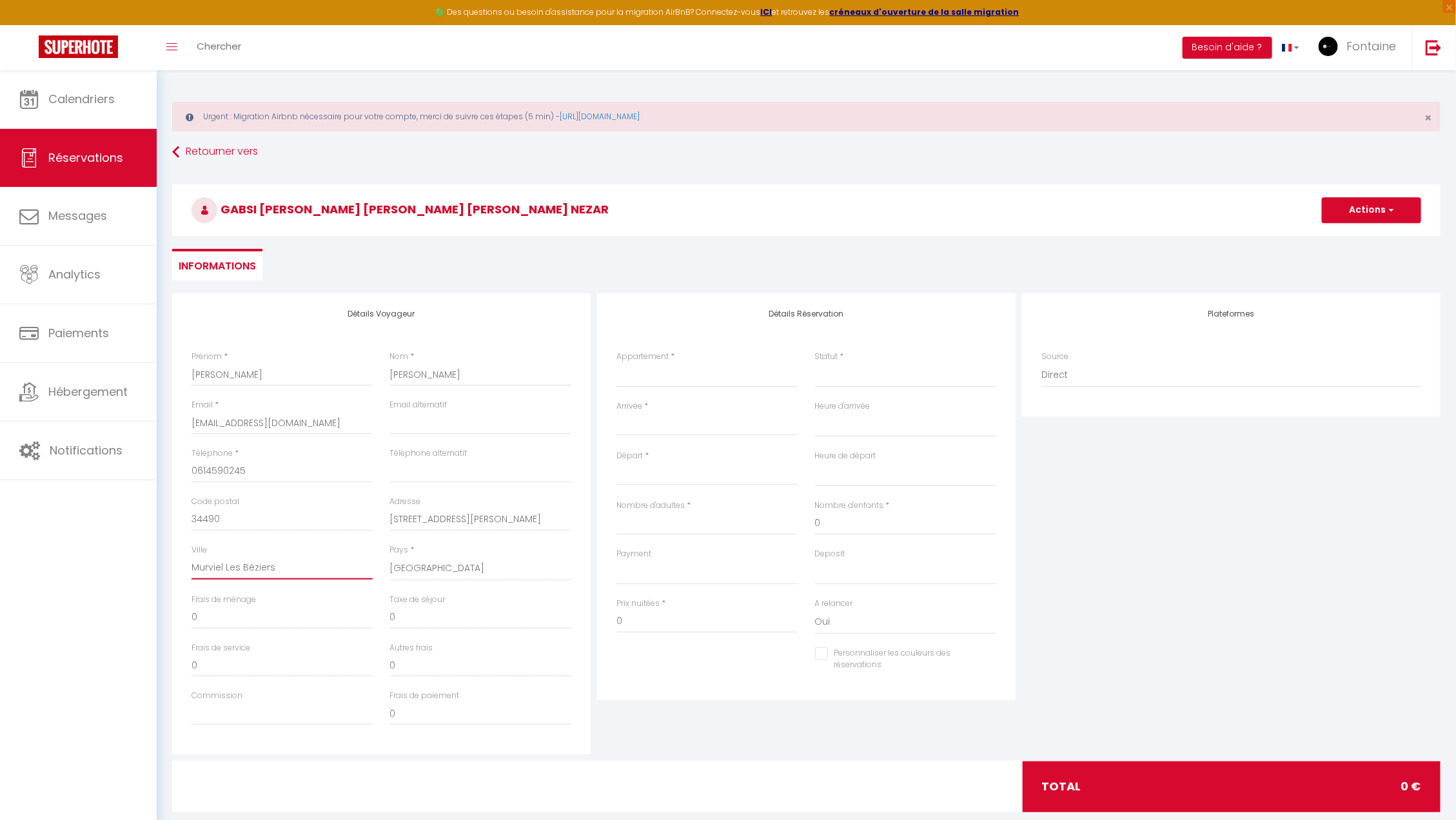
checkbox input "false"
click at [669, 373] on select "Atlas - Ovalia Atlas - Ozark Atlas - Orion Atlas - Nova Atlas - Elix Atlas - Ne…" at bounding box center [707, 375] width 181 height 24
select select "59776"
click at [616, 363] on select "Atlas - Ovalia Atlas - Ozark Atlas - Orion Atlas - Nova Atlas - Elix Atlas - Ne…" at bounding box center [707, 375] width 181 height 24
select select
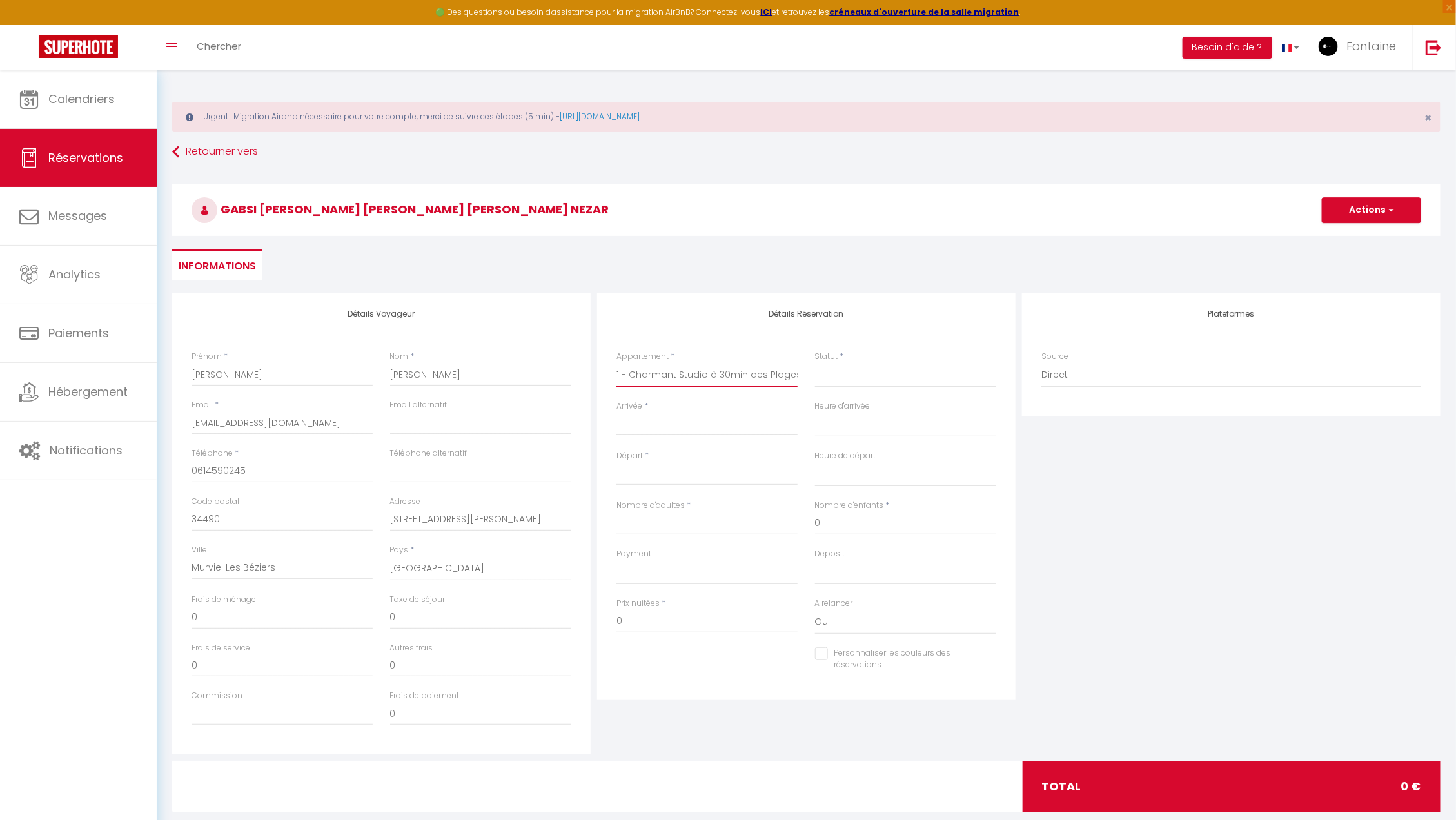
select select
checkbox input "false"
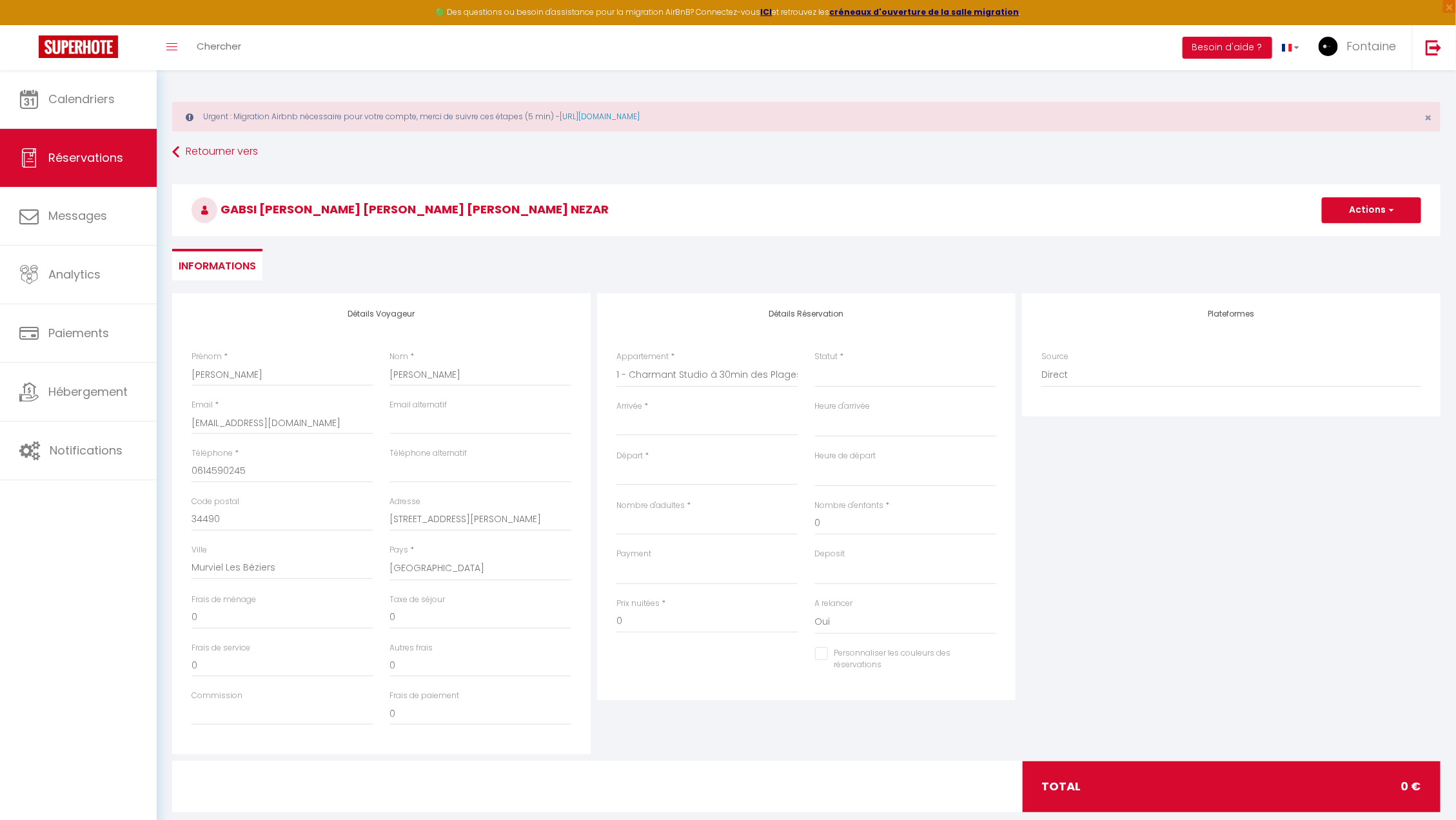
click at [665, 420] on input "Arrivée" at bounding box center [707, 425] width 181 height 16
select select
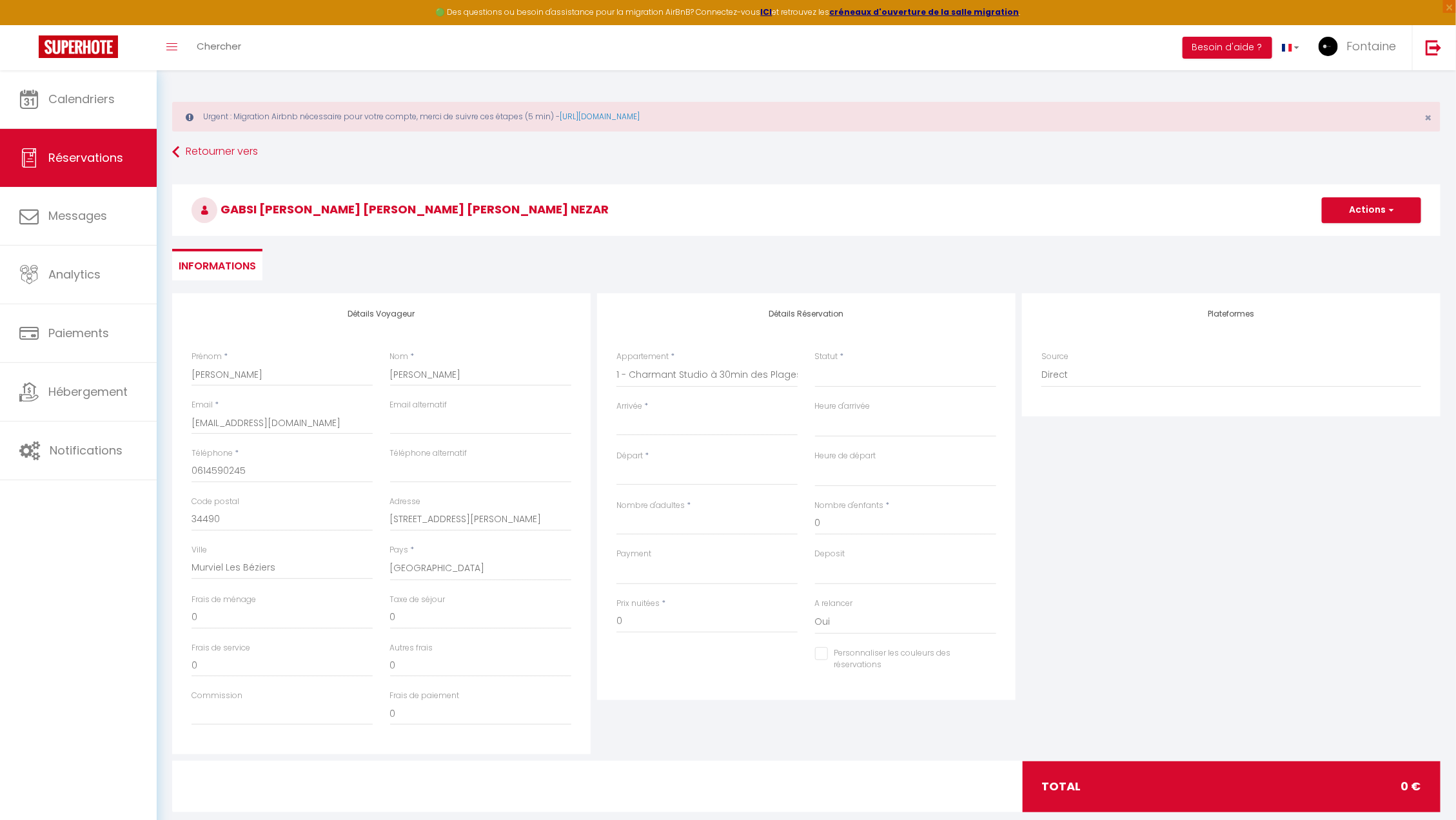
select select
click at [747, 522] on span "11" at bounding box center [740, 524] width 28 height 26
click at [705, 476] on input "Ven 12 Septembre 2025" at bounding box center [707, 475] width 181 height 16
click at [635, 598] on span "14" at bounding box center [631, 599] width 28 height 26
click at [849, 373] on select "Confirmé Non Confirmé Annulé Annulé par le voyageur No Show Request" at bounding box center [905, 375] width 181 height 24
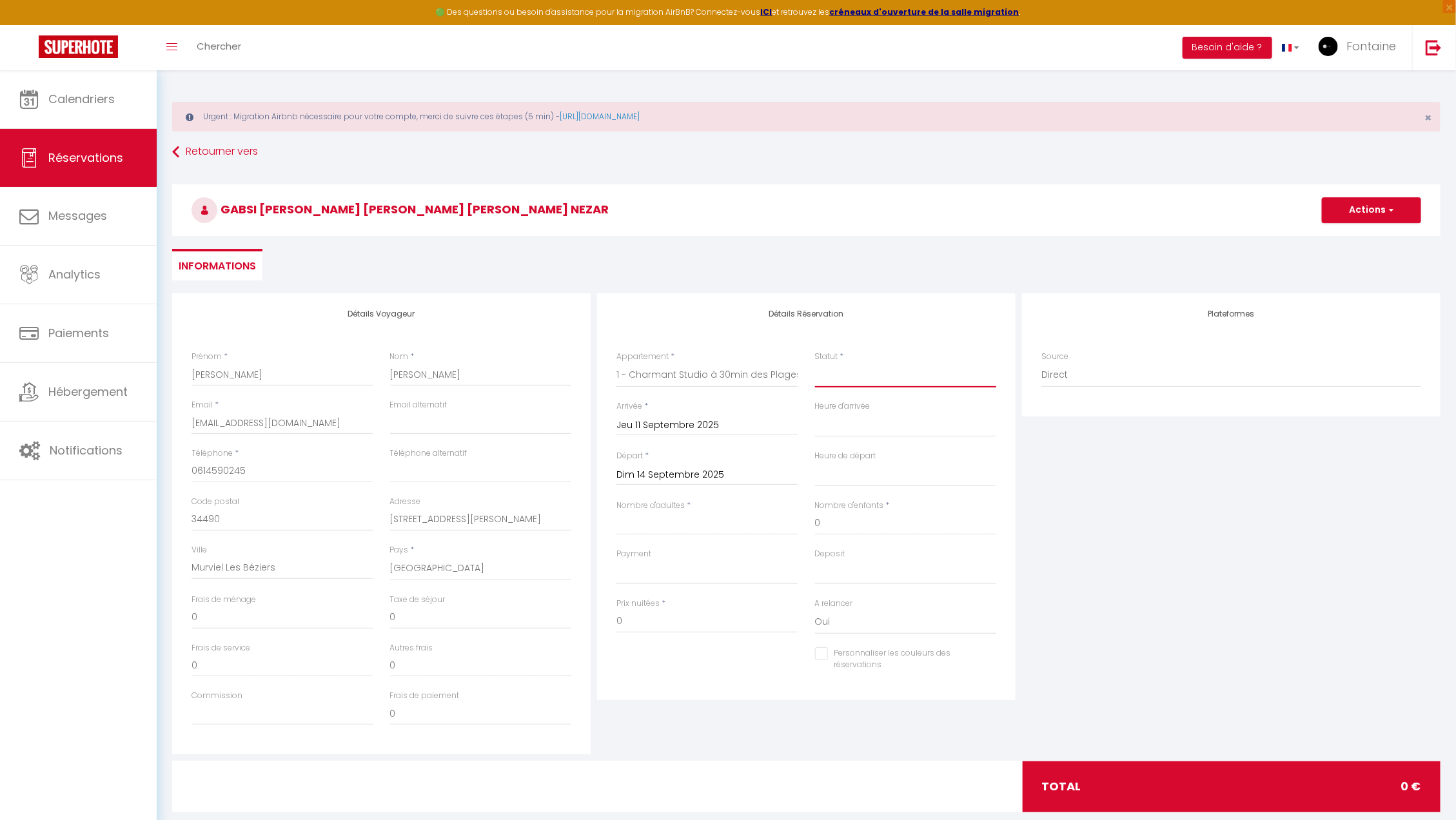
click at [815, 363] on select "Confirmé Non Confirmé Annulé Annulé par le voyageur No Show Request" at bounding box center [905, 375] width 181 height 24
click at [758, 520] on input "Nombre d'adultes" at bounding box center [707, 523] width 181 height 23
drag, startPoint x: 213, startPoint y: 619, endPoint x: 186, endPoint y: 619, distance: 27.0
click at [187, 619] on div "Frais de ménage 42" at bounding box center [282, 617] width 199 height 48
click at [656, 625] on input "120" at bounding box center [707, 621] width 181 height 23
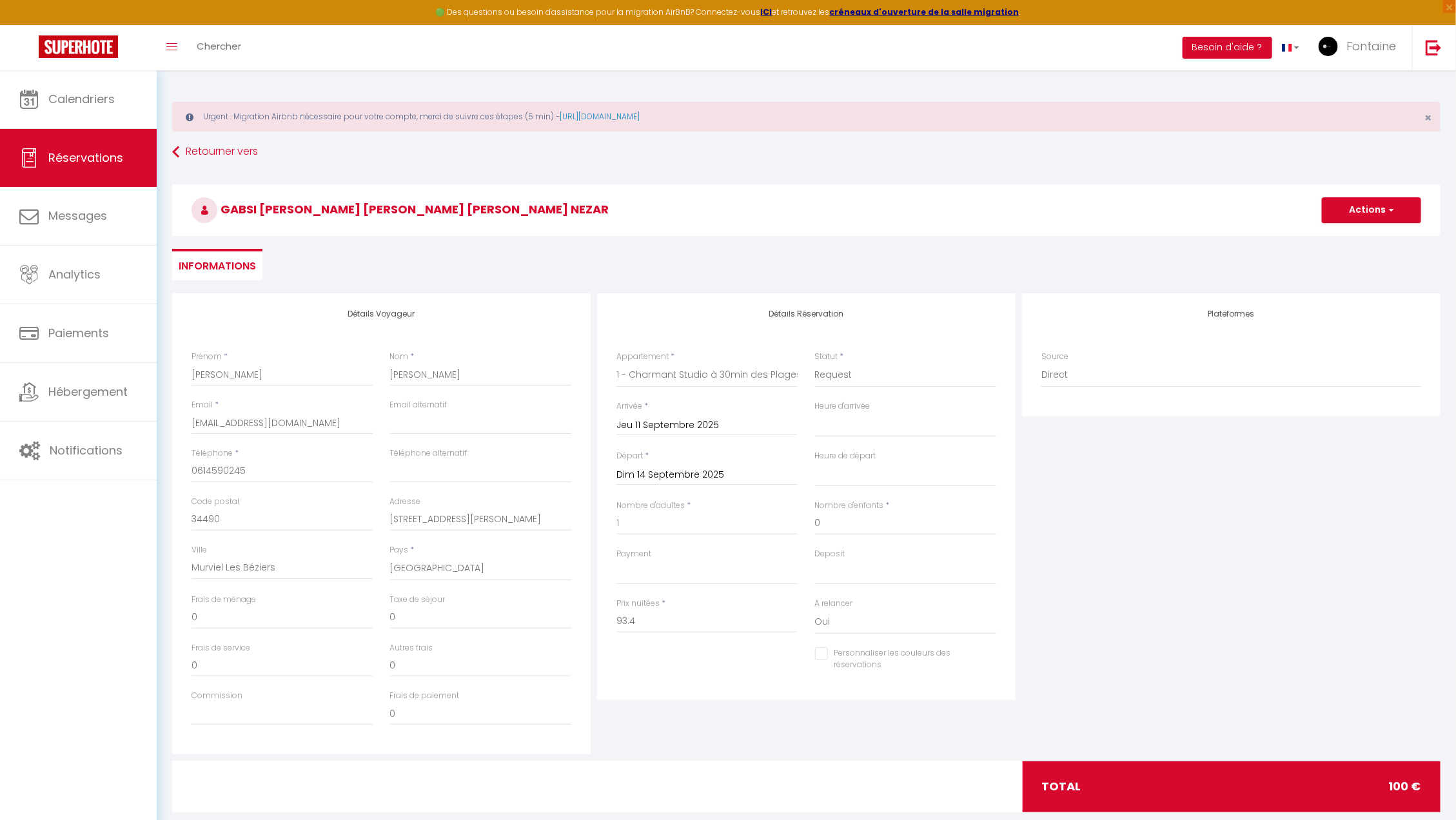
click at [1248, 553] on div "Plateformes Source Direct Airbnb.com Booking.com Chalet montagne Expedia Gite d…" at bounding box center [1231, 524] width 425 height 461
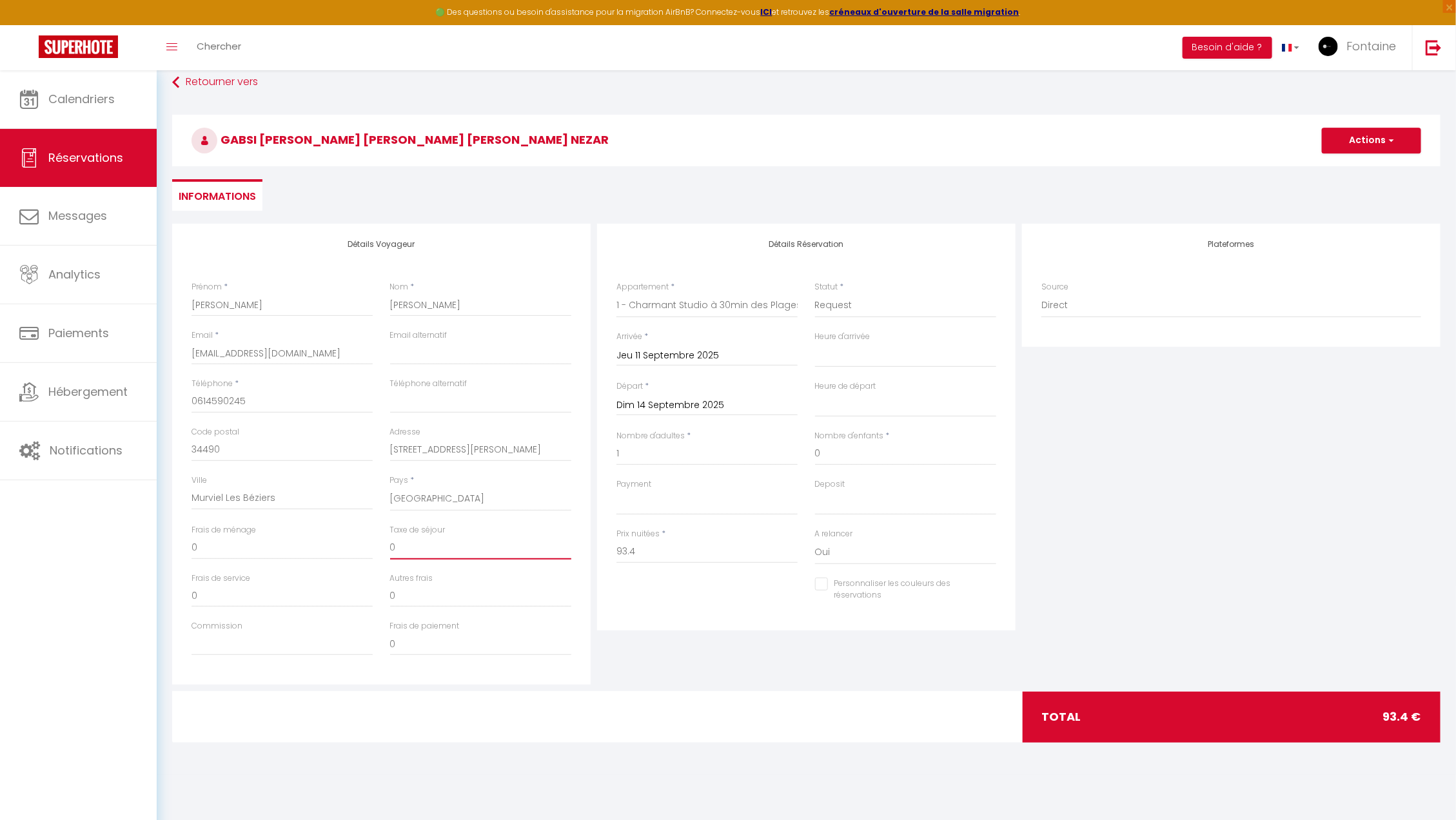
drag, startPoint x: 383, startPoint y: 557, endPoint x: 344, endPoint y: 561, distance: 39.2
click at [344, 561] on div "Frais de ménage 0 Taxe de séjour 0" at bounding box center [381, 548] width 396 height 48
click at [1213, 491] on div "Plateformes Source Direct Airbnb.com Booking.com Chalet montagne Expedia Gite d…" at bounding box center [1231, 454] width 425 height 461
click at [1372, 144] on button "Actions" at bounding box center [1371, 141] width 100 height 26
click at [1358, 162] on link "Enregistrer" at bounding box center [1358, 168] width 102 height 16
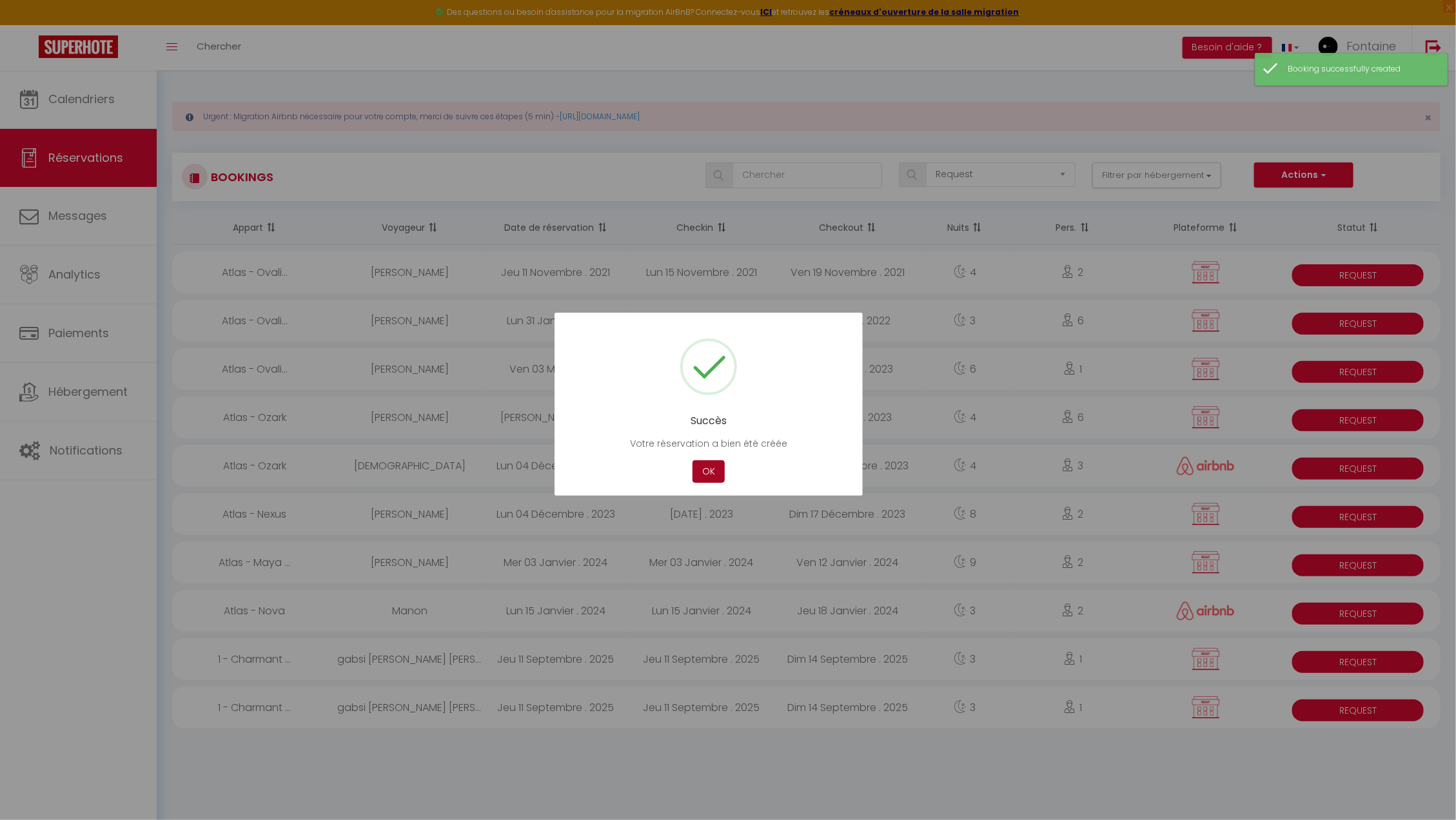
click at [704, 467] on button "OK" at bounding box center [709, 472] width 32 height 22
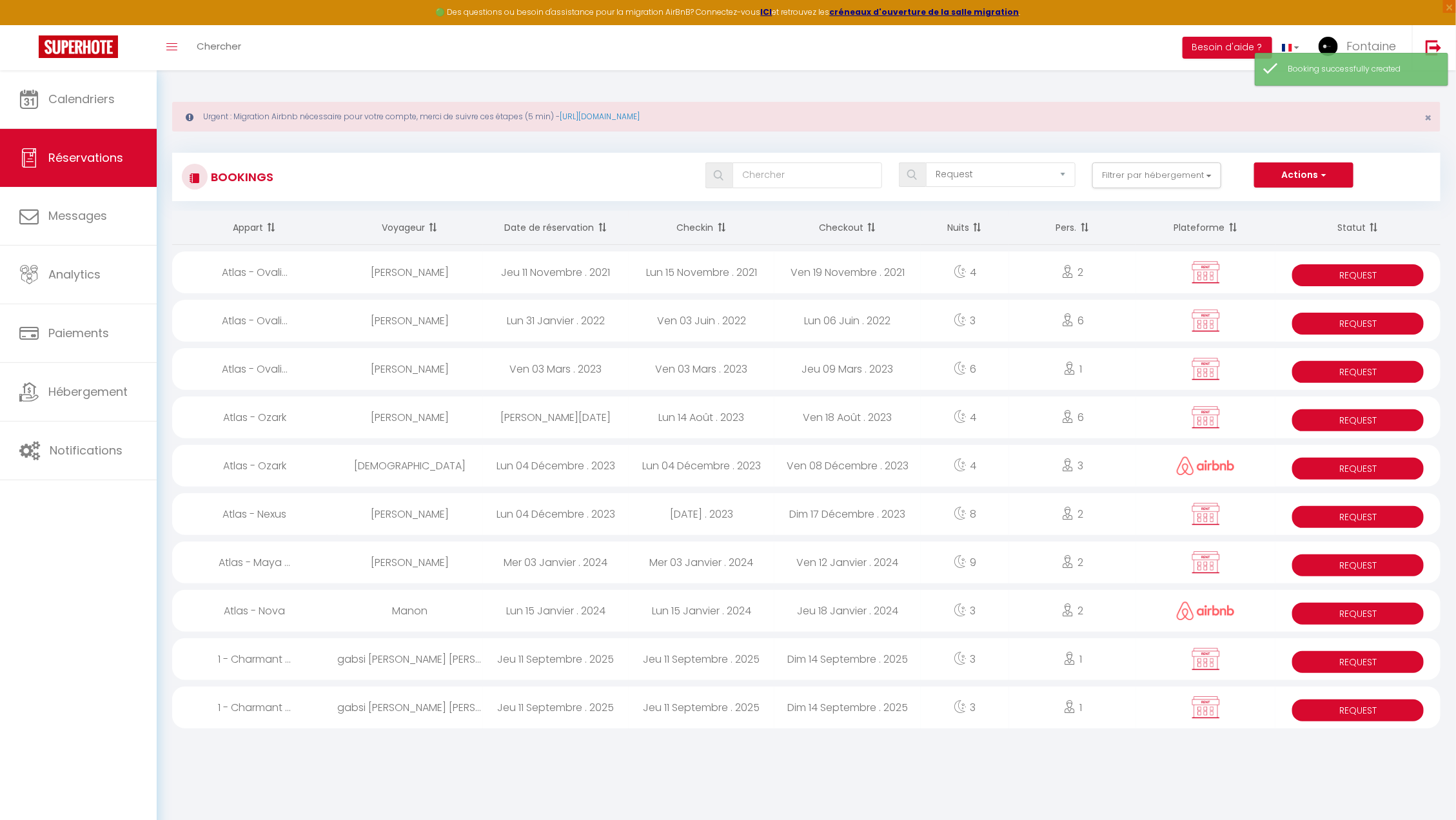
click at [629, 705] on div "Jeu 11 Septembre . 2025" at bounding box center [701, 708] width 146 height 42
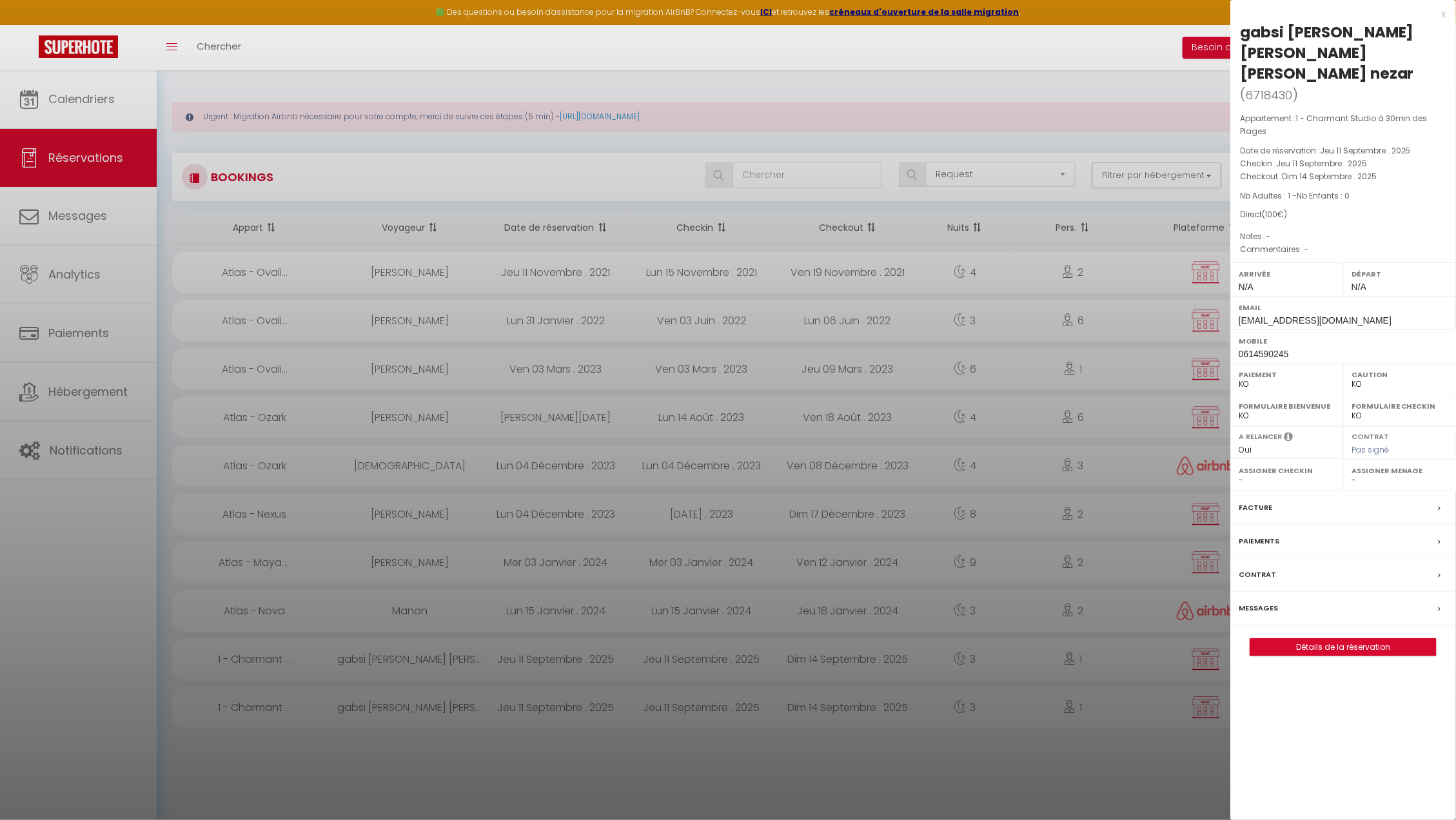
click at [1271, 534] on label "Paiements" at bounding box center [1259, 541] width 41 height 14
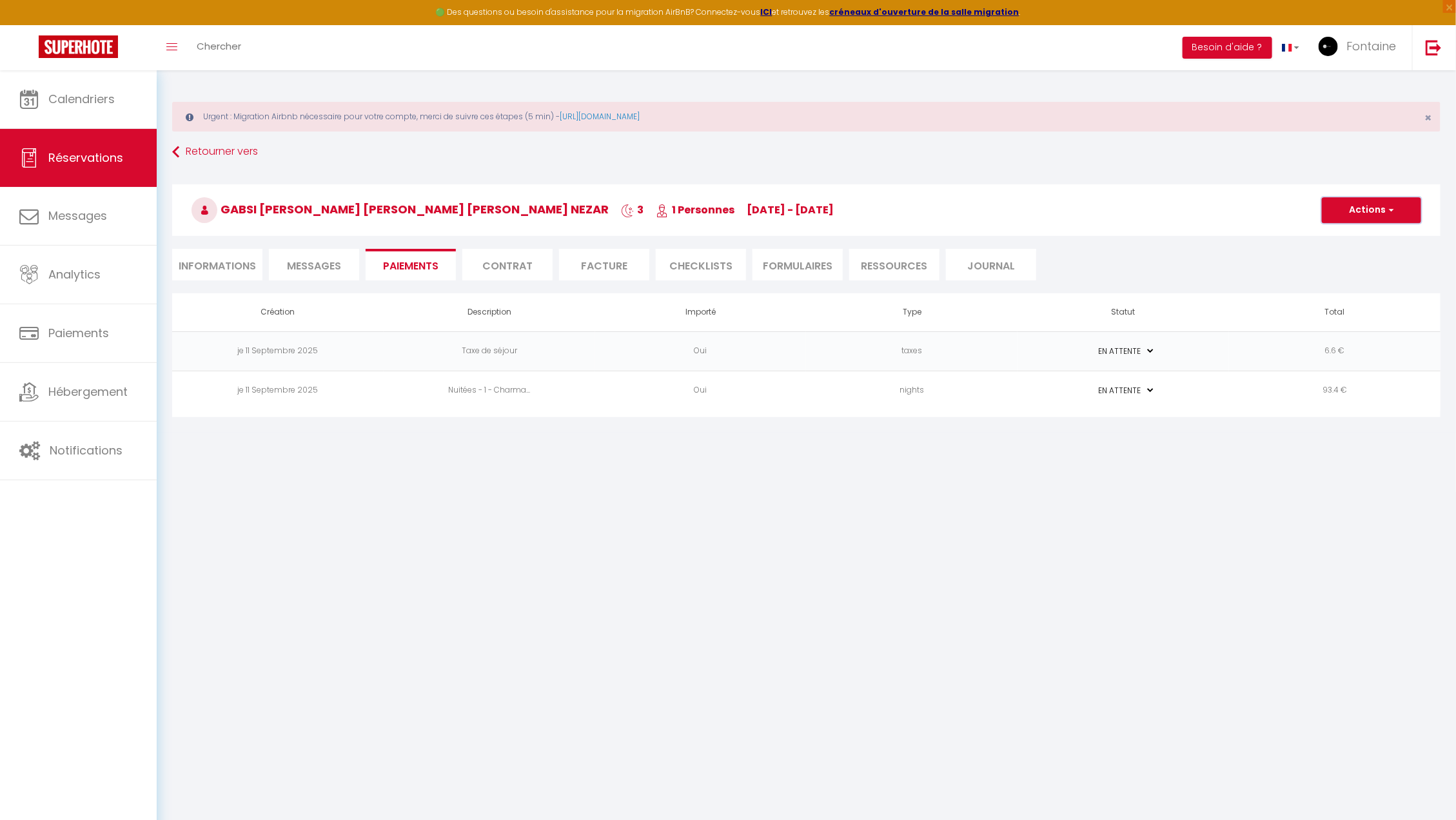
click at [1347, 203] on button "Actions" at bounding box center [1371, 210] width 100 height 26
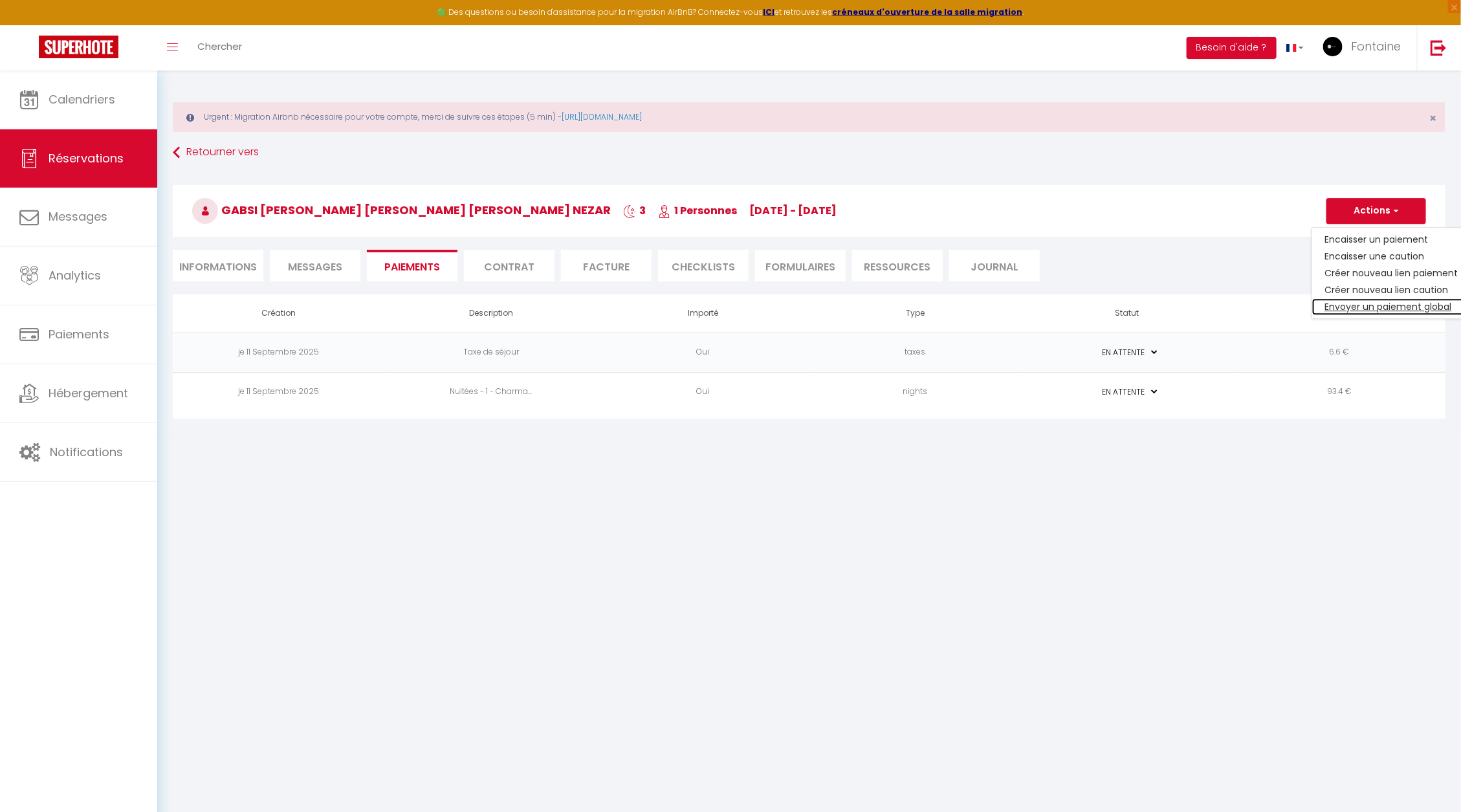
click at [1359, 304] on link "Envoyer un paiement global" at bounding box center [1391, 306] width 159 height 17
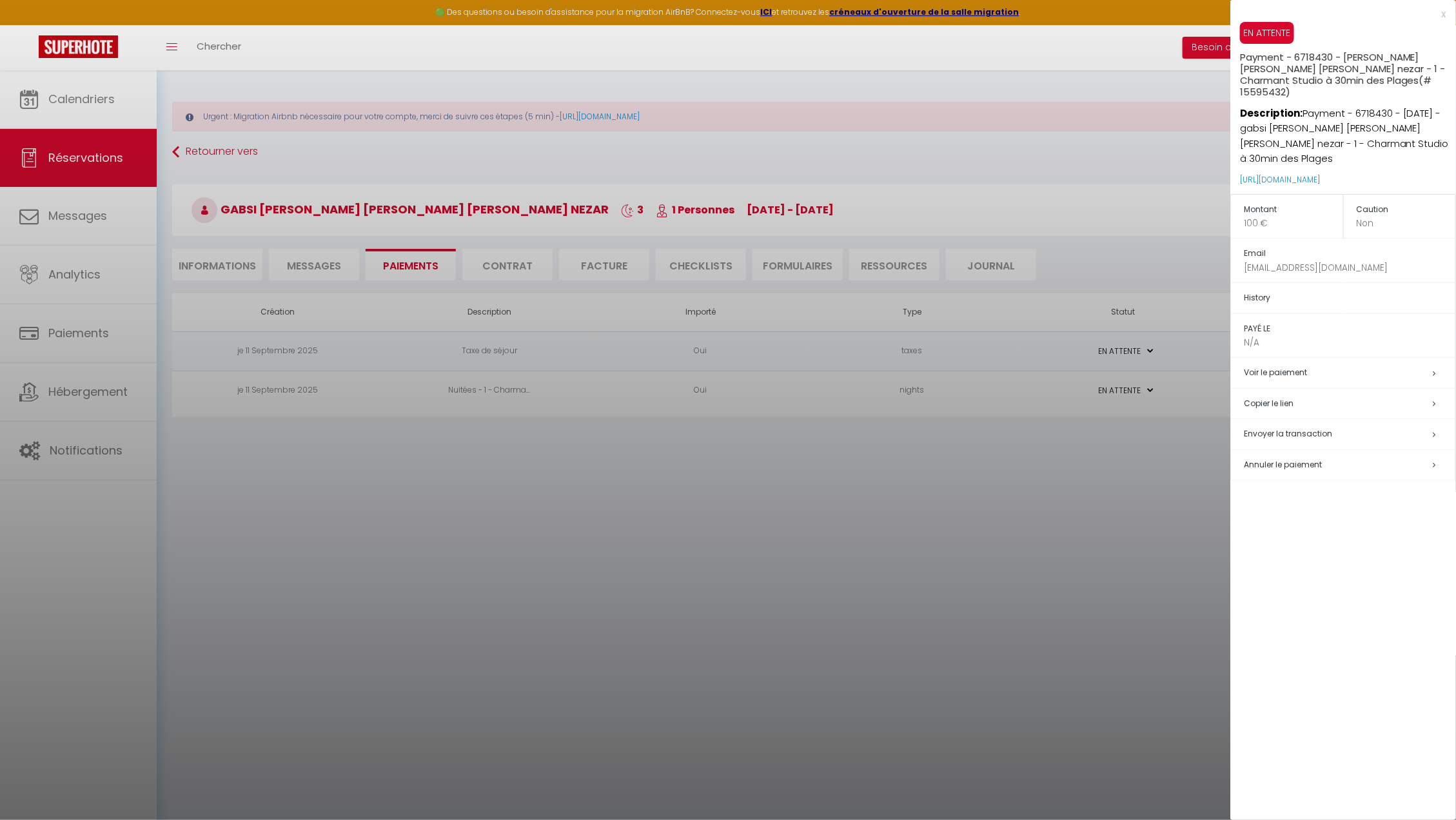
click at [1264, 405] on h5 "Copier le lien" at bounding box center [1349, 404] width 212 height 15
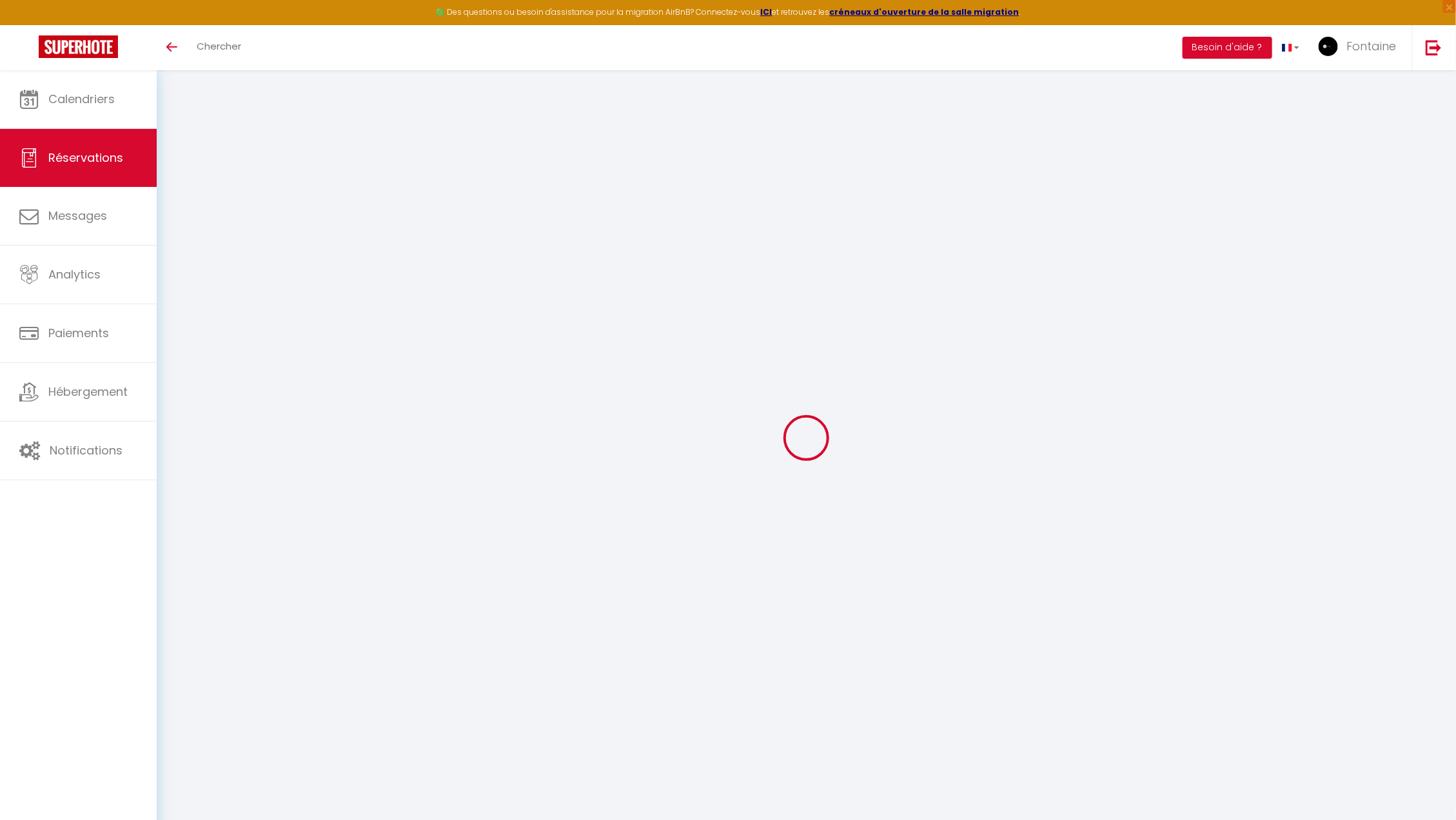
select select "0"
select select
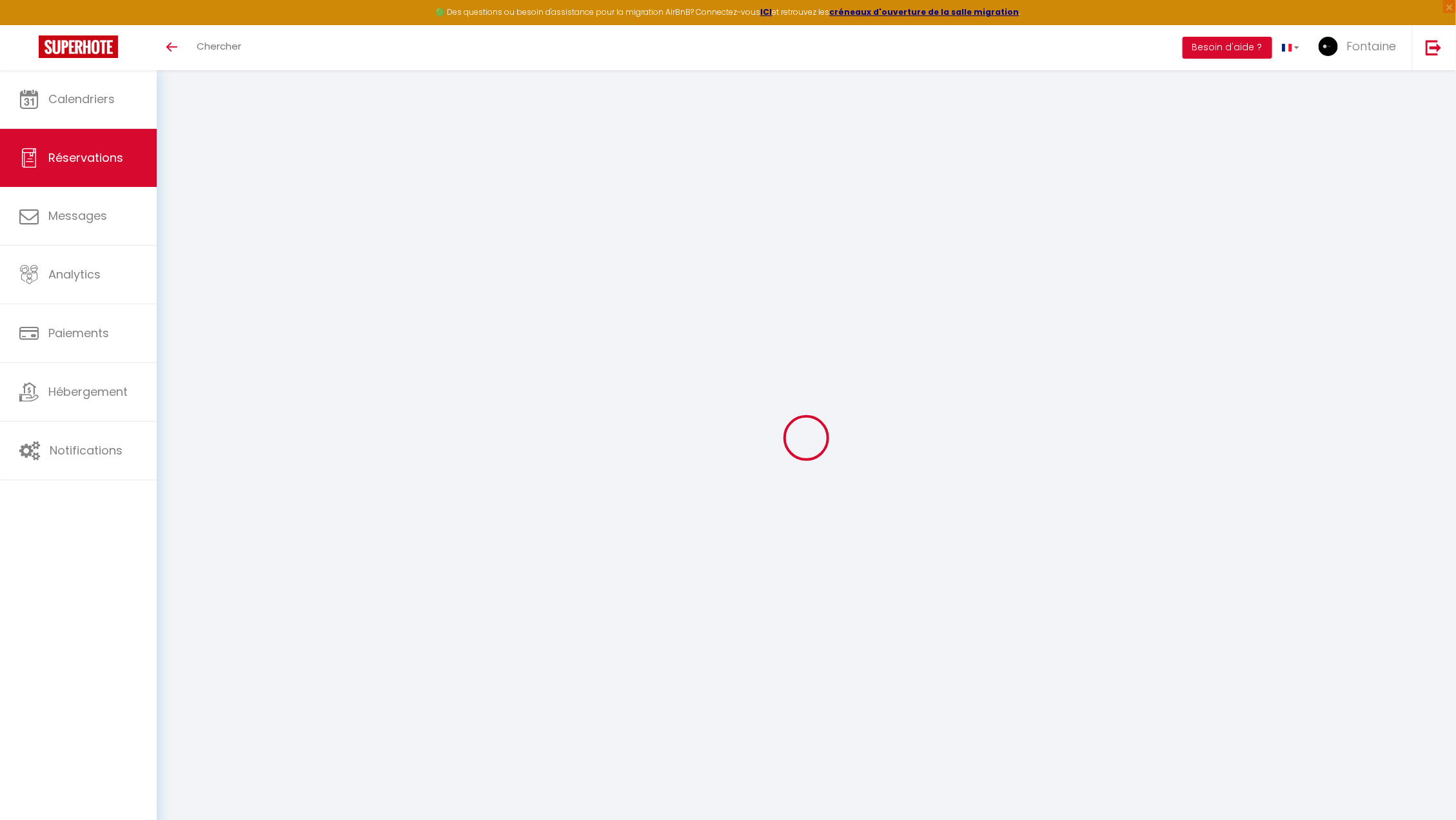
checkbox input "false"
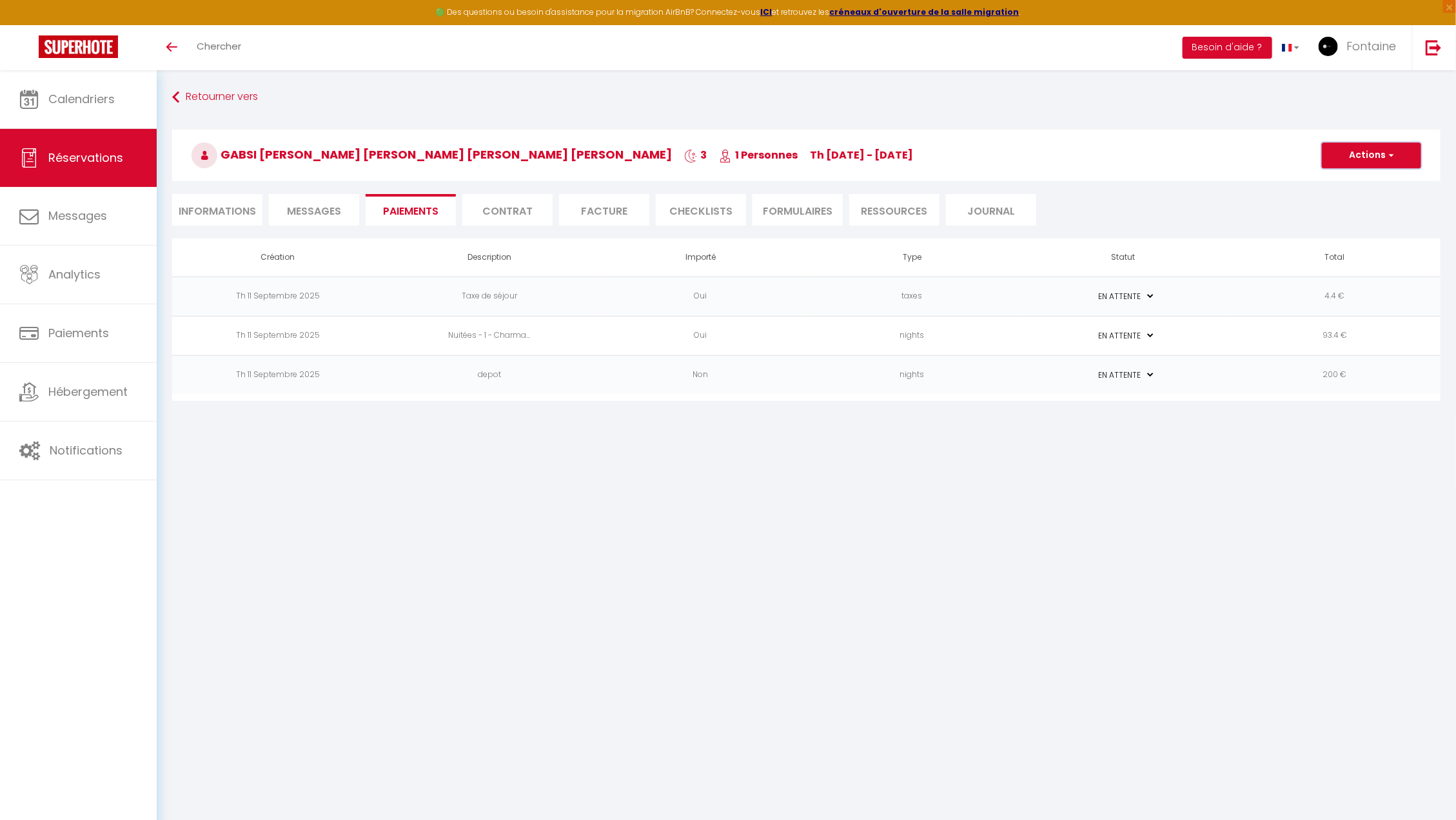
click at [1339, 155] on button "Actions" at bounding box center [1371, 155] width 100 height 26
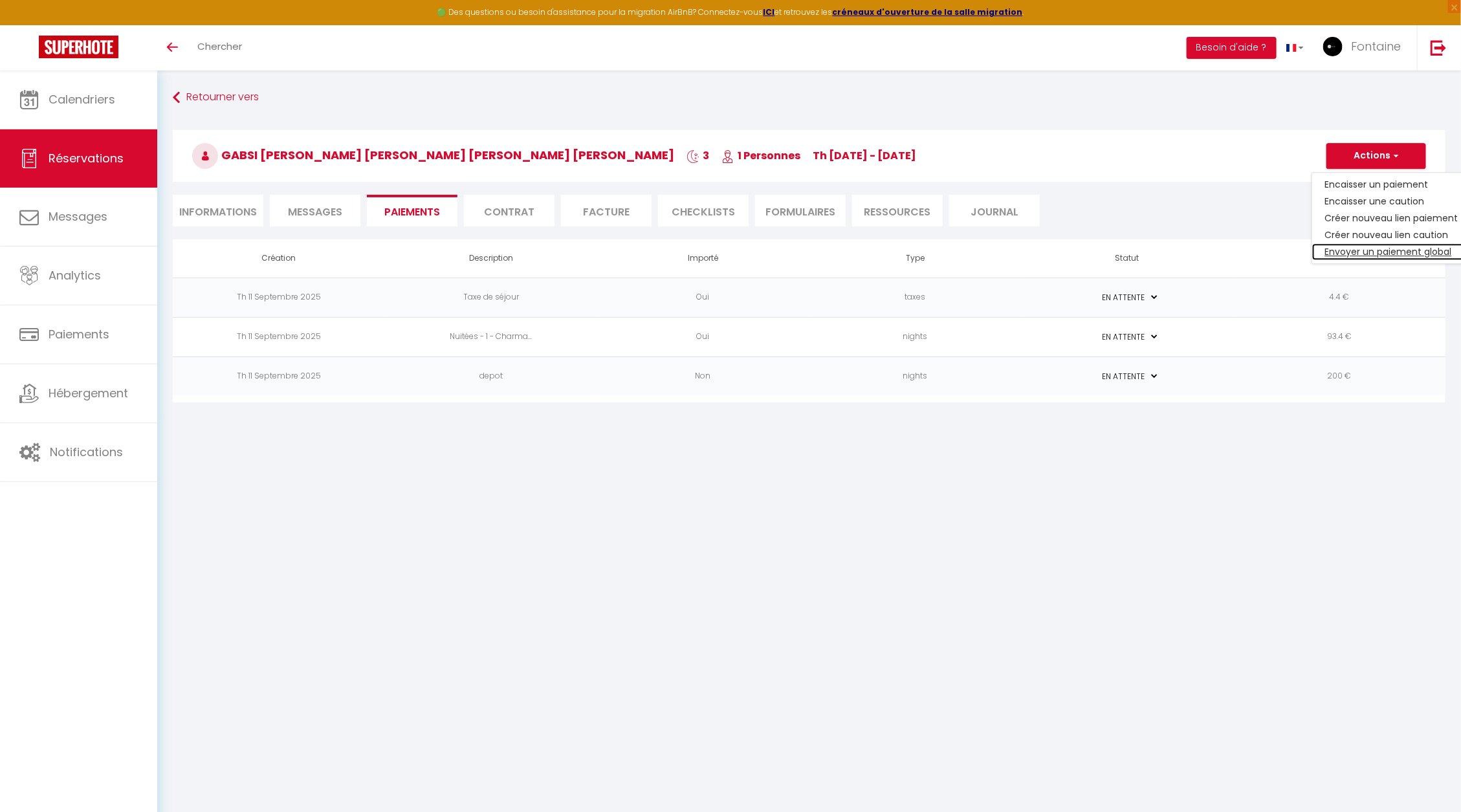
click at [1368, 252] on link "Envoyer un paiement global" at bounding box center [1391, 251] width 159 height 17
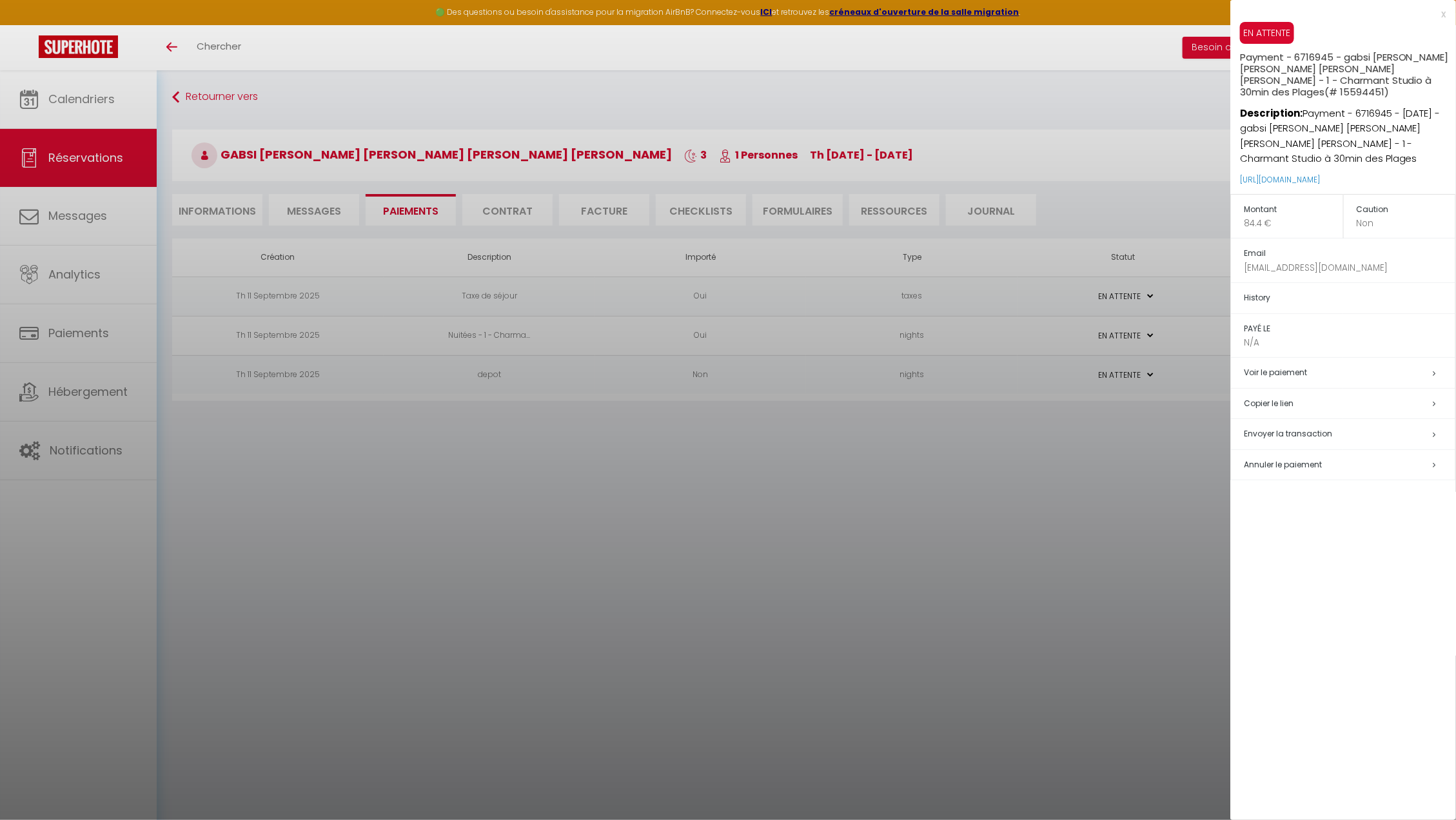
click at [1028, 459] on div at bounding box center [728, 410] width 1456 height 820
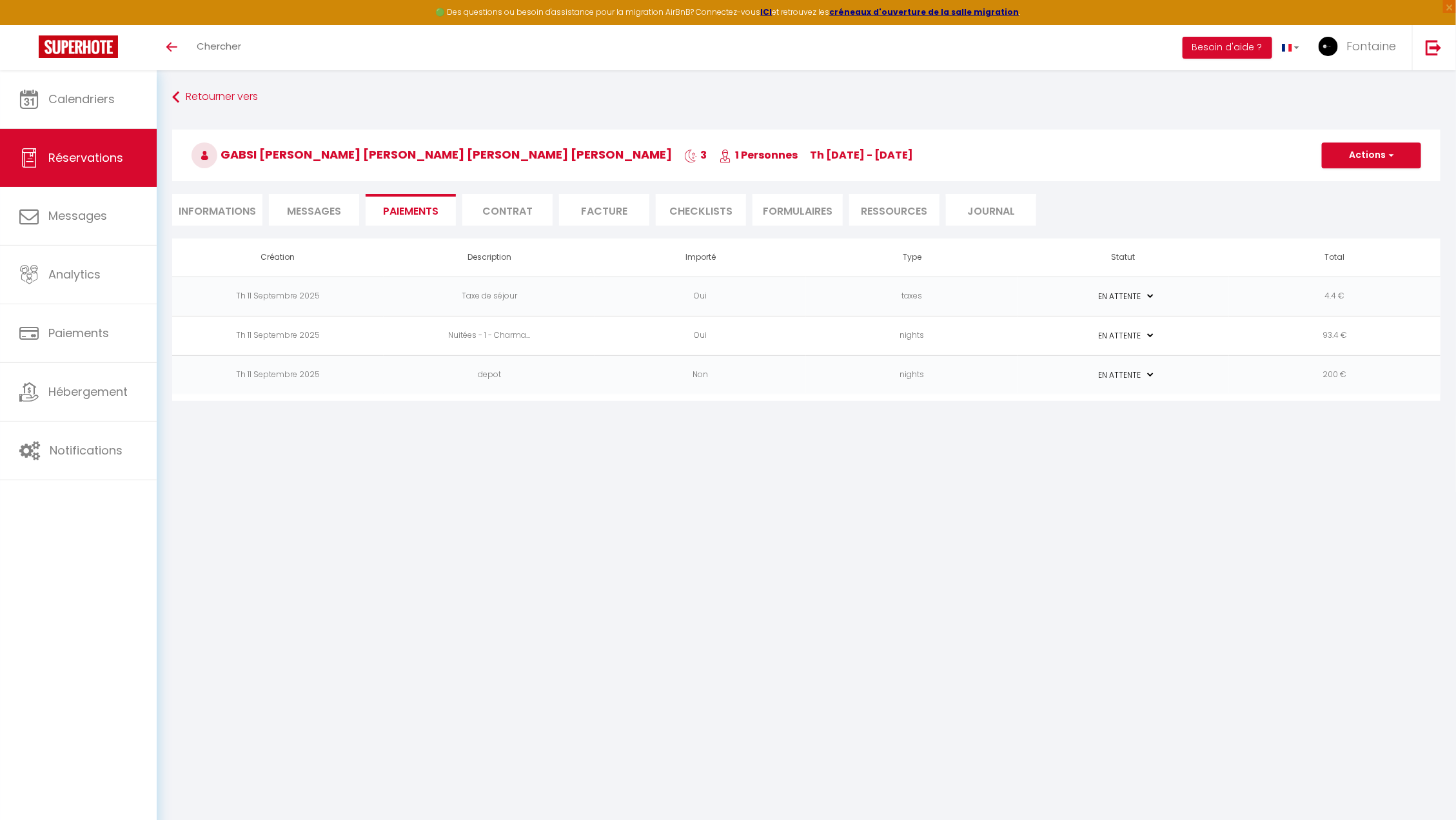
click at [1146, 331] on select "PAYÉ EN ATTENTE" at bounding box center [1124, 335] width 65 height 13
click at [1035, 467] on body "🟢 Des questions ou besoin d'assistance pour la migration AirBnB? Connectez-vous…" at bounding box center [728, 480] width 1456 height 820
click at [1350, 162] on button "Actions" at bounding box center [1371, 155] width 100 height 26
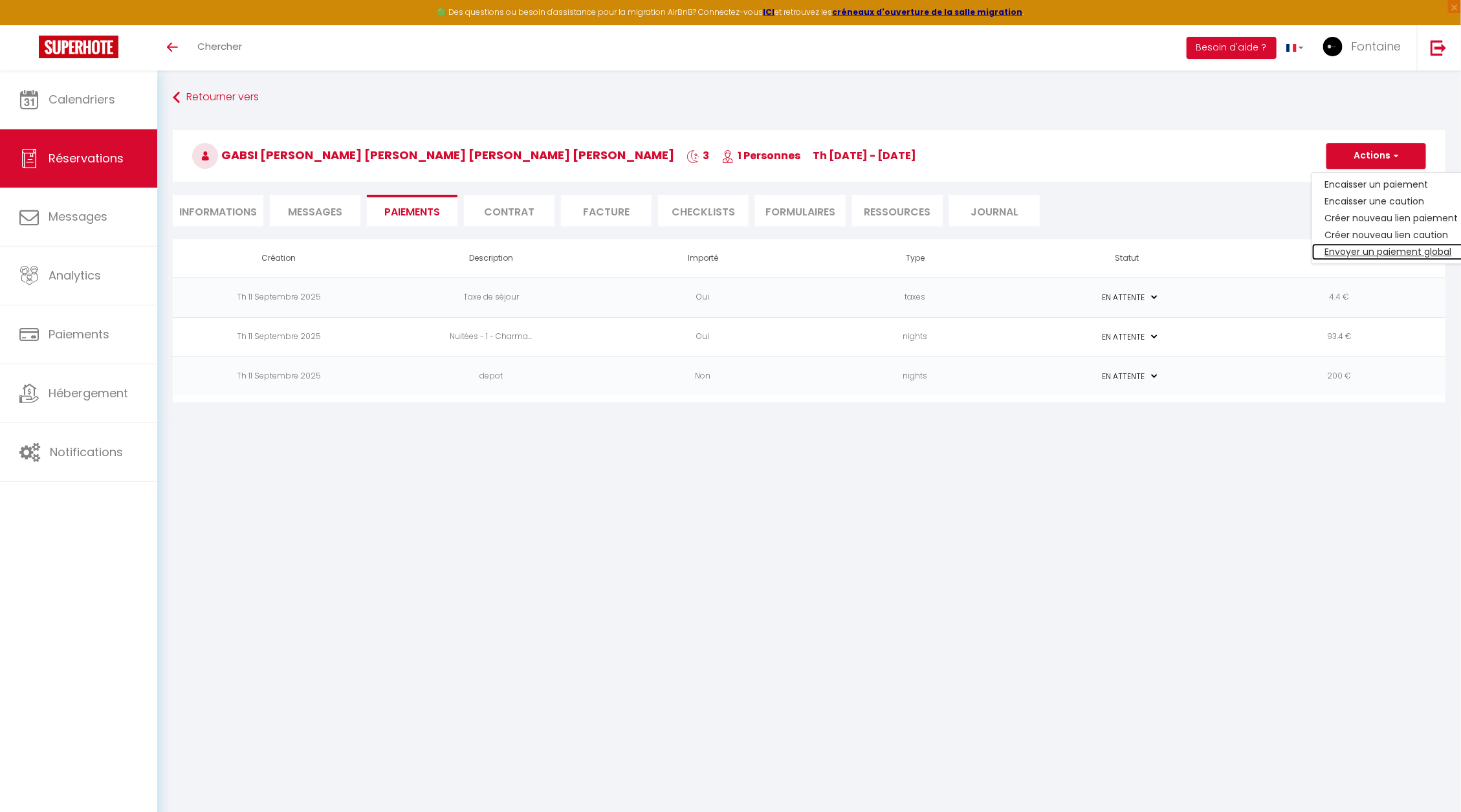
click at [1356, 249] on link "Envoyer un paiement global" at bounding box center [1391, 251] width 159 height 17
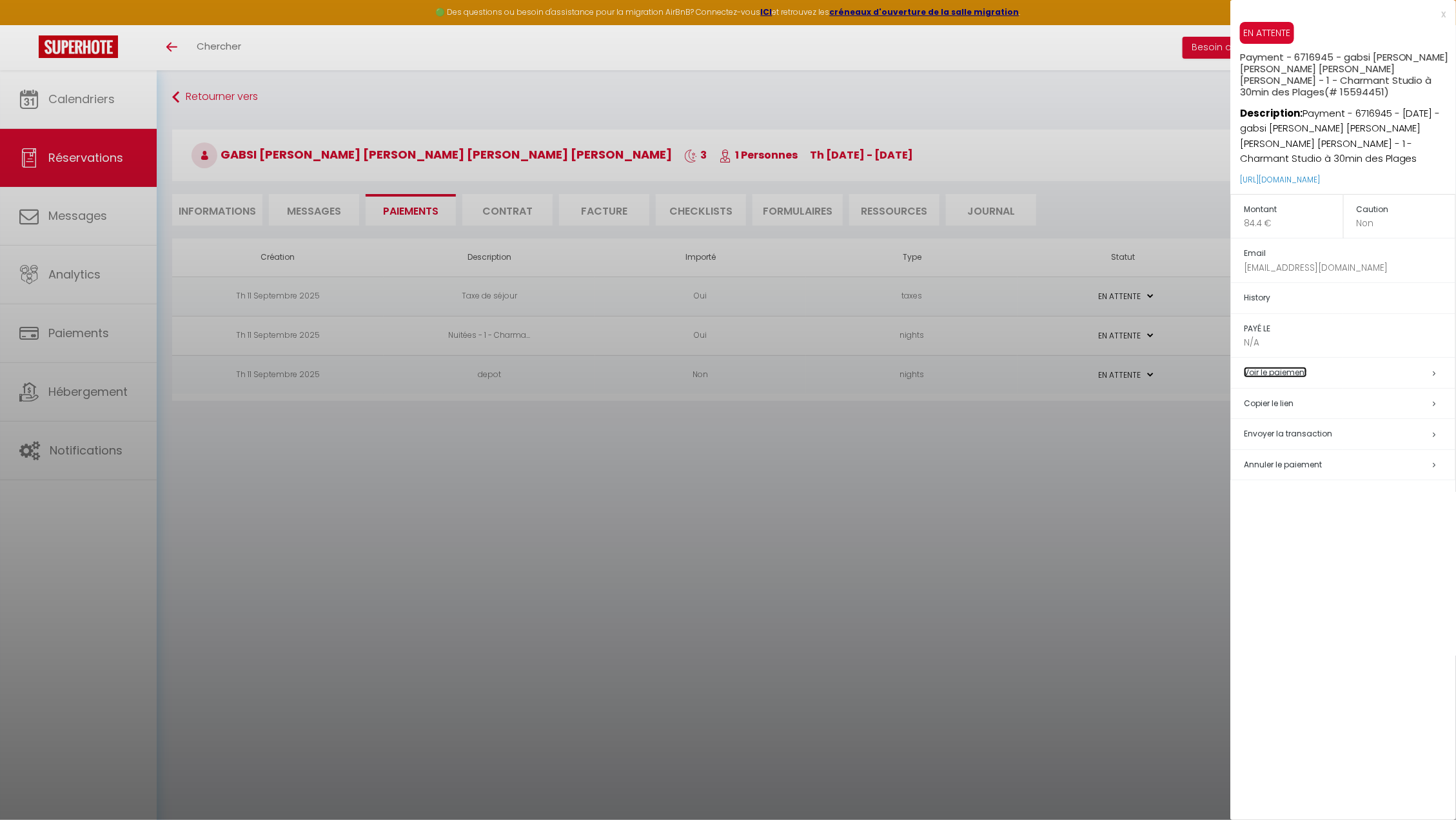
click at [1270, 375] on link "Voir le paiement" at bounding box center [1275, 372] width 63 height 11
click at [659, 526] on div at bounding box center [728, 410] width 1456 height 820
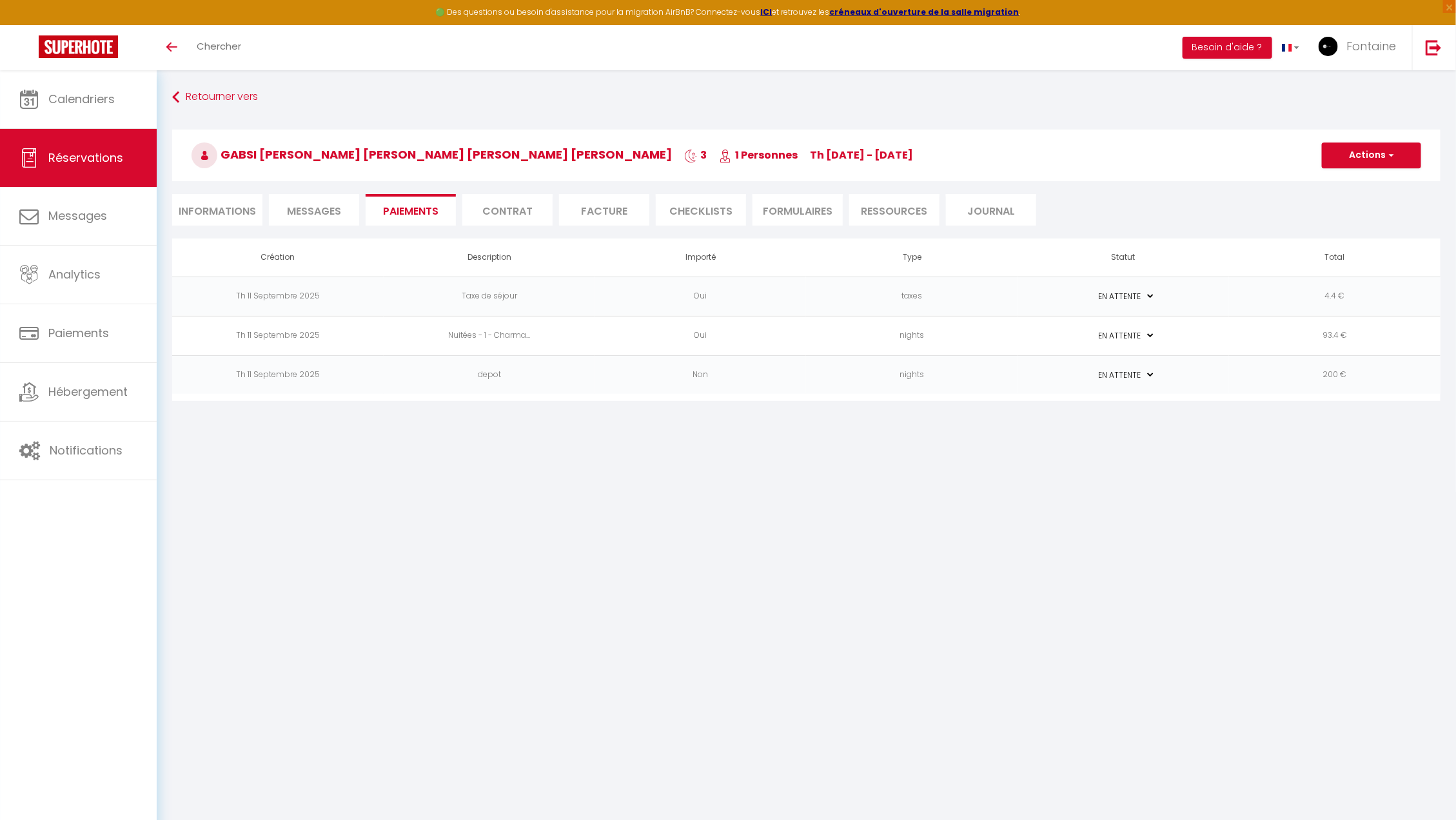
click at [258, 216] on li "Informations" at bounding box center [217, 210] width 90 height 32
select select
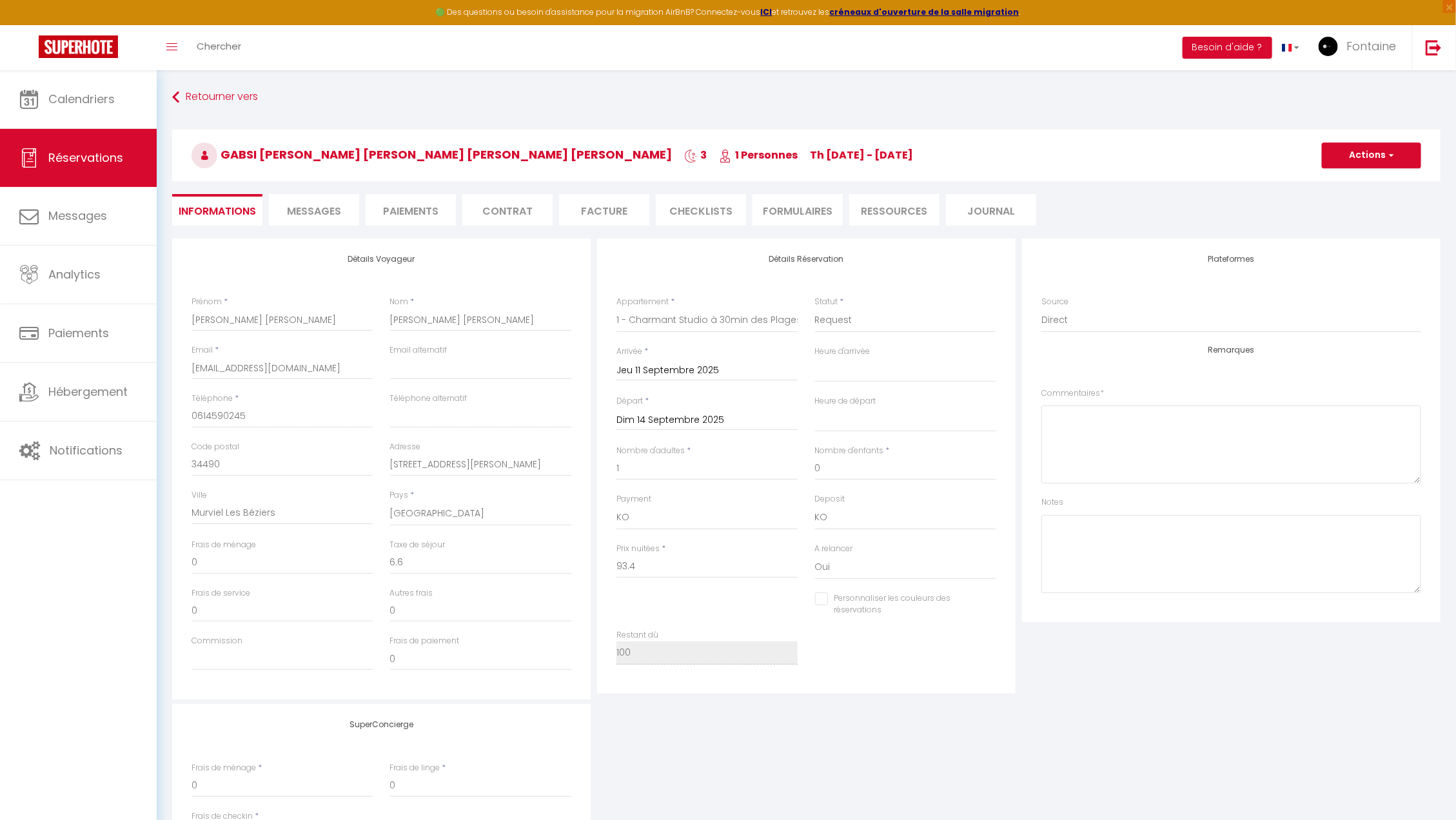
click at [419, 218] on li "Paiements" at bounding box center [410, 210] width 90 height 32
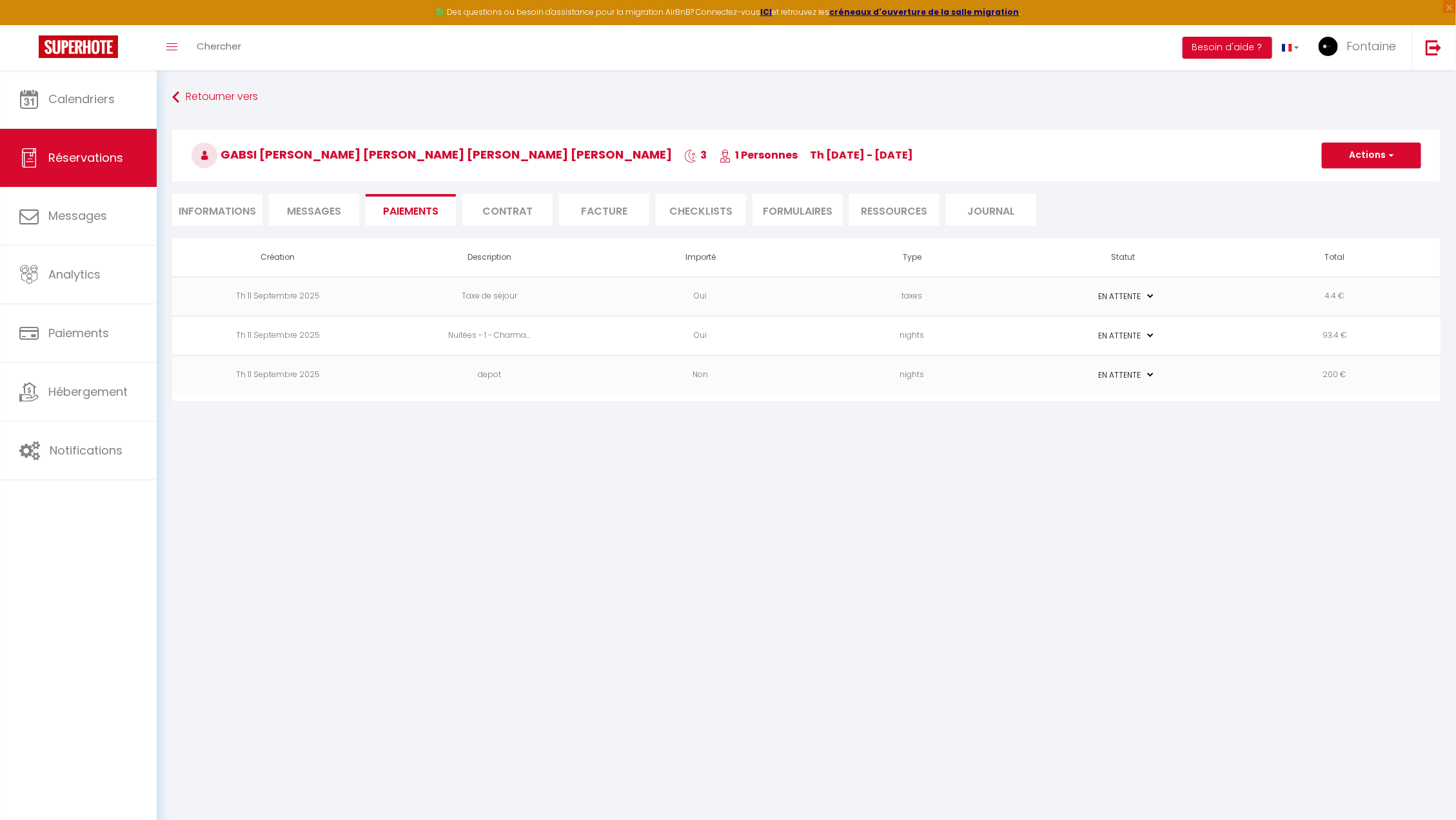
click at [685, 564] on body "🟢 Des questions ou besoin d'assistance pour la migration AirBnB? Connectez-vous…" at bounding box center [728, 480] width 1456 height 820
click at [1362, 159] on button "Actions" at bounding box center [1371, 155] width 100 height 26
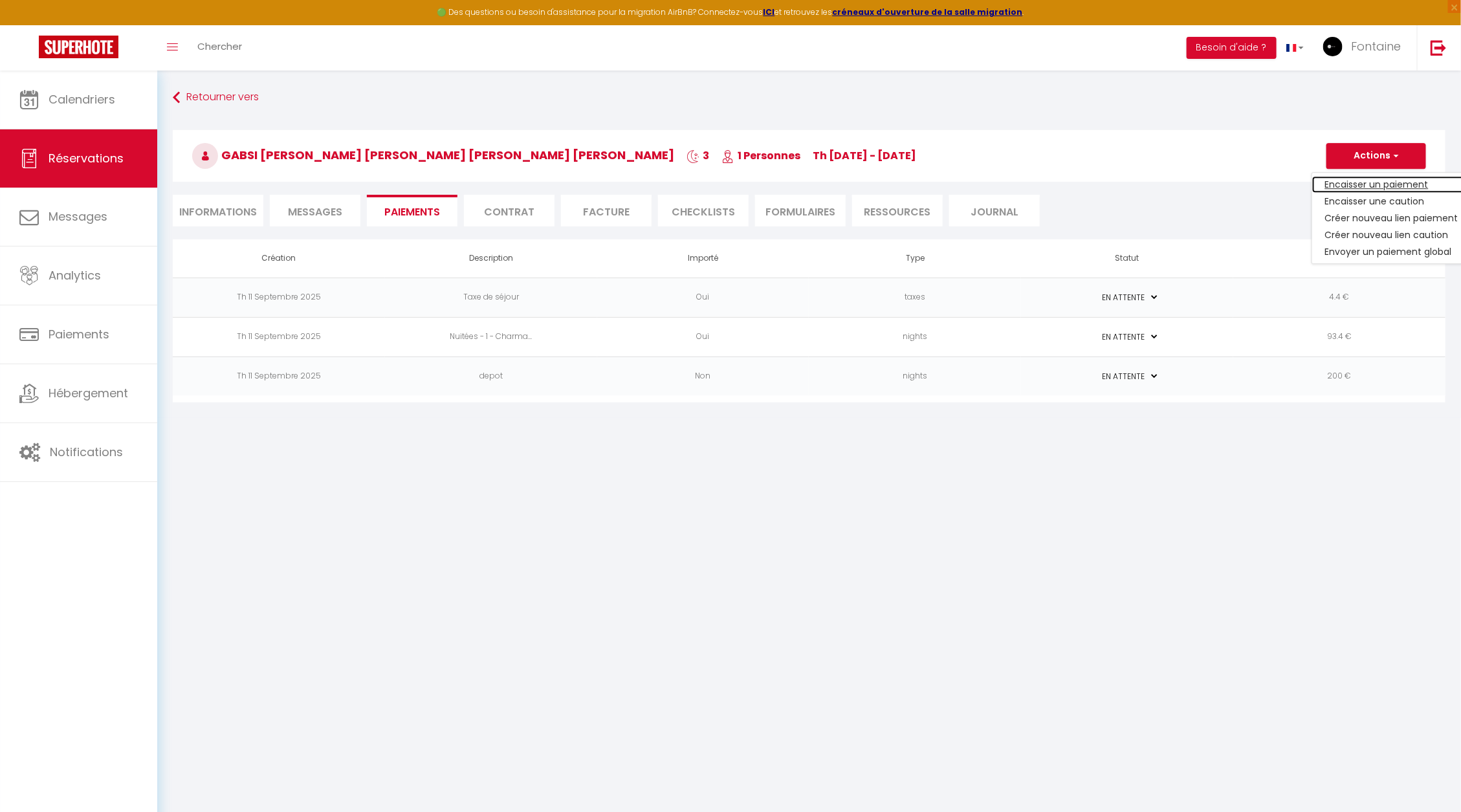
click at [1358, 185] on link "Encaisser un paiement" at bounding box center [1391, 184] width 159 height 17
select select "nights"
type input "[EMAIL_ADDRESS][DOMAIN_NAME]"
select select "1071"
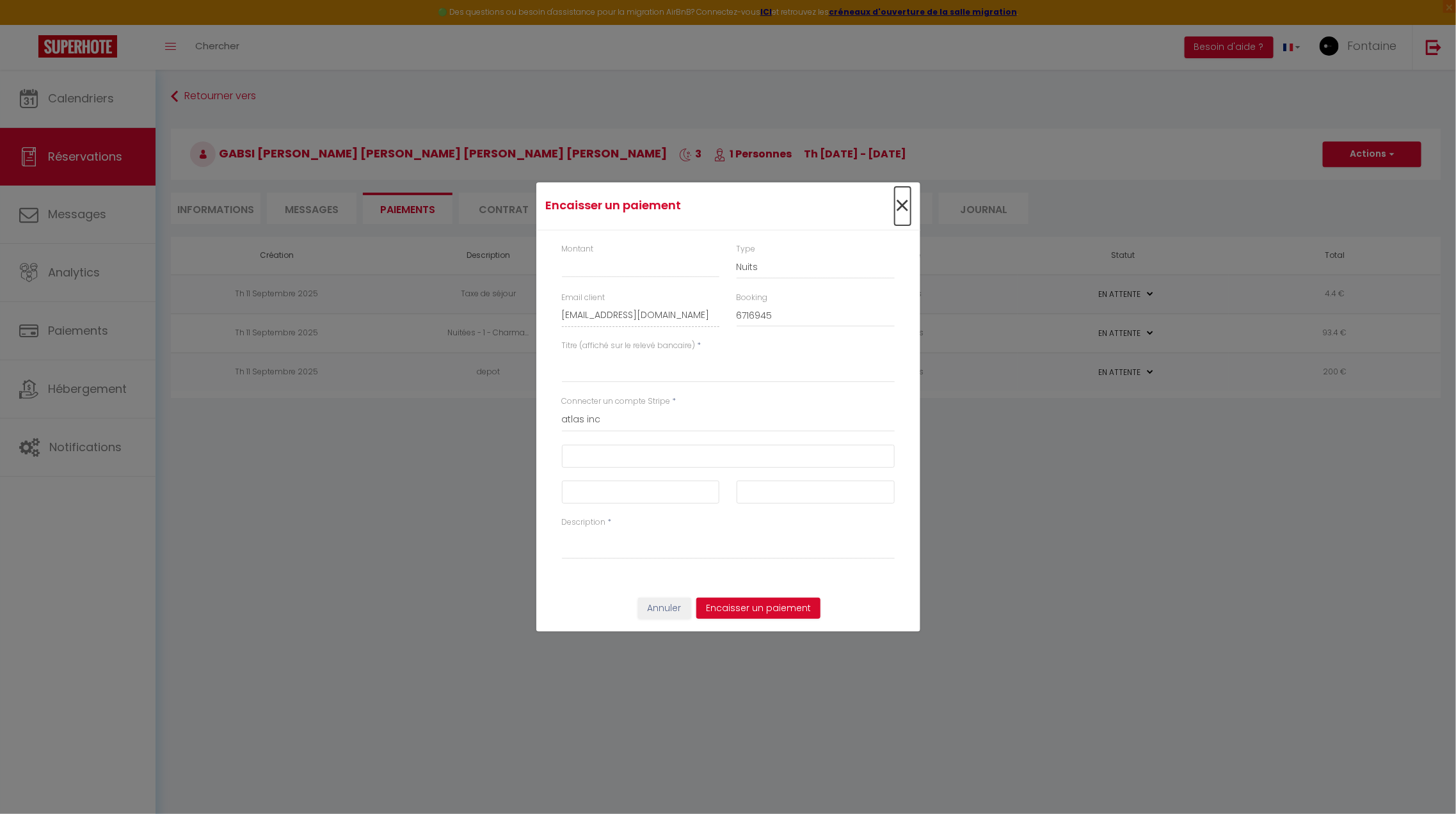
click at [901, 206] on span "×" at bounding box center [903, 206] width 16 height 39
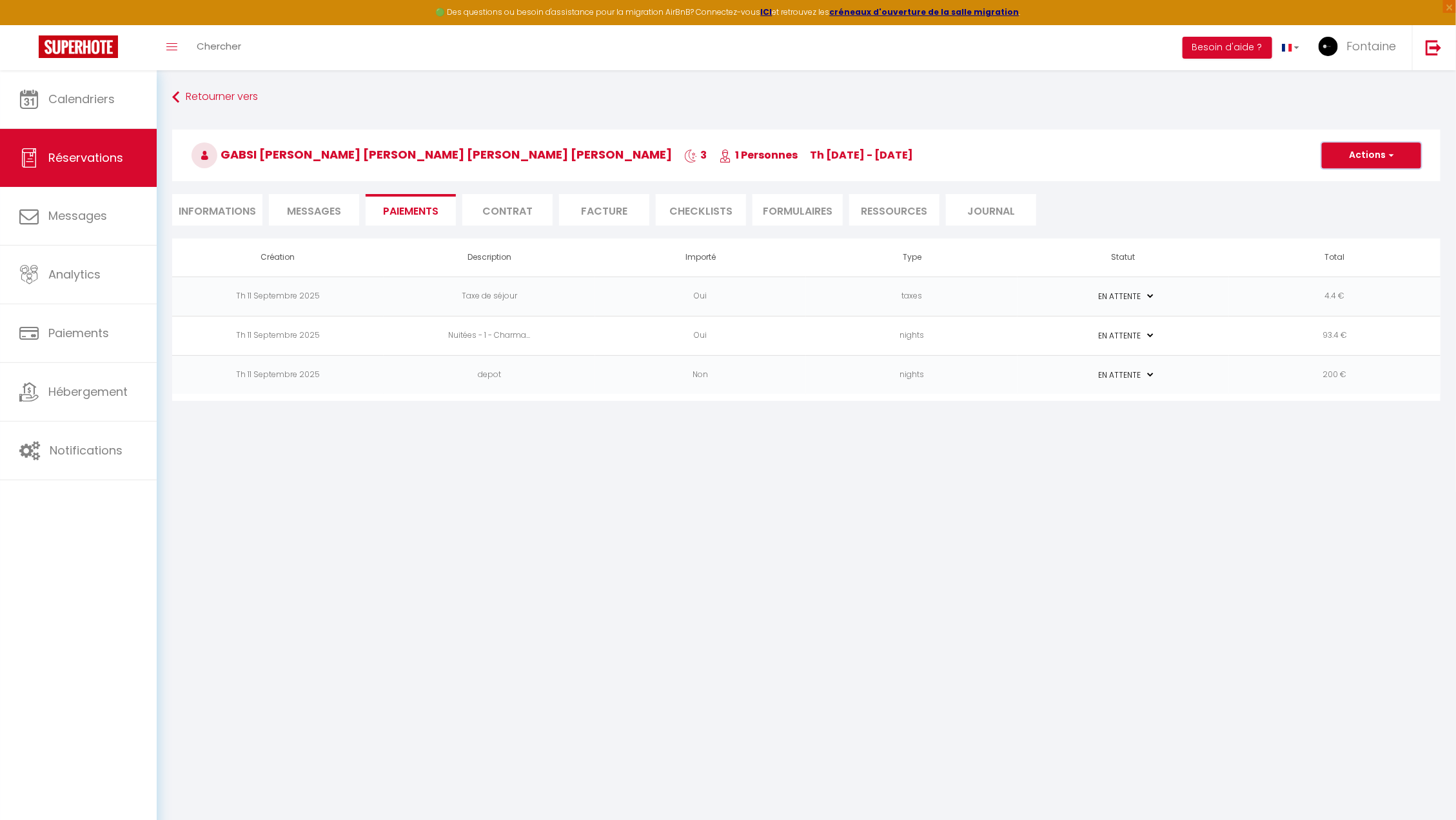
click at [1362, 154] on button "Actions" at bounding box center [1371, 155] width 100 height 26
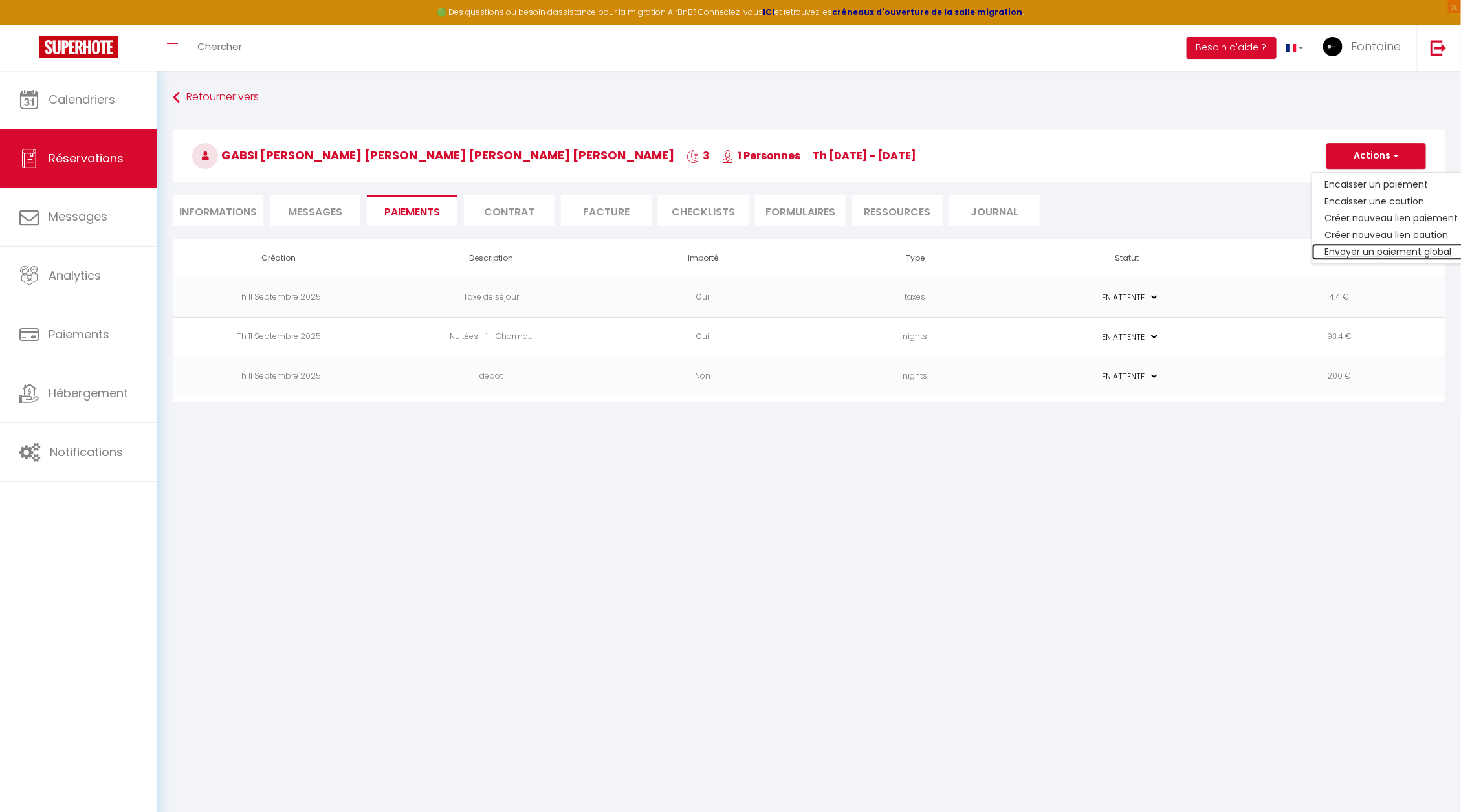
click at [1358, 251] on link "Envoyer un paiement global" at bounding box center [1391, 251] width 159 height 17
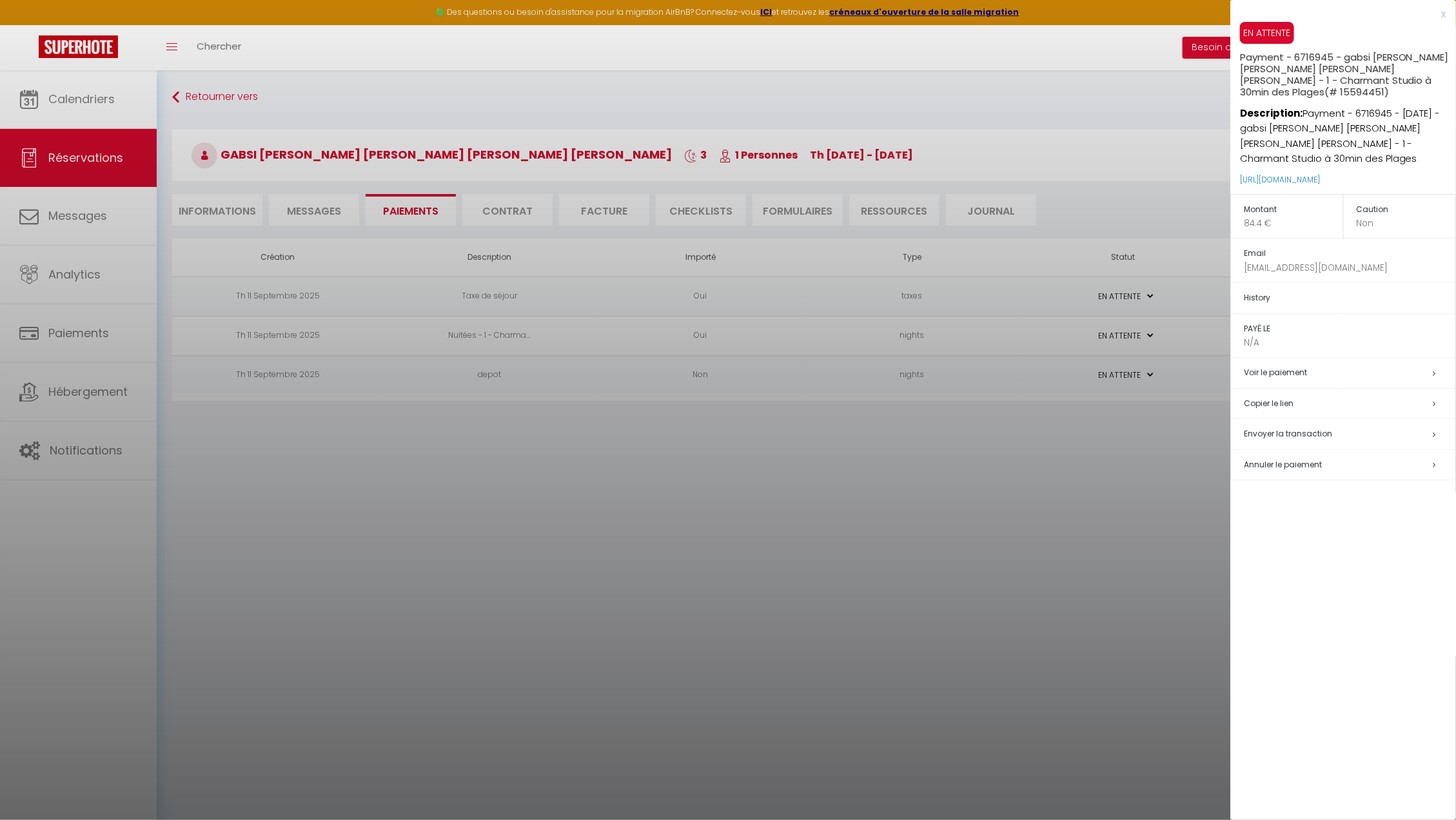
click at [1443, 16] on div "x" at bounding box center [1338, 14] width 216 height 15
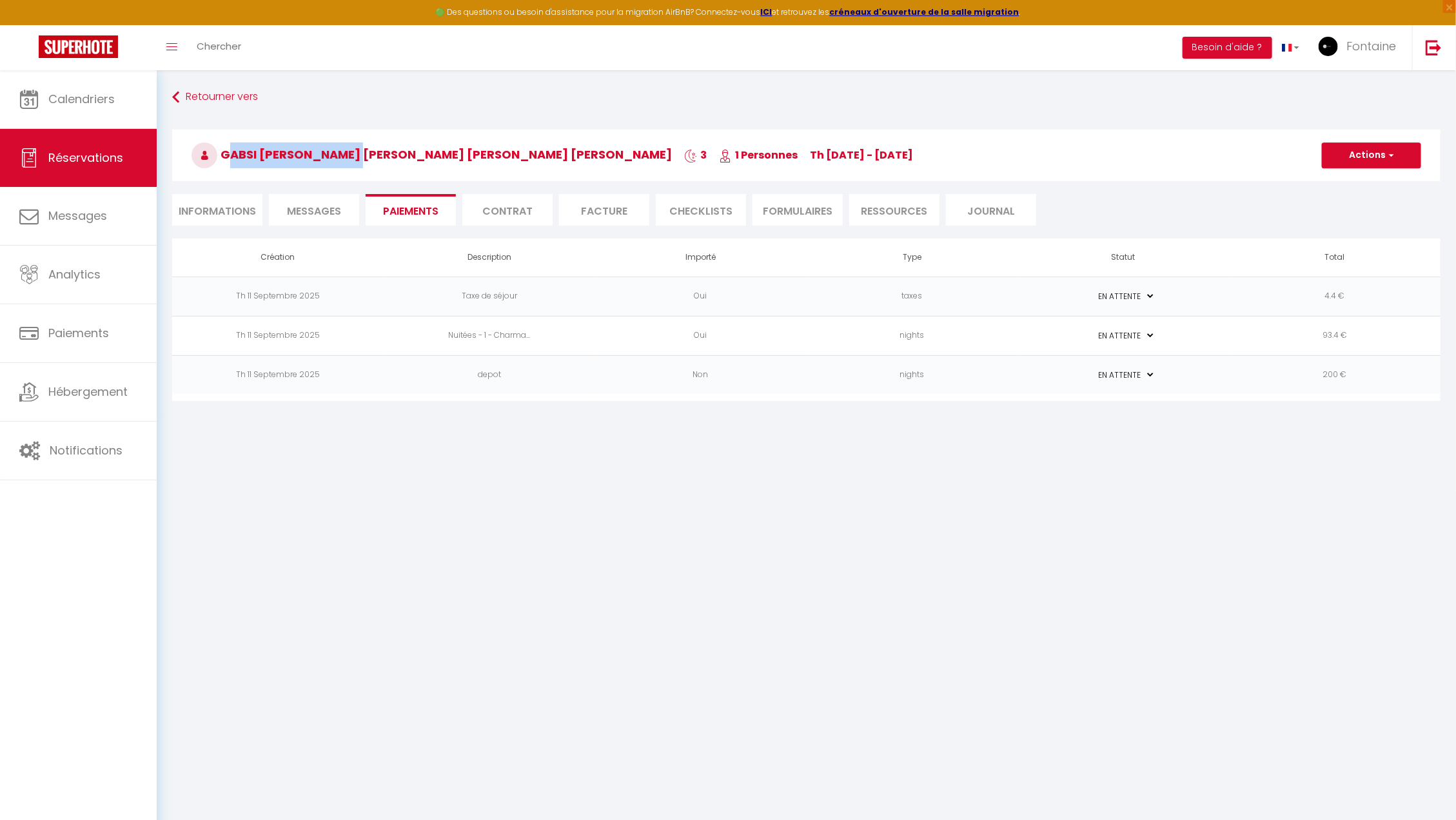
drag, startPoint x: 225, startPoint y: 149, endPoint x: 359, endPoint y: 154, distance: 134.1
click at [357, 154] on span "gabsi [PERSON_NAME] [PERSON_NAME] [PERSON_NAME] nezar" at bounding box center [431, 154] width 480 height 16
click at [379, 156] on span "gabsi [PERSON_NAME] [PERSON_NAME] [PERSON_NAME] nezar" at bounding box center [431, 154] width 480 height 16
click at [374, 156] on span "gabsi [PERSON_NAME] [PERSON_NAME] [PERSON_NAME] nezar" at bounding box center [431, 154] width 480 height 16
drag, startPoint x: 381, startPoint y: 154, endPoint x: 531, endPoint y: 149, distance: 150.1
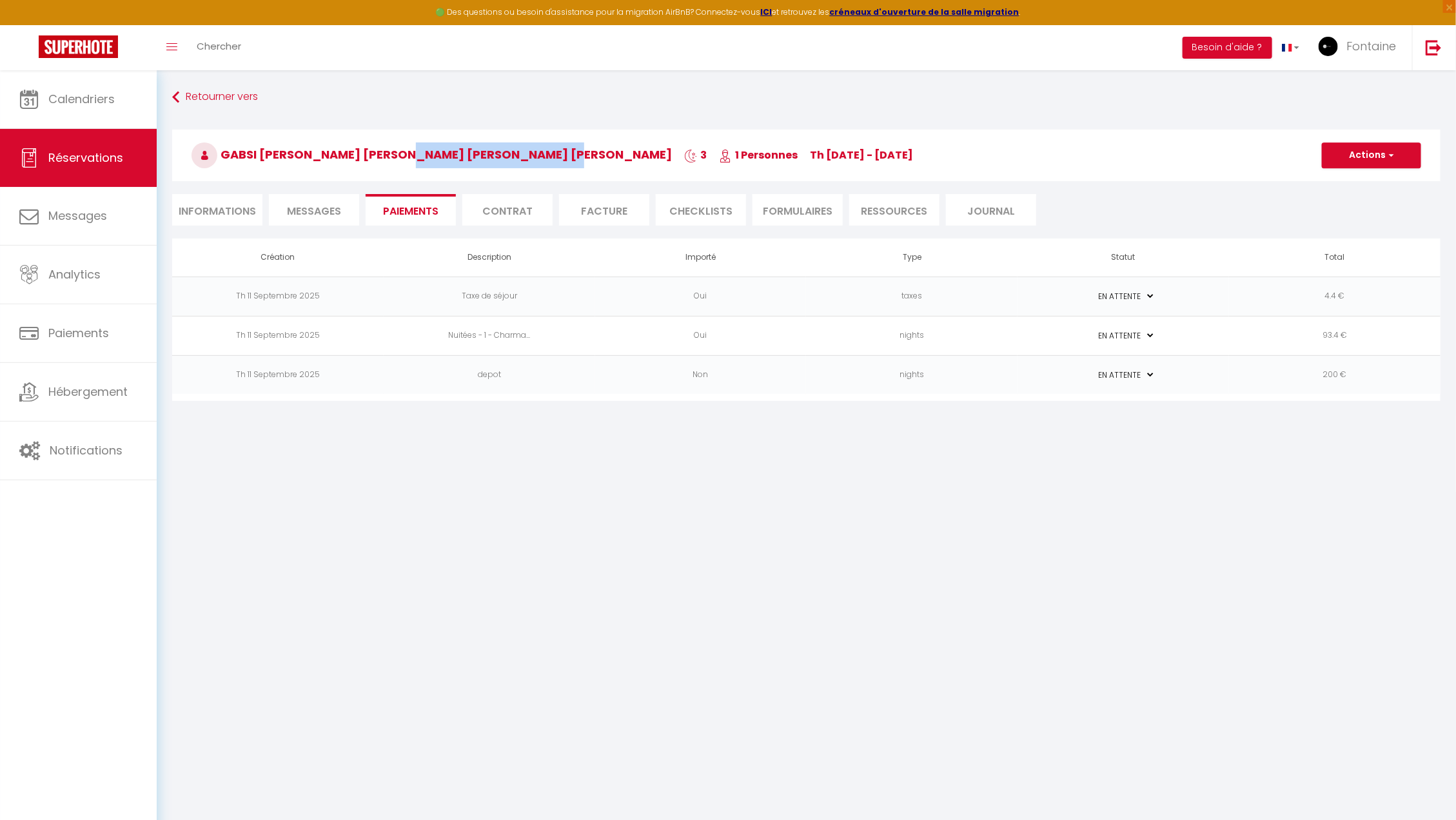
click at [531, 149] on span "gabsi [PERSON_NAME] [PERSON_NAME] [PERSON_NAME] nezar" at bounding box center [431, 154] width 480 height 16
copy span "[PERSON_NAME]"
click at [212, 224] on li "Informations" at bounding box center [217, 210] width 90 height 32
select select
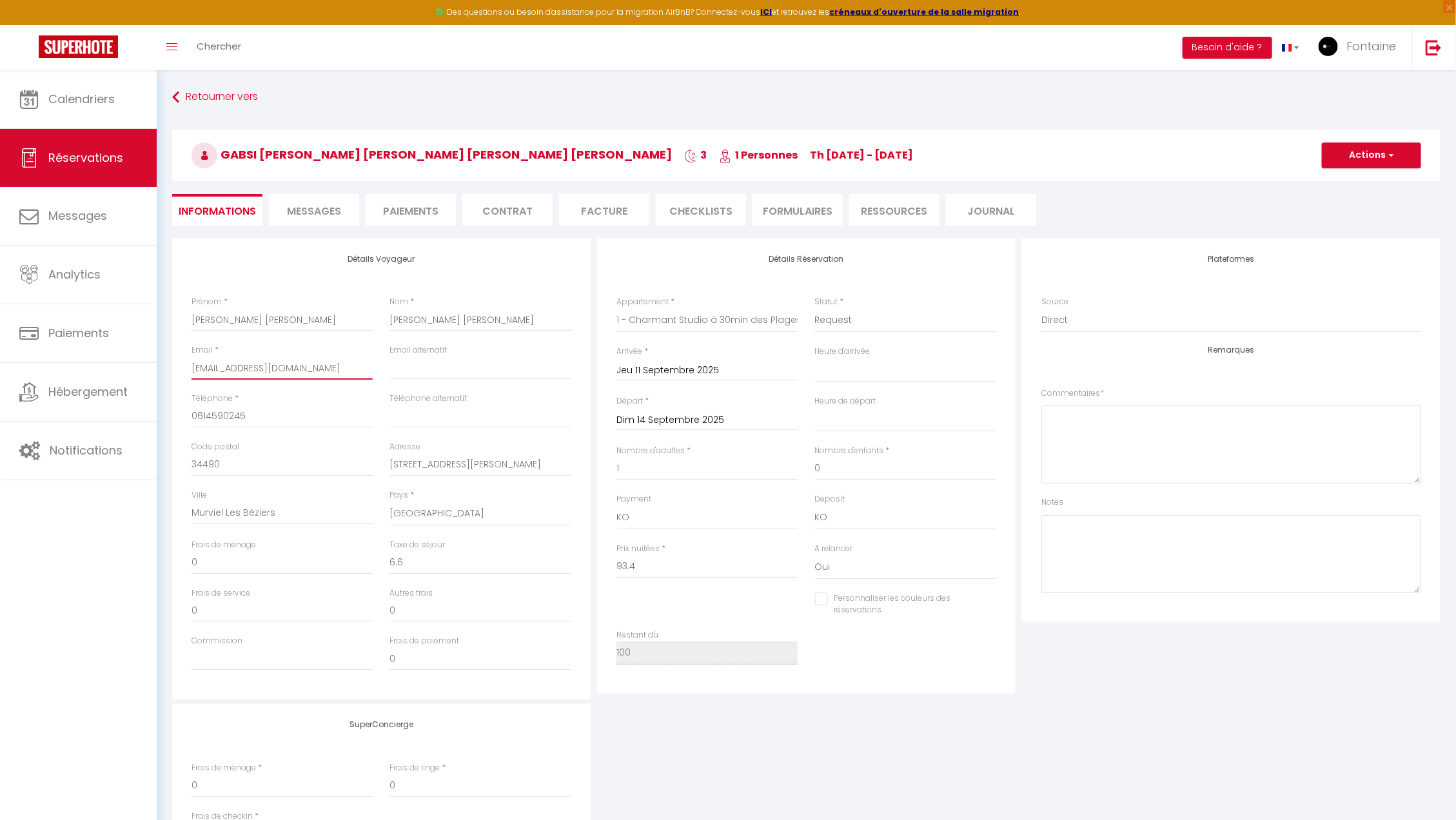
click at [298, 363] on input "[EMAIL_ADDRESS][DOMAIN_NAME]" at bounding box center [282, 367] width 181 height 23
click at [265, 422] on input "0614590245" at bounding box center [282, 416] width 181 height 23
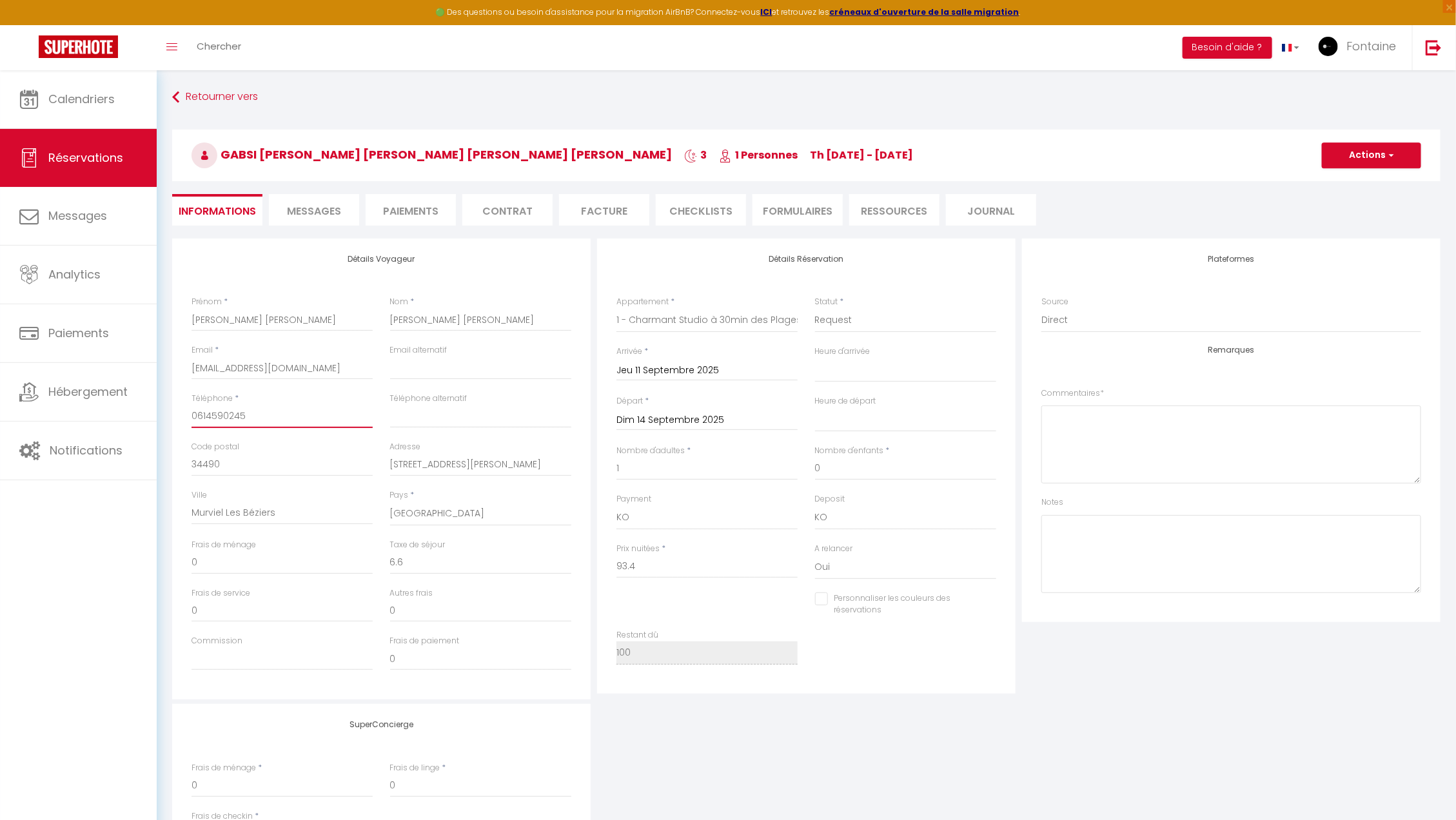
click at [265, 422] on input "0614590245" at bounding box center [282, 416] width 181 height 23
